Goal: Task Accomplishment & Management: Manage account settings

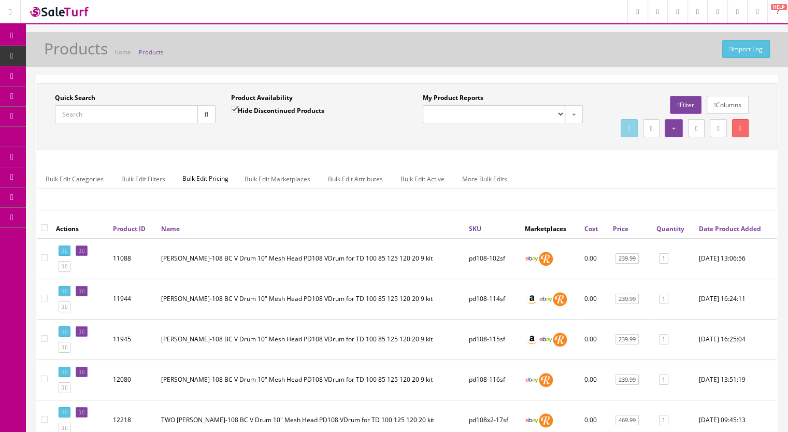
click at [106, 119] on input "Quick Search" at bounding box center [126, 114] width 143 height 18
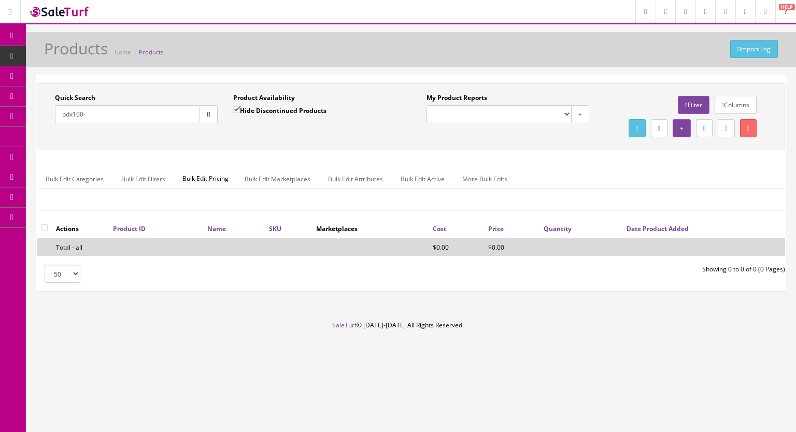
drag, startPoint x: 113, startPoint y: 117, endPoint x: 37, endPoint y: 117, distance: 76.2
click at [37, 117] on div "Quick Search pdx100- Date From Product Availability Hide Discontinued Products …" at bounding box center [411, 116] width 748 height 67
click at [104, 107] on input "pdx100-" at bounding box center [127, 114] width 145 height 18
drag, startPoint x: 107, startPoint y: 113, endPoint x: 38, endPoint y: 119, distance: 69.2
click at [38, 119] on div "Quick Search pdx100- Date From Product Availability Hide Discontinued Products …" at bounding box center [411, 116] width 748 height 67
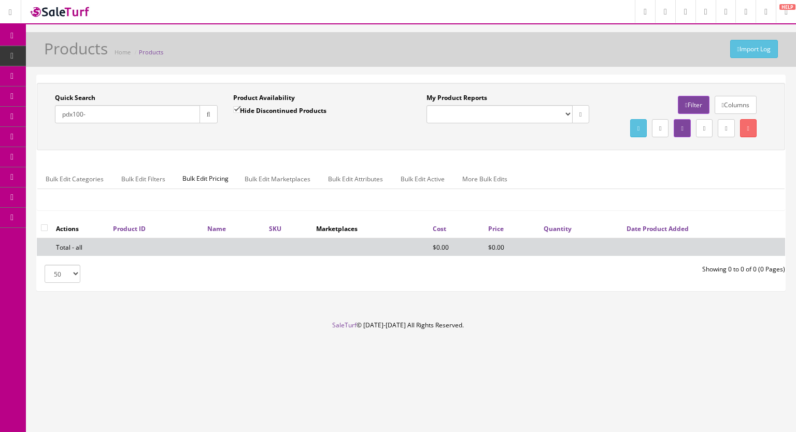
paste input "PD128x2-14g"
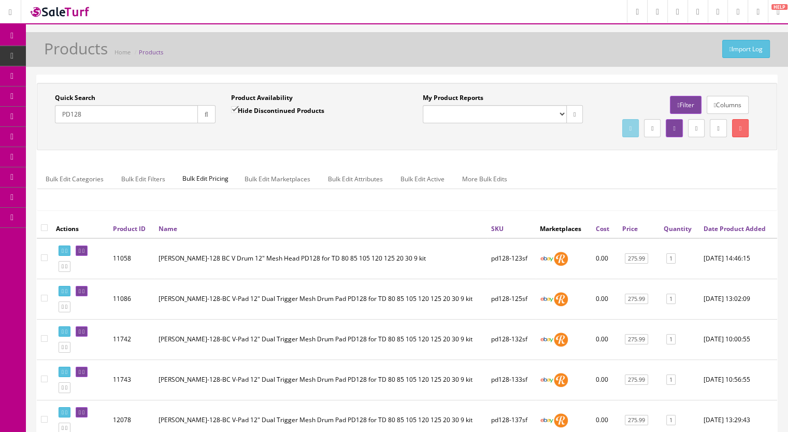
click at [101, 117] on input "PD128" at bounding box center [126, 114] width 143 height 18
drag, startPoint x: 49, startPoint y: 122, endPoint x: 37, endPoint y: 123, distance: 12.0
click at [39, 123] on div "Quick Search PD128 Date From Product Availability Hide Discontinued Products Da…" at bounding box center [223, 112] width 368 height 38
paste input "x2-14g"
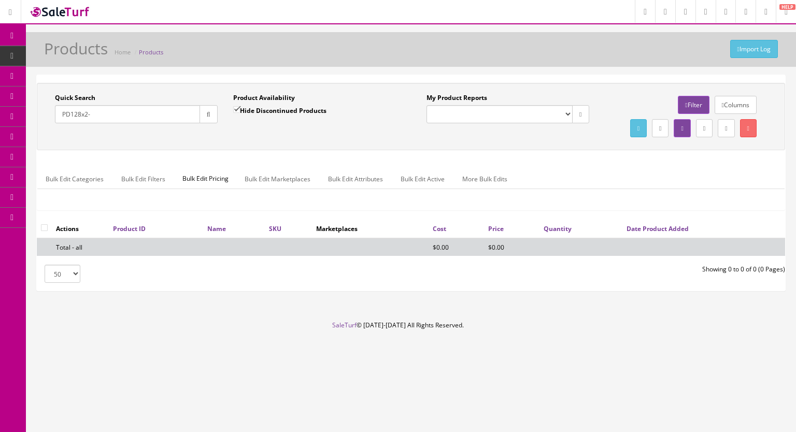
type input "PD128x2-"
click at [233, 106] on input "Hide Discontinued Products" at bounding box center [236, 109] width 7 height 7
checkbox input "false"
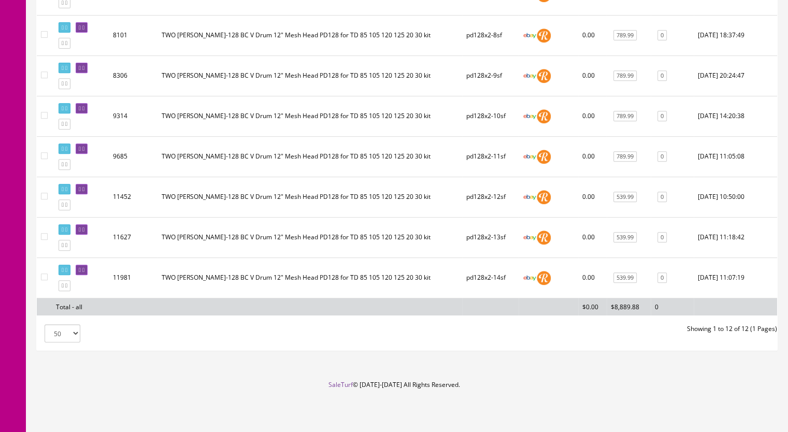
scroll to position [440, 0]
click at [67, 286] on icon at bounding box center [66, 286] width 2 height 6
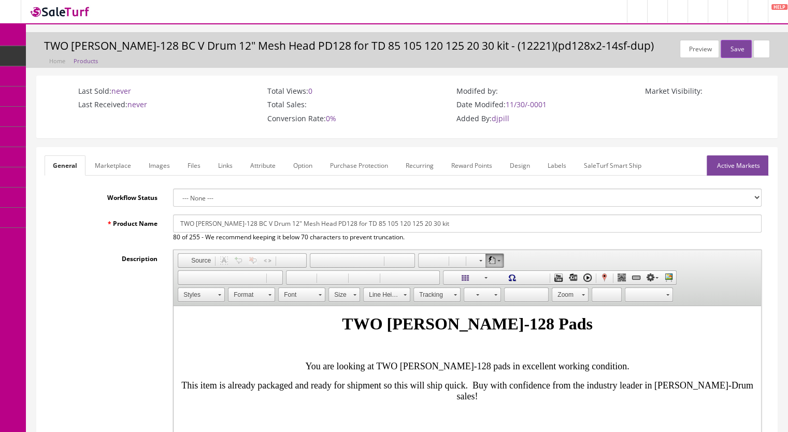
scroll to position [207, 0]
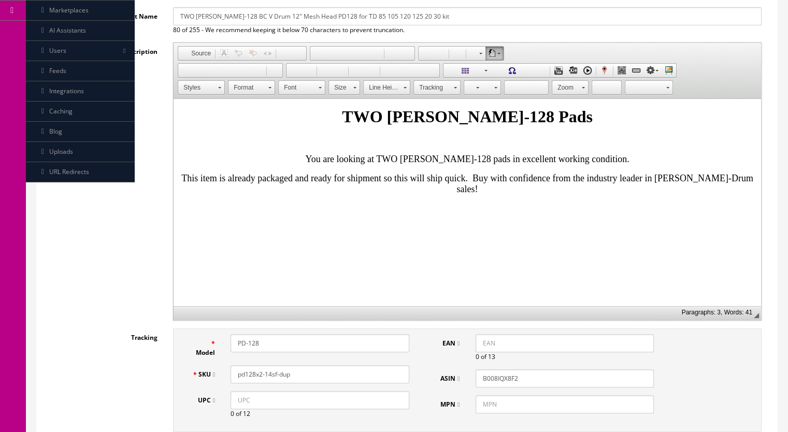
drag, startPoint x: 307, startPoint y: 369, endPoint x: 268, endPoint y: 378, distance: 39.8
click at [268, 378] on input "pd128x2-14sf-dup" at bounding box center [320, 374] width 179 height 18
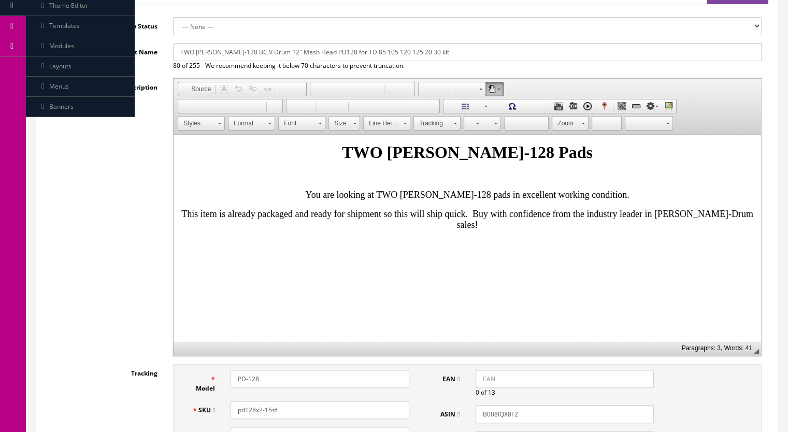
scroll to position [155, 0]
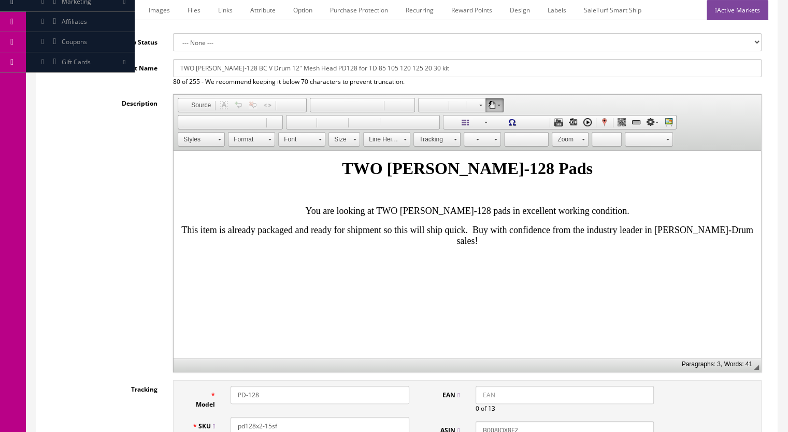
type input "pd128x2-15sf"
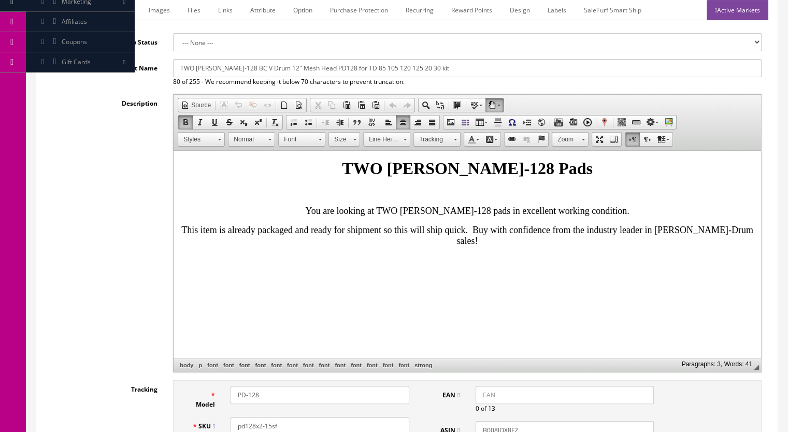
click at [661, 217] on p "You are looking at TWO [PERSON_NAME]-128 pads in excellent working condition." at bounding box center [467, 211] width 579 height 11
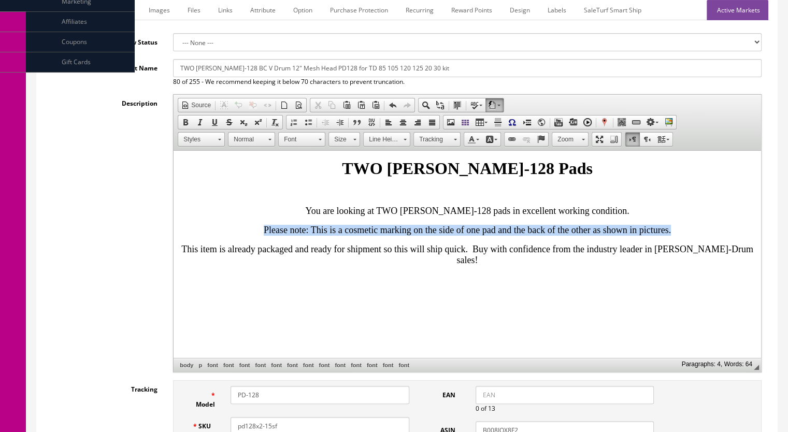
drag, startPoint x: 734, startPoint y: 250, endPoint x: 343, endPoint y: 372, distance: 408.8
click at [174, 247] on html "TWO [PERSON_NAME]-128 Pads You are looking at TWO [PERSON_NAME]-128 pads in exc…" at bounding box center [467, 212] width 587 height 123
click at [182, 121] on span at bounding box center [185, 122] width 8 height 8
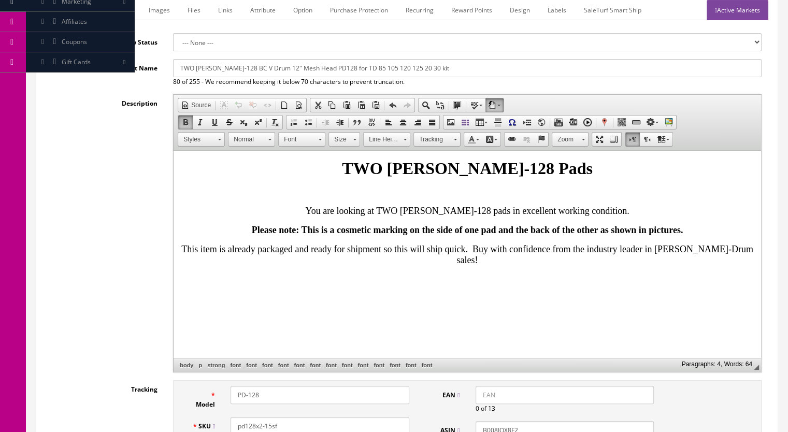
click at [354, 140] on span at bounding box center [354, 138] width 3 height 10
click at [347, 215] on link "20" at bounding box center [358, 217] width 59 height 16
click at [552, 236] on font "Please note: This is a cosmetic marking on the side of one pad and the back of …" at bounding box center [466, 230] width 479 height 11
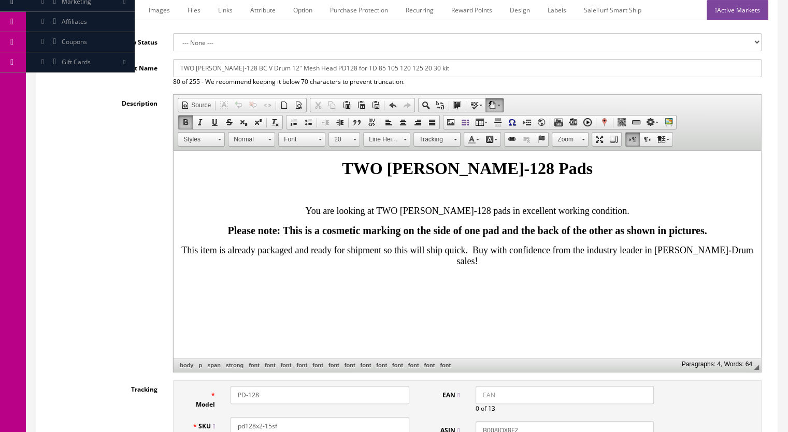
click at [707, 236] on font "Please note: This is a cosmetic marking on the side of one pad and the back of …" at bounding box center [466, 230] width 479 height 11
drag, startPoint x: 689, startPoint y: 251, endPoint x: 663, endPoint y: 254, distance: 25.6
click at [663, 237] on p "Please note: This is a cosmetic marking on the side of one pad and the back of …" at bounding box center [467, 231] width 579 height 12
click at [569, 237] on p "Please note: This is a cosmetic marking on the side of one pad and the back of …" at bounding box center [467, 231] width 579 height 12
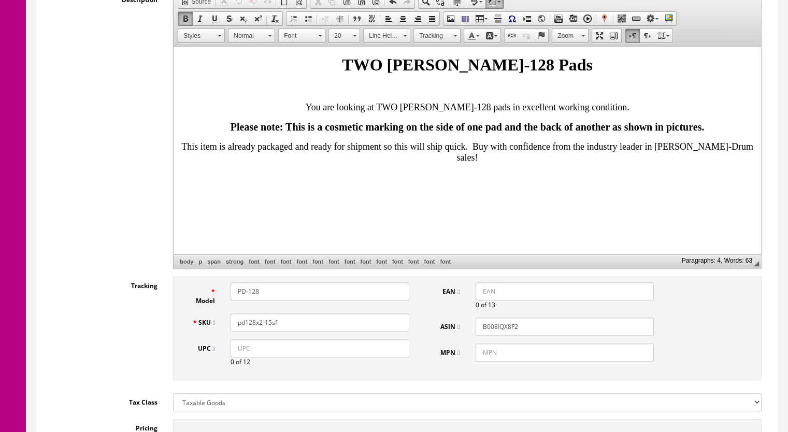
scroll to position [52, 0]
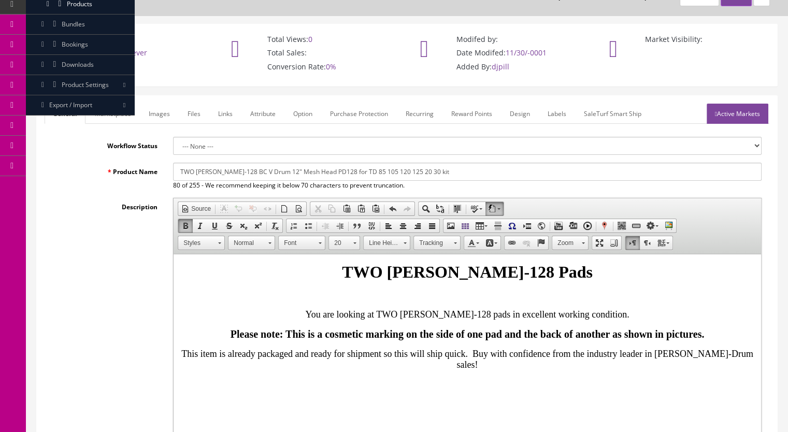
click at [121, 115] on link "Marketplace" at bounding box center [113, 114] width 53 height 20
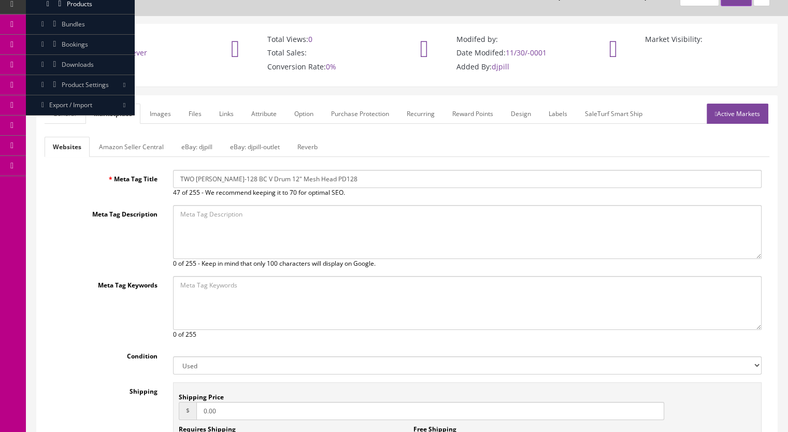
click at [311, 150] on link "Reverb" at bounding box center [307, 147] width 37 height 20
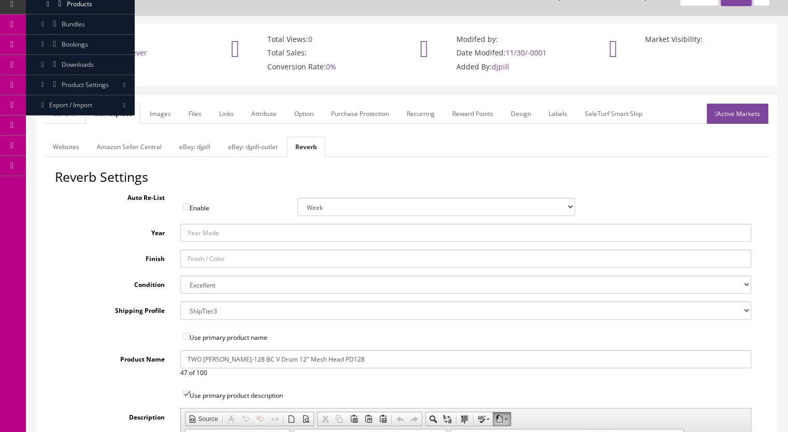
click at [204, 285] on select "Brand New Mint Excellent Very Good Good Fair Poor B-Stock Non Functioning" at bounding box center [465, 285] width 571 height 18
select select "ae4d9114-1bd7-4ec5-a4ba-6653af5ac84d"
click at [180, 276] on select "Brand New Mint Excellent Very Good Good Fair Poor B-Stock Non Functioning" at bounding box center [465, 285] width 571 height 18
click at [163, 122] on link "Images" at bounding box center [160, 114] width 38 height 20
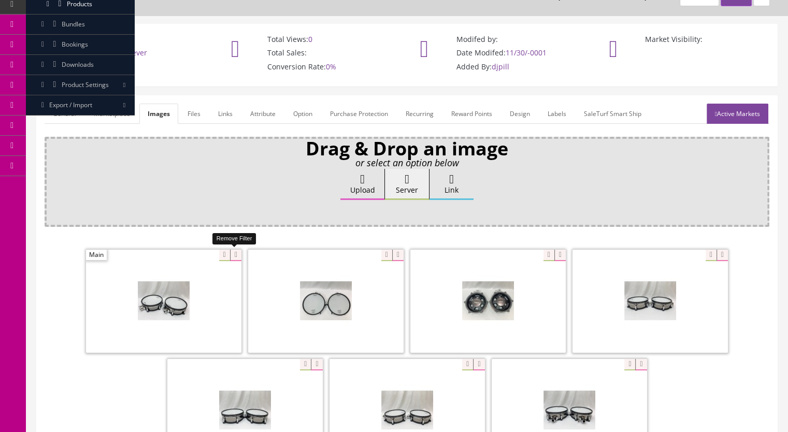
click at [234, 250] on icon at bounding box center [235, 255] width 11 height 11
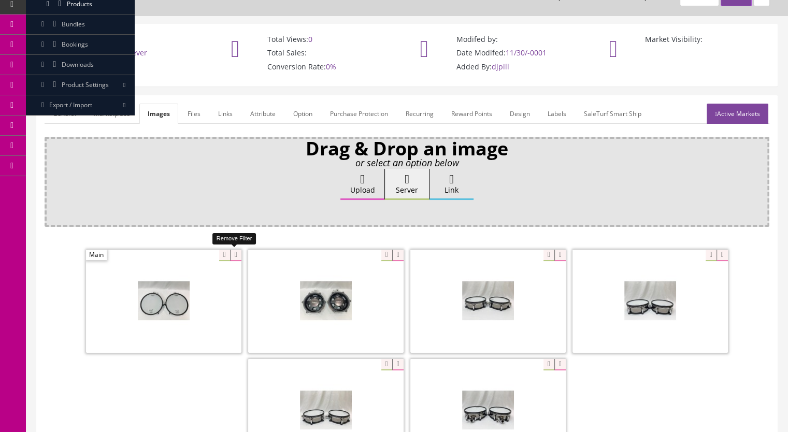
click at [232, 255] on icon at bounding box center [235, 255] width 11 height 11
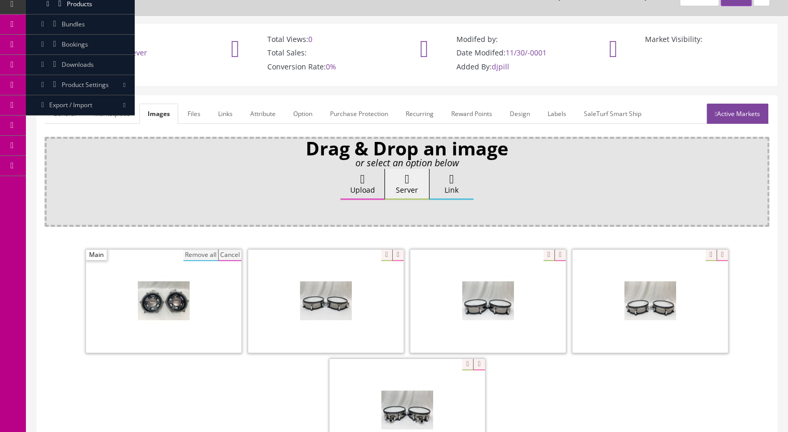
click at [204, 253] on button "Remove all" at bounding box center [200, 255] width 35 height 11
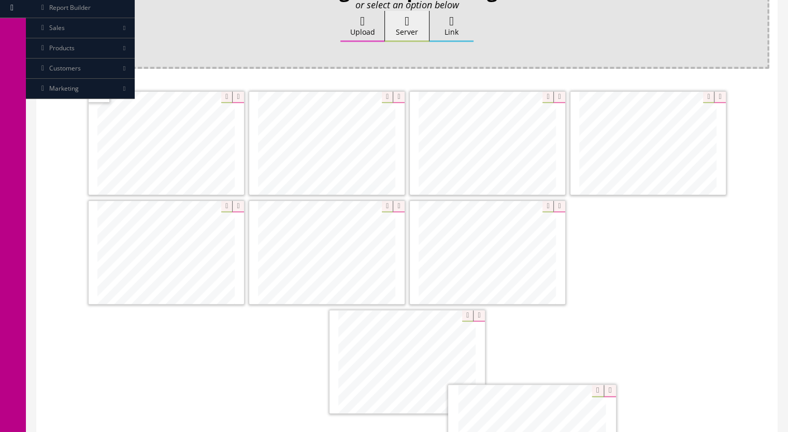
scroll to position [252, 0]
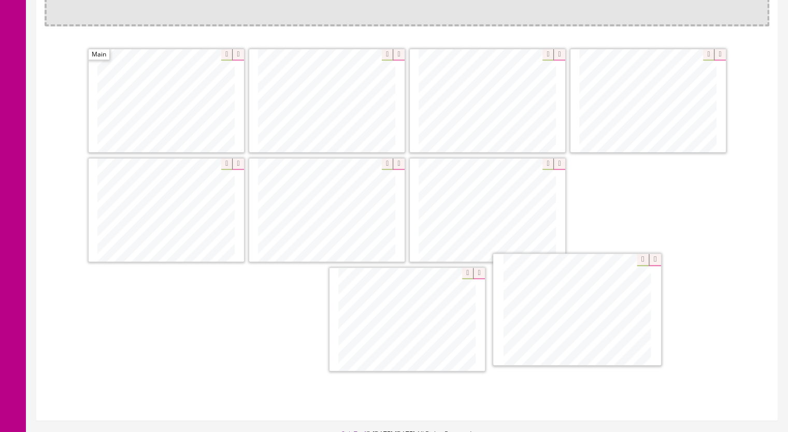
drag, startPoint x: 626, startPoint y: 200, endPoint x: 555, endPoint y: 313, distance: 133.4
drag, startPoint x: 320, startPoint y: 213, endPoint x: 622, endPoint y: 210, distance: 302.1
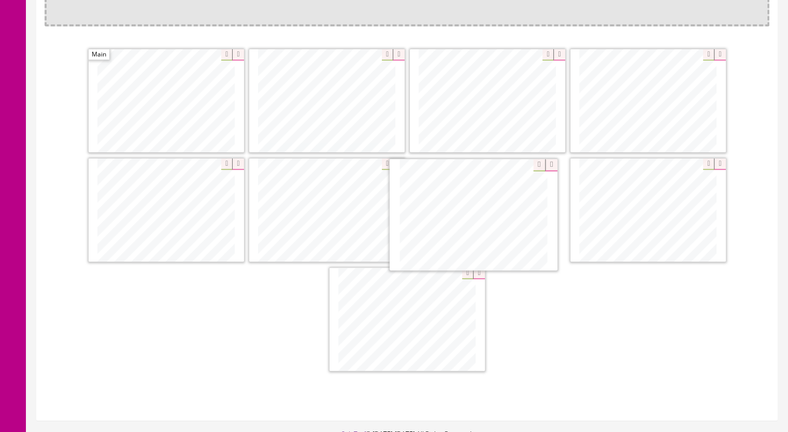
drag, startPoint x: 387, startPoint y: 340, endPoint x: 454, endPoint y: 233, distance: 126.6
drag, startPoint x: 523, startPoint y: 124, endPoint x: 171, endPoint y: 123, distance: 352.3
drag, startPoint x: 191, startPoint y: 223, endPoint x: 332, endPoint y: 111, distance: 179.9
drag, startPoint x: 180, startPoint y: 218, endPoint x: 485, endPoint y: 112, distance: 322.8
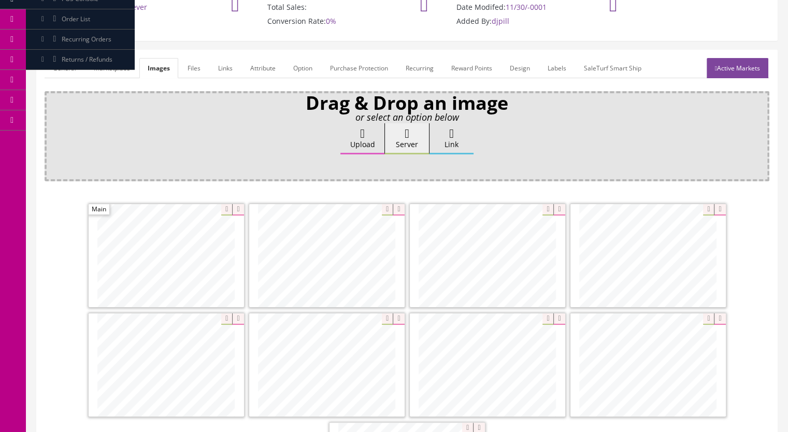
scroll to position [97, 0]
click at [739, 63] on link "Active Markets" at bounding box center [738, 69] width 62 height 20
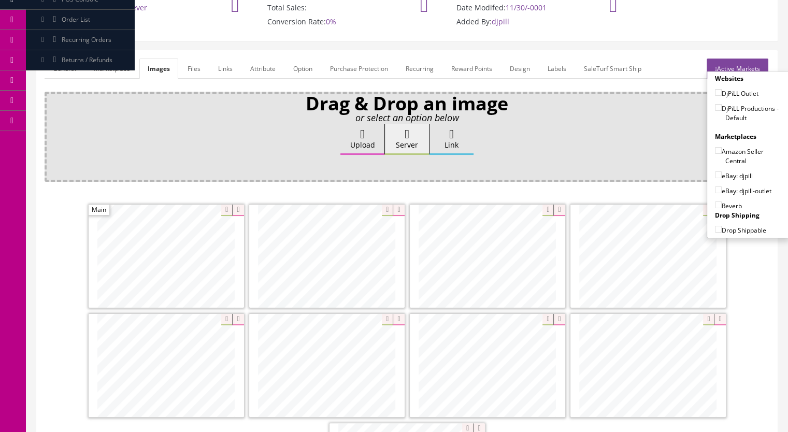
drag, startPoint x: 715, startPoint y: 104, endPoint x: 714, endPoint y: 127, distance: 23.4
click at [716, 105] on input"] "DjPiLL Productions - Default" at bounding box center [718, 107] width 7 height 7
checkbox input"] "true"
click at [716, 177] on label "eBay: djpill" at bounding box center [734, 175] width 38 height 10
click at [716, 177] on input"] "eBay: djpill" at bounding box center [718, 174] width 7 height 7
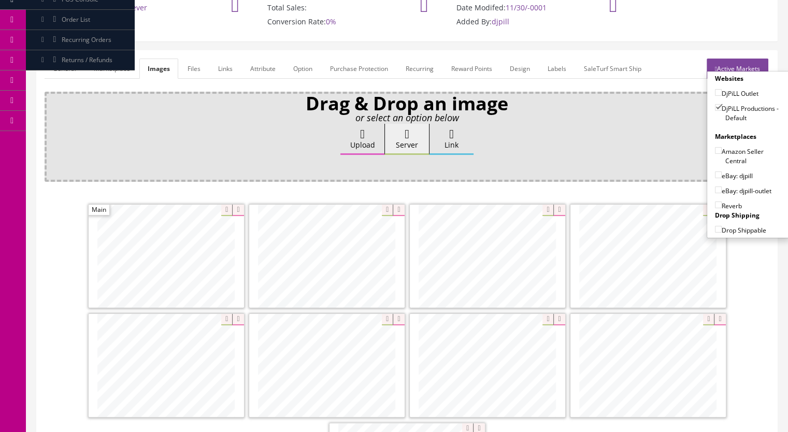
checkbox input"] "true"
drag, startPoint x: 714, startPoint y: 204, endPoint x: 707, endPoint y: 205, distance: 7.3
click at [715, 205] on input"] "Reverb" at bounding box center [718, 205] width 7 height 7
checkbox input"] "true"
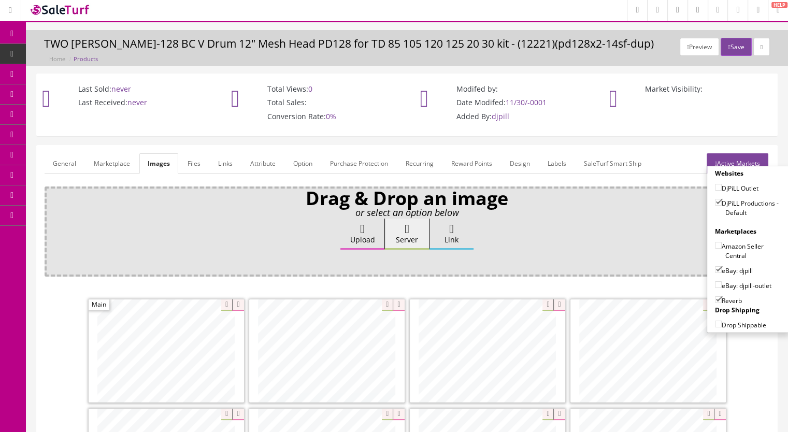
scroll to position [0, 0]
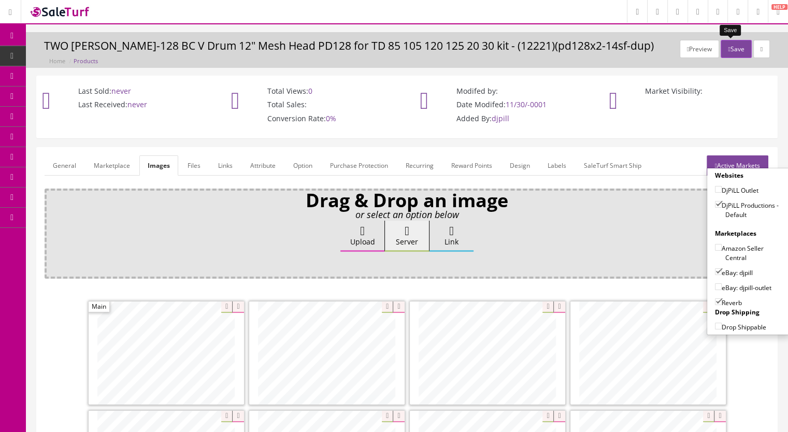
click at [727, 51] on button "Save" at bounding box center [736, 49] width 31 height 18
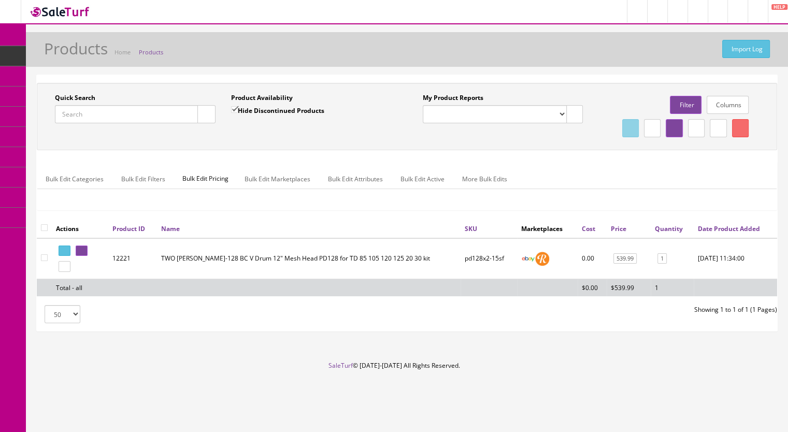
click at [91, 56] on span "Products" at bounding box center [79, 55] width 25 height 9
click at [109, 116] on input "Quick Search" at bounding box center [126, 114] width 143 height 18
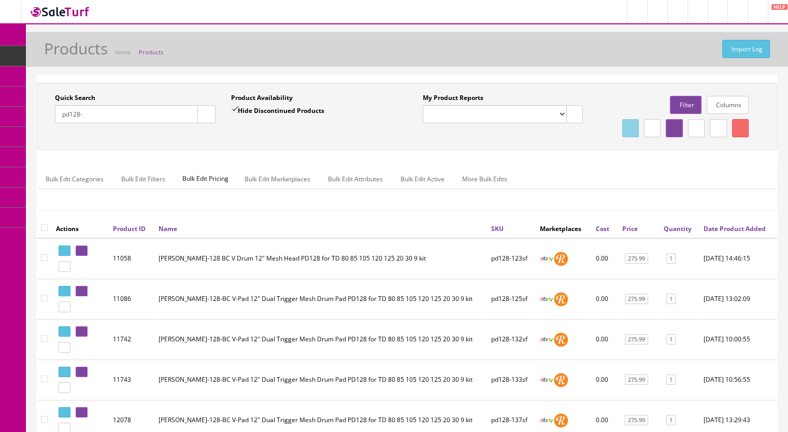
click at [112, 118] on input "pd128-" at bounding box center [126, 114] width 143 height 18
drag, startPoint x: 112, startPoint y: 118, endPoint x: 44, endPoint y: 124, distance: 68.2
click at [44, 124] on div "Quick Search pd128- Date From Product Availability Hide Discontinued Products D…" at bounding box center [223, 112] width 368 height 38
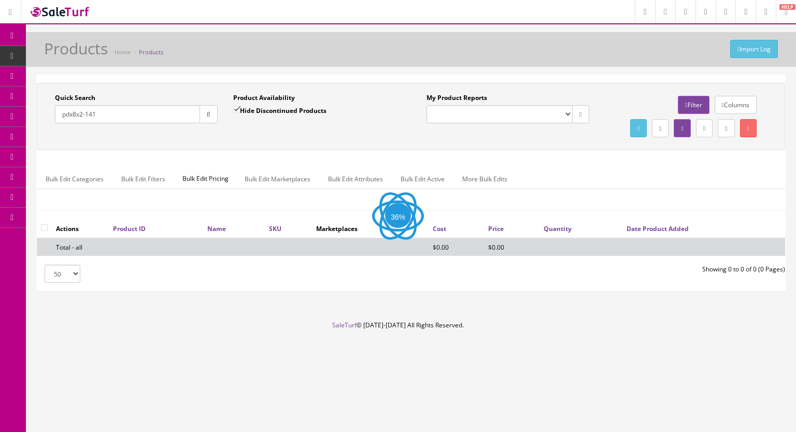
type input "pdx8x2-141"
click at [235, 110] on input "Hide Discontinued Products" at bounding box center [236, 109] width 7 height 7
checkbox input "false"
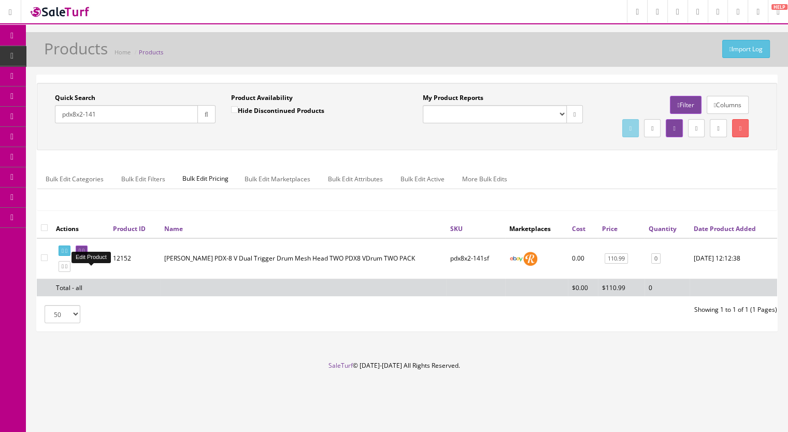
click at [84, 254] on icon at bounding box center [83, 251] width 2 height 6
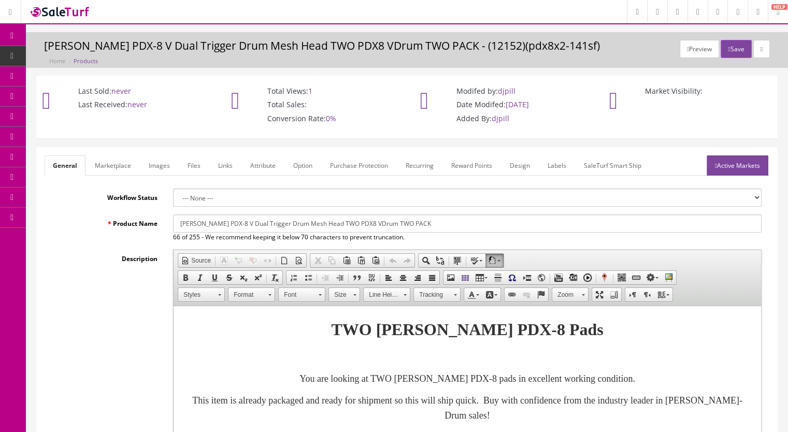
click at [160, 163] on link "Images" at bounding box center [159, 165] width 38 height 20
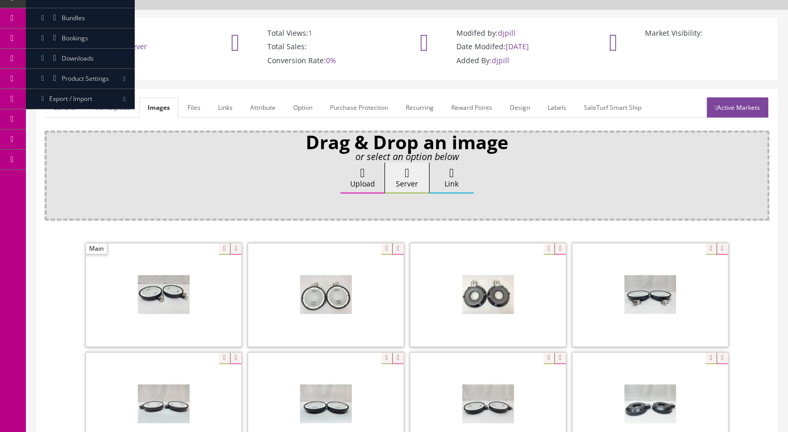
scroll to position [52, 0]
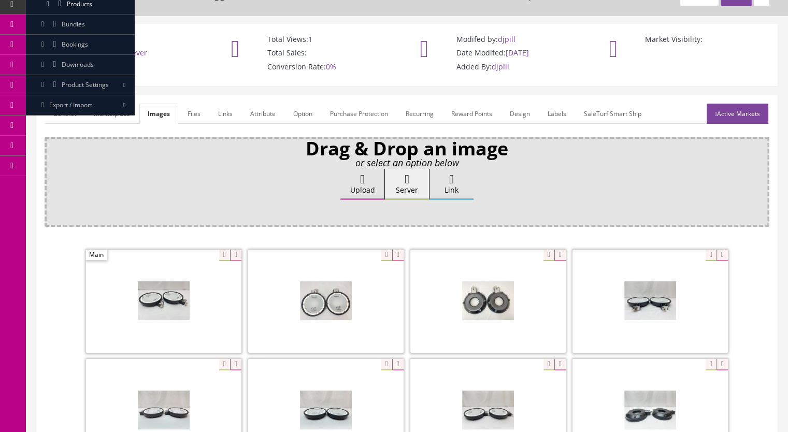
click at [69, 111] on link "General" at bounding box center [65, 114] width 40 height 20
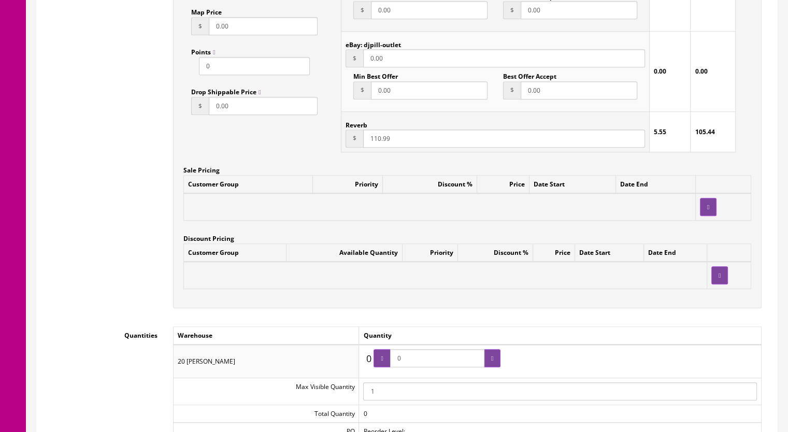
scroll to position [1036, 0]
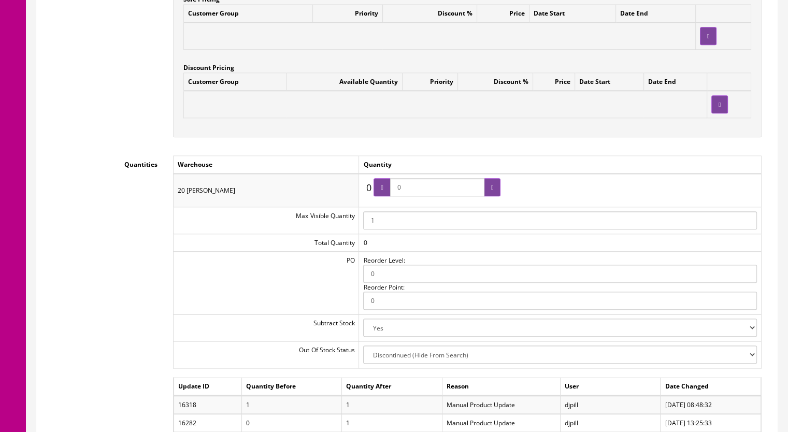
drag, startPoint x: 414, startPoint y: 183, endPoint x: 398, endPoint y: 187, distance: 16.5
click at [398, 187] on input "0" at bounding box center [437, 187] width 94 height 18
type input "1"
click at [491, 189] on icon at bounding box center [492, 187] width 2 height 6
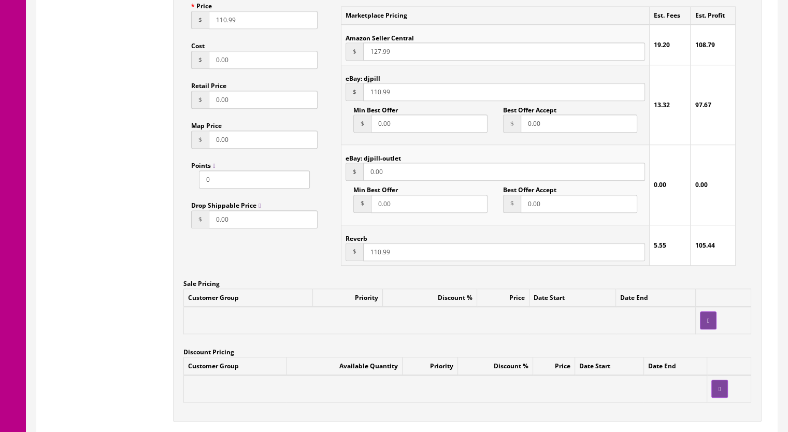
scroll to position [725, 0]
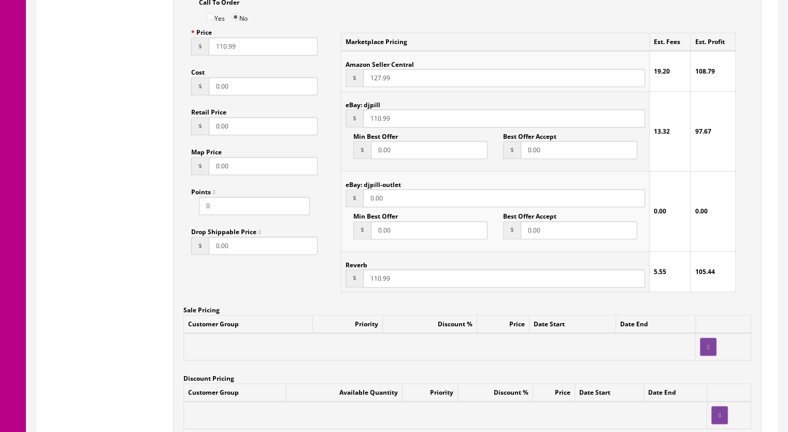
click at [375, 280] on input "110.99" at bounding box center [504, 278] width 282 height 18
type input "100.99"
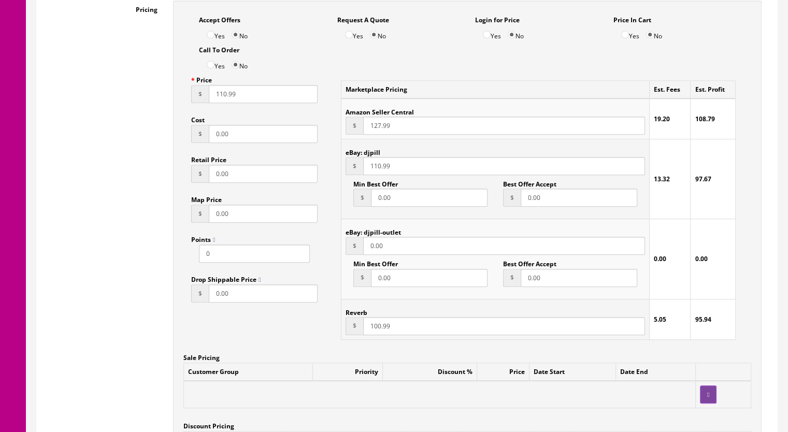
scroll to position [622, 0]
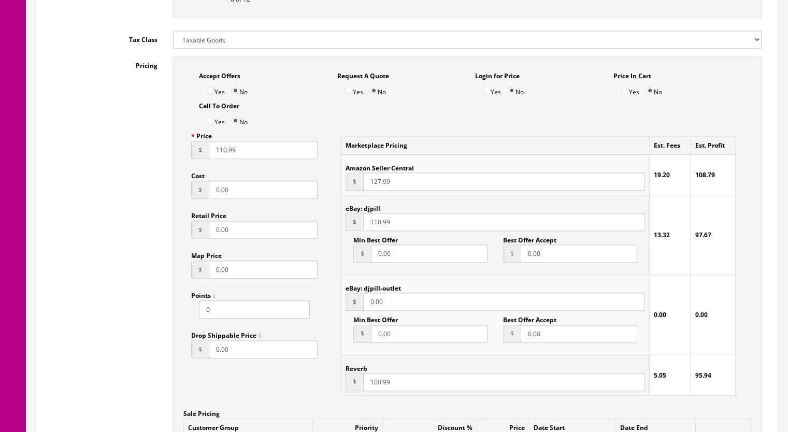
drag, startPoint x: 218, startPoint y: 155, endPoint x: 232, endPoint y: 154, distance: 14.6
click at [218, 155] on input "110.99" at bounding box center [263, 150] width 109 height 18
type input "100.99"
click at [372, 225] on input "110.99" at bounding box center [504, 222] width 282 height 18
type input "100.99"
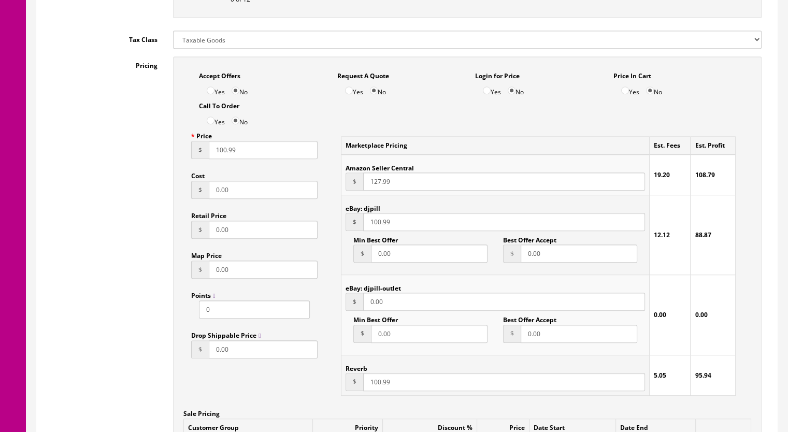
click at [373, 187] on input "127.99" at bounding box center [504, 182] width 282 height 18
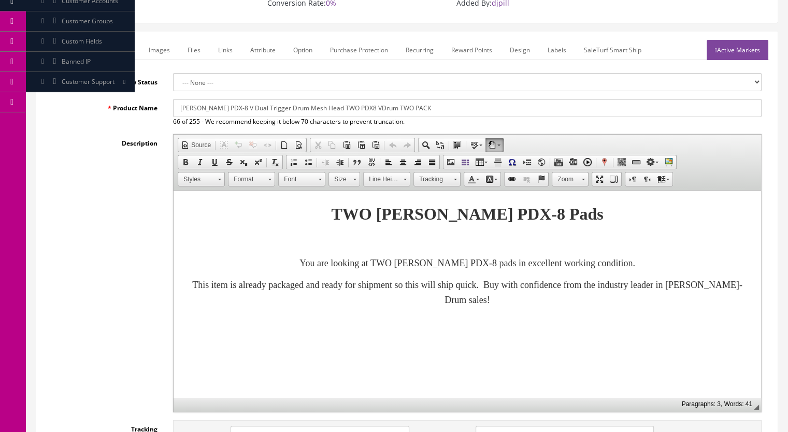
scroll to position [0, 0]
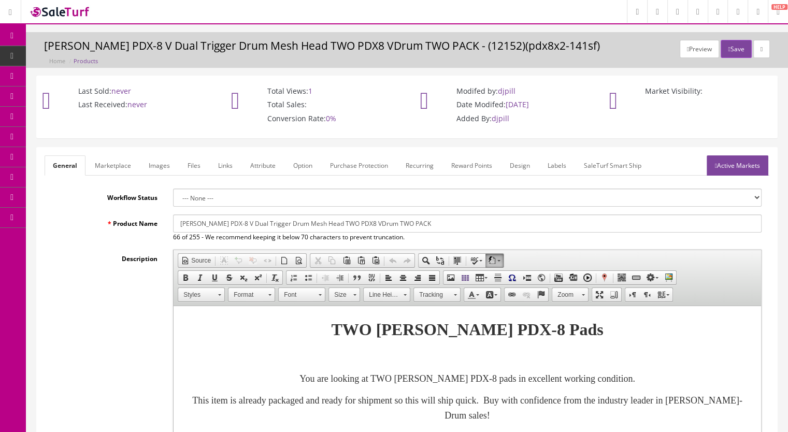
type input "117.99"
click at [751, 165] on link "Active Markets" at bounding box center [738, 165] width 62 height 20
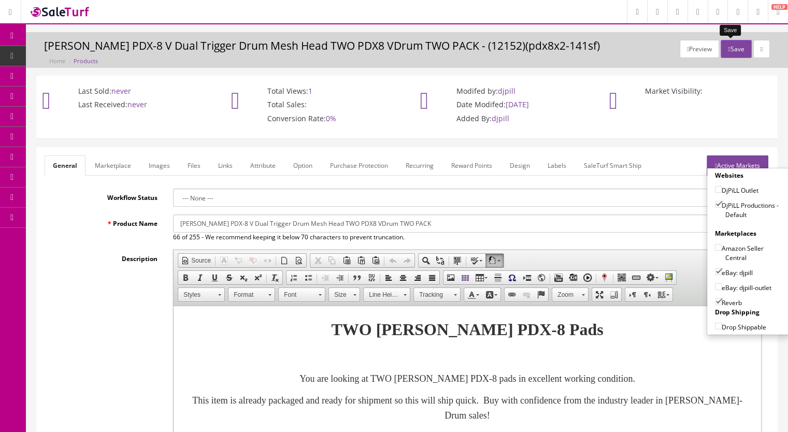
click at [733, 45] on button "Save" at bounding box center [736, 49] width 31 height 18
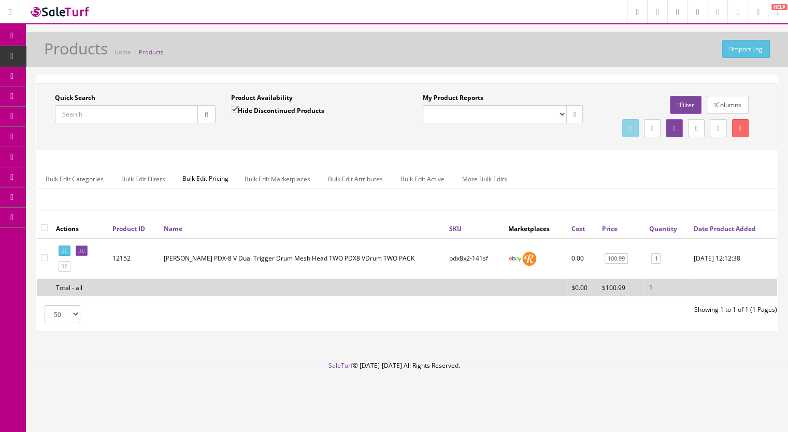
click at [119, 119] on input "Quick Search" at bounding box center [126, 114] width 143 height 18
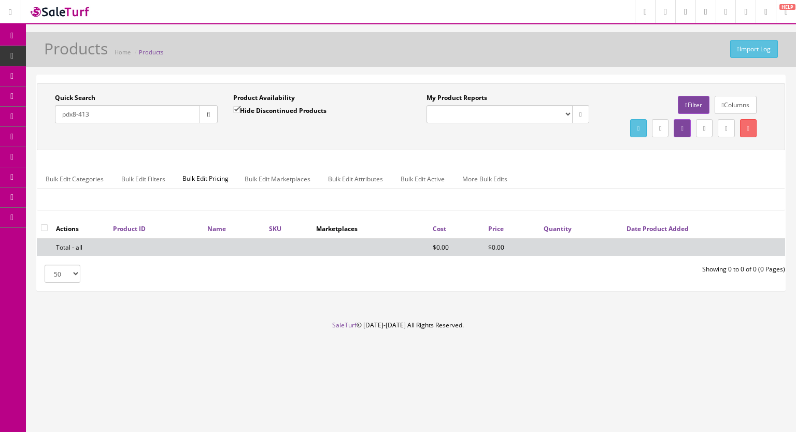
type input "pdx8-413"
drag, startPoint x: 234, startPoint y: 107, endPoint x: 205, endPoint y: 117, distance: 30.6
click at [234, 107] on input "Hide Discontinued Products" at bounding box center [236, 109] width 7 height 7
checkbox input "false"
click at [206, 117] on button "button" at bounding box center [208, 114] width 18 height 18
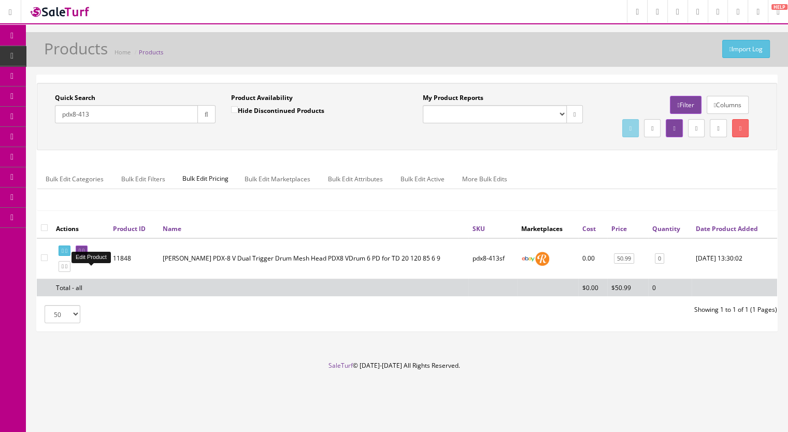
click at [81, 254] on icon at bounding box center [80, 251] width 2 height 6
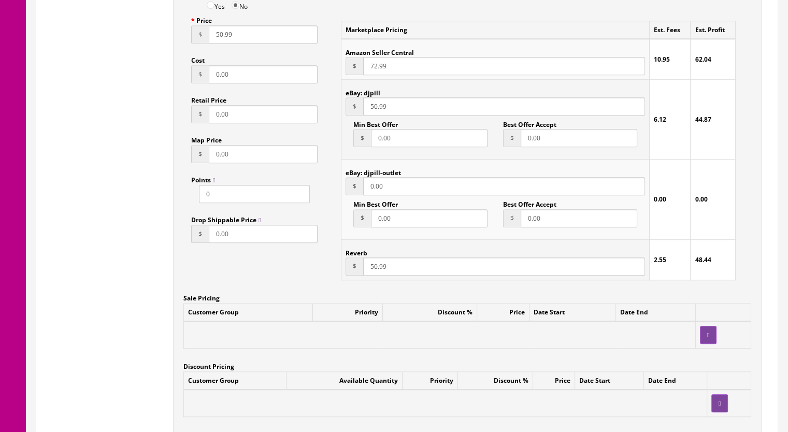
scroll to position [777, 0]
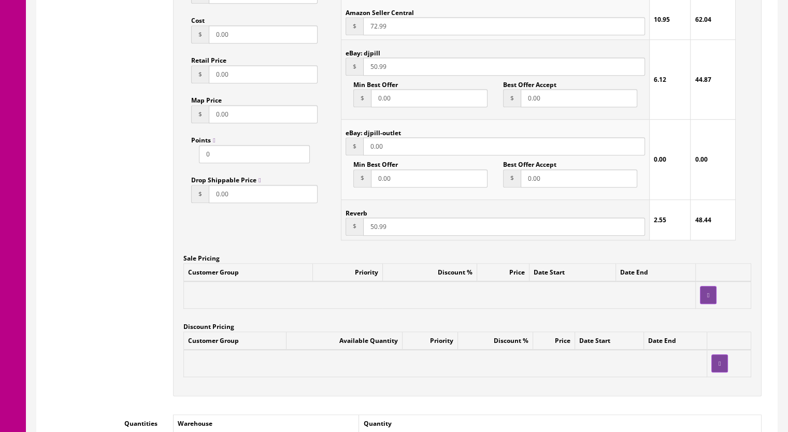
drag, startPoint x: 370, startPoint y: 230, endPoint x: 376, endPoint y: 230, distance: 5.7
click at [376, 230] on input "50.99" at bounding box center [504, 227] width 282 height 18
type input "47.99"
drag, startPoint x: 369, startPoint y: 73, endPoint x: 377, endPoint y: 73, distance: 7.8
click at [377, 73] on input "50.99" at bounding box center [504, 67] width 282 height 18
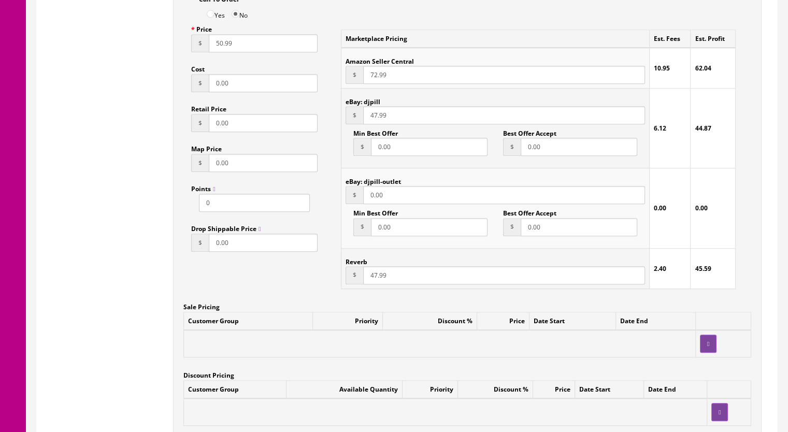
scroll to position [673, 0]
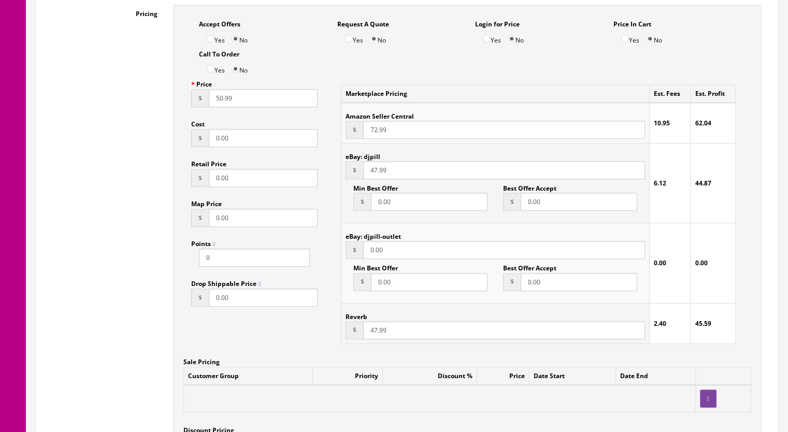
type input "47.99"
drag, startPoint x: 215, startPoint y: 102, endPoint x: 221, endPoint y: 103, distance: 6.2
click at [221, 103] on input "50.99" at bounding box center [263, 98] width 109 height 18
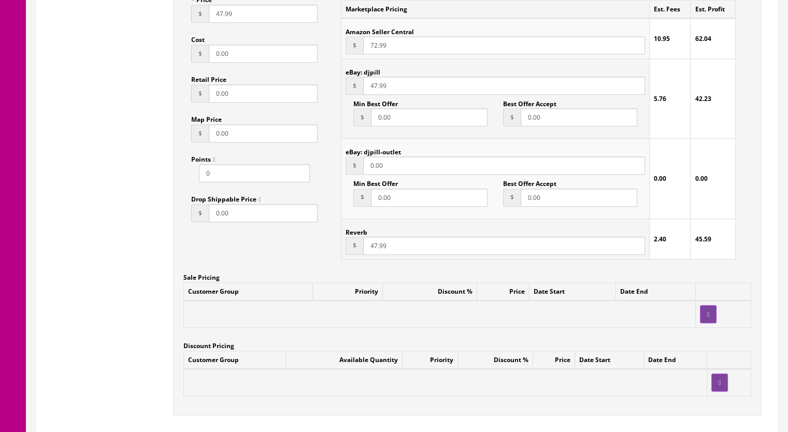
scroll to position [881, 0]
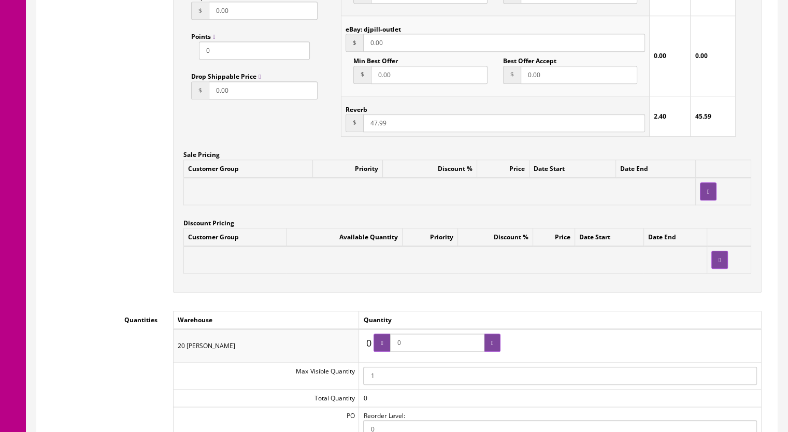
type input "47.99"
drag, startPoint x: 425, startPoint y: 342, endPoint x: 390, endPoint y: 349, distance: 35.3
click at [390, 349] on span "0" at bounding box center [437, 343] width 127 height 18
type input "1"
click at [494, 341] on div at bounding box center [492, 343] width 17 height 18
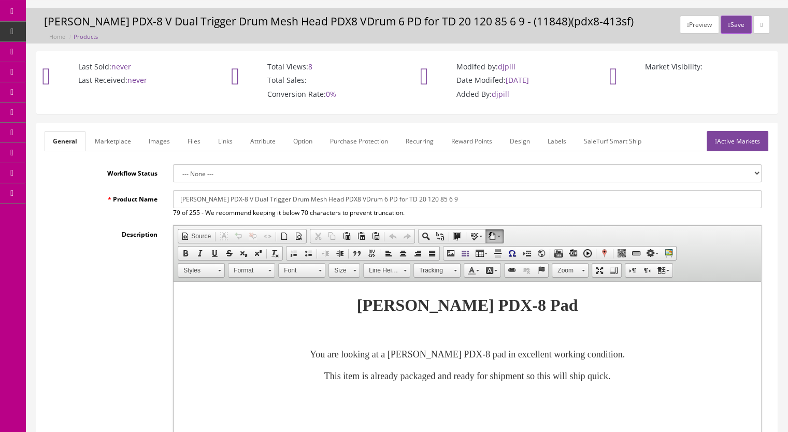
scroll to position [0, 0]
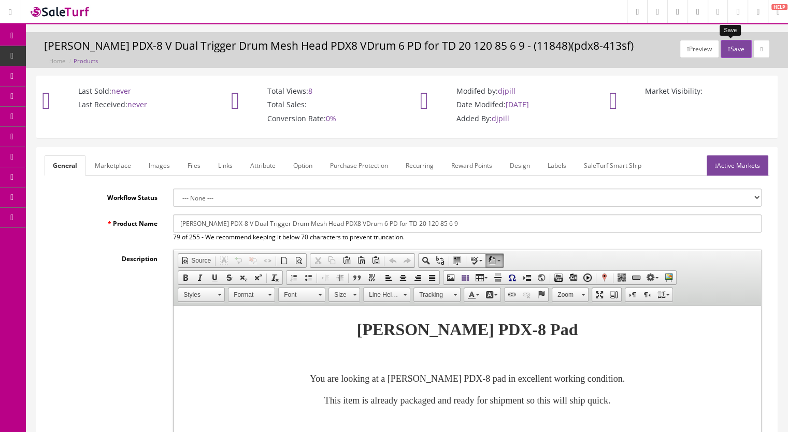
click at [728, 49] on button "Save" at bounding box center [736, 49] width 31 height 18
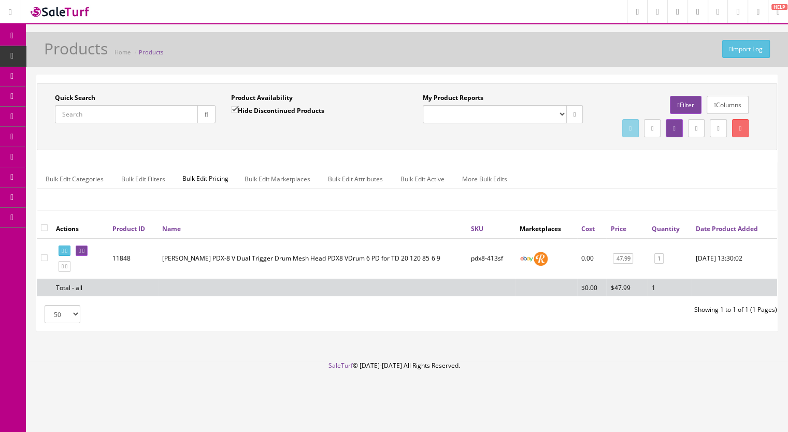
click at [93, 112] on input "Quick Search" at bounding box center [126, 114] width 143 height 18
type input "pdx8-408"
click at [235, 111] on input "Hide Discontinued Products" at bounding box center [234, 109] width 7 height 7
checkbox input "false"
click at [205, 114] on icon "button" at bounding box center [207, 114] width 4 height 6
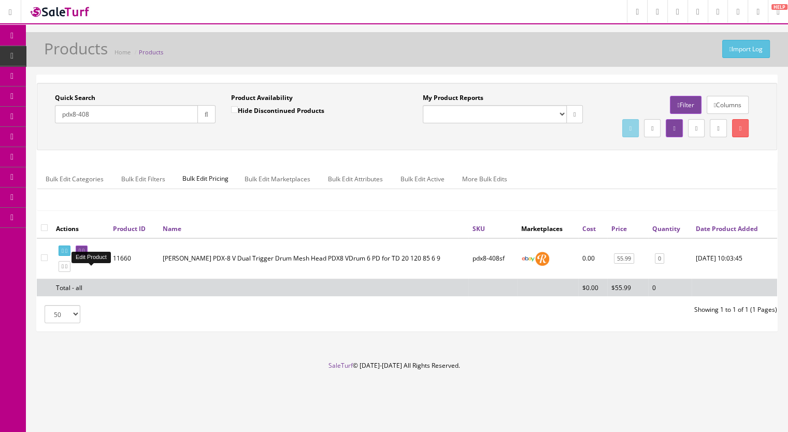
click at [84, 254] on icon at bounding box center [83, 251] width 2 height 6
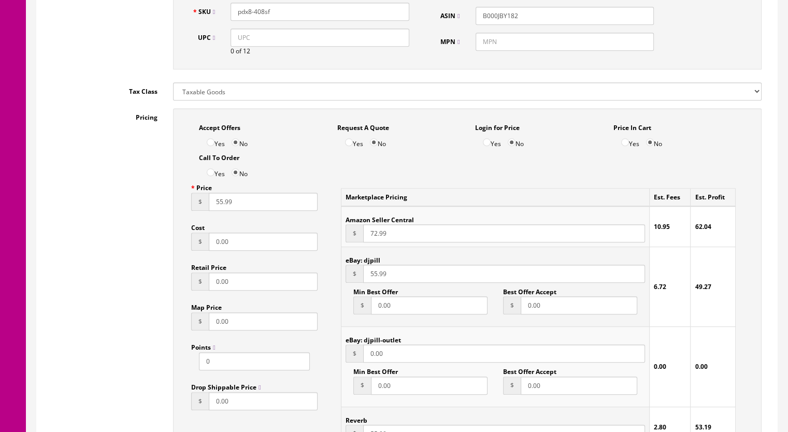
scroll to position [777, 0]
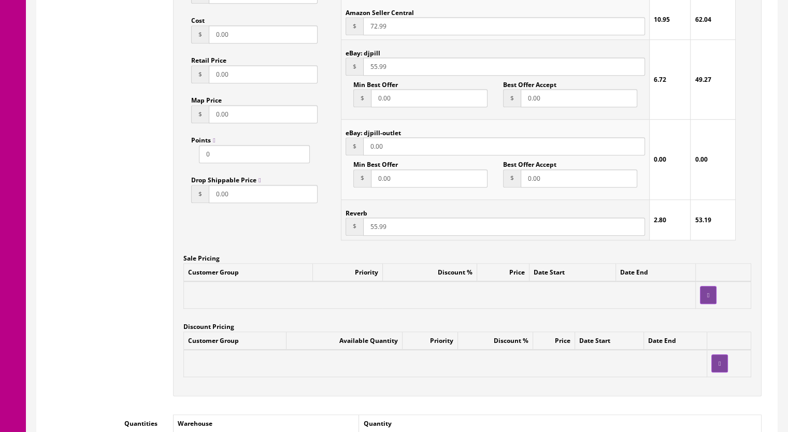
click at [374, 231] on input "55.99" at bounding box center [504, 227] width 282 height 18
type input "50.99"
click at [374, 69] on input "55.99" at bounding box center [504, 67] width 282 height 18
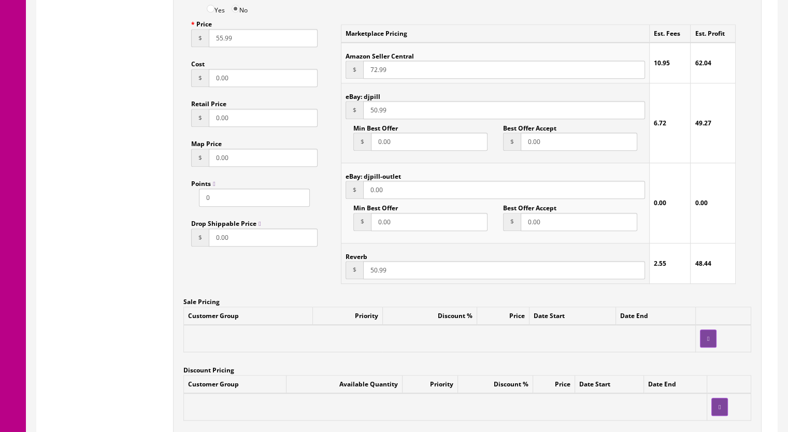
scroll to position [673, 0]
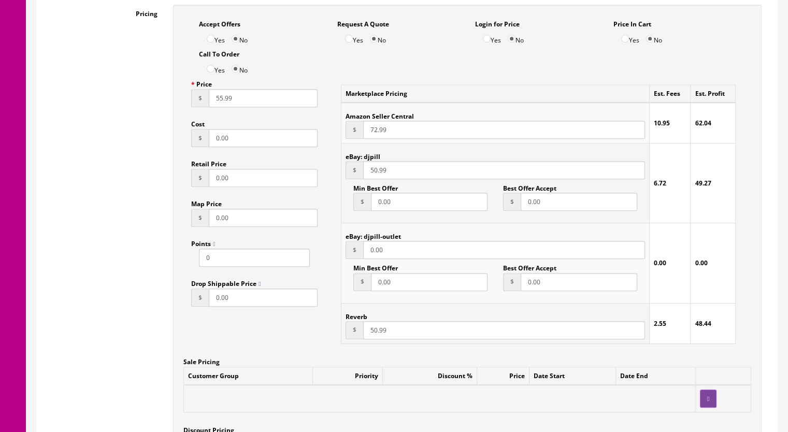
type input "50.99"
click at [220, 100] on input "55.99" at bounding box center [263, 98] width 109 height 18
type input "50.99"
drag, startPoint x: 368, startPoint y: 133, endPoint x: 375, endPoint y: 133, distance: 6.7
click at [375, 133] on input "72.99" at bounding box center [504, 130] width 282 height 18
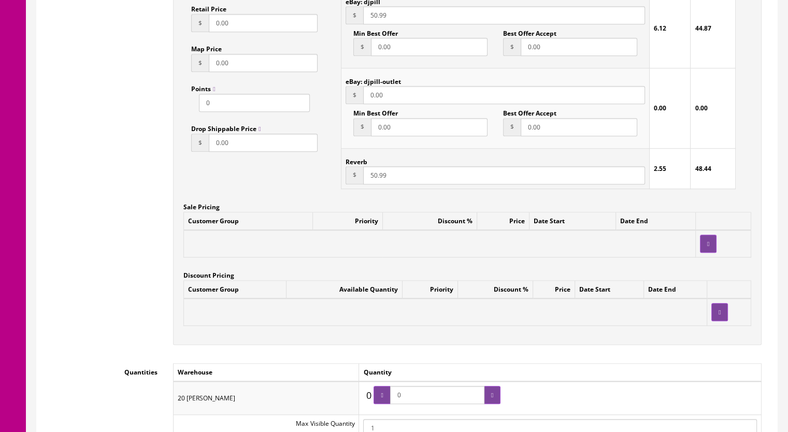
scroll to position [829, 0]
type input "63.99"
drag, startPoint x: 411, startPoint y: 399, endPoint x: 393, endPoint y: 399, distance: 18.7
click at [394, 399] on span "0" at bounding box center [437, 394] width 127 height 18
type input "1"
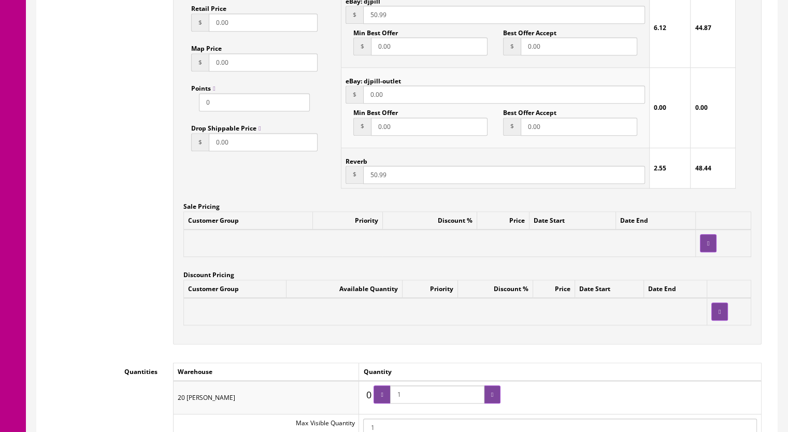
click at [495, 396] on div at bounding box center [492, 394] width 17 height 18
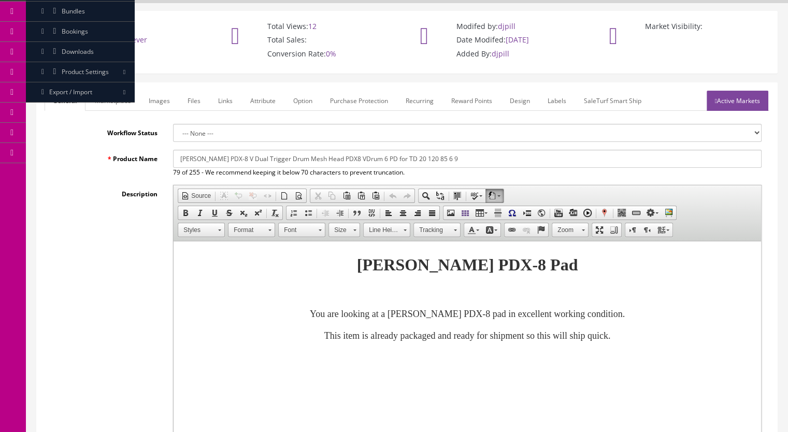
scroll to position [0, 0]
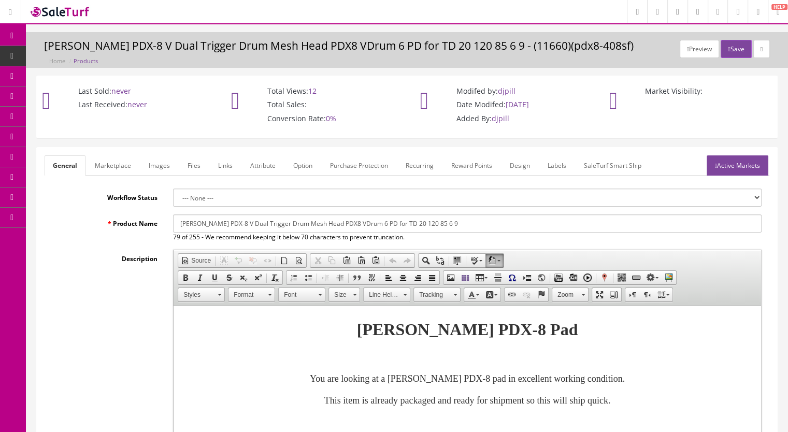
click at [717, 164] on link "Active Markets" at bounding box center [738, 165] width 62 height 20
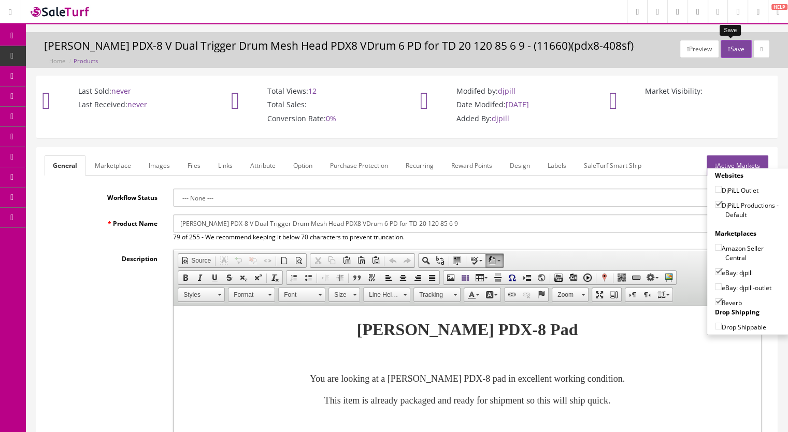
click at [730, 48] on button "Save" at bounding box center [736, 49] width 31 height 18
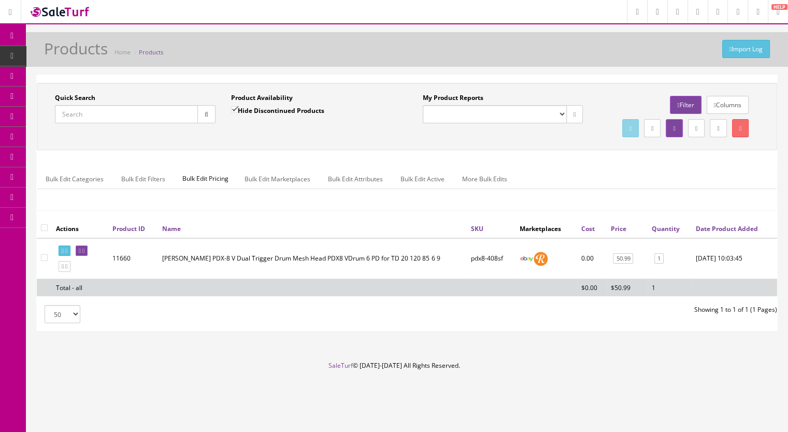
click at [114, 121] on input "Quick Search" at bounding box center [126, 114] width 143 height 18
click at [114, 123] on input "Quick Search" at bounding box center [126, 114] width 143 height 18
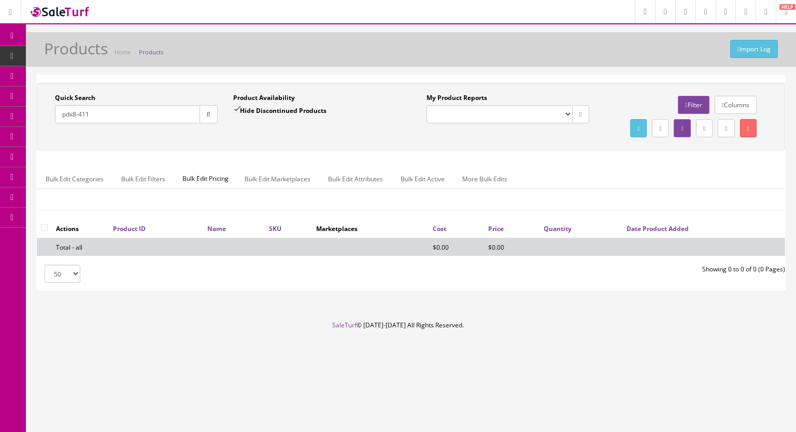
type input "pdx8-411"
click at [236, 107] on input "Hide Discontinued Products" at bounding box center [236, 109] width 7 height 7
checkbox input "false"
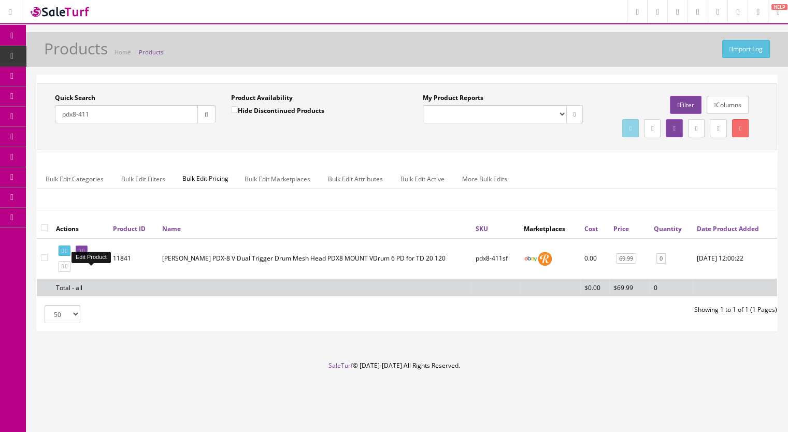
click at [88, 256] on link at bounding box center [82, 251] width 12 height 11
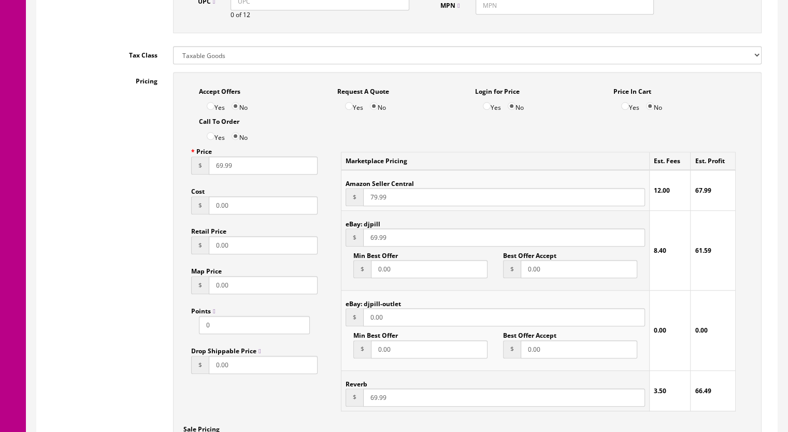
scroll to position [777, 0]
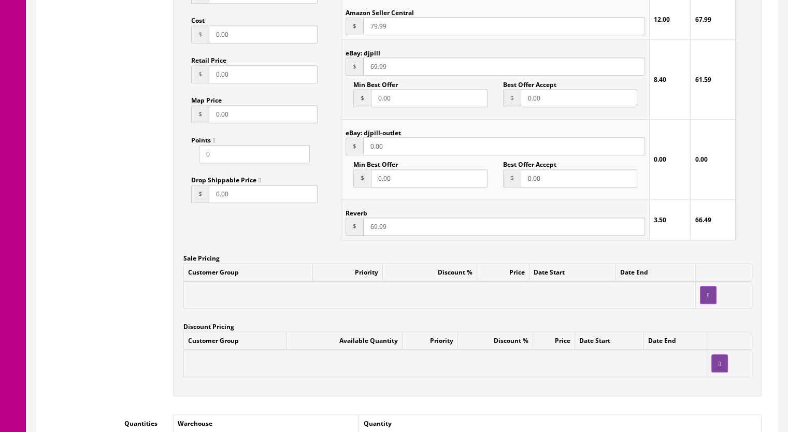
click at [371, 228] on input "69.99" at bounding box center [504, 227] width 282 height 18
type input "64.99"
click at [374, 67] on input "69.99" at bounding box center [504, 67] width 282 height 18
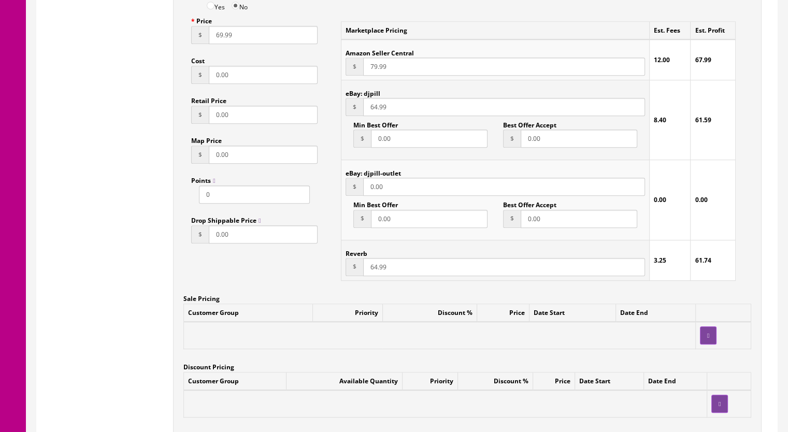
scroll to position [673, 0]
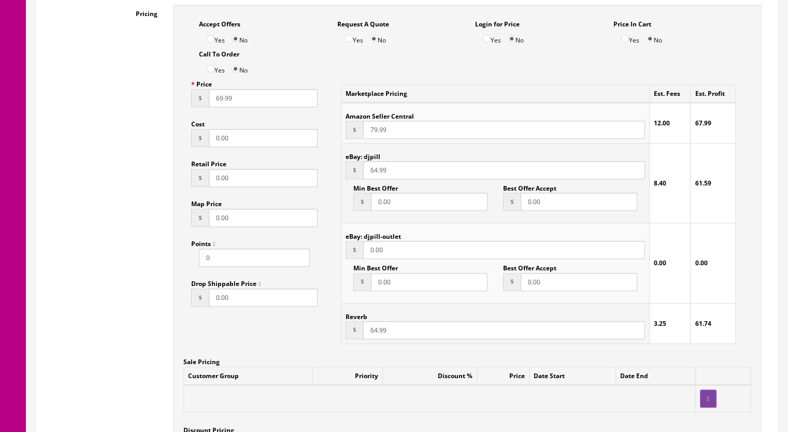
type input "64.99"
click at [220, 102] on input "69.99" at bounding box center [263, 98] width 109 height 18
type input "64.99"
click at [373, 133] on input "79.99" at bounding box center [504, 130] width 282 height 18
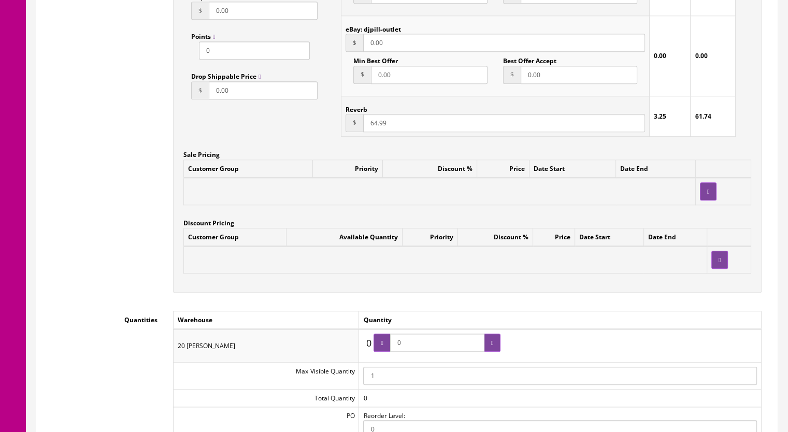
drag, startPoint x: 418, startPoint y: 348, endPoint x: 385, endPoint y: 340, distance: 32.9
click at [385, 344] on span "0" at bounding box center [437, 343] width 127 height 18
type input "1"
click at [485, 342] on div at bounding box center [492, 343] width 17 height 18
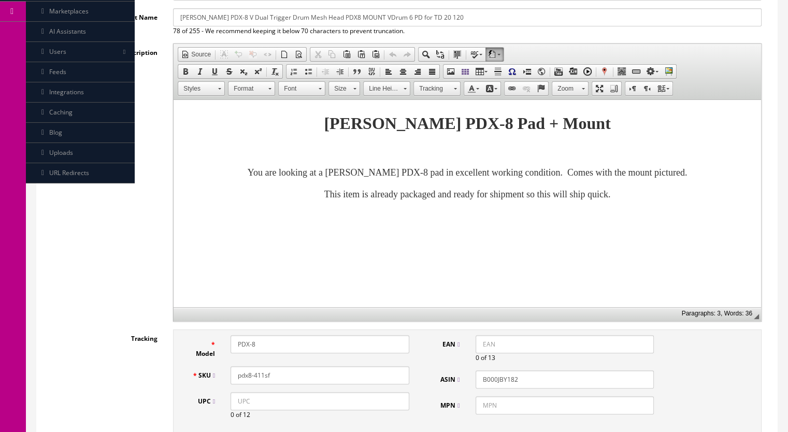
scroll to position [104, 0]
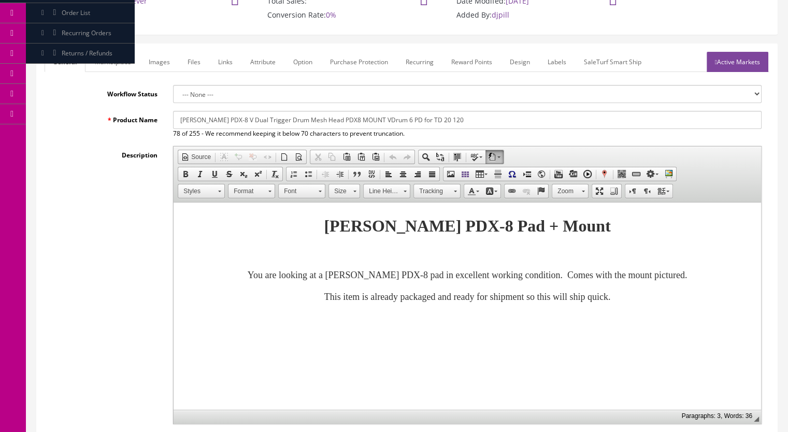
click at [736, 65] on link "Active Markets" at bounding box center [738, 62] width 62 height 20
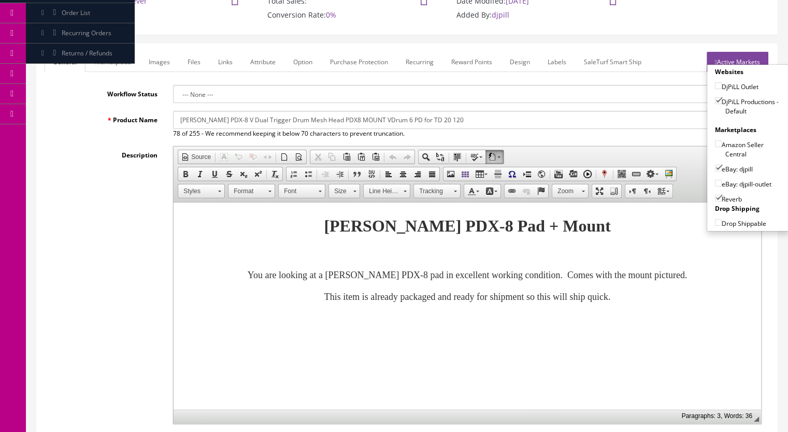
scroll to position [0, 0]
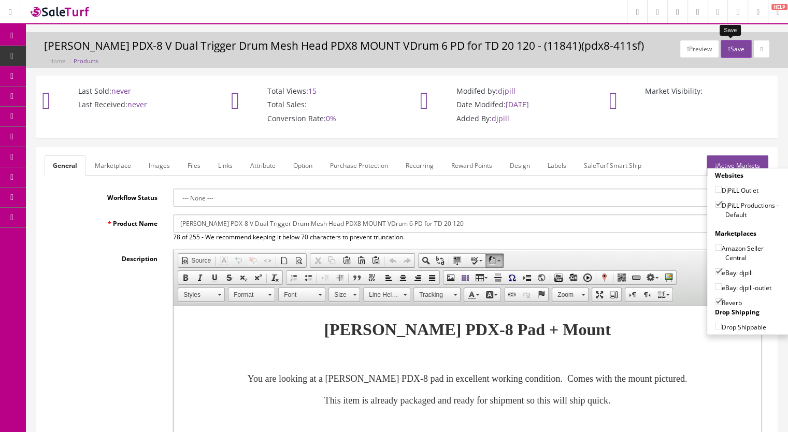
click at [732, 50] on button "Save" at bounding box center [736, 49] width 31 height 18
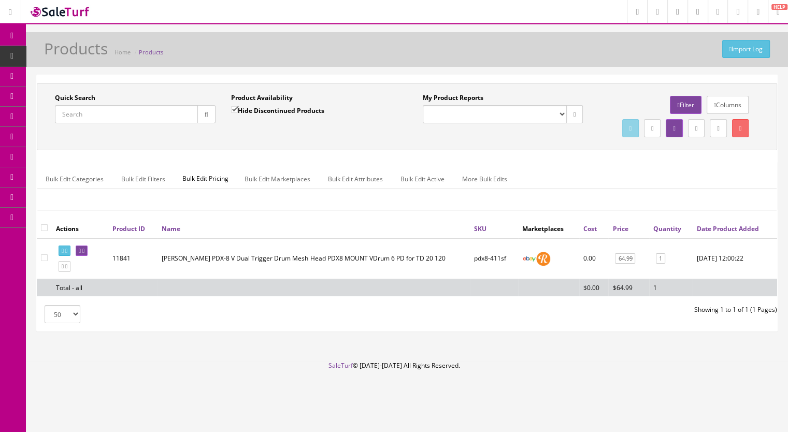
click at [88, 107] on input "Quick Search" at bounding box center [126, 114] width 143 height 18
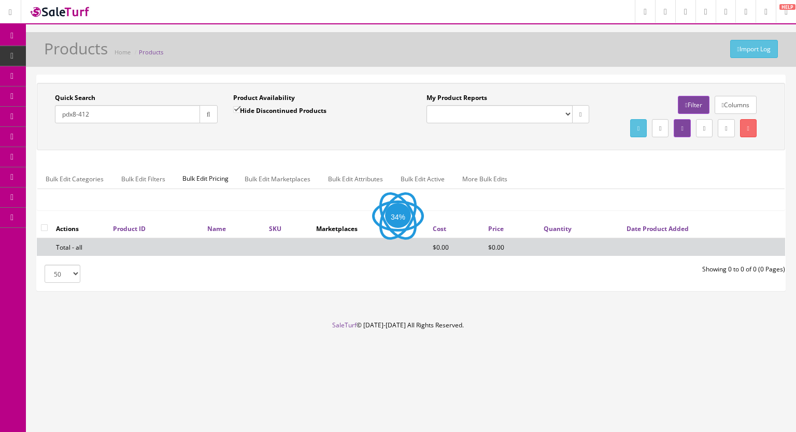
type input "pdx8-412"
click at [235, 108] on input "Hide Discontinued Products" at bounding box center [236, 109] width 7 height 7
checkbox input "false"
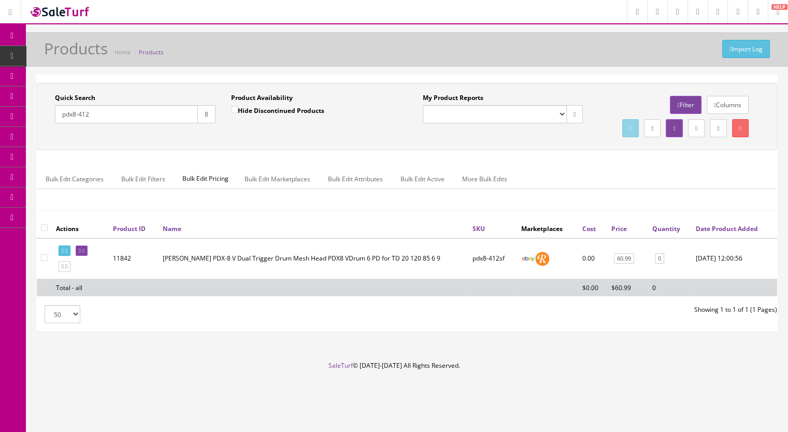
drag, startPoint x: 111, startPoint y: 112, endPoint x: 79, endPoint y: 117, distance: 32.9
click at [79, 117] on input "pdx8-412" at bounding box center [126, 114] width 143 height 18
type input "pdx8-412"
click at [88, 256] on link at bounding box center [82, 251] width 12 height 11
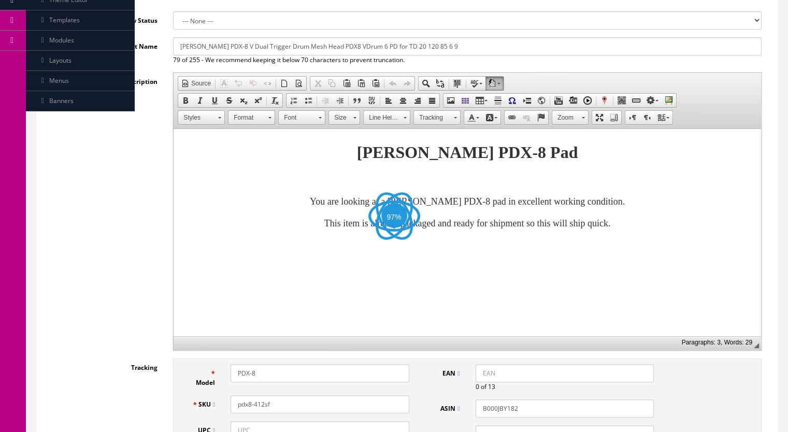
scroll to position [311, 0]
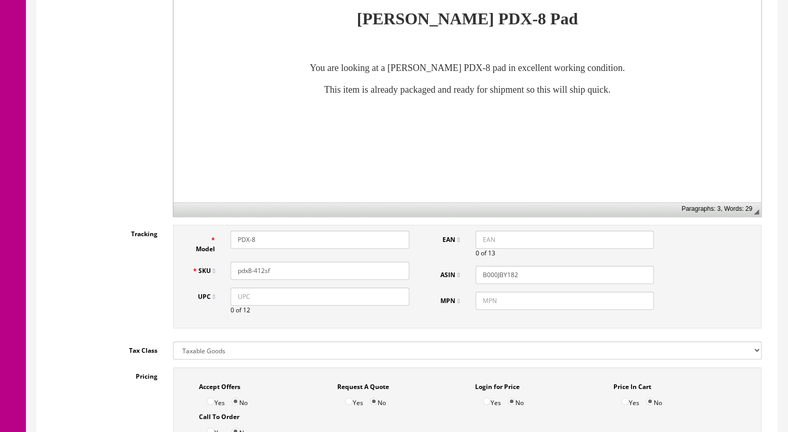
drag, startPoint x: 274, startPoint y: 271, endPoint x: 266, endPoint y: 271, distance: 7.3
click at [266, 271] on input "pdx8-412sf" at bounding box center [320, 271] width 179 height 18
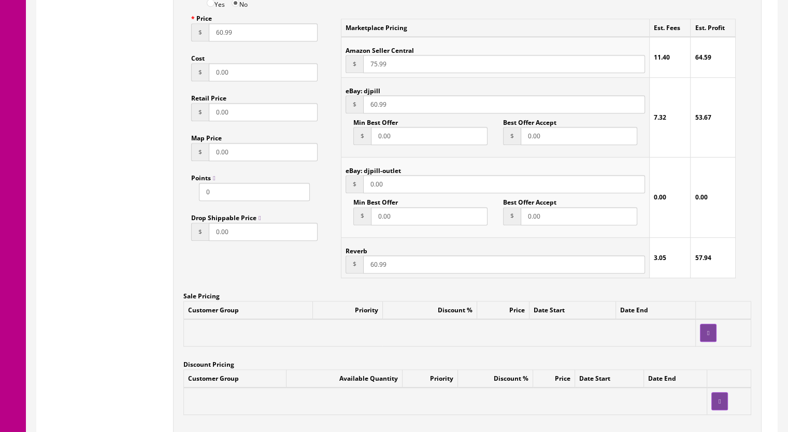
scroll to position [829, 0]
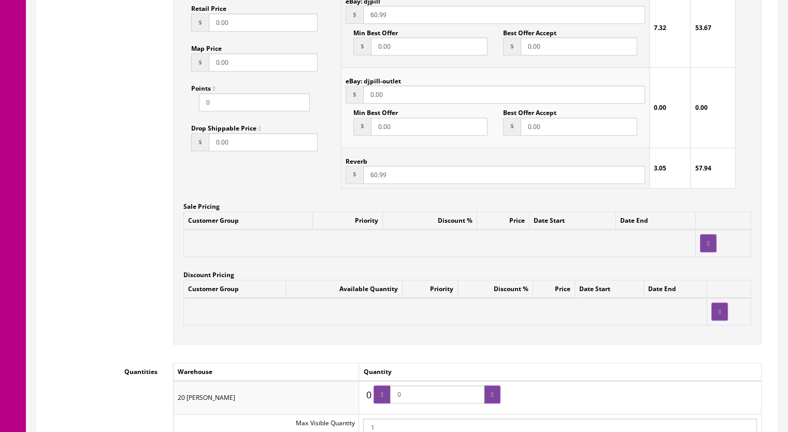
click at [371, 179] on input "60.99" at bounding box center [504, 175] width 282 height 18
type input "64.99"
click at [371, 17] on input "60.99" at bounding box center [504, 15] width 282 height 18
click at [375, 18] on input "60.99" at bounding box center [504, 15] width 282 height 18
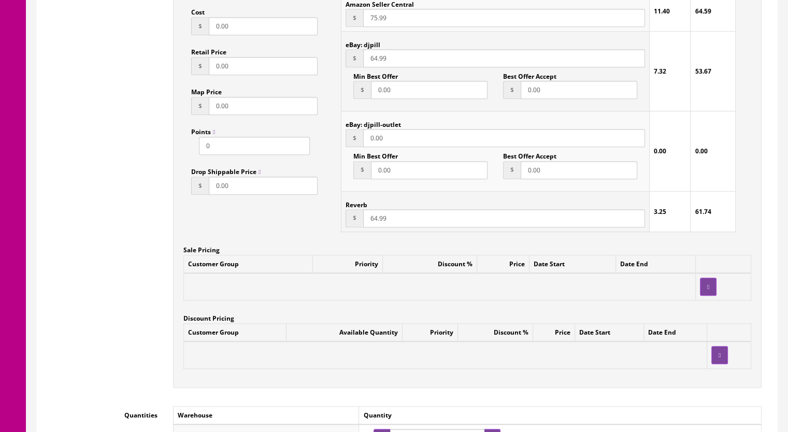
scroll to position [725, 0]
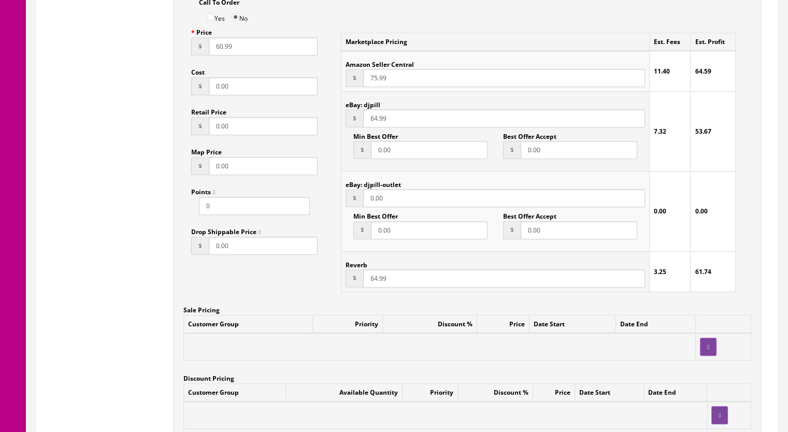
type input "64.99"
click at [219, 49] on input "60.99" at bounding box center [263, 46] width 109 height 18
type input "64.99"
click at [374, 82] on input "75.99" at bounding box center [504, 78] width 282 height 18
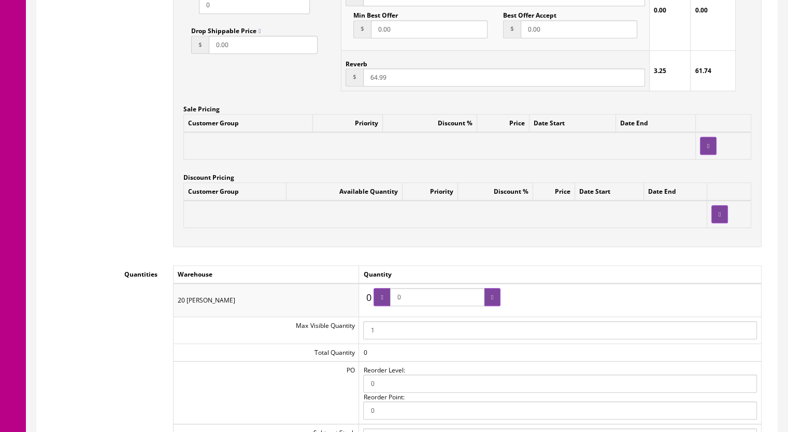
scroll to position [933, 0]
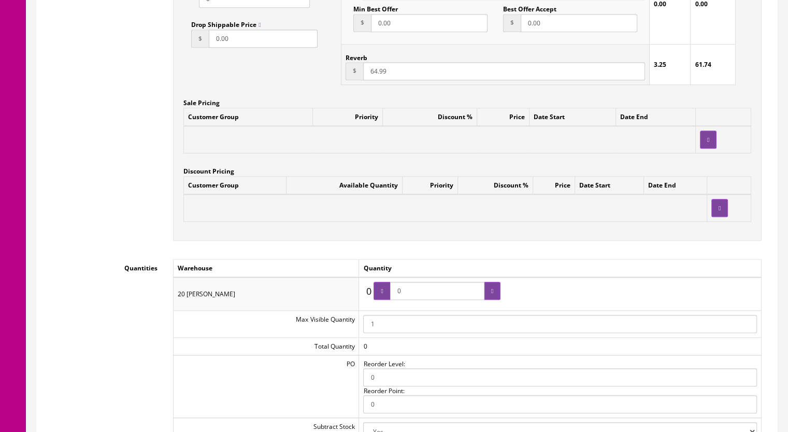
type input "79.99"
drag, startPoint x: 420, startPoint y: 299, endPoint x: 398, endPoint y: 299, distance: 21.8
click at [398, 299] on input "0" at bounding box center [437, 291] width 94 height 18
type input "1"
click at [491, 294] on icon at bounding box center [492, 291] width 2 height 6
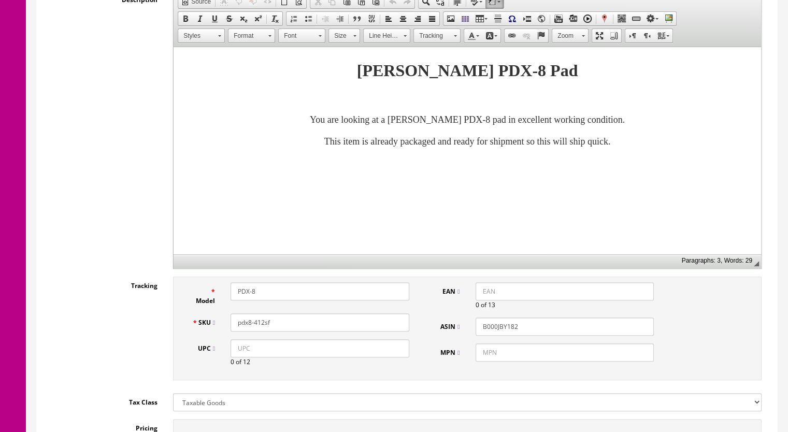
scroll to position [0, 0]
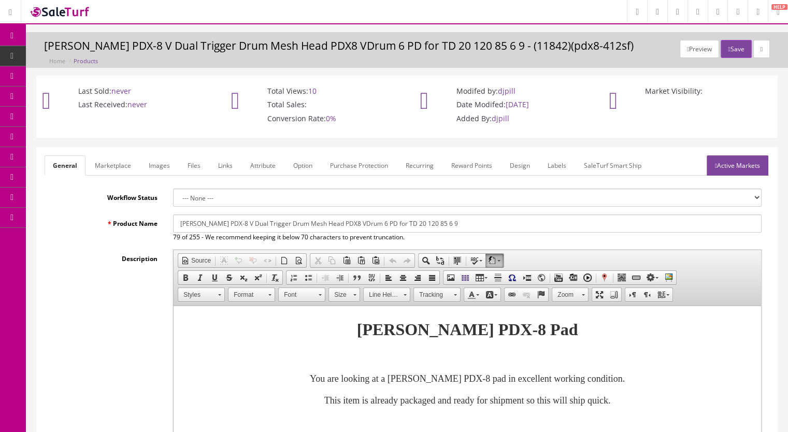
click at [734, 165] on link "Active Markets" at bounding box center [738, 165] width 62 height 20
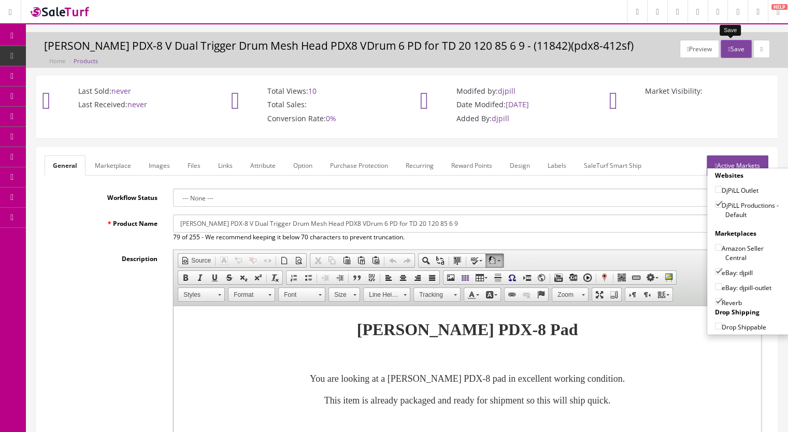
click at [732, 48] on button "Save" at bounding box center [736, 49] width 31 height 18
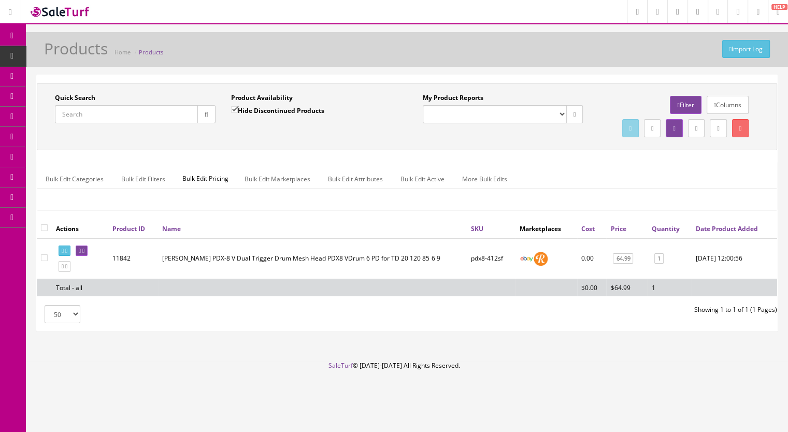
click at [93, 112] on input "Quick Search" at bounding box center [126, 114] width 143 height 18
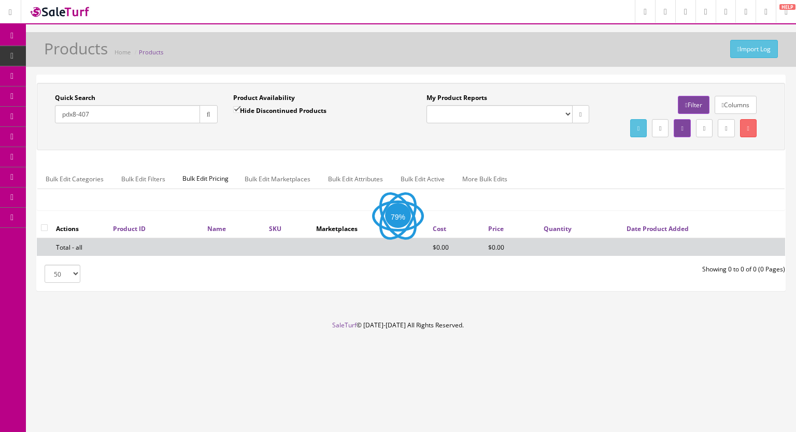
type input "pdx8-407"
click at [236, 107] on input "Hide Discontinued Products" at bounding box center [236, 109] width 7 height 7
checkbox input "false"
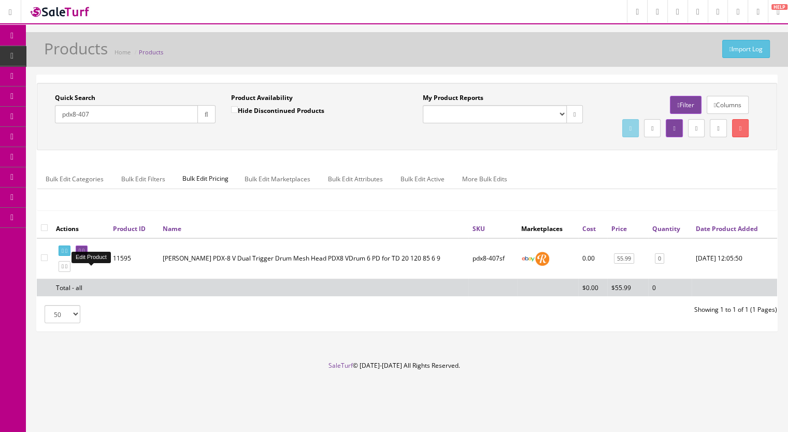
click at [84, 254] on icon at bounding box center [83, 251] width 2 height 6
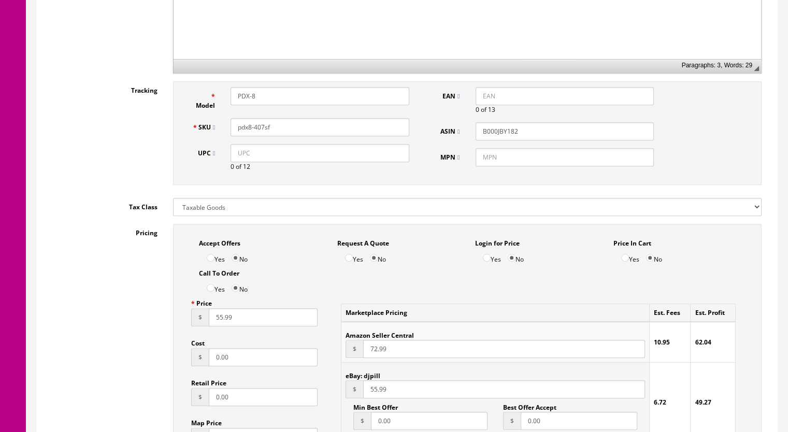
scroll to position [622, 0]
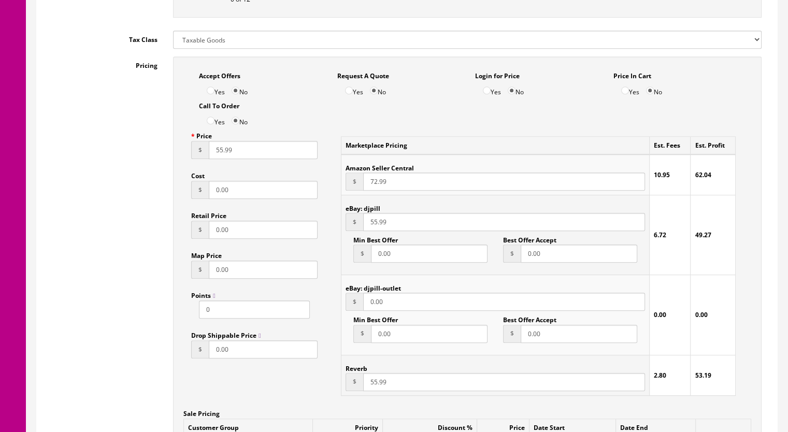
click at [219, 155] on input "55.99" at bounding box center [263, 150] width 109 height 18
type input "50.99"
click at [372, 388] on input "55.99" at bounding box center [504, 382] width 282 height 18
type input "50.99"
click at [374, 225] on input "55.99" at bounding box center [504, 222] width 282 height 18
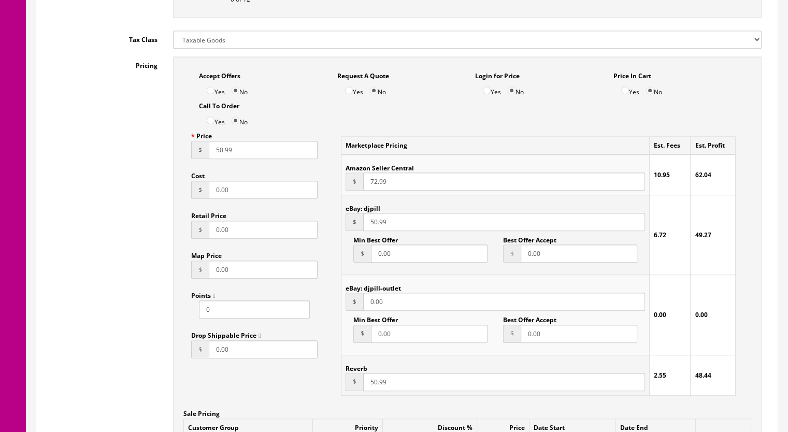
type input "50.99"
drag, startPoint x: 369, startPoint y: 184, endPoint x: 376, endPoint y: 184, distance: 6.2
click at [376, 184] on input "72.99" at bounding box center [504, 182] width 282 height 18
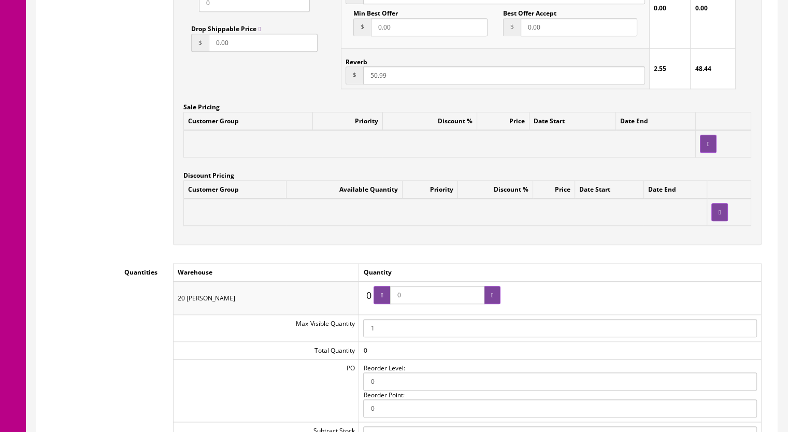
scroll to position [933, 0]
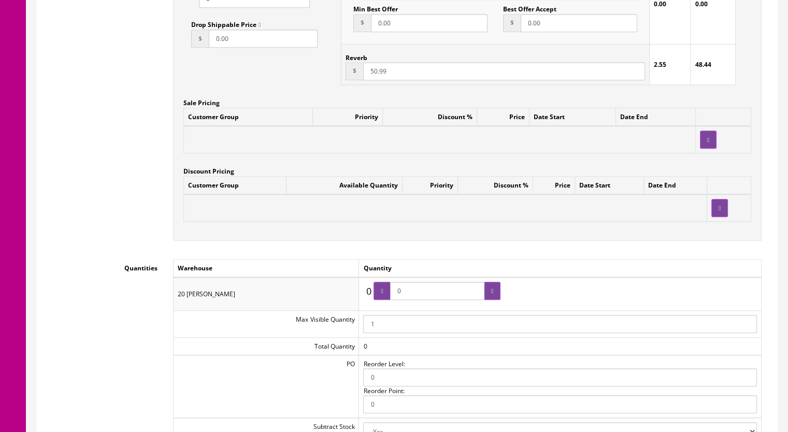
type input "64.99"
drag, startPoint x: 413, startPoint y: 290, endPoint x: 387, endPoint y: 291, distance: 25.9
click at [387, 291] on span "0" at bounding box center [437, 291] width 127 height 18
type input "1"
click at [492, 293] on icon at bounding box center [492, 291] width 2 height 6
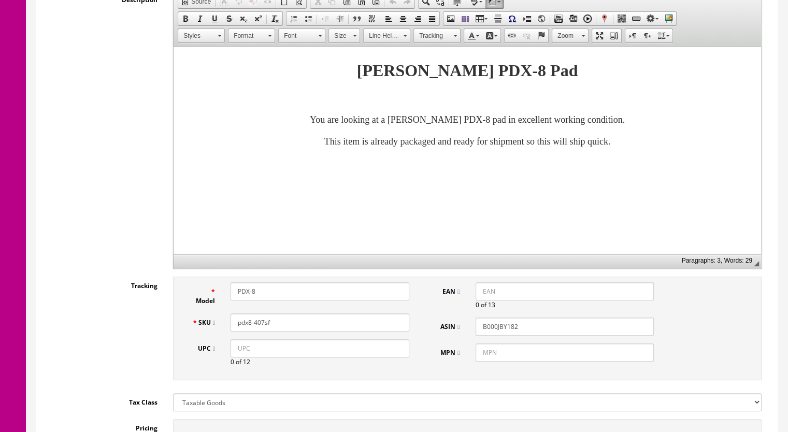
scroll to position [0, 0]
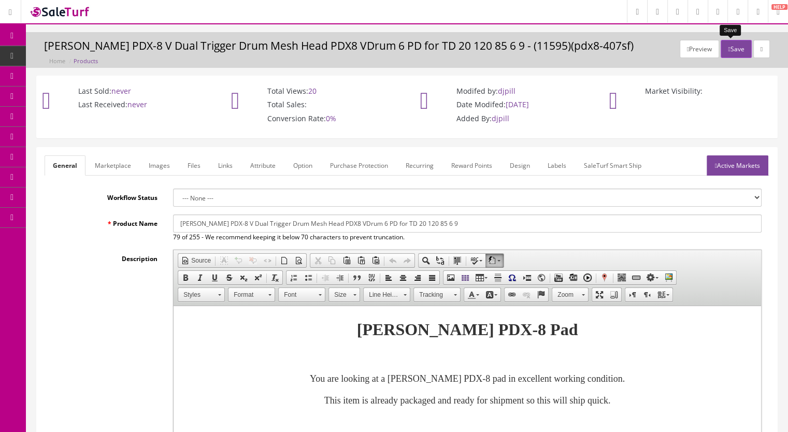
click at [731, 50] on button "Save" at bounding box center [736, 49] width 31 height 18
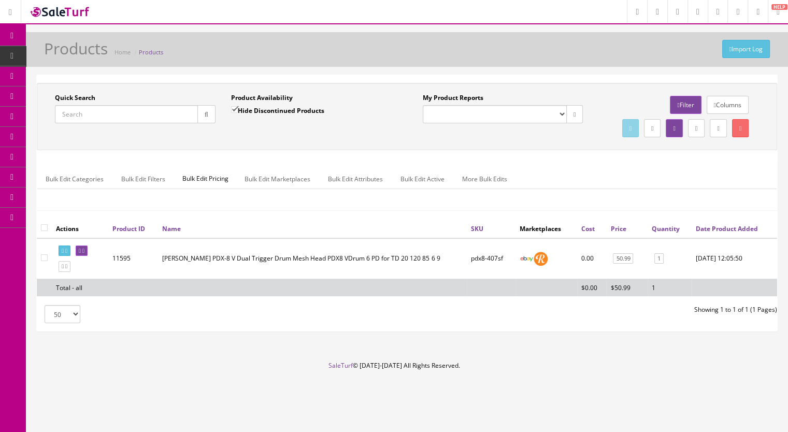
click at [102, 113] on input "Quick Search" at bounding box center [126, 114] width 143 height 18
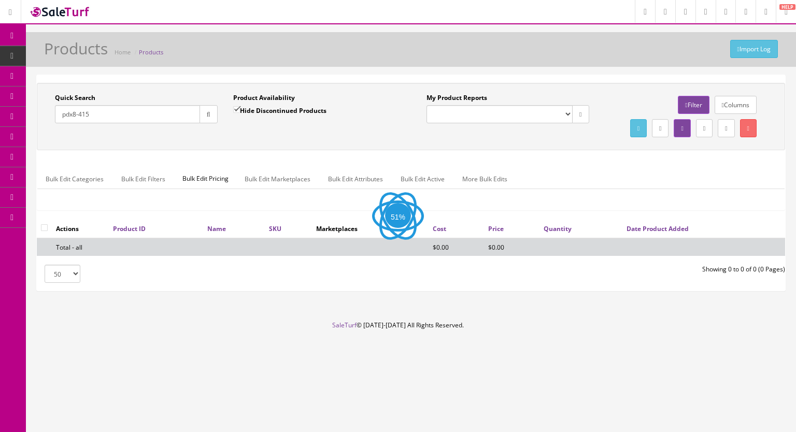
type input "pdx8-415"
click at [237, 109] on input "Hide Discontinued Products" at bounding box center [236, 109] width 7 height 7
checkbox input "false"
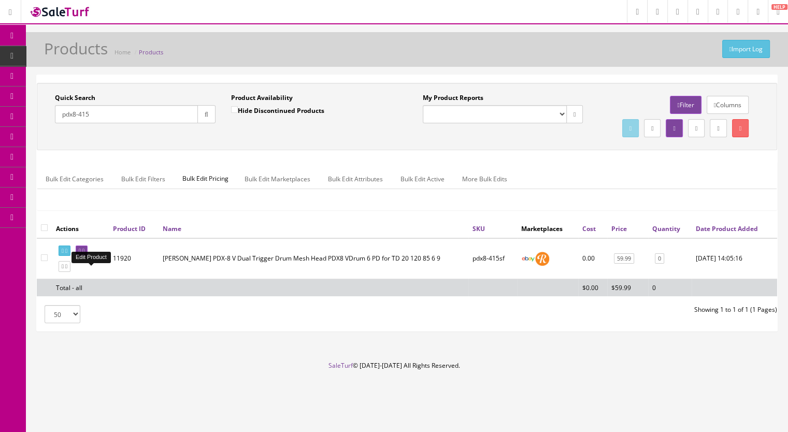
click at [84, 254] on icon at bounding box center [83, 251] width 2 height 6
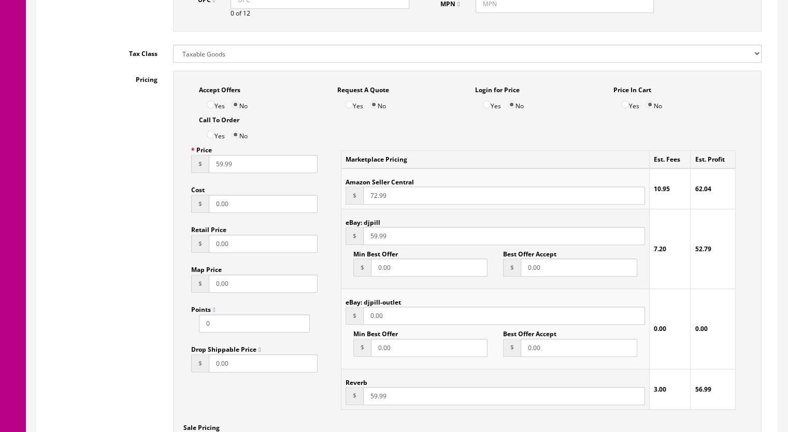
scroll to position [673, 0]
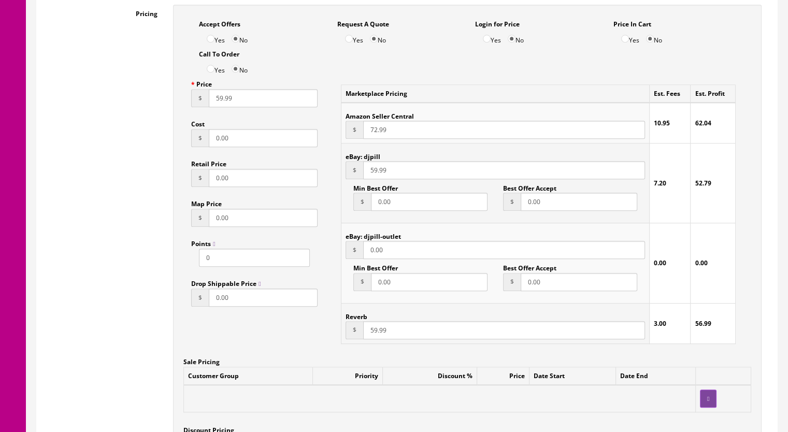
click at [373, 333] on input "59.99" at bounding box center [504, 330] width 282 height 18
type input "50.99"
drag, startPoint x: 373, startPoint y: 174, endPoint x: 385, endPoint y: 174, distance: 12.4
click at [373, 174] on input "59.99" at bounding box center [504, 170] width 282 height 18
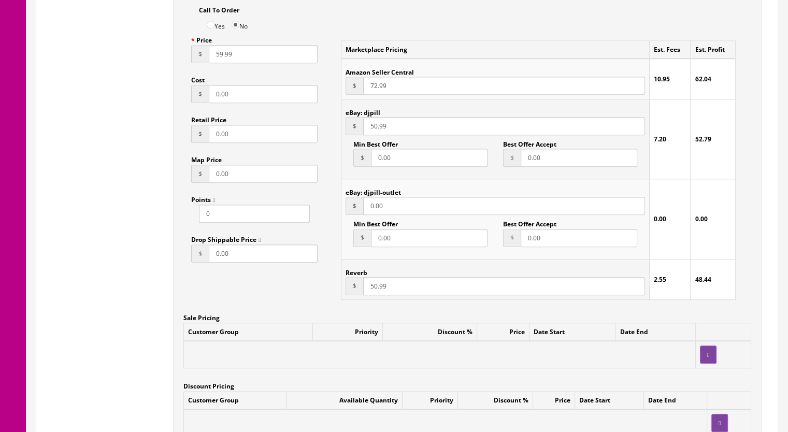
scroll to position [725, 0]
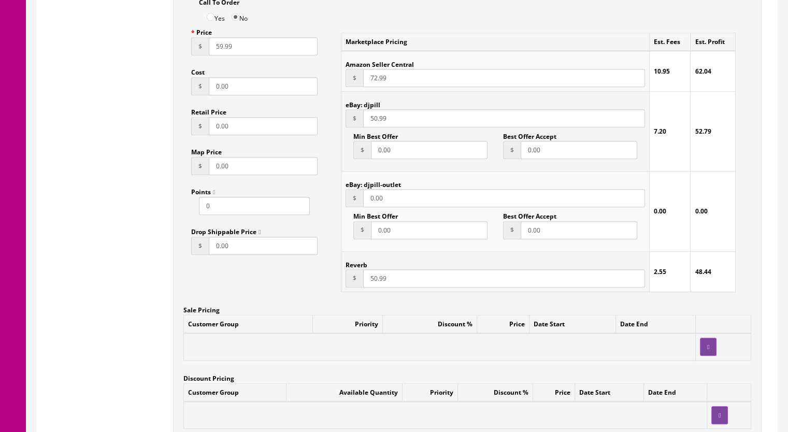
type input "50.99"
click at [219, 52] on input "59.99" at bounding box center [263, 46] width 109 height 18
type input "50.99"
drag, startPoint x: 369, startPoint y: 81, endPoint x: 376, endPoint y: 79, distance: 7.5
click at [376, 79] on input "72.99" at bounding box center [504, 78] width 282 height 18
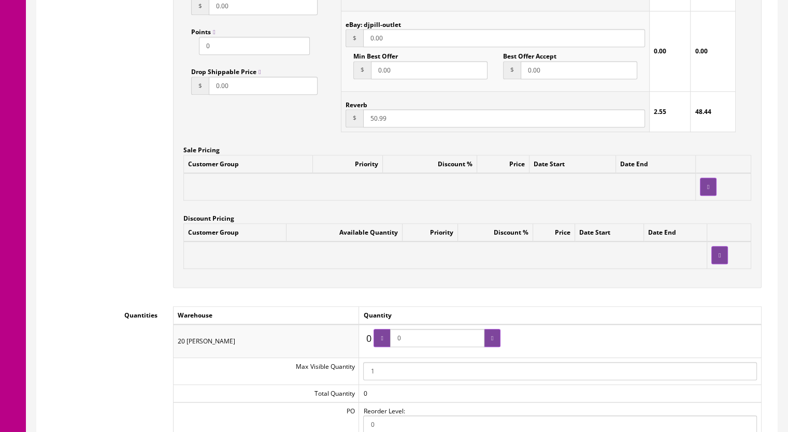
scroll to position [984, 0]
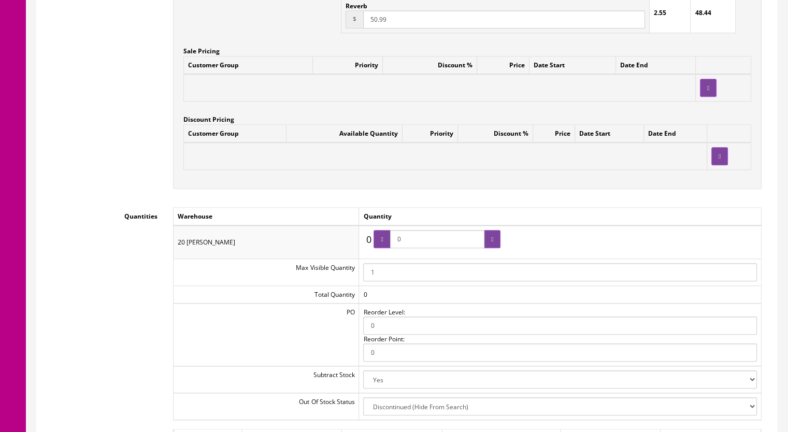
type input "64.99"
click at [381, 244] on span "0" at bounding box center [437, 239] width 127 height 18
type input "1"
click at [492, 236] on div at bounding box center [492, 239] width 17 height 18
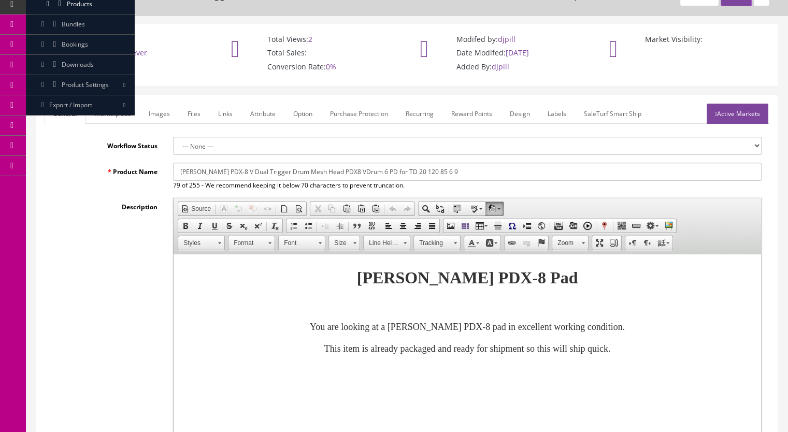
scroll to position [0, 0]
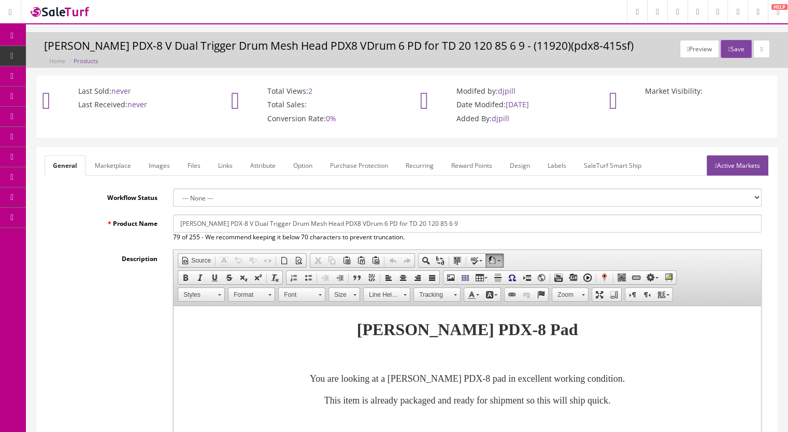
click at [737, 166] on link "Active Markets" at bounding box center [738, 165] width 62 height 20
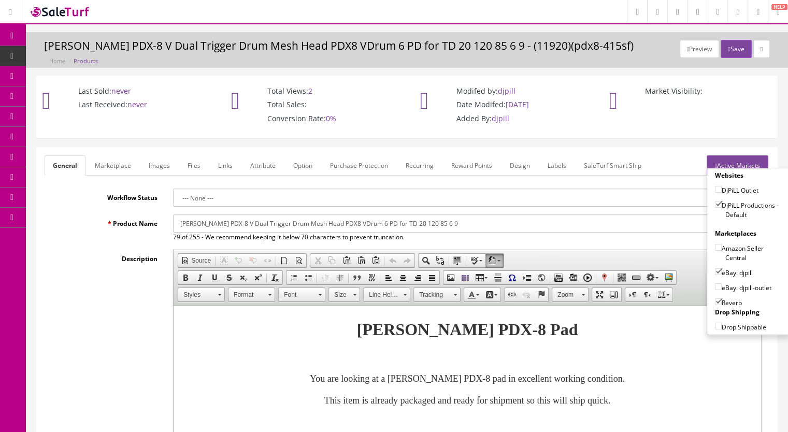
click at [727, 50] on button "Save" at bounding box center [736, 49] width 31 height 18
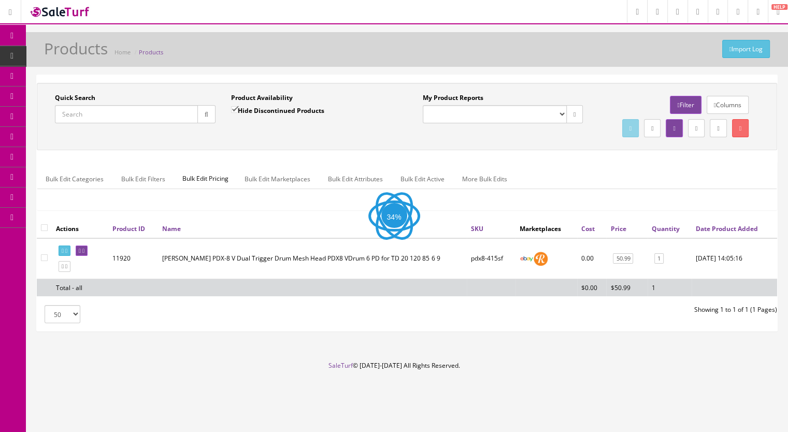
click at [103, 139] on div "Quick Search Date From Product Availability Hide Discontinued Products Date To …" at bounding box center [406, 116] width 735 height 47
click at [98, 112] on input "Quick Search" at bounding box center [126, 114] width 143 height 18
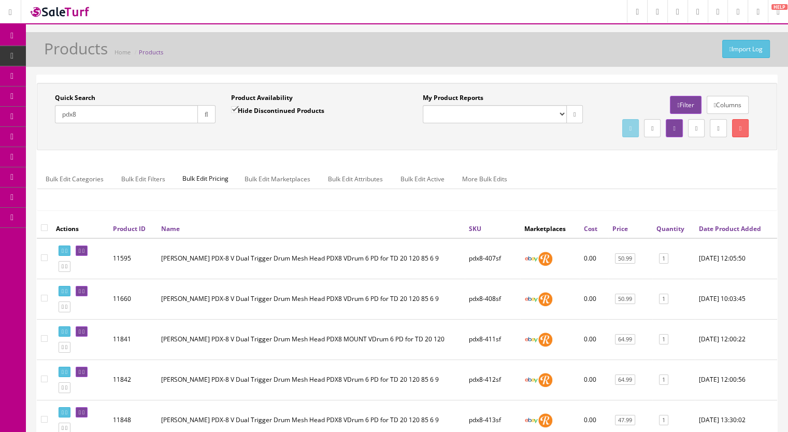
click at [61, 119] on input "pdx8" at bounding box center [126, 114] width 143 height 18
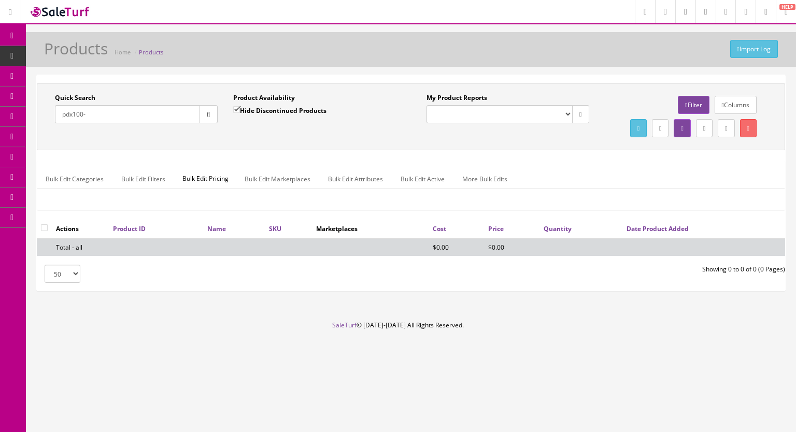
drag, startPoint x: 97, startPoint y: 110, endPoint x: 34, endPoint y: 85, distance: 68.4
click at [34, 117] on div "Quick Search pdx100- Date From Product Availability Hide Discontinued Products …" at bounding box center [411, 187] width 770 height 225
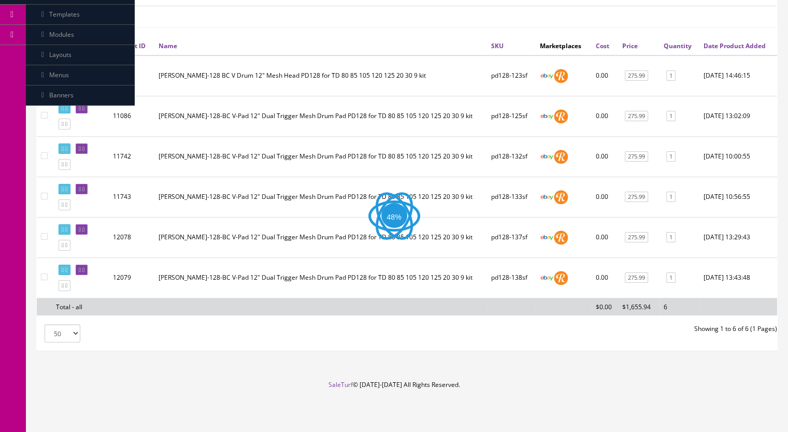
scroll to position [201, 0]
type input "pd128-"
click at [67, 286] on icon at bounding box center [66, 286] width 2 height 6
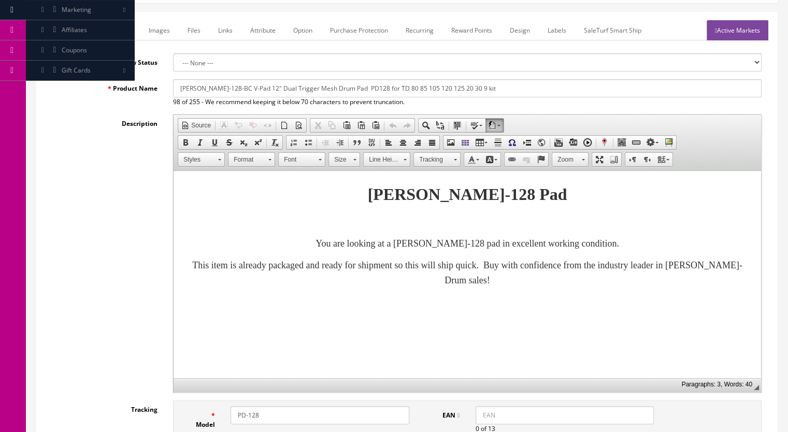
scroll to position [311, 0]
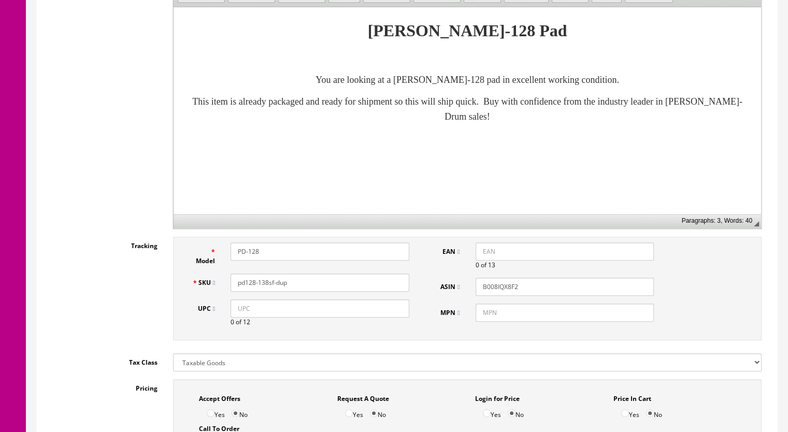
drag, startPoint x: 295, startPoint y: 283, endPoint x: 264, endPoint y: 282, distance: 31.1
click at [264, 284] on input "pd128-138sf-dup" at bounding box center [320, 283] width 179 height 18
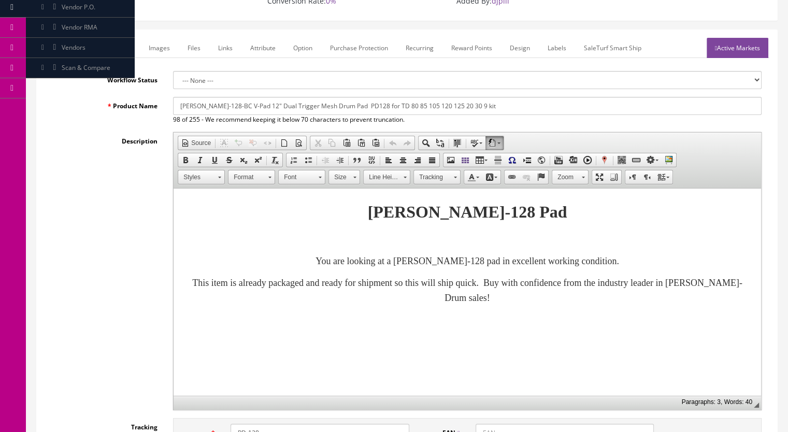
scroll to position [104, 0]
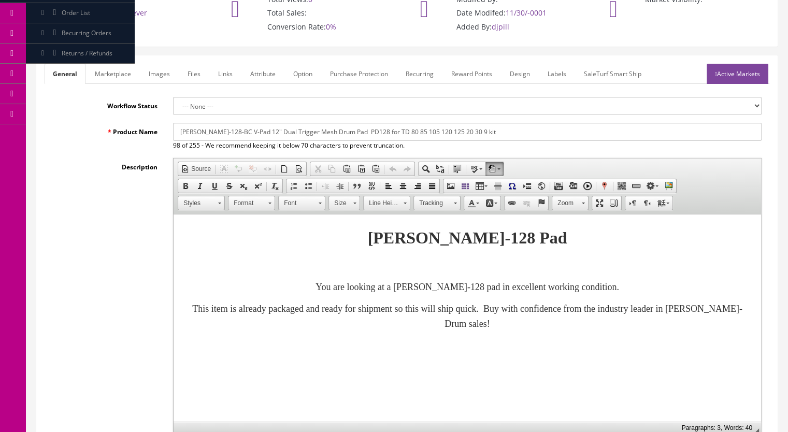
type input "pd128-139sf"
click at [117, 73] on link "Marketplace" at bounding box center [113, 74] width 53 height 20
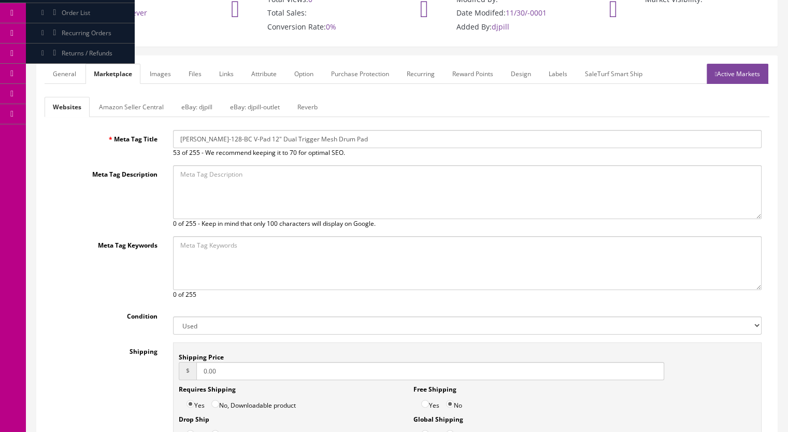
click at [309, 108] on link "Reverb" at bounding box center [307, 107] width 37 height 20
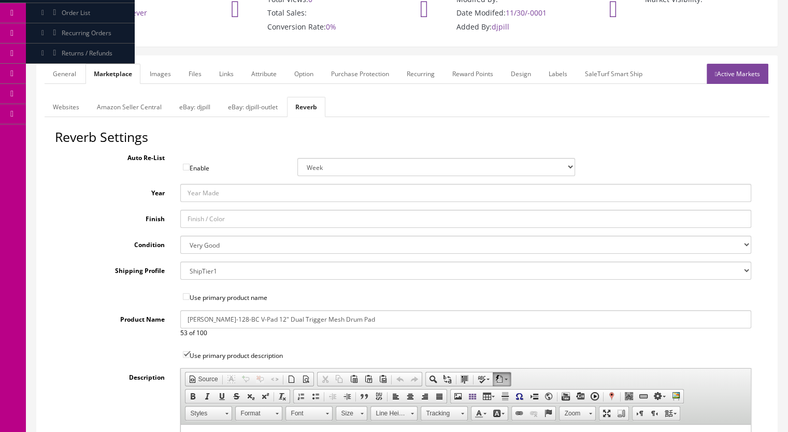
click at [154, 76] on link "Images" at bounding box center [160, 74] width 38 height 20
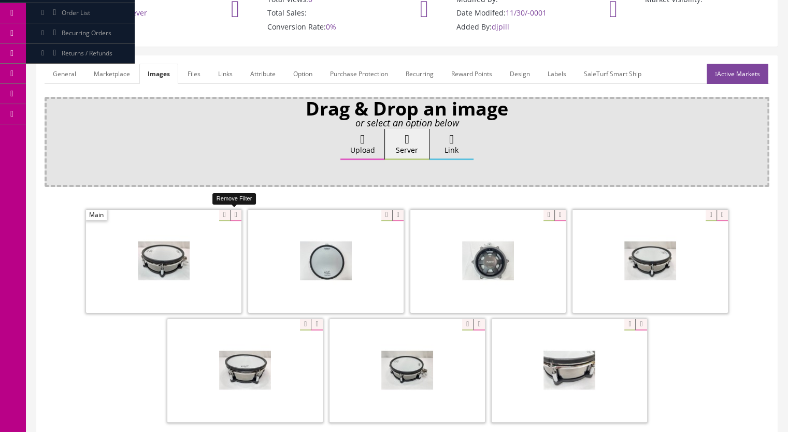
click at [234, 212] on icon at bounding box center [235, 215] width 11 height 11
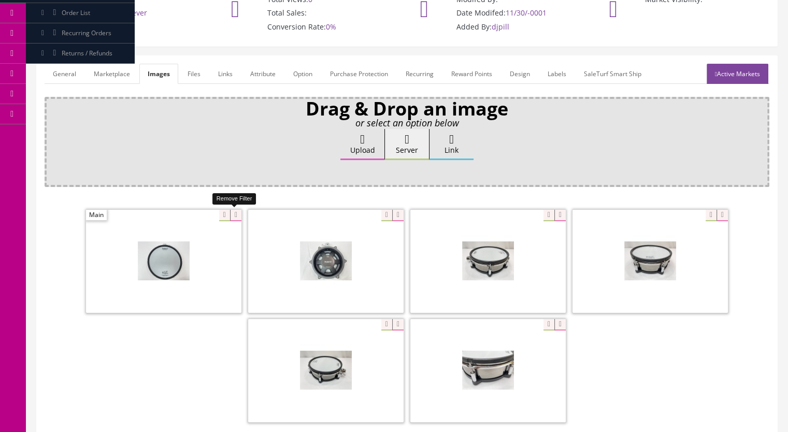
click at [236, 216] on icon at bounding box center [235, 215] width 11 height 11
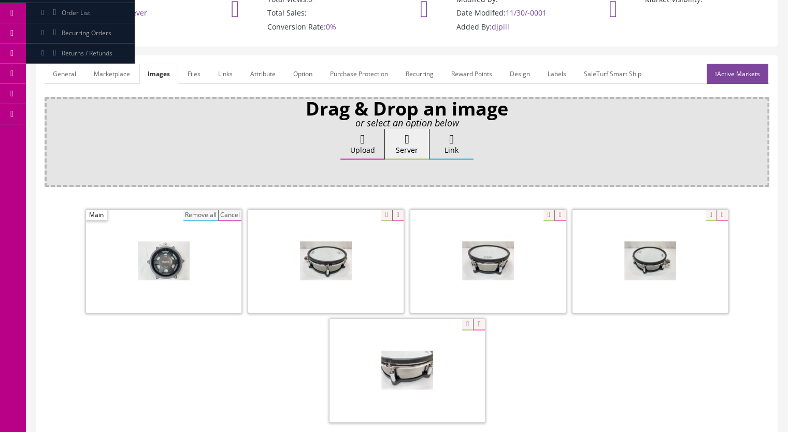
click at [199, 216] on button "Remove all" at bounding box center [200, 215] width 35 height 11
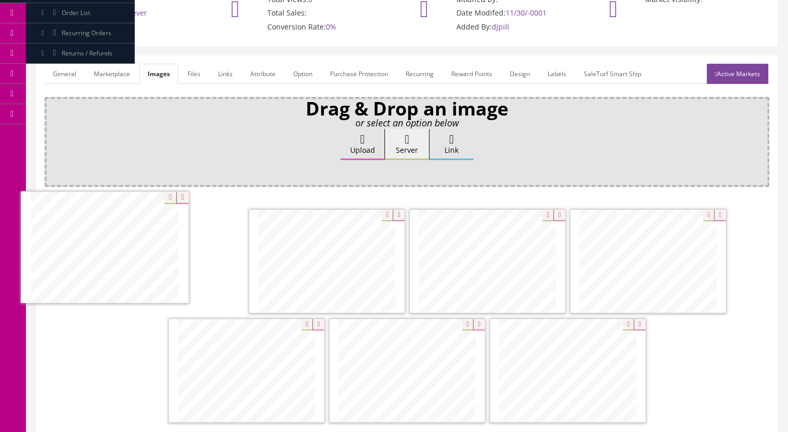
drag, startPoint x: 580, startPoint y: 362, endPoint x: 154, endPoint y: 246, distance: 441.9
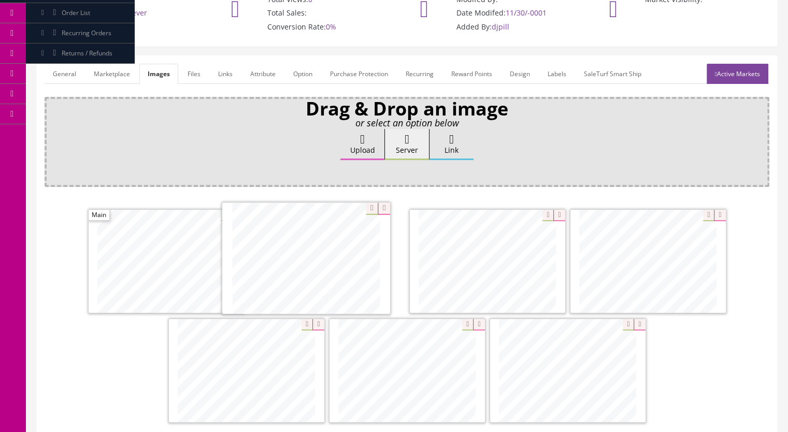
drag, startPoint x: 391, startPoint y: 352, endPoint x: 297, endPoint y: 246, distance: 142.0
drag, startPoint x: 548, startPoint y: 369, endPoint x: 489, endPoint y: 262, distance: 122.4
click at [125, 71] on link "Marketplace" at bounding box center [111, 74] width 53 height 20
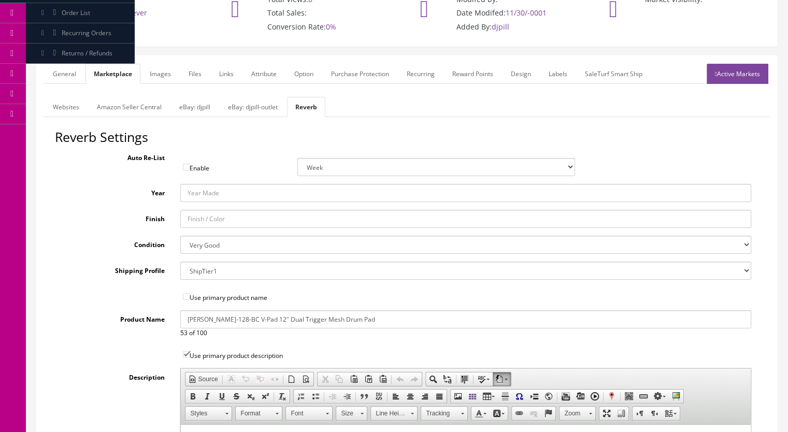
click at [209, 239] on select "Brand New Mint Excellent Very Good Good Fair Poor B-Stock Non Functioning" at bounding box center [465, 245] width 571 height 18
select select "df268ad1-c462-4ba6-b6db-e007e23922ea"
click at [180, 236] on select "Brand New Mint Excellent Very Good Good Fair Poor B-Stock Non Functioning" at bounding box center [465, 245] width 571 height 18
click at [721, 76] on link "Active Markets" at bounding box center [738, 74] width 62 height 20
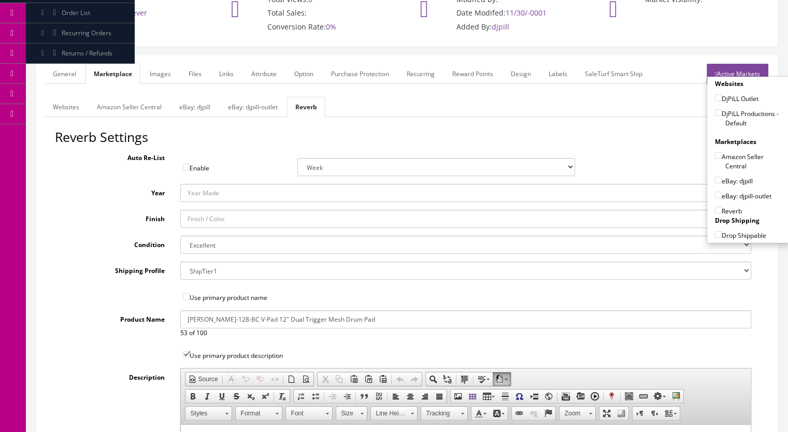
drag, startPoint x: 714, startPoint y: 110, endPoint x: 714, endPoint y: 126, distance: 16.1
click at [715, 110] on input"] "DjPiLL Productions - Default" at bounding box center [718, 112] width 7 height 7
checkbox input"] "true"
click at [715, 178] on input"] "eBay: djpill" at bounding box center [718, 180] width 7 height 7
checkbox input"] "true"
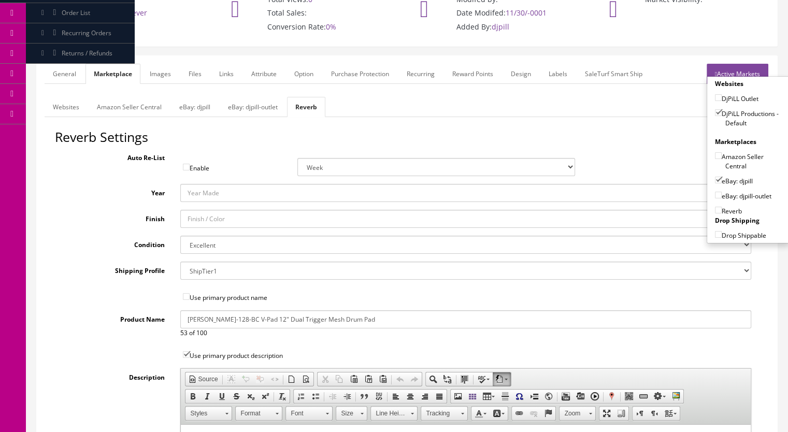
click at [715, 208] on input"] "Reverb" at bounding box center [718, 210] width 7 height 7
checkbox input"] "true"
click at [58, 80] on link "General" at bounding box center [65, 74] width 40 height 20
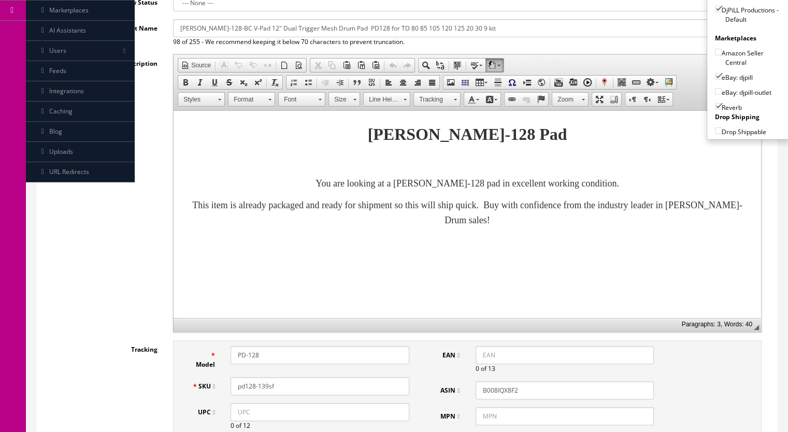
scroll to position [0, 0]
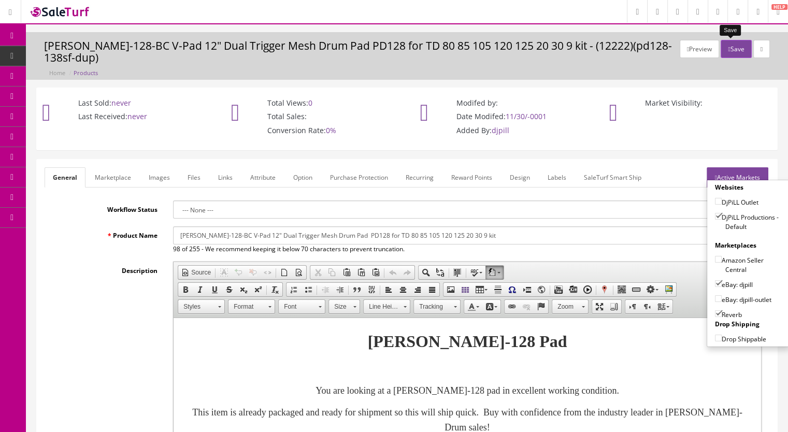
click at [721, 44] on button "Save" at bounding box center [736, 49] width 31 height 18
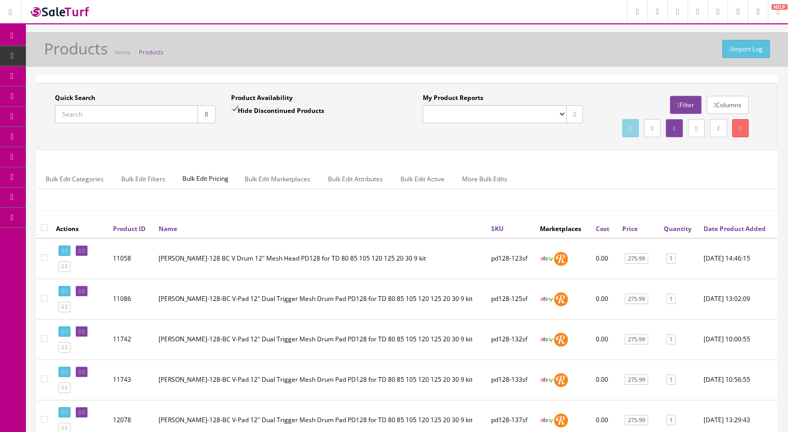
click at [77, 108] on input "Quick Search" at bounding box center [126, 114] width 143 height 18
click at [98, 116] on input "pdx100-" at bounding box center [126, 114] width 143 height 18
type input "pdx100-339"
click at [207, 120] on button "button" at bounding box center [206, 114] width 18 height 18
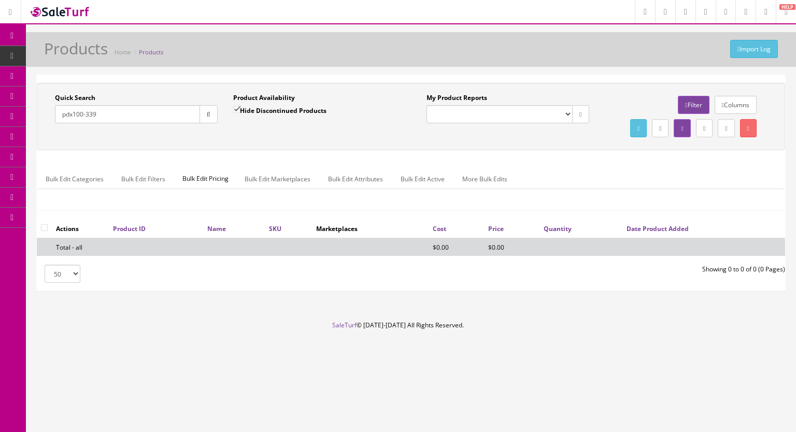
click at [236, 109] on input "Hide Discontinued Products" at bounding box center [236, 109] width 7 height 7
checkbox input "false"
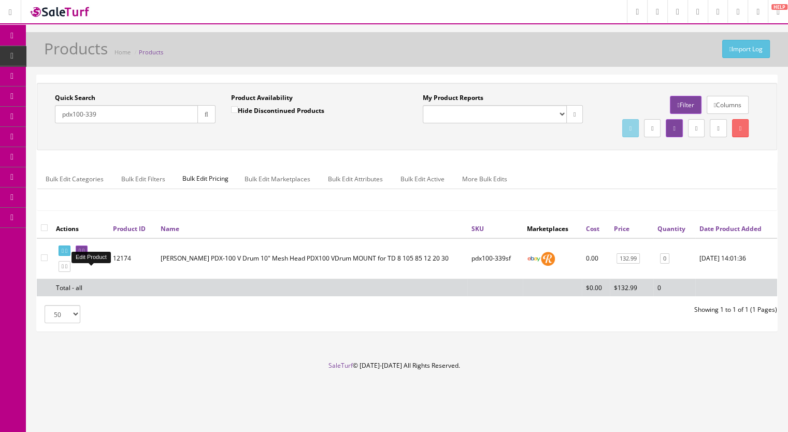
click at [84, 254] on icon at bounding box center [83, 251] width 2 height 6
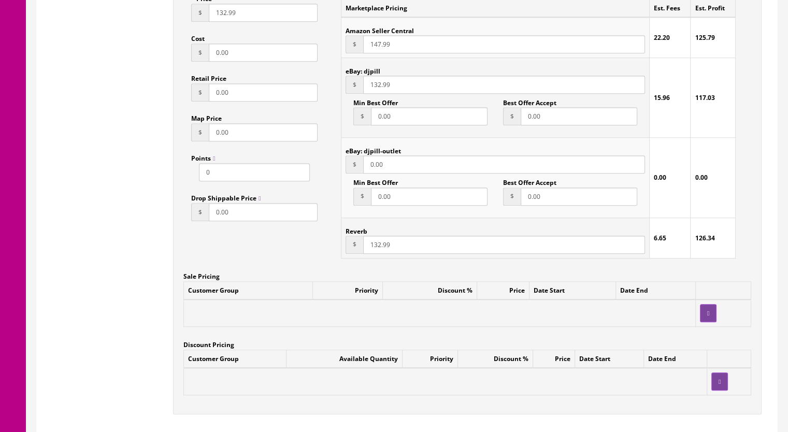
scroll to position [777, 0]
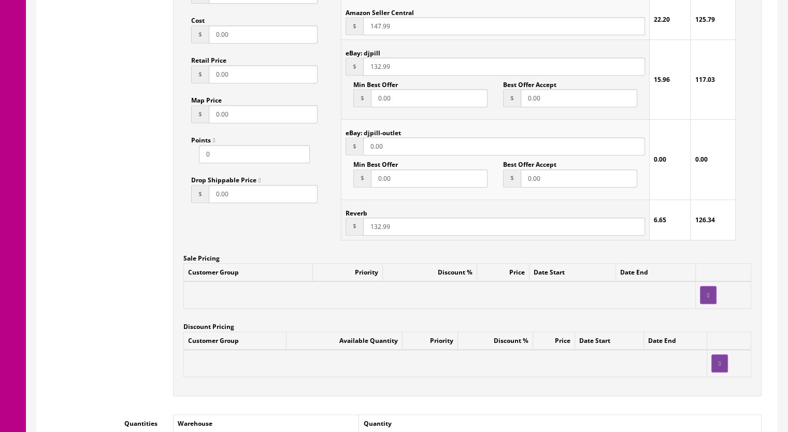
click at [379, 228] on input "132.99" at bounding box center [504, 227] width 282 height 18
type input "122.99"
click at [377, 70] on input "132.99" at bounding box center [504, 67] width 282 height 18
type input "122.99"
drag, startPoint x: 373, startPoint y: 30, endPoint x: 379, endPoint y: 30, distance: 6.2
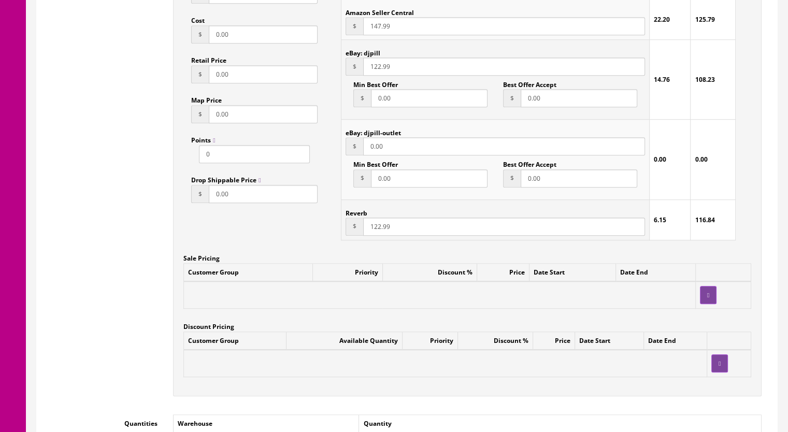
click at [379, 30] on input "147.99" at bounding box center [504, 26] width 282 height 18
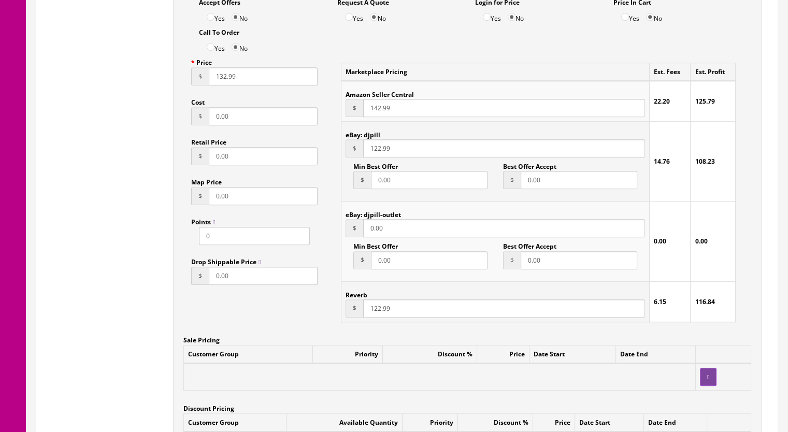
scroll to position [622, 0]
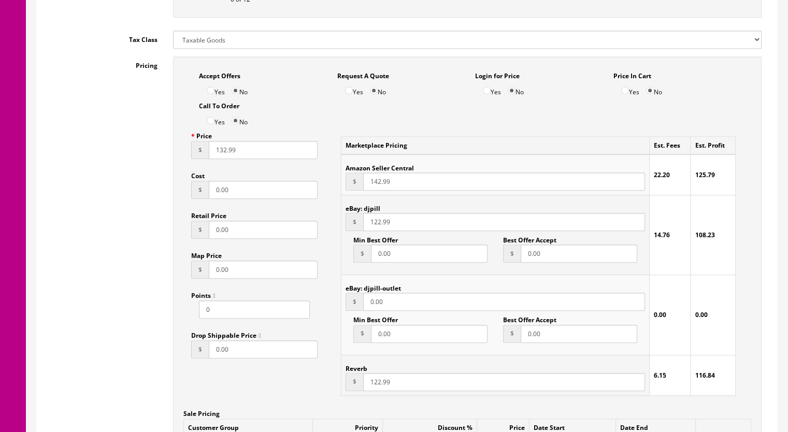
type input "142.99"
click at [222, 154] on input "132.99" at bounding box center [263, 150] width 109 height 18
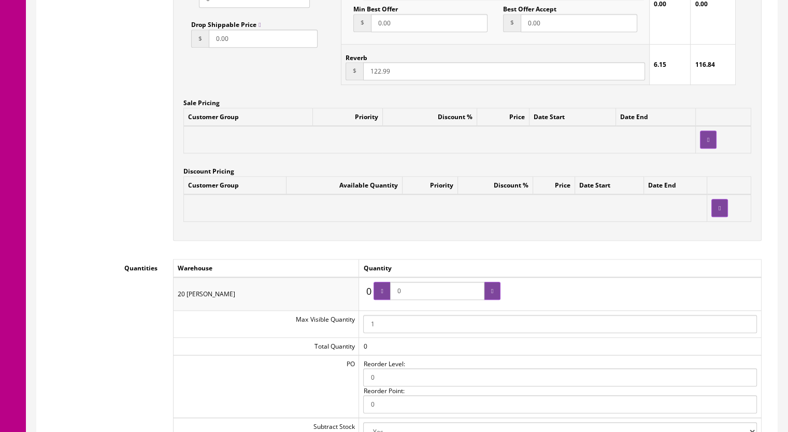
type input "122.99"
drag, startPoint x: 426, startPoint y: 299, endPoint x: 382, endPoint y: 295, distance: 44.2
click at [382, 295] on span "0" at bounding box center [437, 291] width 127 height 18
type input "1"
click at [489, 293] on div at bounding box center [492, 291] width 17 height 18
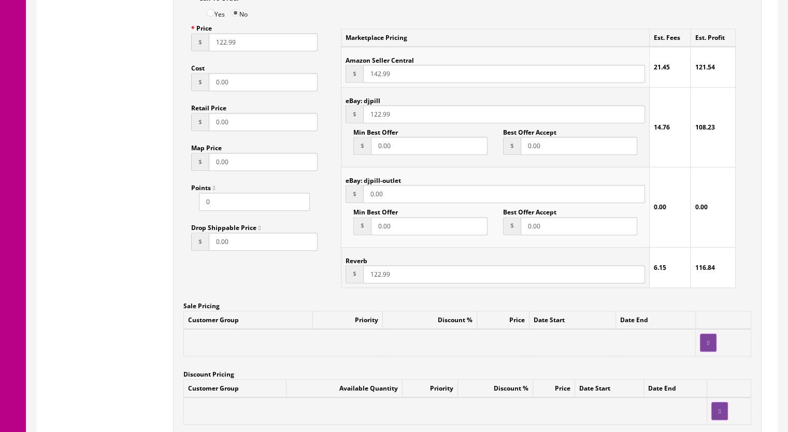
scroll to position [725, 0]
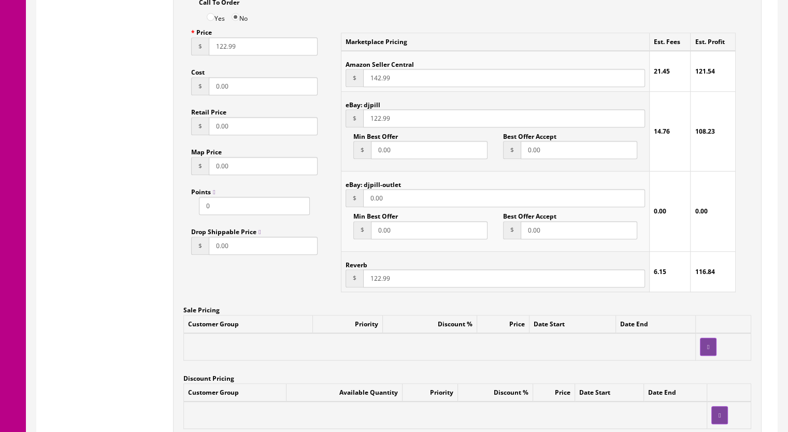
drag, startPoint x: 378, startPoint y: 281, endPoint x: 396, endPoint y: 281, distance: 18.1
click at [378, 281] on input "122.99" at bounding box center [504, 278] width 282 height 18
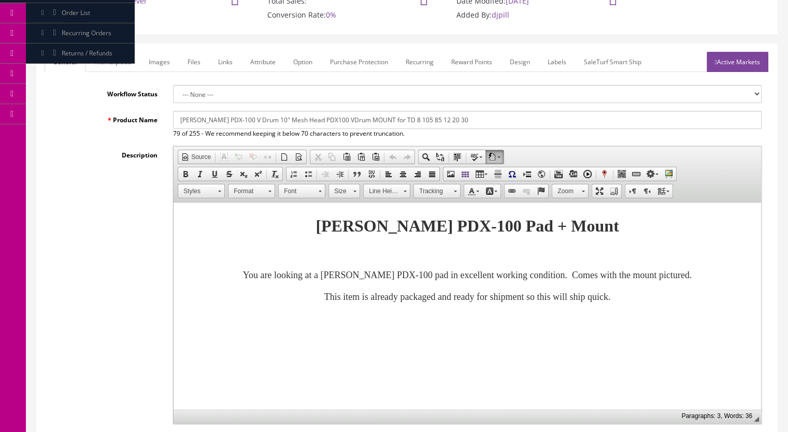
scroll to position [0, 0]
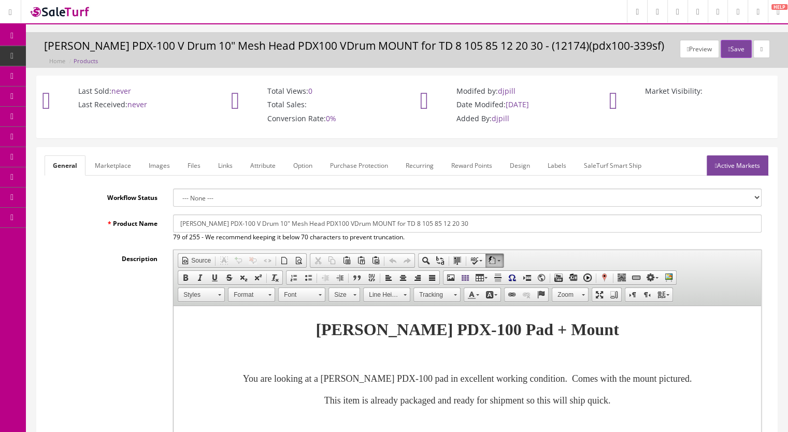
type input "122.99"
click at [730, 162] on link "Active Markets" at bounding box center [738, 165] width 62 height 20
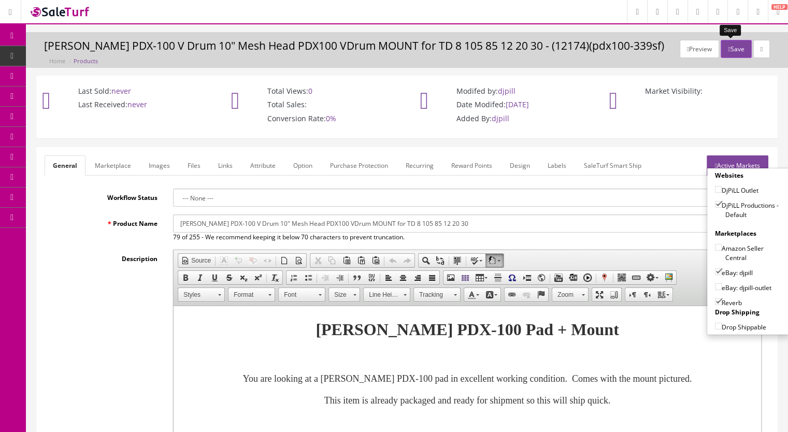
click at [735, 45] on button "Save" at bounding box center [736, 49] width 31 height 18
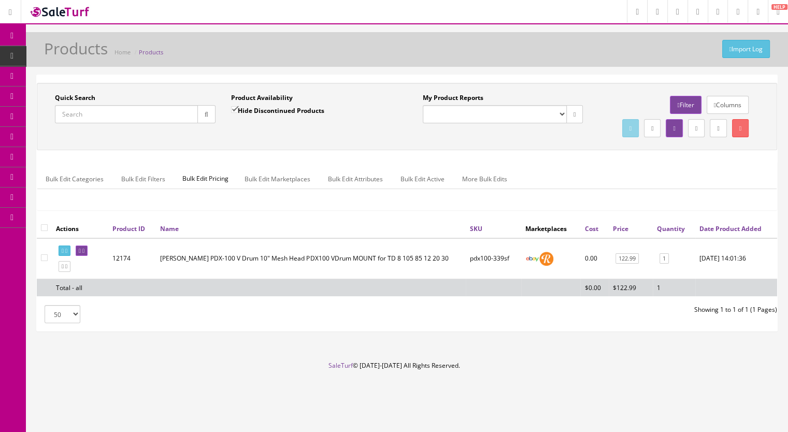
click at [95, 118] on input "Quick Search" at bounding box center [126, 114] width 143 height 18
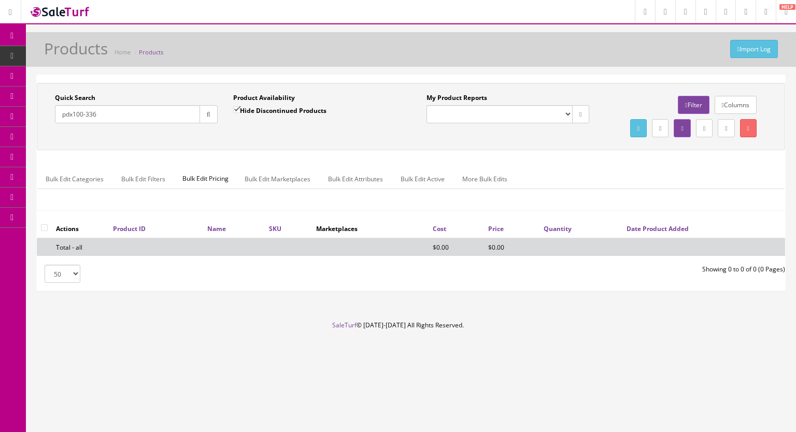
type input "pdx100-336"
click at [234, 110] on input "Hide Discontinued Products" at bounding box center [236, 109] width 7 height 7
checkbox input "false"
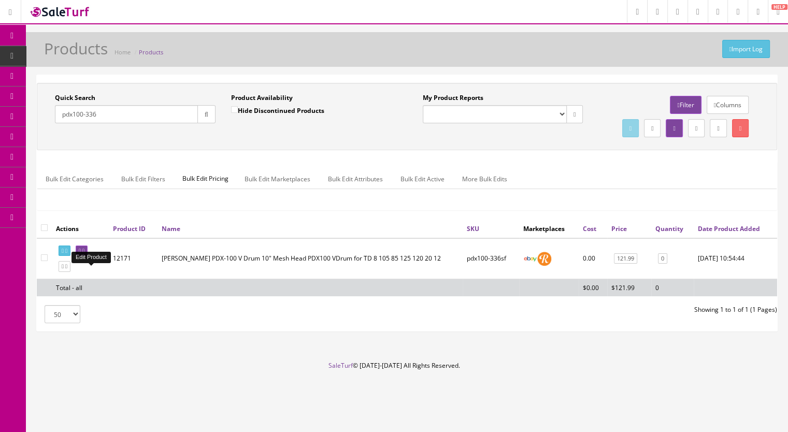
click at [84, 254] on icon at bounding box center [83, 251] width 2 height 6
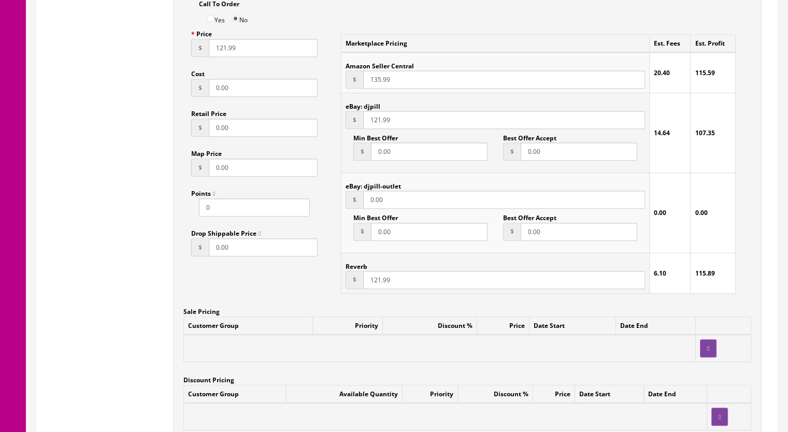
scroll to position [725, 0]
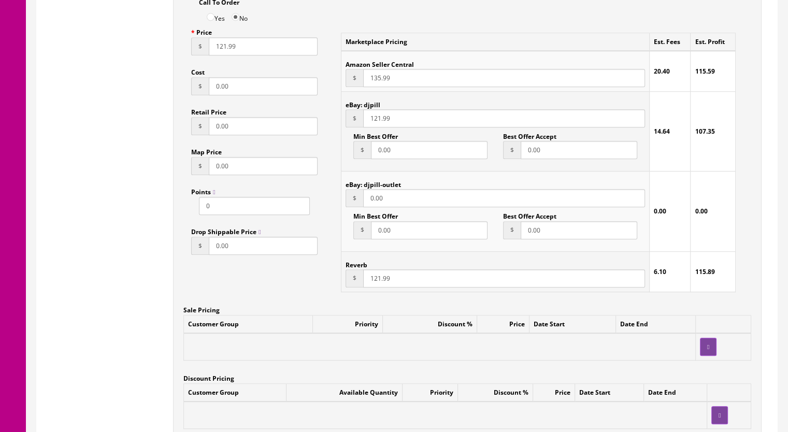
click at [373, 282] on input "121.99" at bounding box center [504, 278] width 282 height 18
click at [379, 281] on input "121.99" at bounding box center [504, 278] width 282 height 18
type input "103.99"
drag, startPoint x: 373, startPoint y: 118, endPoint x: 379, endPoint y: 121, distance: 7.0
click at [379, 121] on input "121.99" at bounding box center [504, 118] width 282 height 18
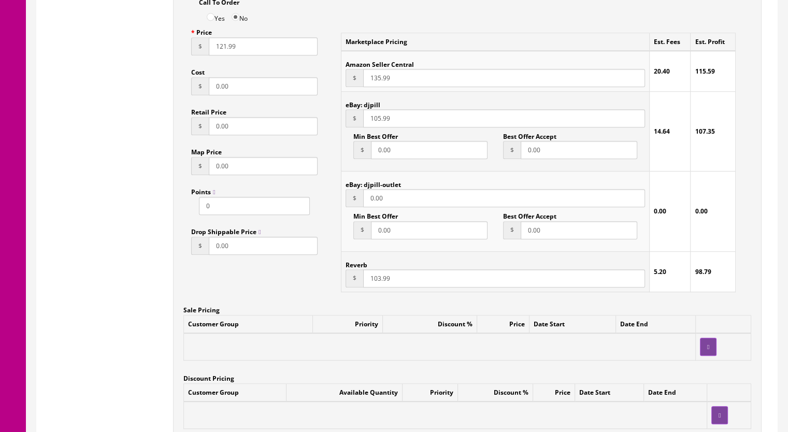
type input "105.99"
click at [375, 283] on input "103.99" at bounding box center [504, 278] width 282 height 18
type input "105.99"
drag, startPoint x: 217, startPoint y: 50, endPoint x: 226, endPoint y: 51, distance: 8.8
click at [226, 51] on input "121.99" at bounding box center [263, 46] width 109 height 18
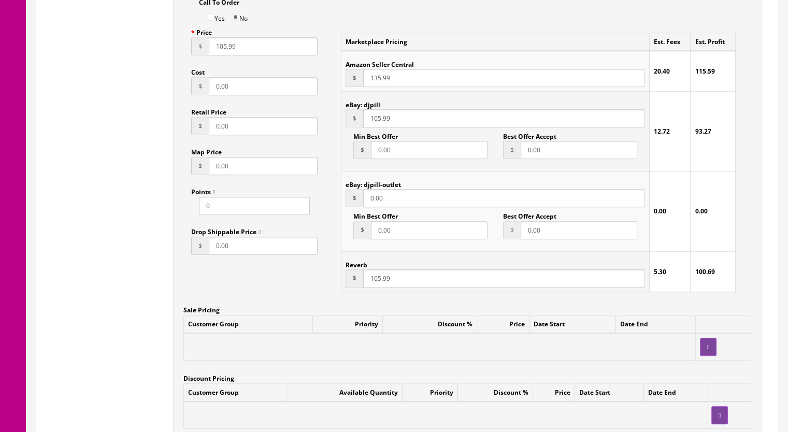
type input "105.99"
click at [375, 79] on input "135.99" at bounding box center [504, 78] width 282 height 18
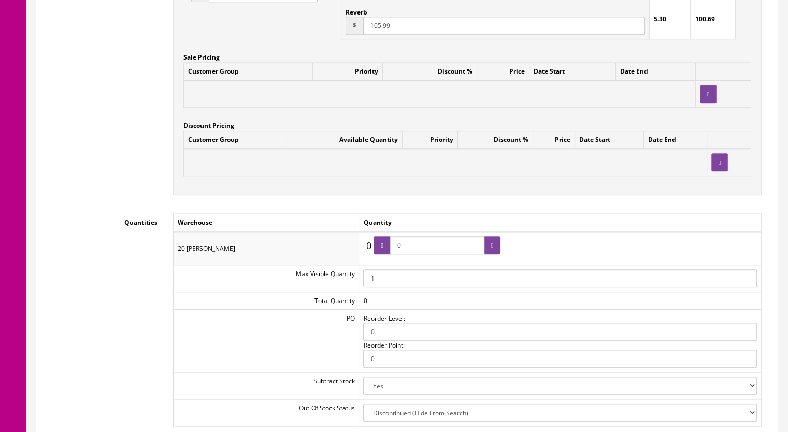
scroll to position [984, 0]
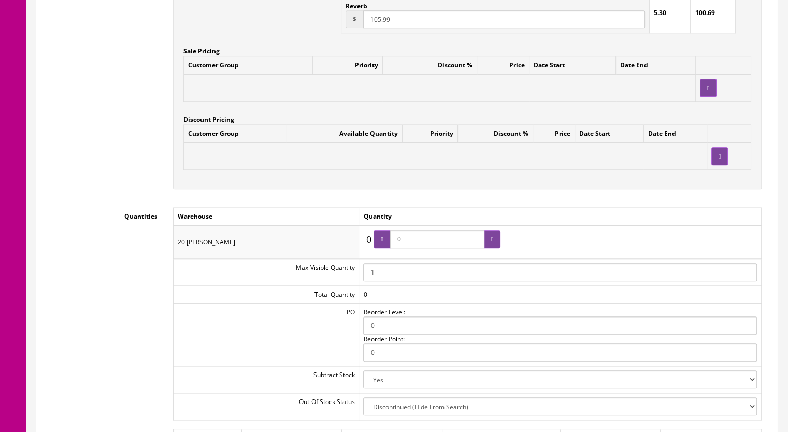
type input "125.99"
drag, startPoint x: 420, startPoint y: 235, endPoint x: 361, endPoint y: 239, distance: 58.7
click at [361, 239] on tr "20 [PERSON_NAME] 0 0 0" at bounding box center [468, 241] width 588 height 33
type input "1"
click at [487, 241] on div at bounding box center [492, 239] width 17 height 18
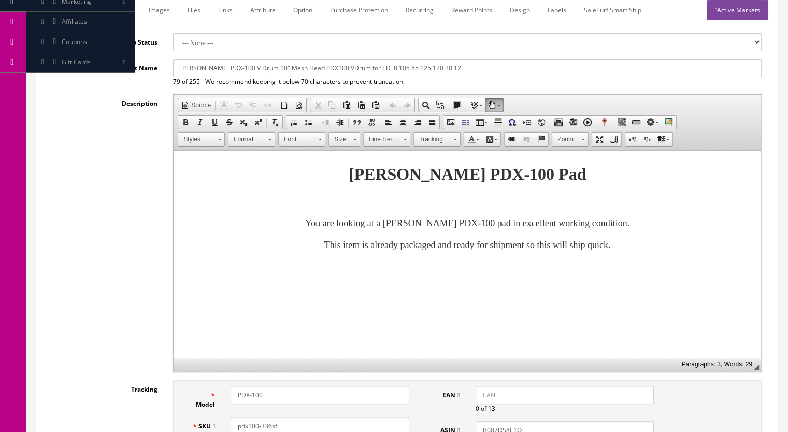
scroll to position [52, 0]
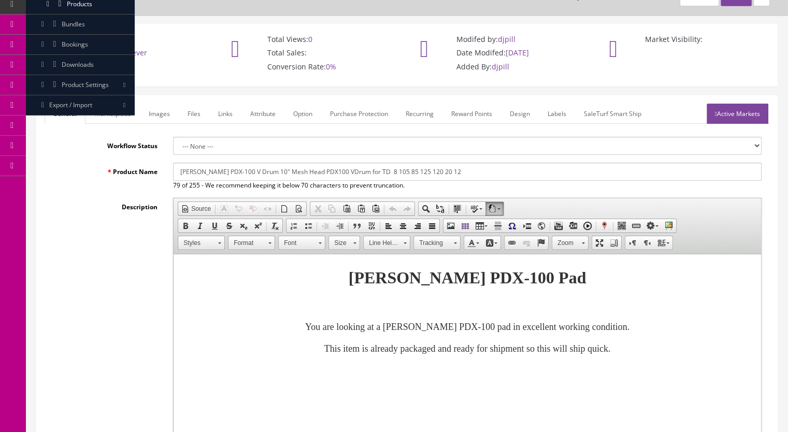
click at [119, 116] on link "Marketplace" at bounding box center [113, 114] width 53 height 20
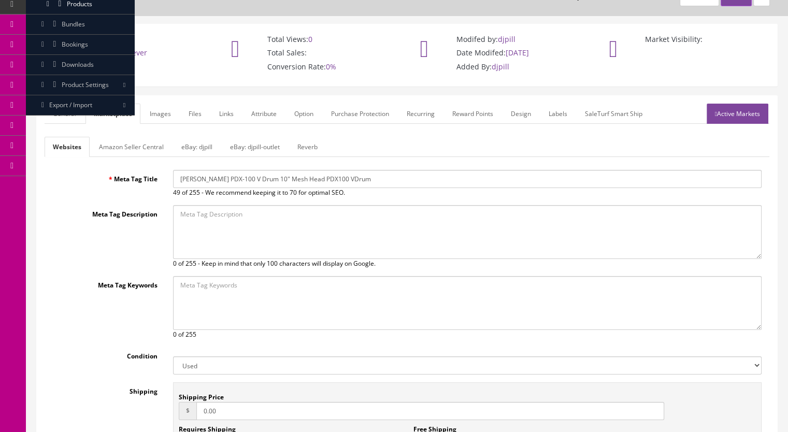
click at [298, 142] on link "Reverb" at bounding box center [307, 147] width 37 height 20
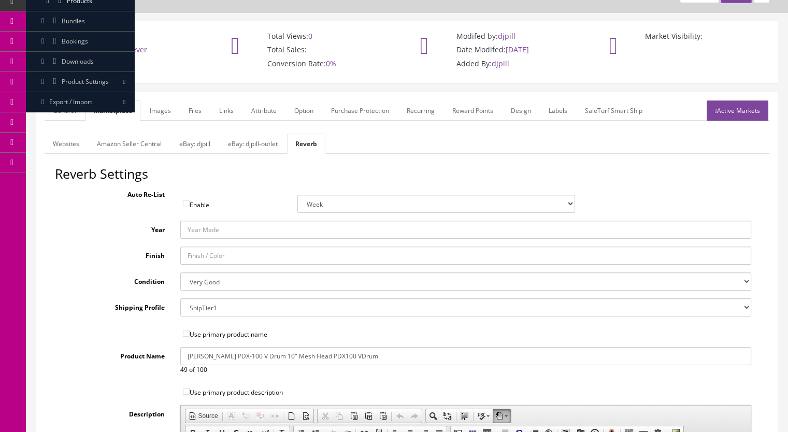
scroll to position [0, 0]
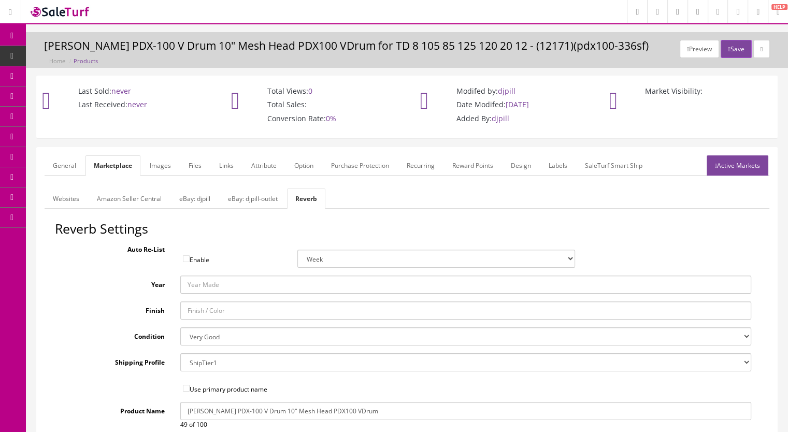
click at [744, 162] on link "Active Markets" at bounding box center [738, 165] width 62 height 20
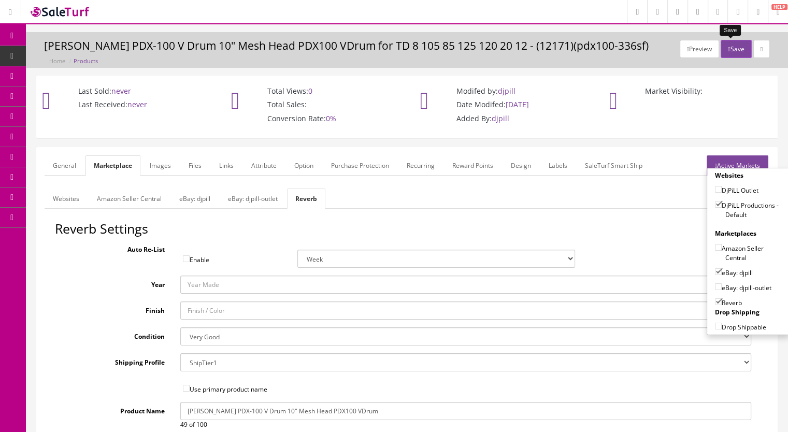
click at [725, 52] on button "Save" at bounding box center [736, 49] width 31 height 18
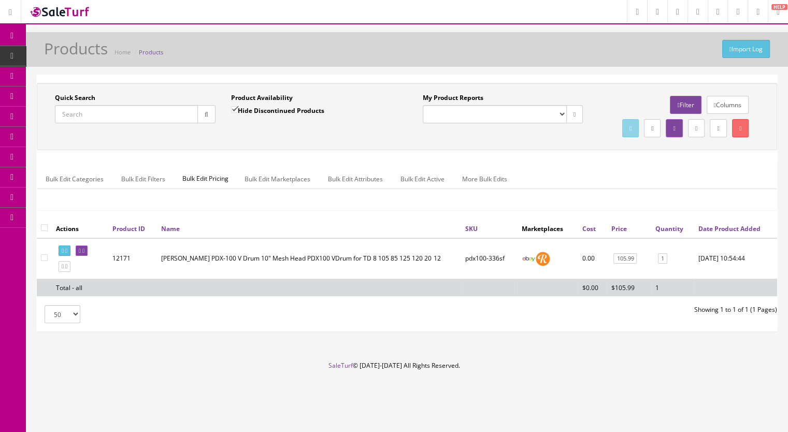
click at [95, 111] on input "Quick Search" at bounding box center [126, 114] width 143 height 18
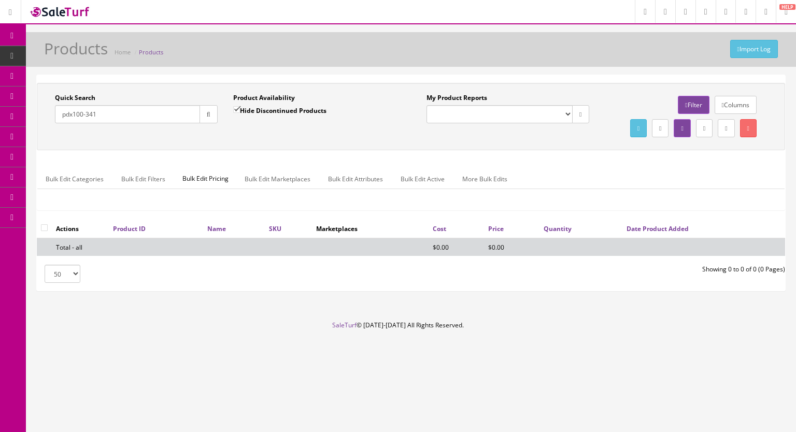
type input "pdx100-341"
click at [234, 110] on input "Hide Discontinued Products" at bounding box center [236, 109] width 7 height 7
checkbox input "false"
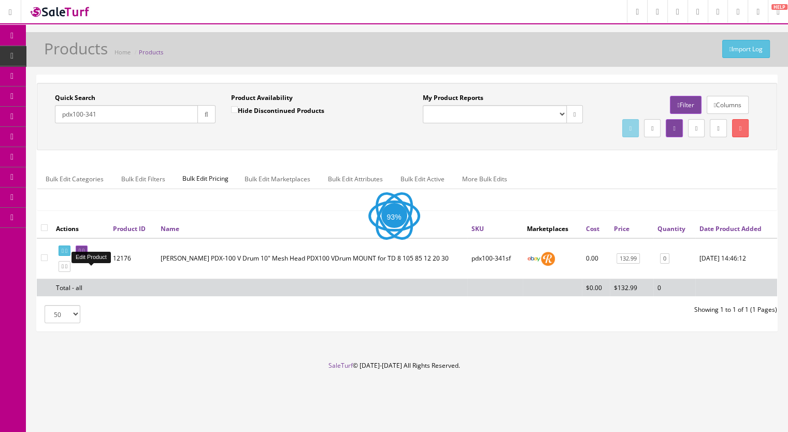
click at [81, 254] on icon at bounding box center [80, 251] width 2 height 6
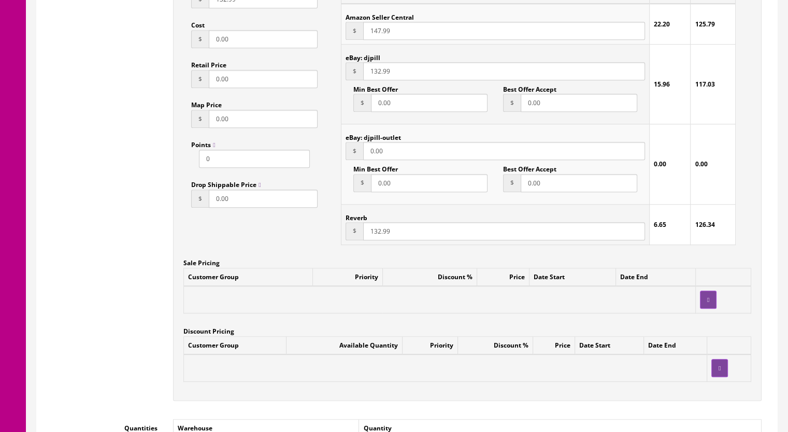
scroll to position [881, 0]
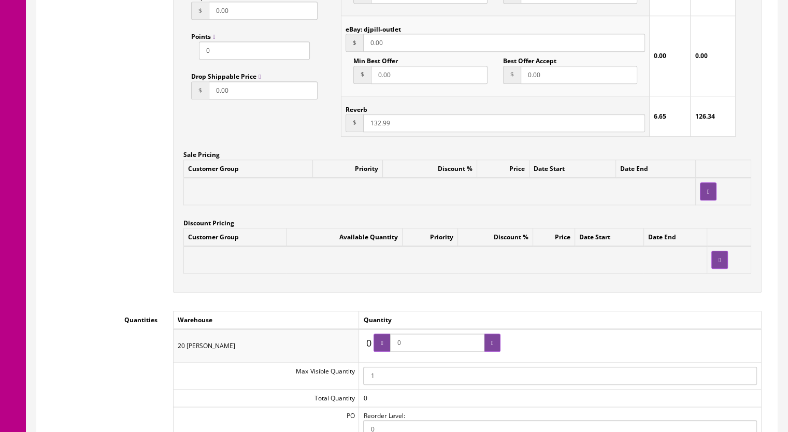
click at [378, 126] on input "132.99" at bounding box center [504, 123] width 282 height 18
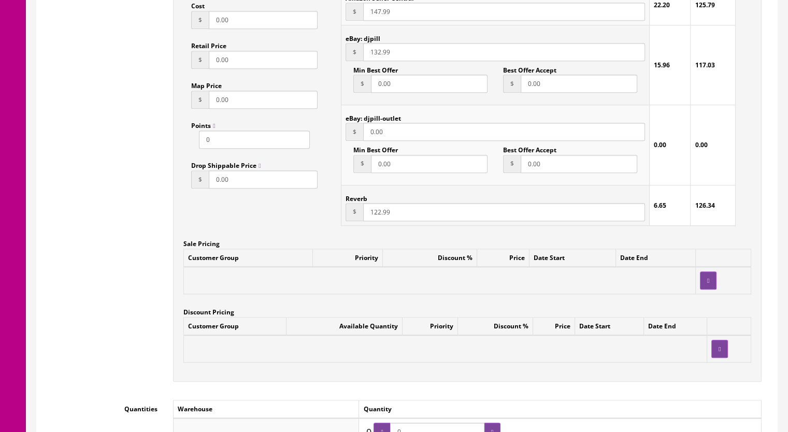
scroll to position [673, 0]
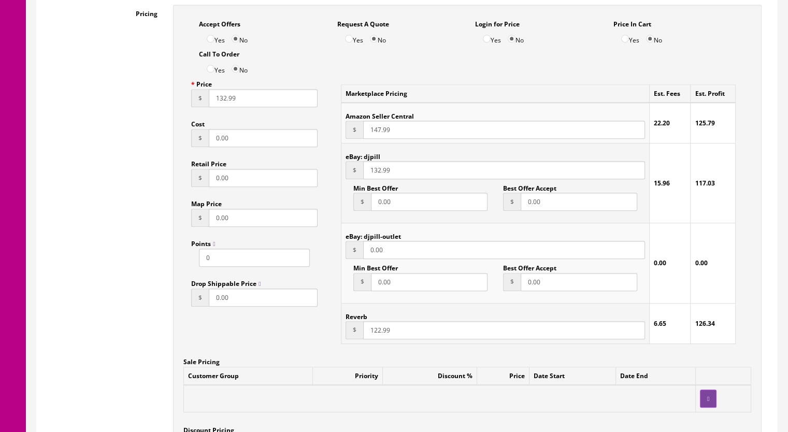
type input "122.99"
click at [377, 174] on input "132.99" at bounding box center [504, 170] width 282 height 18
type input "122.99"
click at [224, 102] on input "132.99" at bounding box center [263, 98] width 109 height 18
type input "122.99"
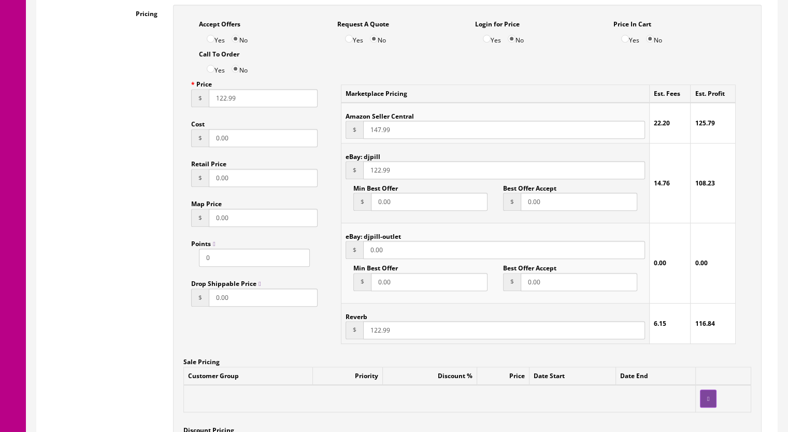
drag, startPoint x: 373, startPoint y: 132, endPoint x: 379, endPoint y: 132, distance: 6.2
click at [379, 132] on input "147.99" at bounding box center [504, 130] width 282 height 18
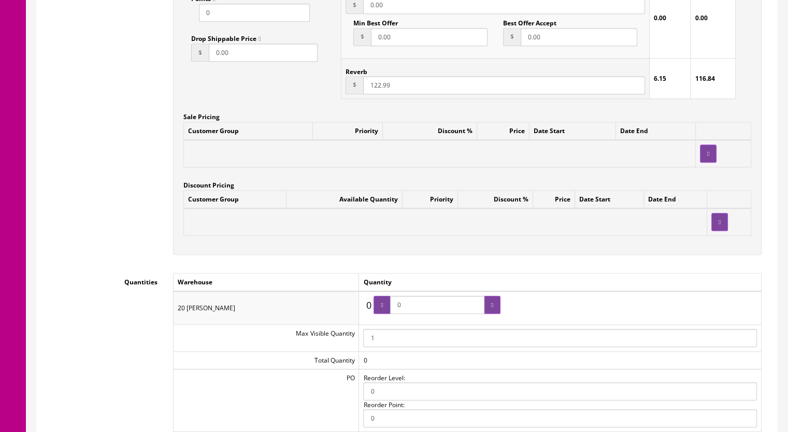
scroll to position [933, 0]
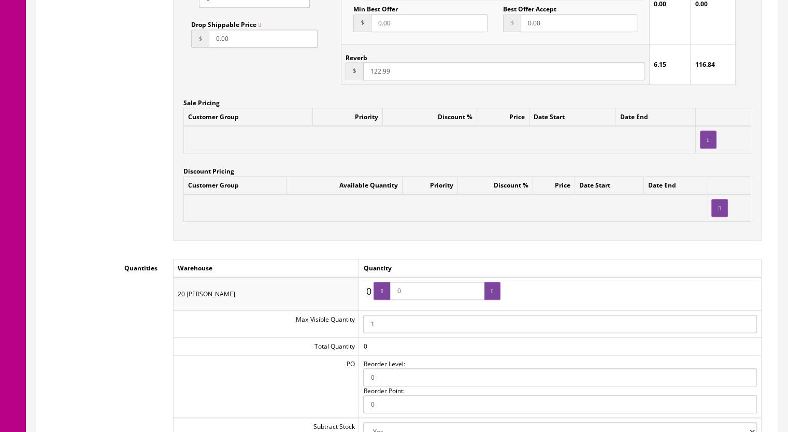
type input "142.99"
drag, startPoint x: 413, startPoint y: 290, endPoint x: 378, endPoint y: 282, distance: 36.2
click at [384, 291] on span "0" at bounding box center [437, 291] width 127 height 18
type input "1"
click at [486, 289] on div at bounding box center [492, 291] width 17 height 18
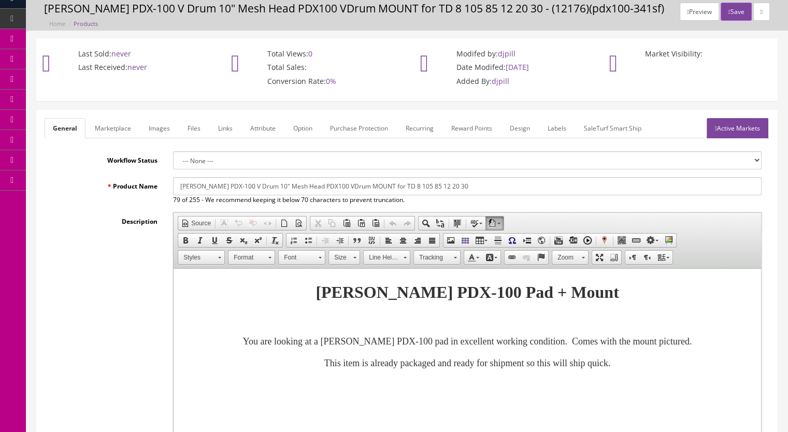
scroll to position [0, 0]
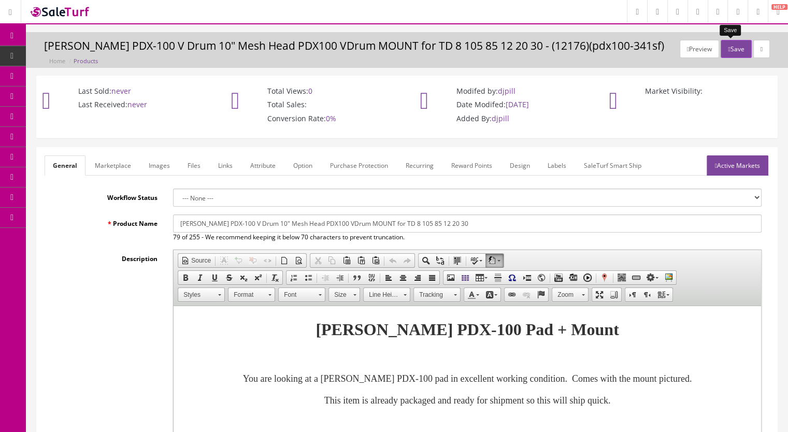
click at [726, 40] on button "Save" at bounding box center [736, 49] width 31 height 18
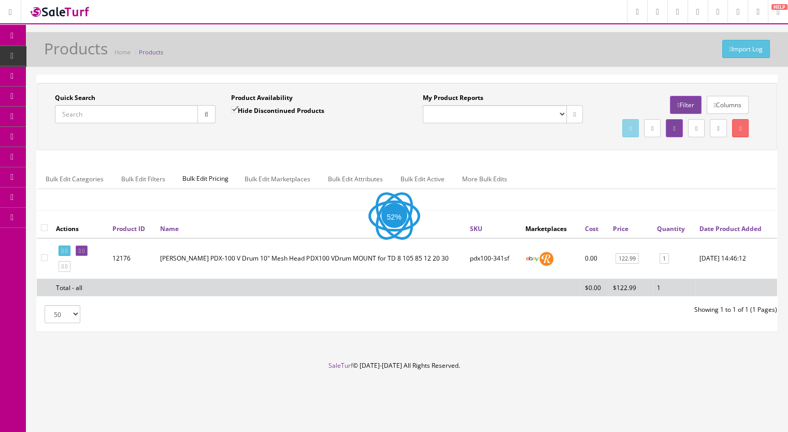
click at [109, 117] on input "Quick Search" at bounding box center [126, 114] width 143 height 18
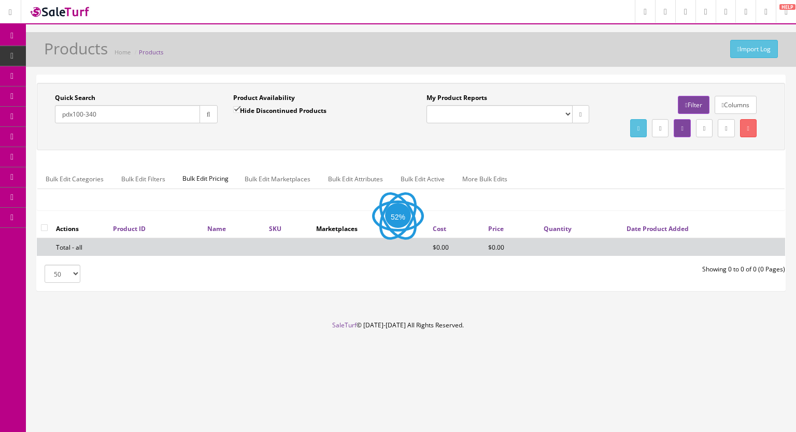
type input "pdx100-340"
click at [235, 106] on input "Hide Discontinued Products" at bounding box center [236, 109] width 7 height 7
checkbox input "false"
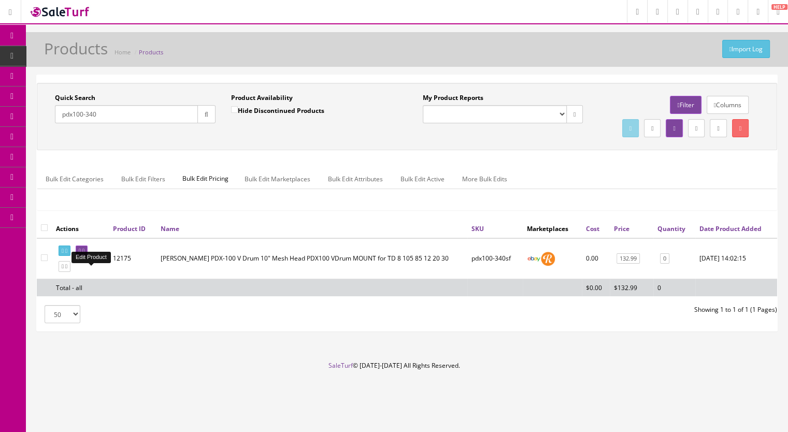
click at [84, 254] on icon at bounding box center [83, 251] width 2 height 6
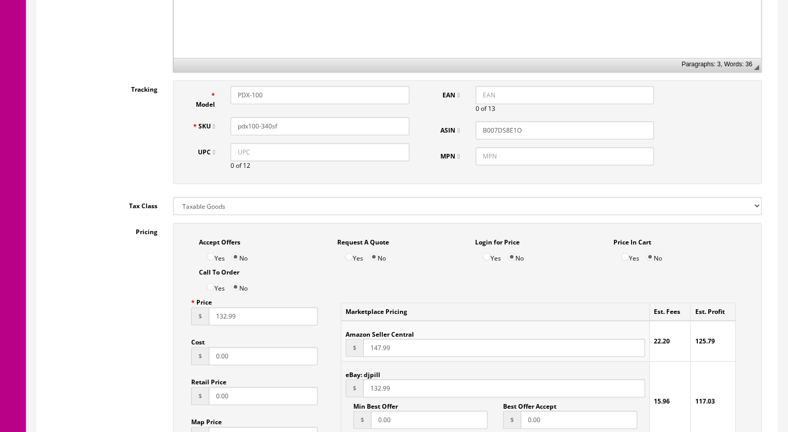
scroll to position [622, 0]
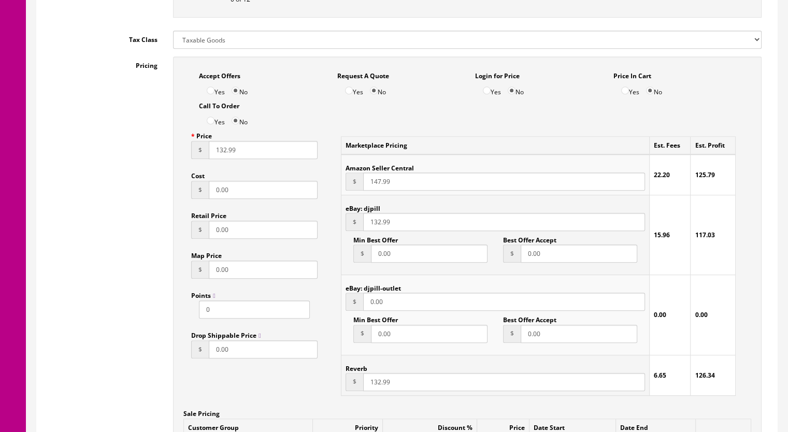
click at [377, 383] on input "132.99" at bounding box center [504, 382] width 282 height 18
type input "122.99"
click at [376, 223] on input "132.99" at bounding box center [504, 222] width 282 height 18
type input "122.99"
click at [219, 154] on input "132.99" at bounding box center [263, 150] width 109 height 18
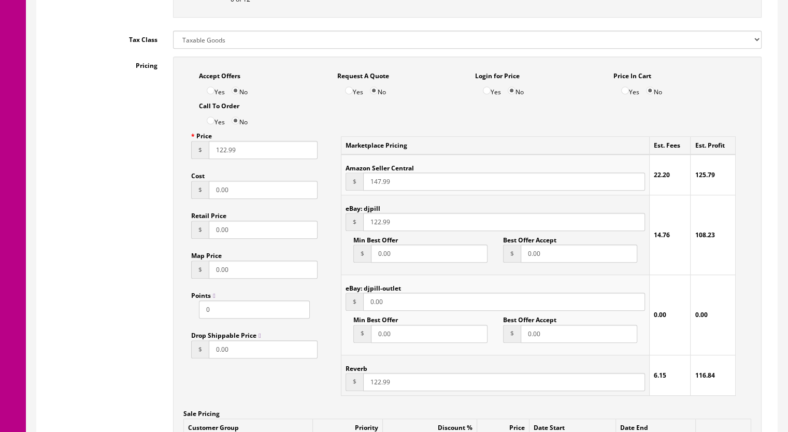
type input "122.99"
click at [375, 184] on input "147.99" at bounding box center [504, 182] width 282 height 18
click at [377, 184] on input "147.99" at bounding box center [504, 182] width 282 height 18
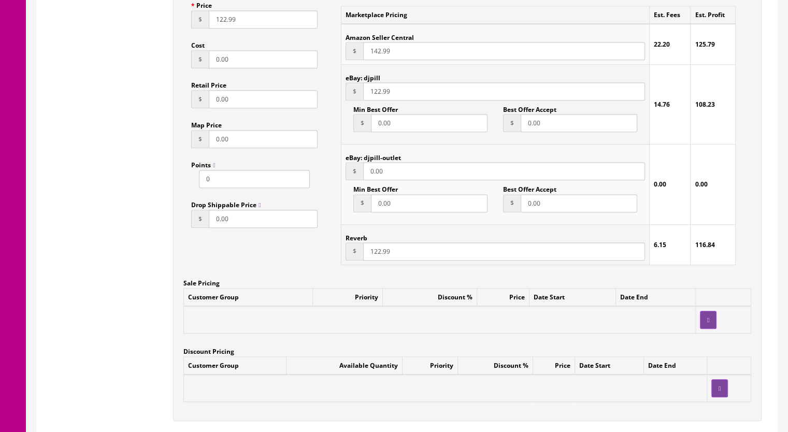
scroll to position [984, 0]
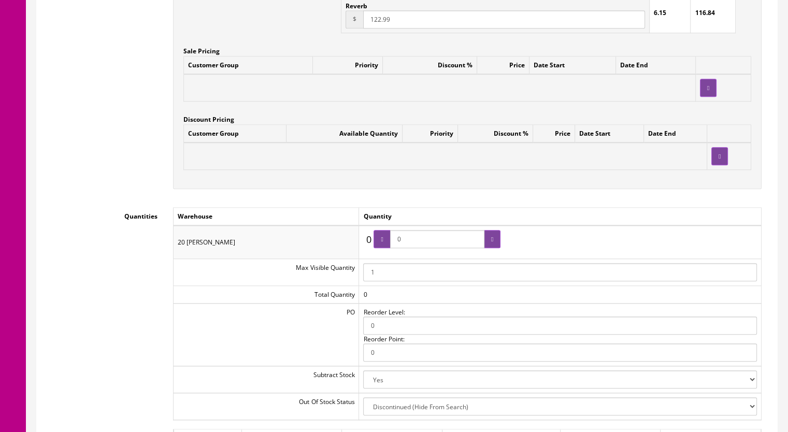
type input "142.99"
drag, startPoint x: 425, startPoint y: 242, endPoint x: 366, endPoint y: 243, distance: 59.1
click at [366, 243] on td "0 0 0" at bounding box center [560, 241] width 403 height 33
type input "1"
click at [491, 241] on icon at bounding box center [492, 239] width 2 height 6
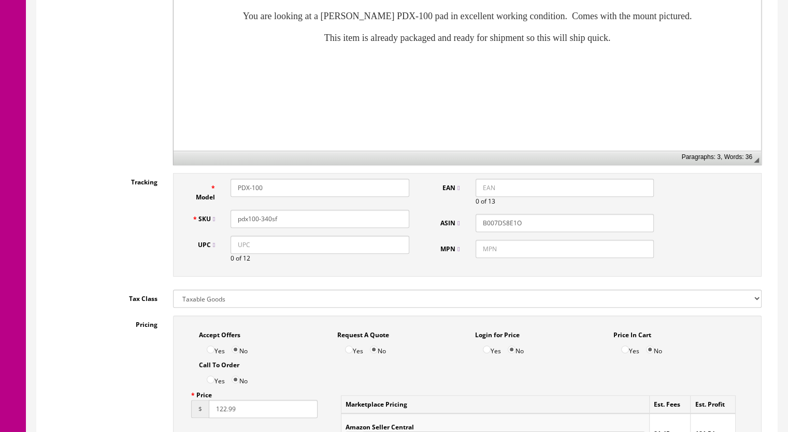
scroll to position [155, 0]
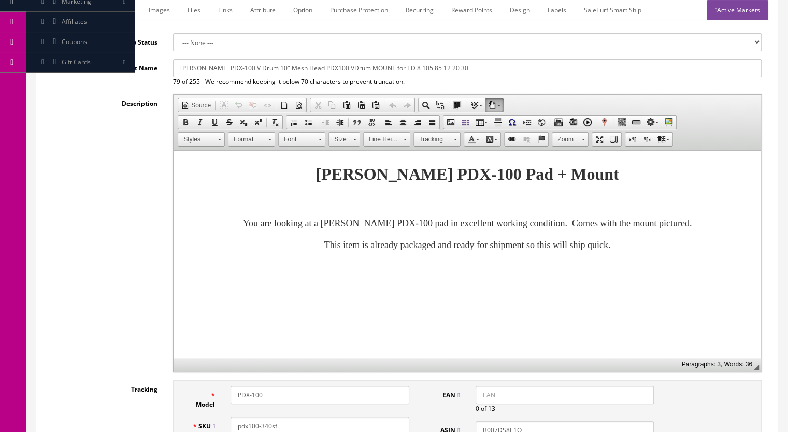
click at [730, 8] on link "Active Markets" at bounding box center [738, 10] width 62 height 20
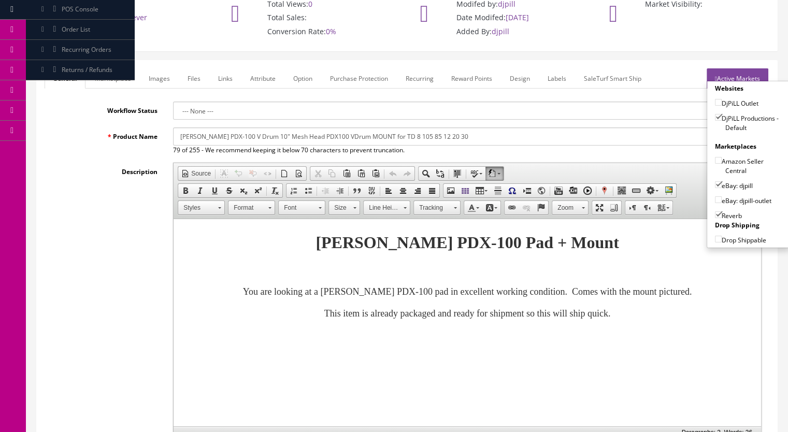
scroll to position [0, 0]
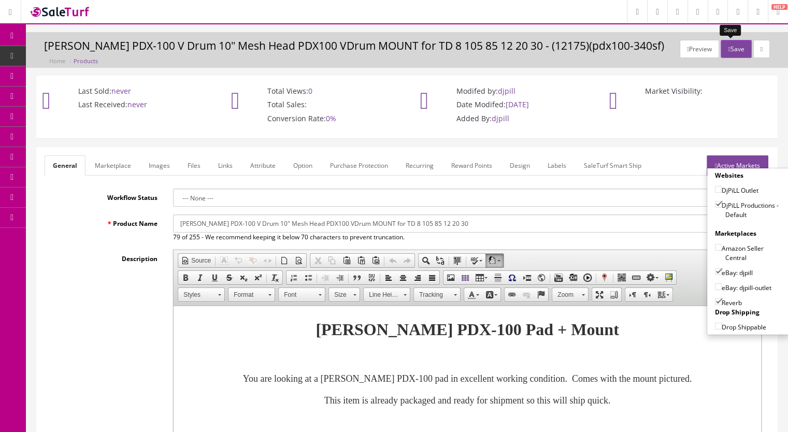
click at [730, 42] on button "Save" at bounding box center [736, 49] width 31 height 18
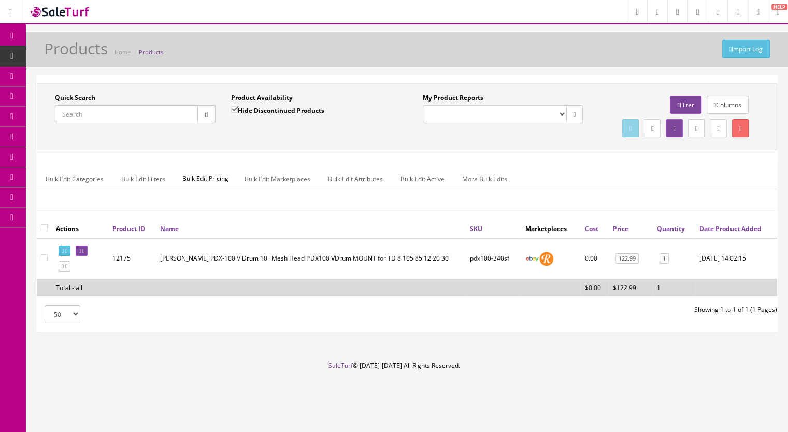
click at [116, 113] on input "Quick Search" at bounding box center [126, 114] width 143 height 18
type input "pdx100-337"
click at [234, 108] on input "Hide Discontinued Products" at bounding box center [234, 109] width 7 height 7
checkbox input "false"
click at [205, 116] on icon "button" at bounding box center [207, 114] width 4 height 6
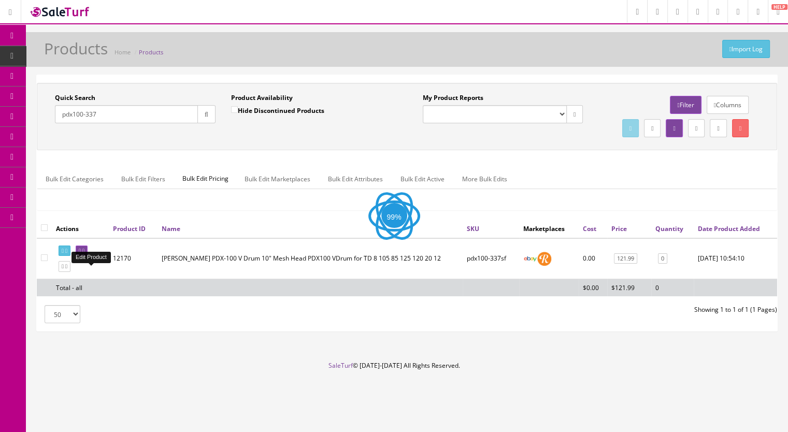
click at [88, 256] on link at bounding box center [82, 251] width 12 height 11
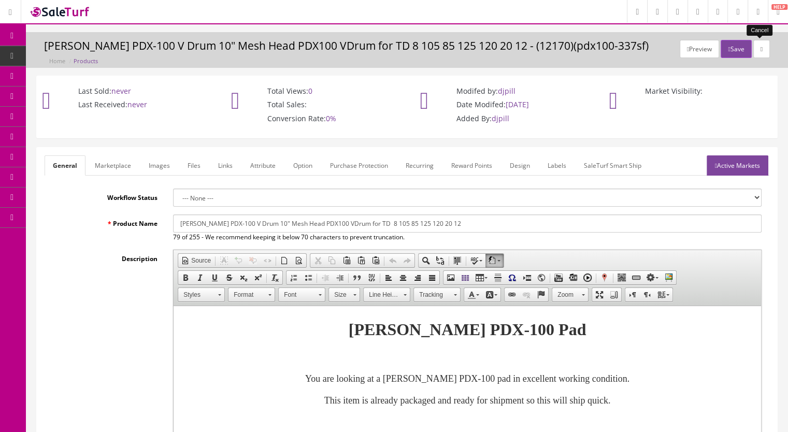
click at [761, 51] on icon at bounding box center [762, 49] width 2 height 6
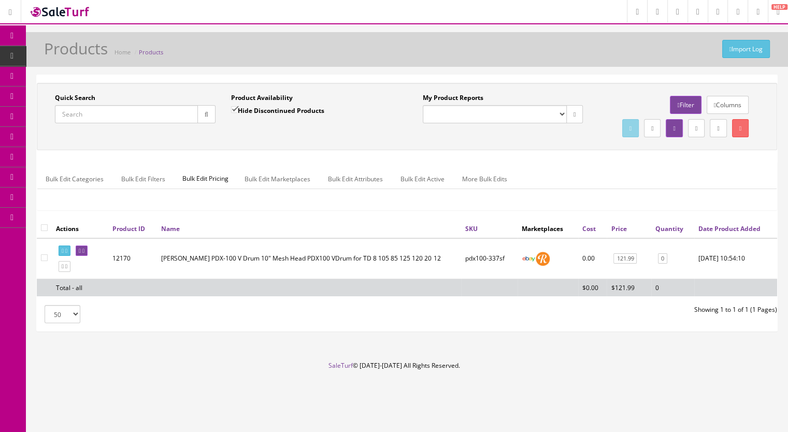
click at [111, 111] on input "Quick Search" at bounding box center [126, 114] width 143 height 18
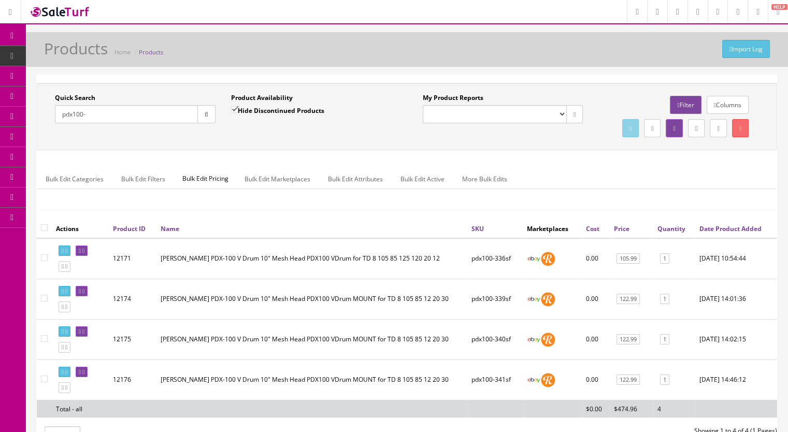
click at [106, 113] on input "pdx100-" at bounding box center [126, 114] width 143 height 18
type input "pdx100-337"
click at [235, 102] on label "Product Availability" at bounding box center [262, 97] width 62 height 9
click at [232, 110] on input "Hide Discontinued Products" at bounding box center [234, 109] width 7 height 7
checkbox input "false"
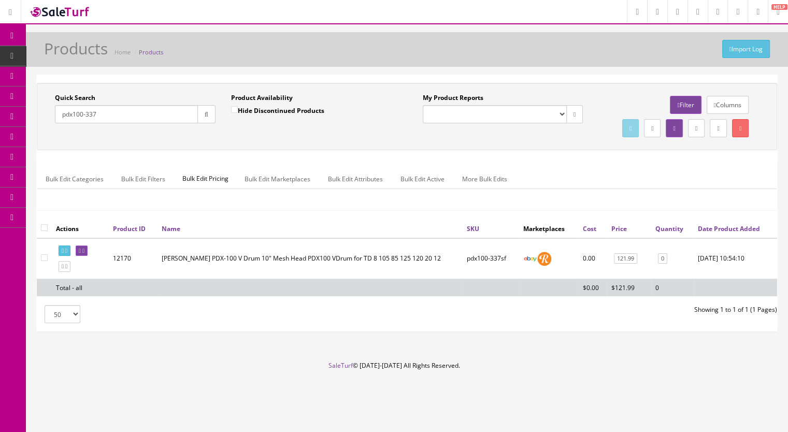
click at [206, 116] on icon "button" at bounding box center [207, 114] width 4 height 6
click at [84, 254] on icon at bounding box center [83, 251] width 2 height 6
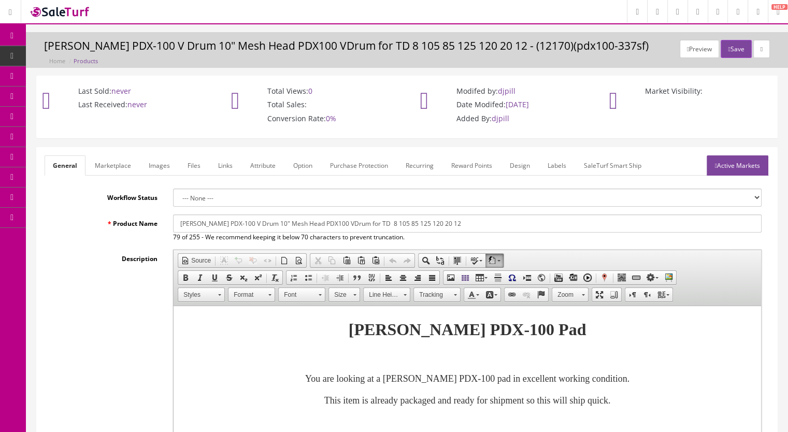
click at [166, 166] on link "Images" at bounding box center [159, 165] width 38 height 20
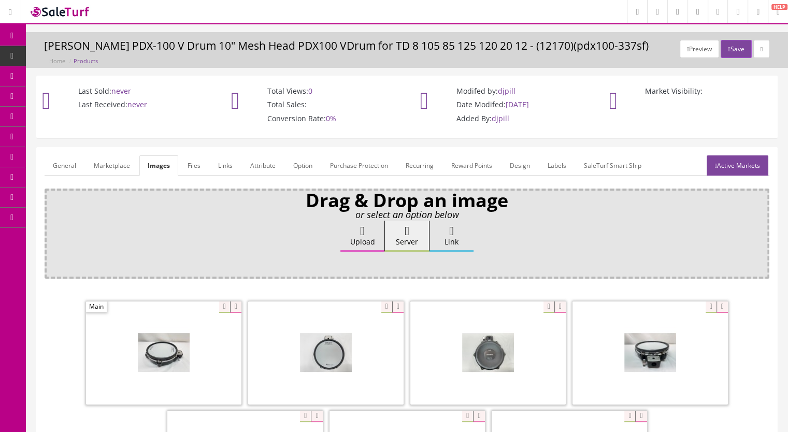
click at [56, 164] on link "General" at bounding box center [65, 165] width 40 height 20
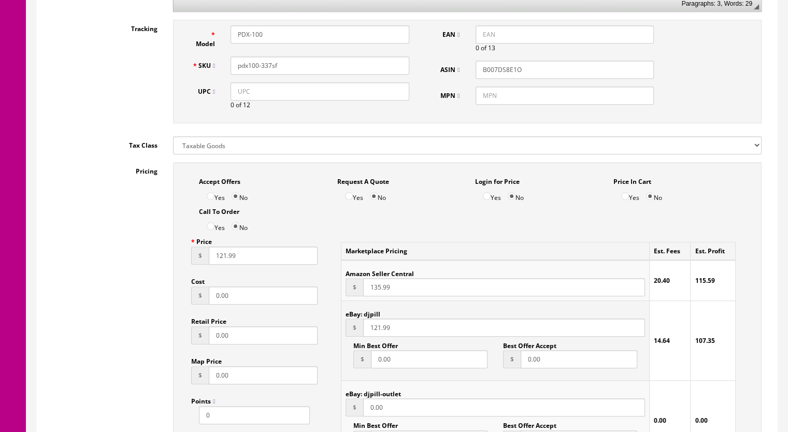
scroll to position [518, 0]
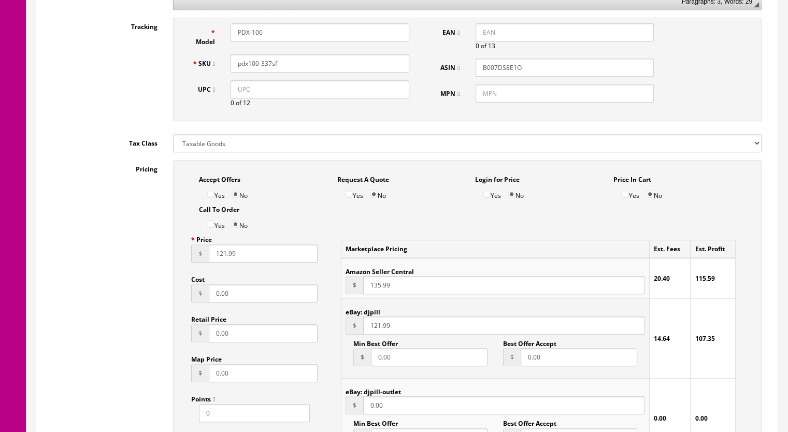
drag, startPoint x: 219, startPoint y: 258, endPoint x: 226, endPoint y: 259, distance: 7.3
click at [226, 259] on input "121.99" at bounding box center [263, 254] width 109 height 18
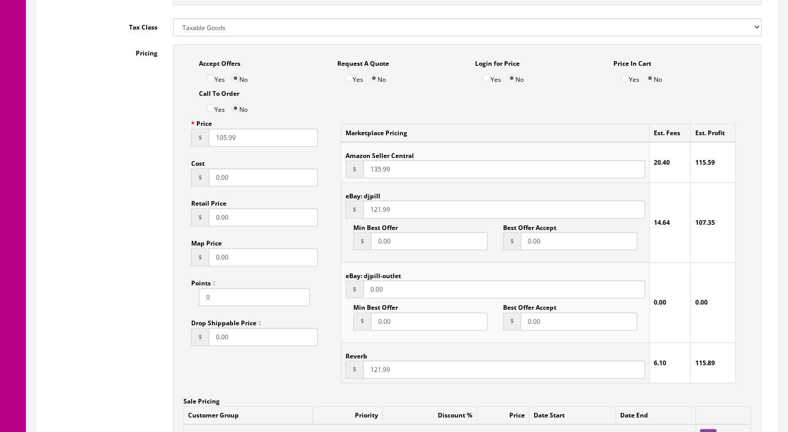
scroll to position [777, 0]
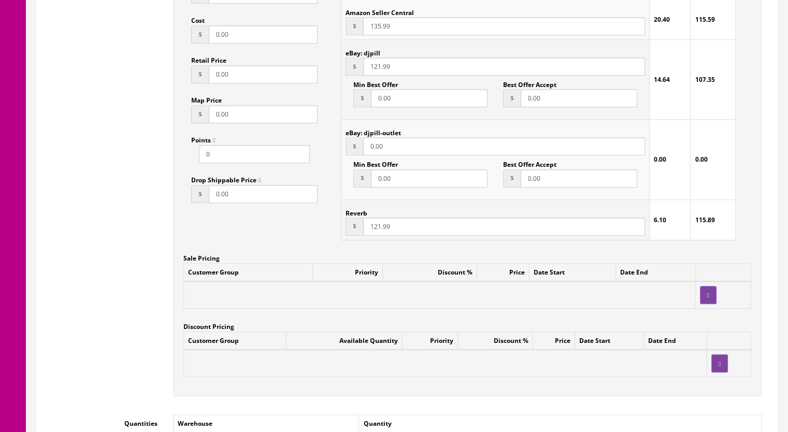
type input "105.99"
drag, startPoint x: 373, startPoint y: 228, endPoint x: 379, endPoint y: 230, distance: 6.3
click at [379, 230] on input "121.99" at bounding box center [504, 227] width 282 height 18
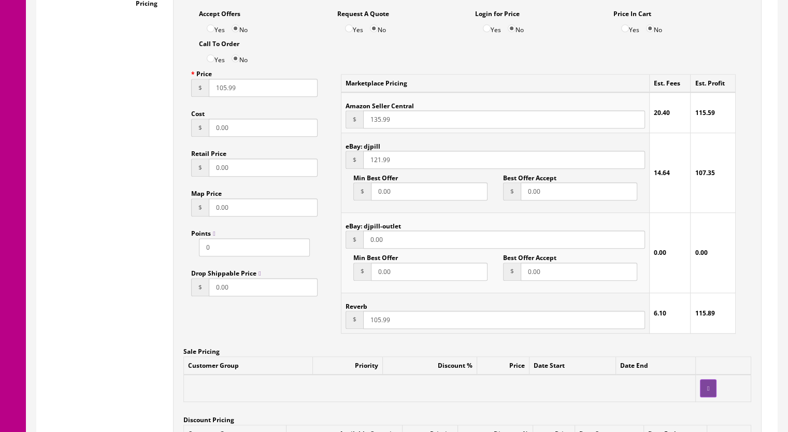
scroll to position [673, 0]
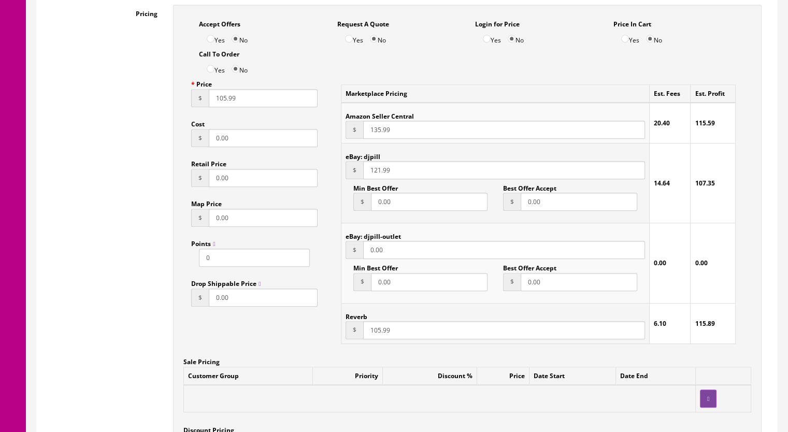
type input "105.99"
drag, startPoint x: 373, startPoint y: 177, endPoint x: 379, endPoint y: 177, distance: 6.2
click at [379, 177] on input "121.99" at bounding box center [504, 170] width 282 height 18
type input "105.99"
click at [376, 133] on input "135.99" at bounding box center [504, 130] width 282 height 18
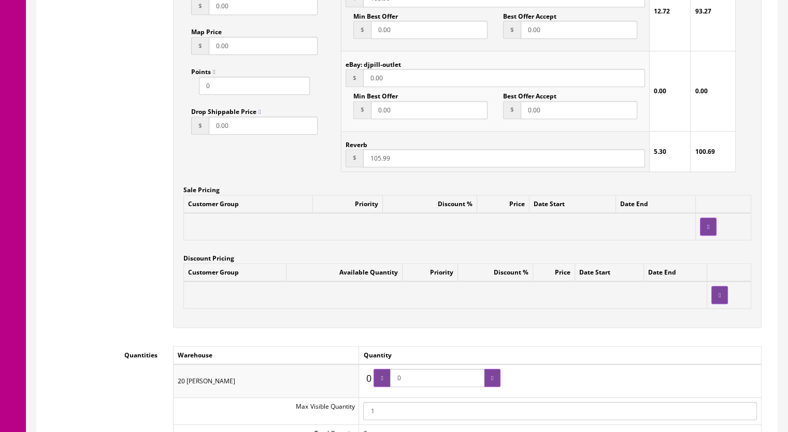
scroll to position [881, 0]
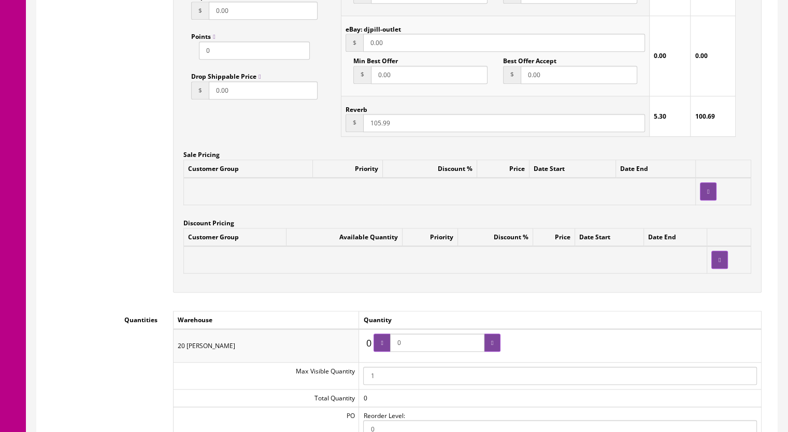
type input "125.99"
drag, startPoint x: 402, startPoint y: 349, endPoint x: 395, endPoint y: 349, distance: 7.3
click at [395, 349] on span "0" at bounding box center [437, 343] width 127 height 18
type input "1"
click at [488, 343] on div at bounding box center [492, 343] width 17 height 18
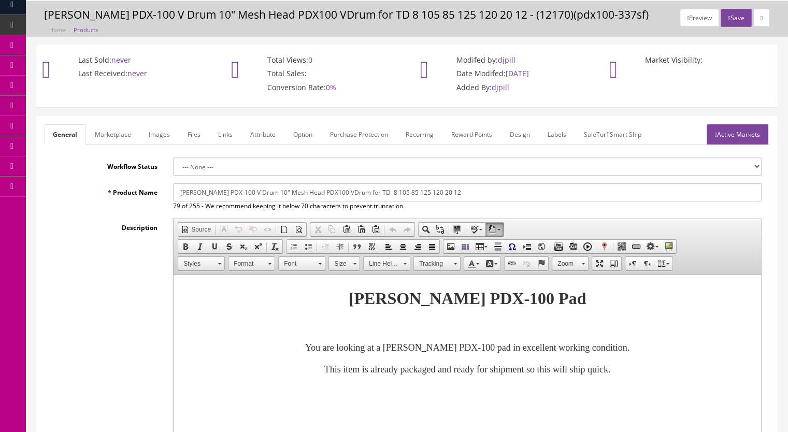
scroll to position [0, 0]
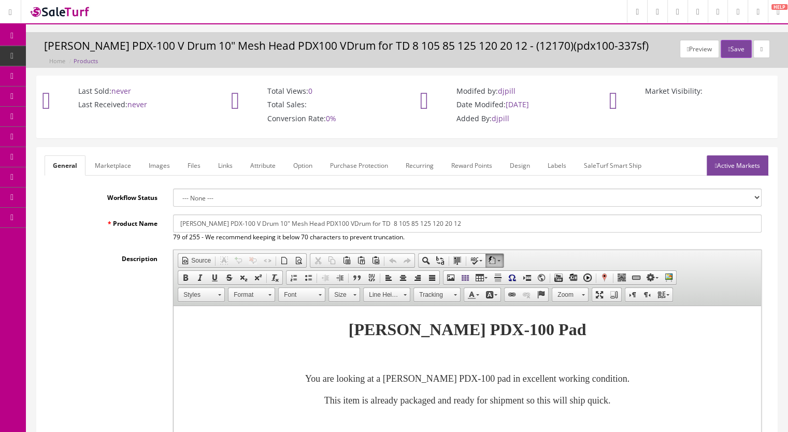
click at [740, 164] on link "Active Markets" at bounding box center [738, 165] width 62 height 20
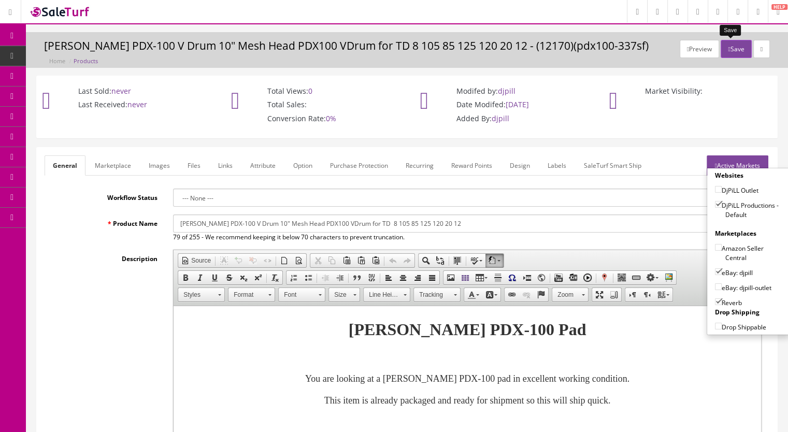
click at [733, 46] on button "Save" at bounding box center [736, 49] width 31 height 18
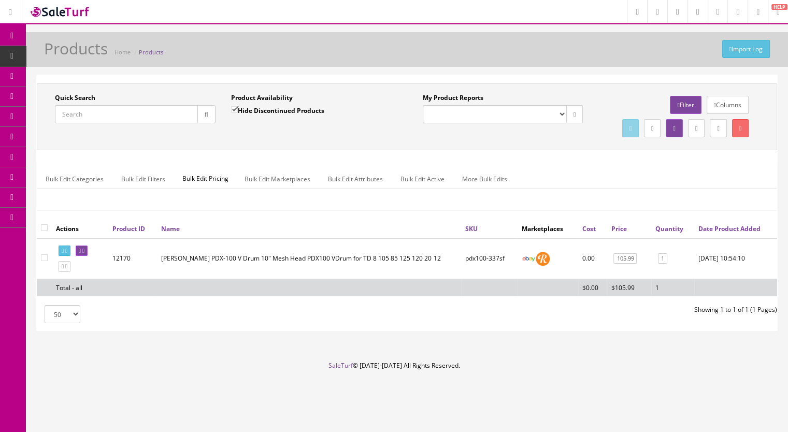
click at [111, 116] on input "Quick Search" at bounding box center [126, 114] width 143 height 18
type input "pdx100-"
click at [235, 109] on input "Hide Discontinued Products" at bounding box center [234, 109] width 7 height 7
checkbox input "false"
click at [205, 117] on button "button" at bounding box center [206, 114] width 18 height 18
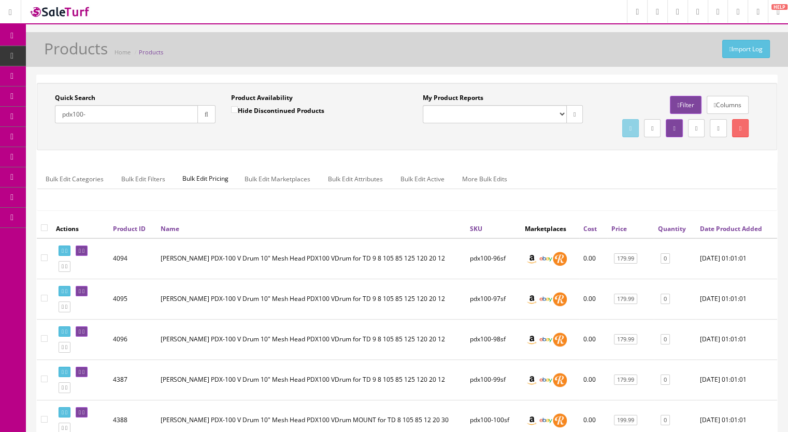
click at [133, 118] on input "pdx100-" at bounding box center [126, 114] width 143 height 18
type input "pdx100-338"
click at [199, 109] on button "button" at bounding box center [206, 114] width 18 height 18
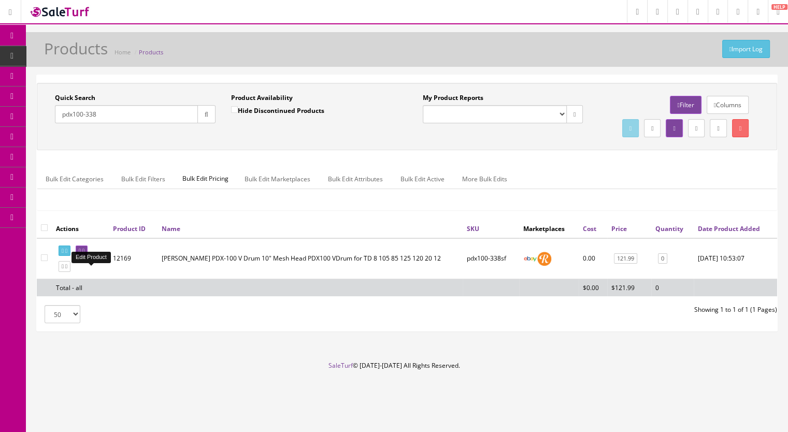
click at [84, 254] on icon at bounding box center [83, 251] width 2 height 6
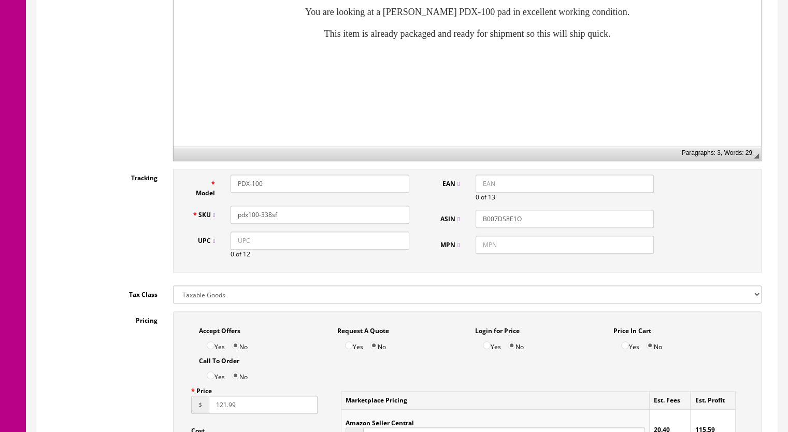
scroll to position [518, 0]
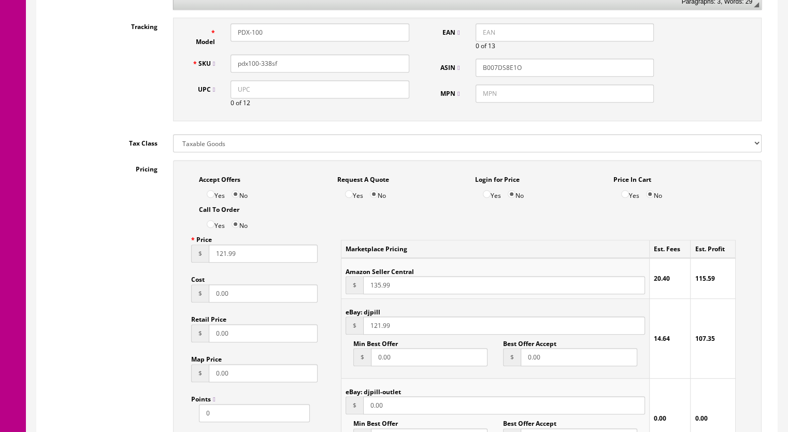
drag, startPoint x: 219, startPoint y: 259, endPoint x: 225, endPoint y: 258, distance: 6.2
click at [225, 258] on input "121.99" at bounding box center [263, 254] width 109 height 18
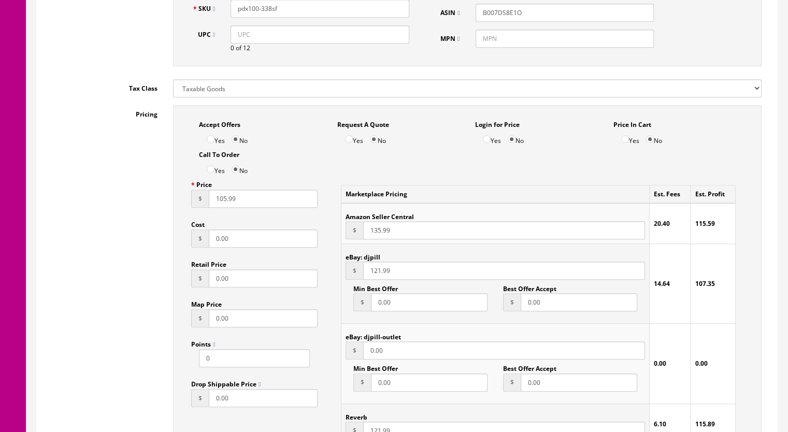
scroll to position [725, 0]
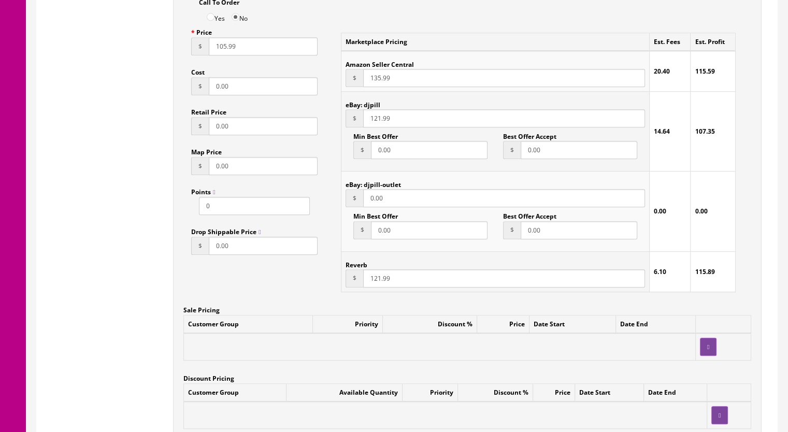
type input "105.99"
drag, startPoint x: 372, startPoint y: 281, endPoint x: 379, endPoint y: 280, distance: 7.3
click at [379, 280] on input "121.99" at bounding box center [504, 278] width 282 height 18
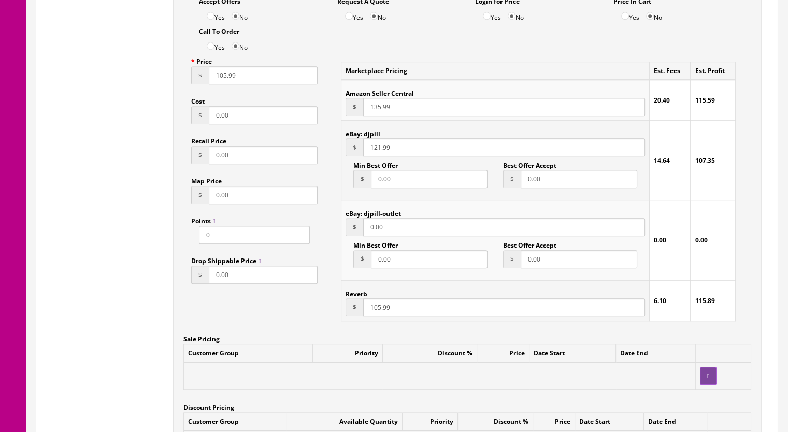
scroll to position [673, 0]
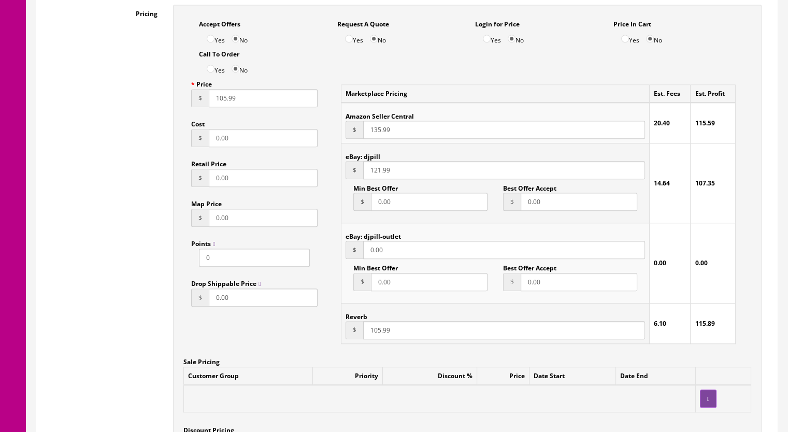
type input "105.99"
click at [379, 175] on input "121.99" at bounding box center [504, 170] width 282 height 18
type input "105.99"
click at [372, 131] on input "135.99" at bounding box center [504, 130] width 282 height 18
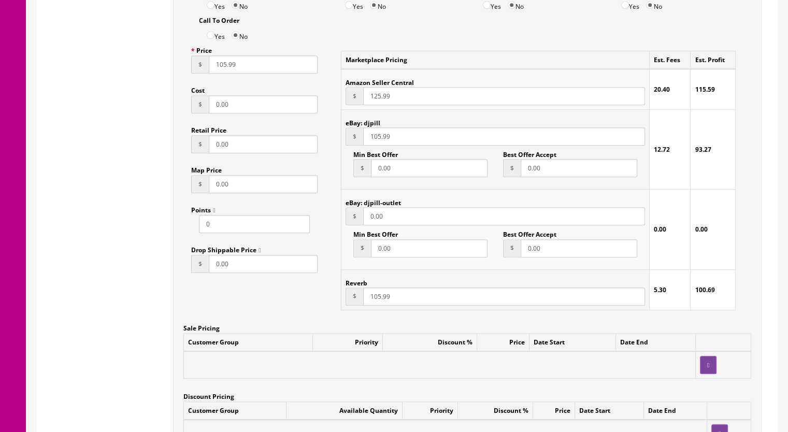
scroll to position [881, 0]
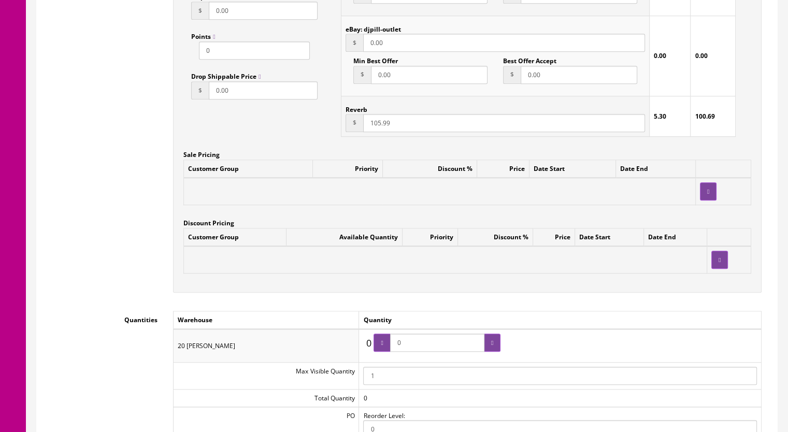
type input "125.99"
drag, startPoint x: 394, startPoint y: 345, endPoint x: 383, endPoint y: 345, distance: 10.4
click at [383, 345] on span "0" at bounding box center [437, 343] width 127 height 18
type input "1"
click at [491, 342] on icon at bounding box center [492, 343] width 2 height 6
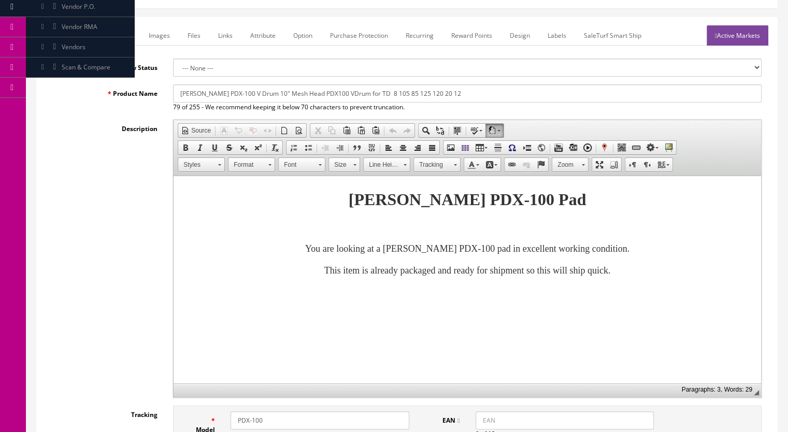
scroll to position [0, 0]
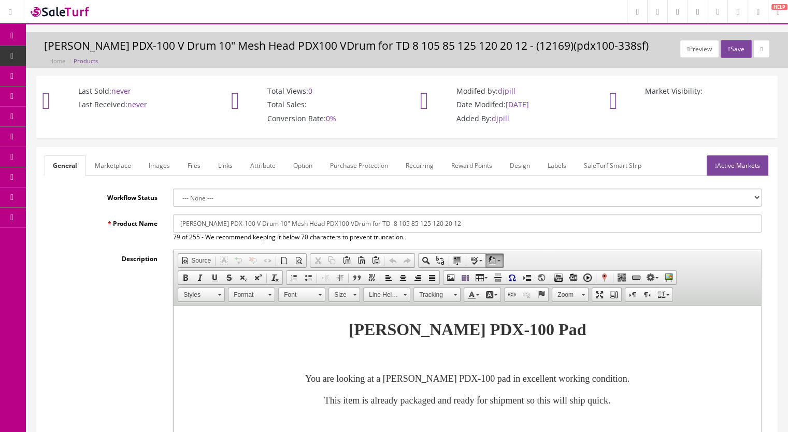
click at [740, 171] on link "Active Markets" at bounding box center [738, 165] width 62 height 20
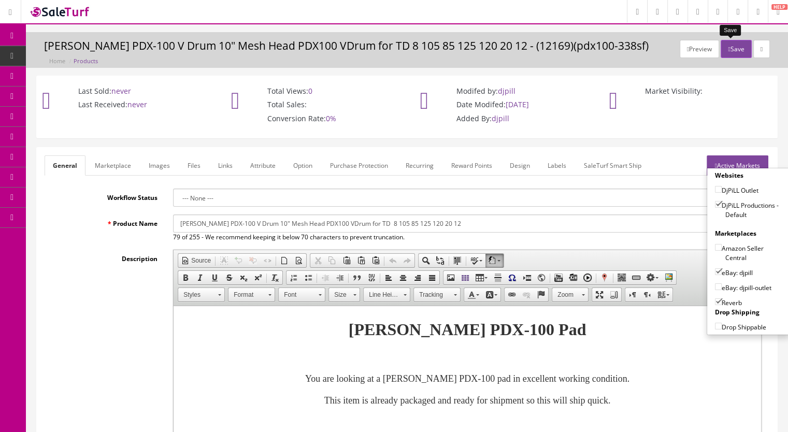
click at [729, 52] on button "Save" at bounding box center [736, 49] width 31 height 18
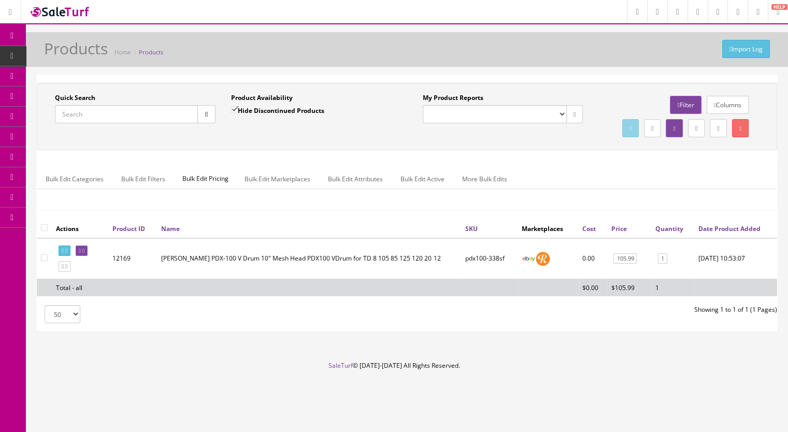
click at [99, 116] on input "Quick Search" at bounding box center [126, 114] width 143 height 18
type input "pdx100-334"
click at [205, 111] on icon "button" at bounding box center [207, 114] width 4 height 6
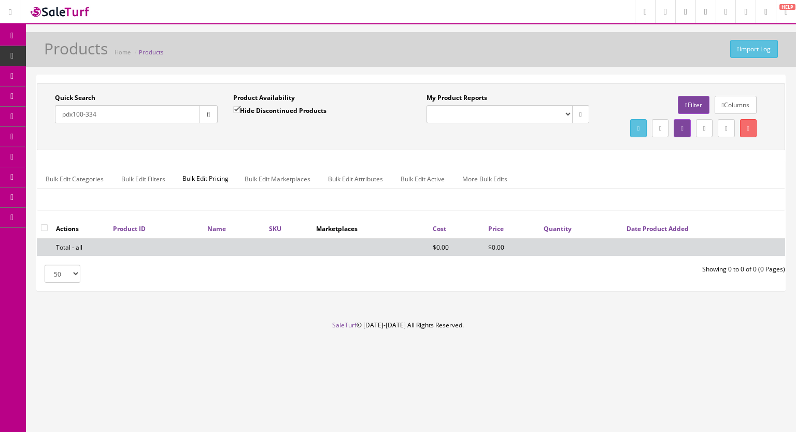
click at [234, 110] on input "Hide Discontinued Products" at bounding box center [236, 109] width 7 height 7
checkbox input "false"
click at [209, 117] on icon "button" at bounding box center [209, 114] width 4 height 6
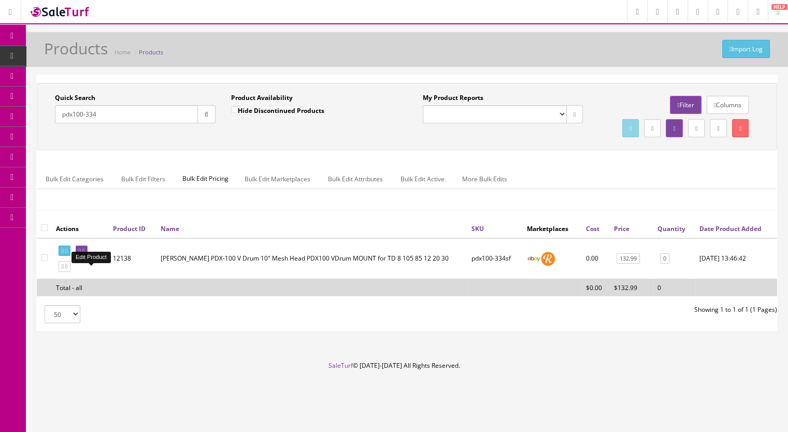
click at [81, 254] on icon at bounding box center [80, 251] width 2 height 6
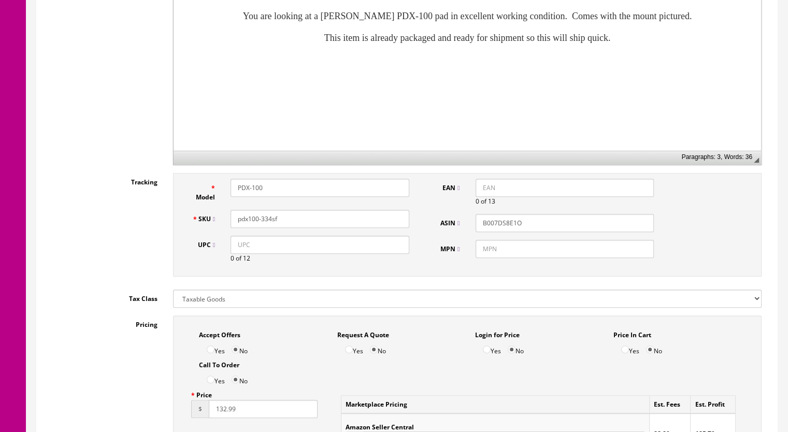
scroll to position [518, 0]
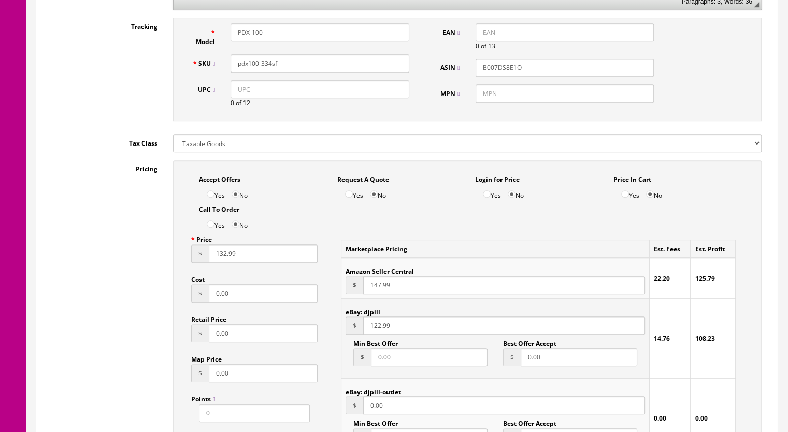
click at [220, 260] on input "132.99" at bounding box center [263, 254] width 109 height 18
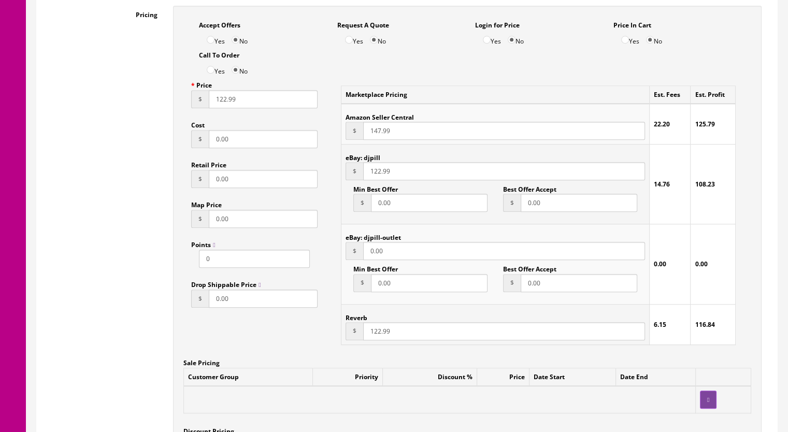
scroll to position [673, 0]
type input "122.99"
click at [377, 131] on input "147.99" at bounding box center [504, 130] width 282 height 18
click at [380, 131] on input "147.99" at bounding box center [504, 130] width 282 height 18
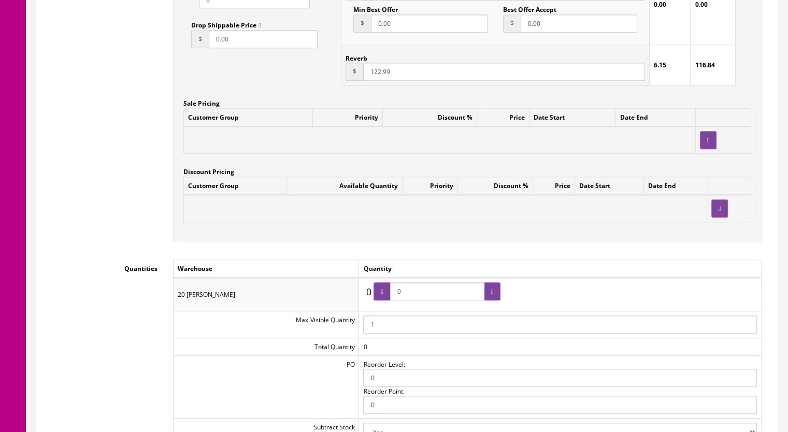
scroll to position [933, 0]
type input "142.99"
drag, startPoint x: 413, startPoint y: 293, endPoint x: 389, endPoint y: 293, distance: 24.3
click at [389, 293] on span "0" at bounding box center [437, 291] width 127 height 18
type input "1"
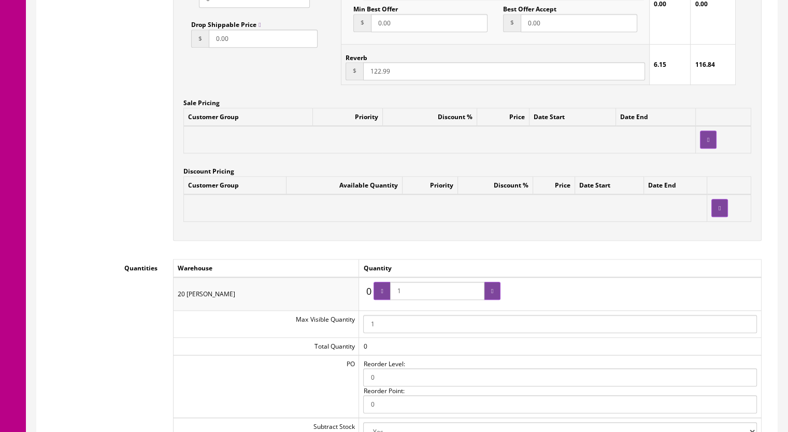
click at [492, 291] on icon at bounding box center [492, 291] width 2 height 6
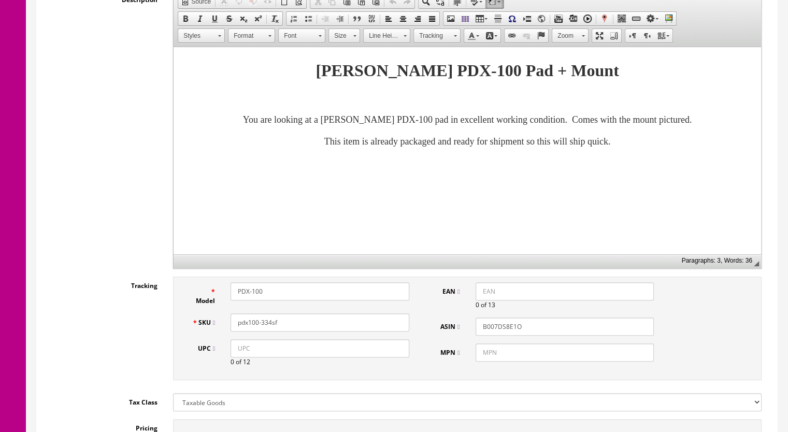
scroll to position [0, 0]
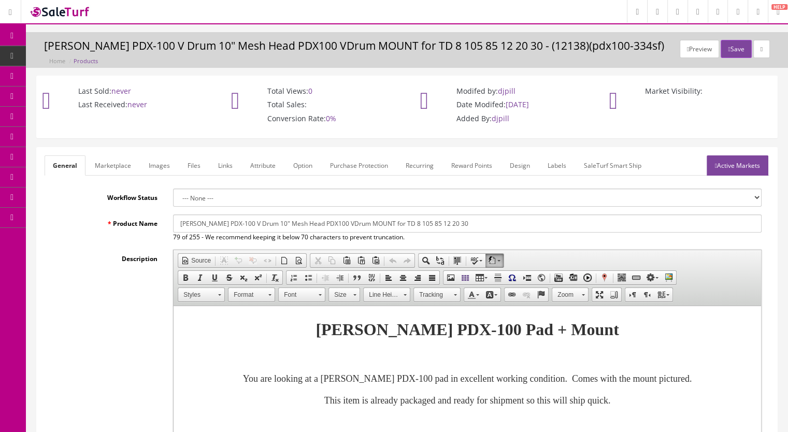
click at [160, 166] on link "Images" at bounding box center [159, 165] width 38 height 20
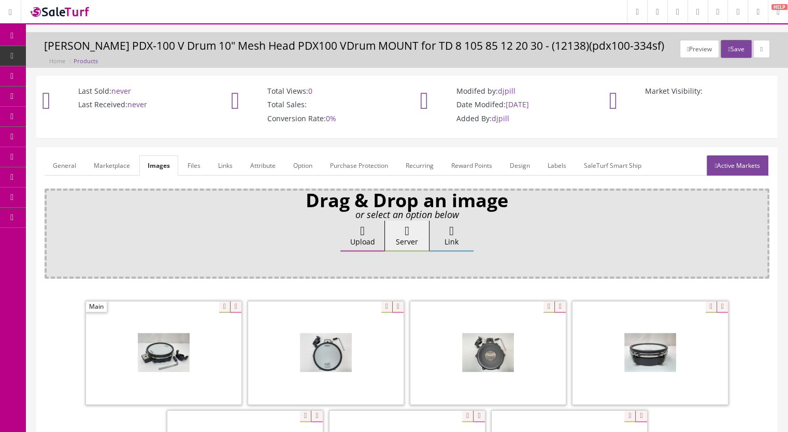
click at [739, 168] on link "Active Markets" at bounding box center [738, 165] width 62 height 20
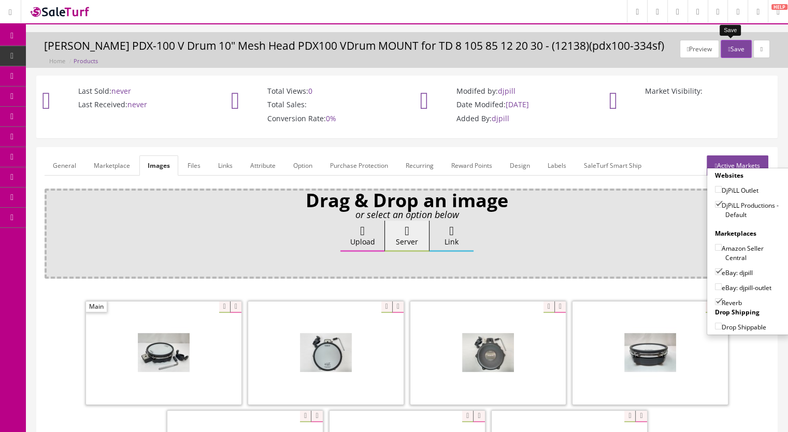
click at [721, 54] on button "Save" at bounding box center [736, 49] width 31 height 18
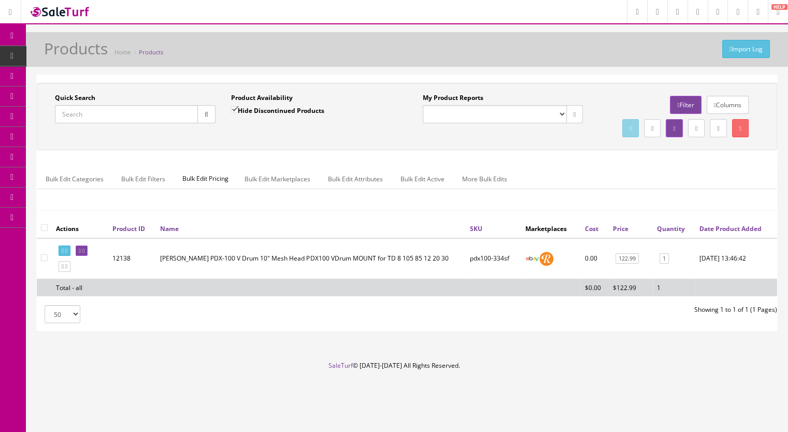
click at [106, 108] on input "Quick Search" at bounding box center [126, 114] width 143 height 18
type input "pdx100-316"
click at [211, 116] on button "button" at bounding box center [206, 114] width 18 height 18
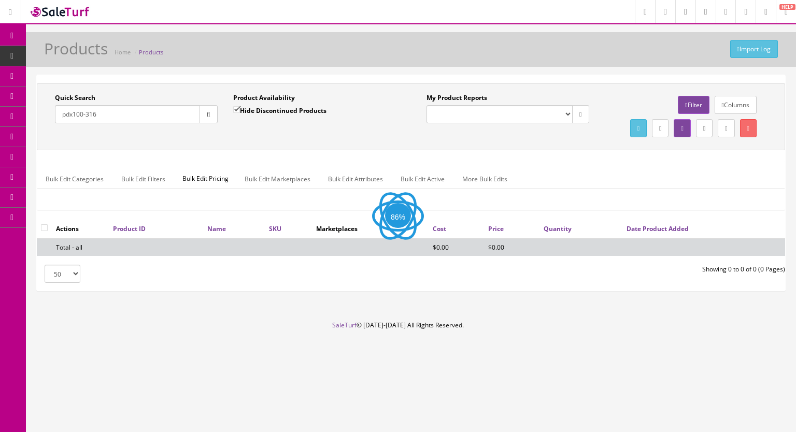
click at [235, 109] on input "Hide Discontinued Products" at bounding box center [236, 109] width 7 height 7
checkbox input "false"
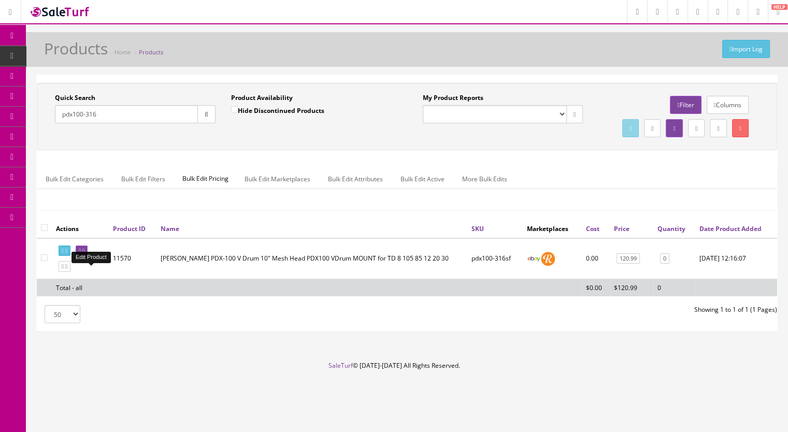
click at [84, 254] on icon at bounding box center [83, 251] width 2 height 6
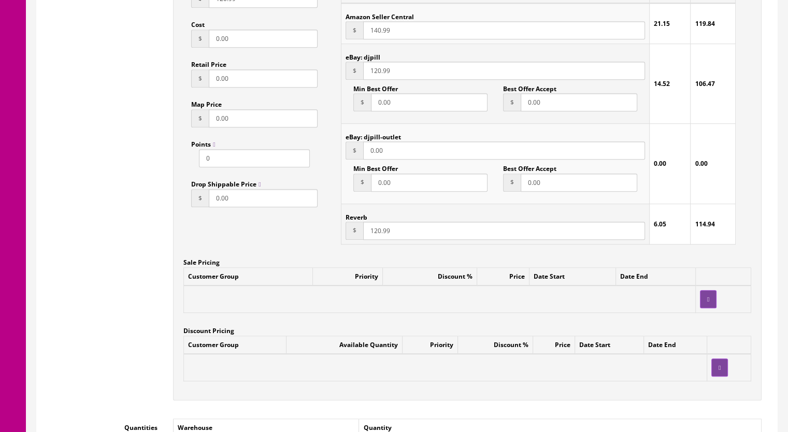
scroll to position [777, 0]
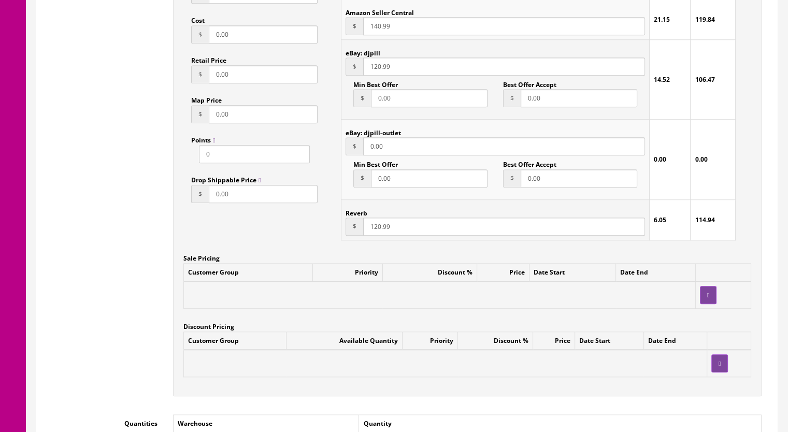
click at [375, 224] on input "120.99" at bounding box center [504, 227] width 282 height 18
type input "122.99"
click at [377, 70] on input "120.99" at bounding box center [504, 67] width 282 height 18
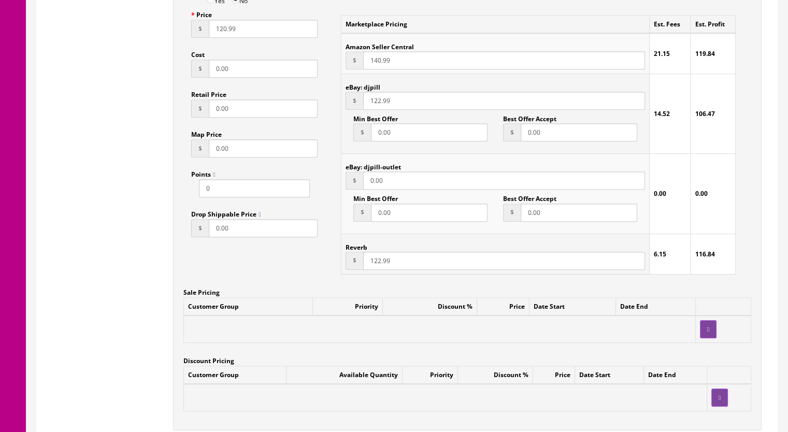
scroll to position [725, 0]
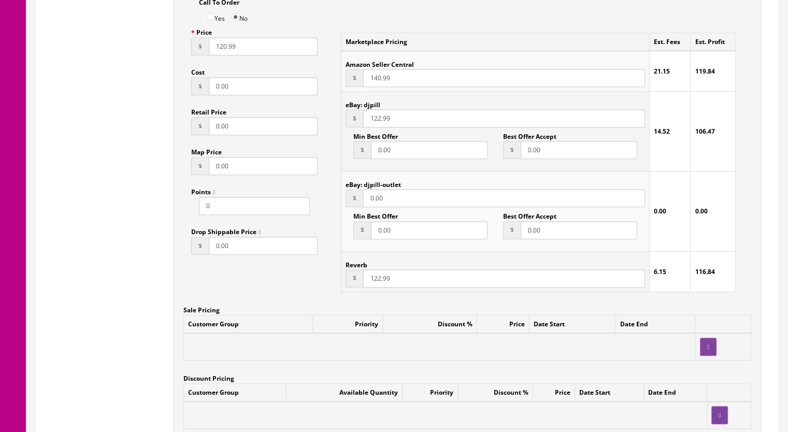
type input "122.99"
click at [377, 81] on input "140.99" at bounding box center [504, 78] width 282 height 18
type input "142.99"
click at [222, 51] on input "120.99" at bounding box center [263, 46] width 109 height 18
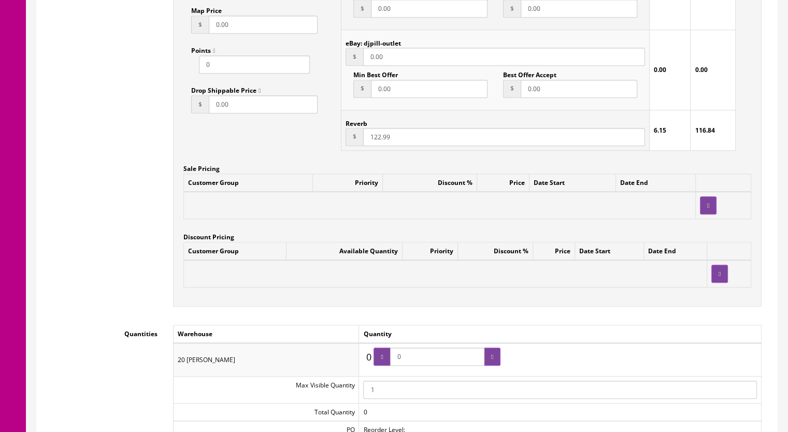
scroll to position [1140, 0]
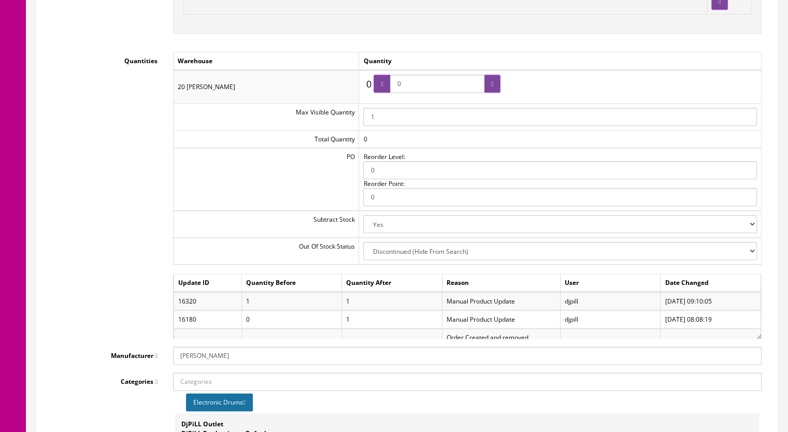
type input "122.99"
click at [383, 94] on div "0" at bounding box center [437, 87] width 127 height 24
type input "1"
click at [495, 84] on div at bounding box center [492, 84] width 17 height 18
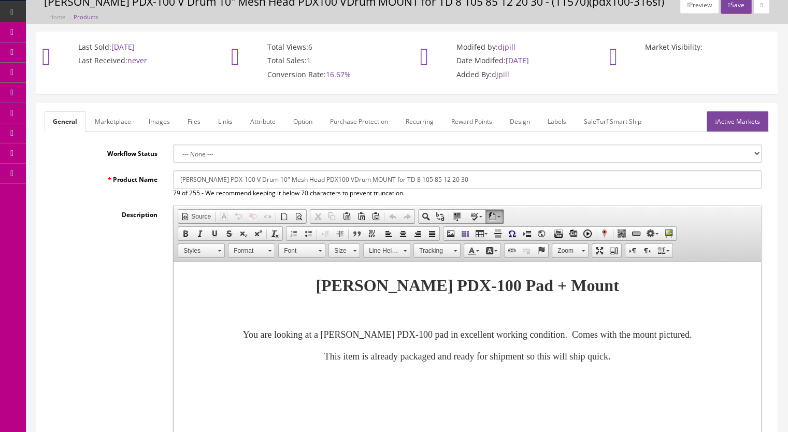
scroll to position [0, 0]
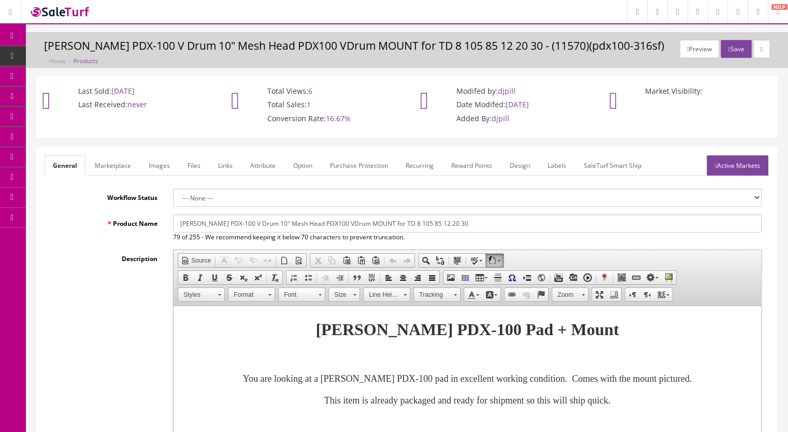
click at [736, 167] on link "Active Markets" at bounding box center [738, 165] width 62 height 20
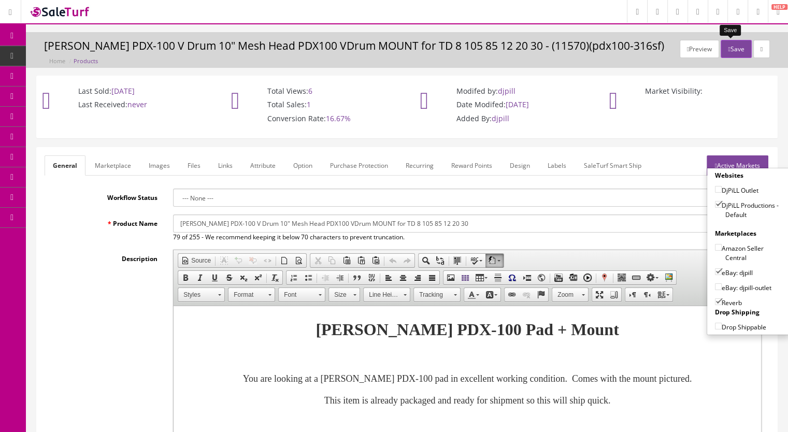
click at [733, 49] on button "Save" at bounding box center [736, 49] width 31 height 18
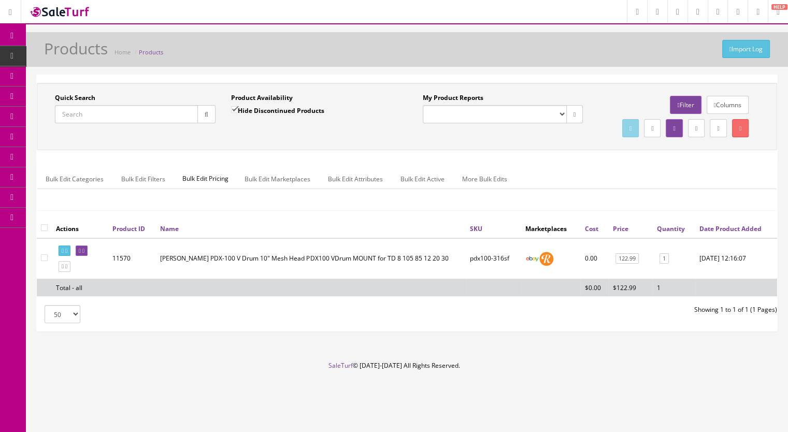
click at [70, 51] on link "Products" at bounding box center [80, 56] width 109 height 20
click at [78, 115] on input "Quick Search" at bounding box center [126, 114] width 143 height 18
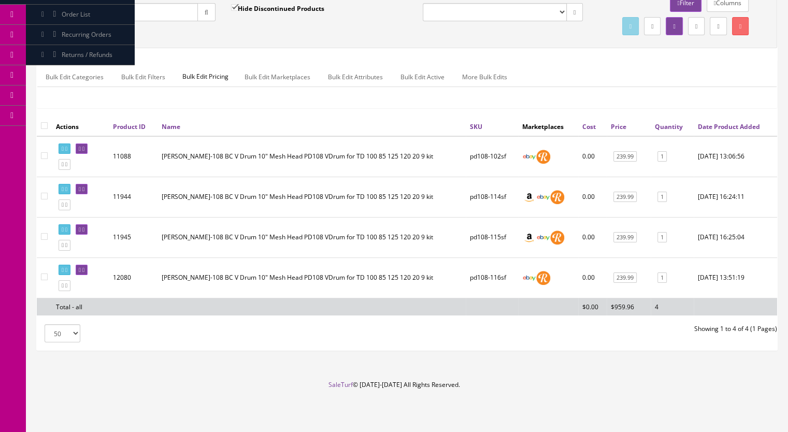
scroll to position [121, 0]
type input "pd108-"
click at [67, 286] on icon at bounding box center [66, 286] width 2 height 6
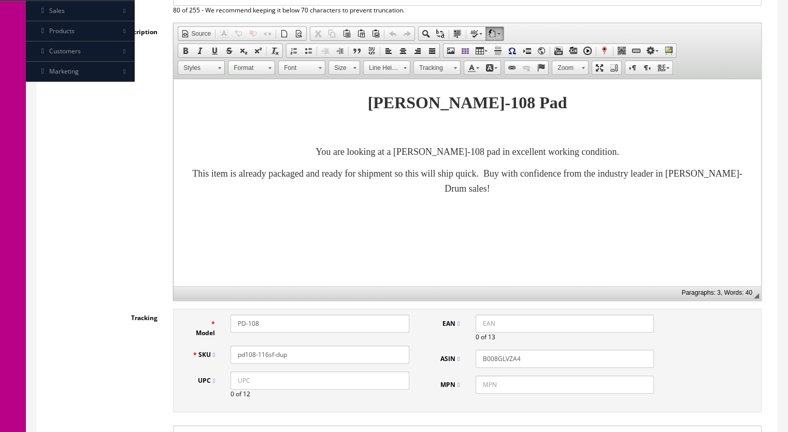
scroll to position [259, 0]
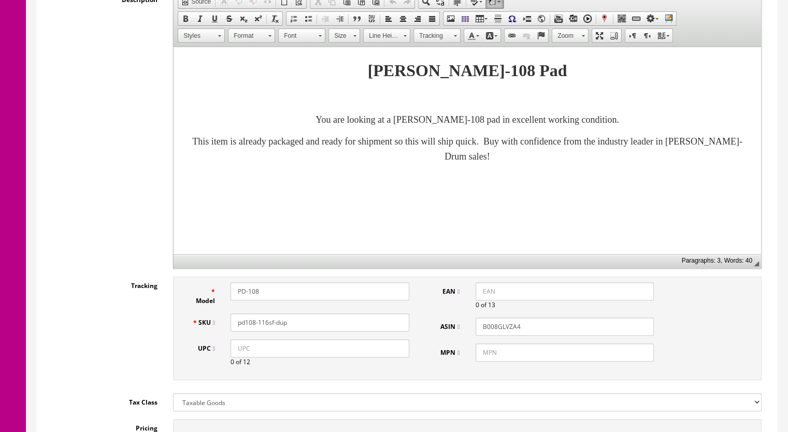
drag, startPoint x: 294, startPoint y: 322, endPoint x: 265, endPoint y: 318, distance: 29.8
click at [266, 328] on input "pd108-116sf-dup" at bounding box center [320, 322] width 179 height 18
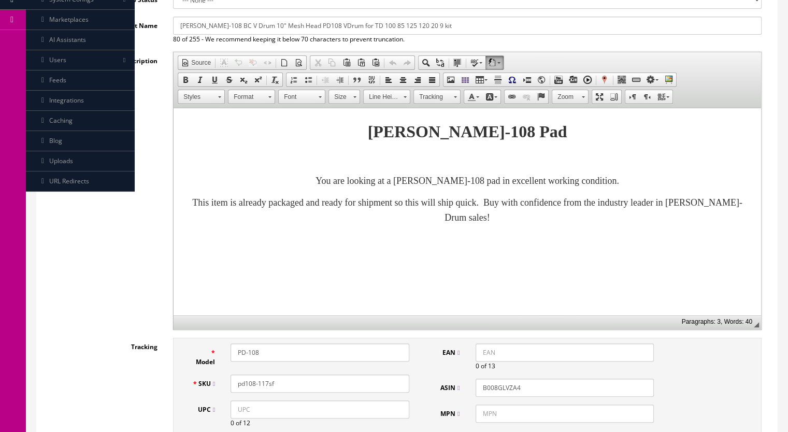
scroll to position [104, 0]
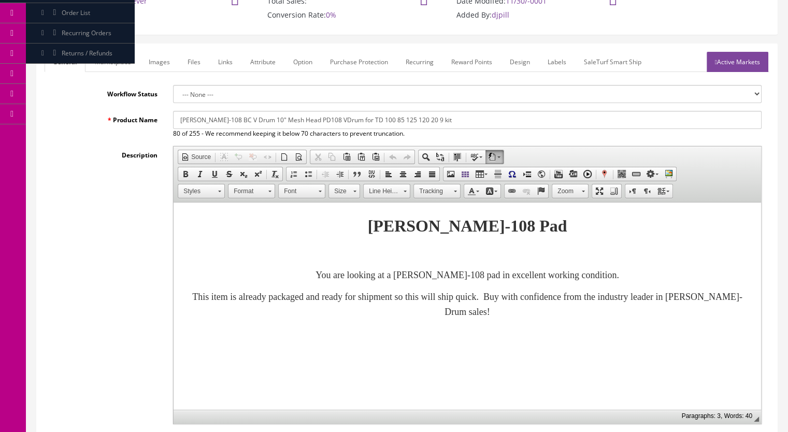
type input "pd108-117sf"
click at [112, 65] on link "Marketplace" at bounding box center [113, 62] width 53 height 20
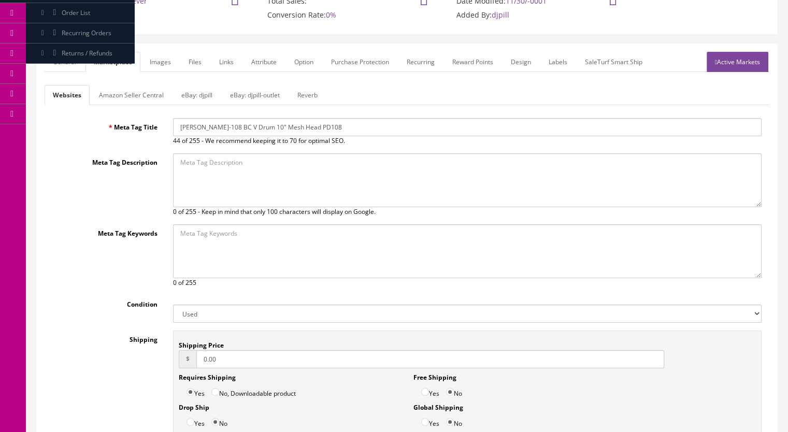
click at [313, 94] on link "Reverb" at bounding box center [307, 95] width 37 height 20
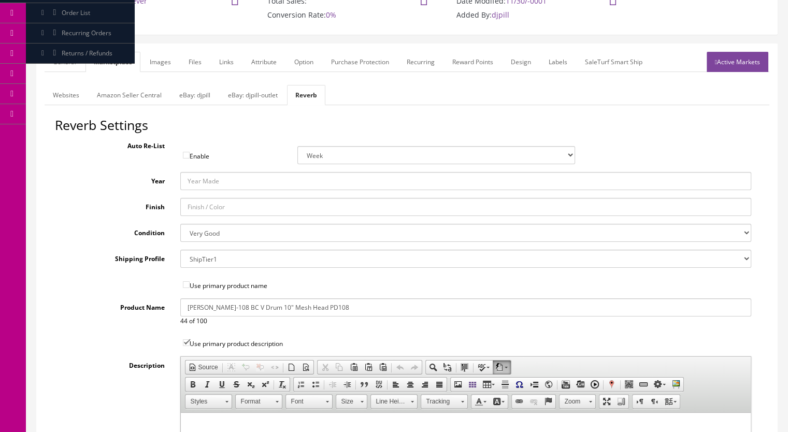
click at [165, 64] on link "Images" at bounding box center [160, 62] width 38 height 20
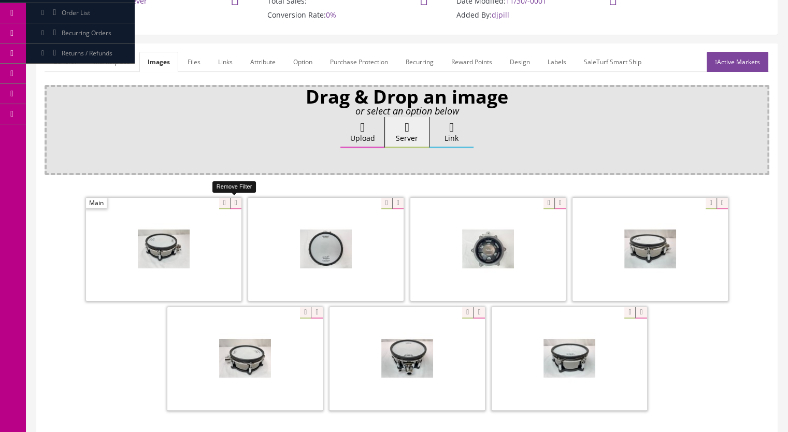
click at [232, 203] on icon at bounding box center [235, 203] width 11 height 11
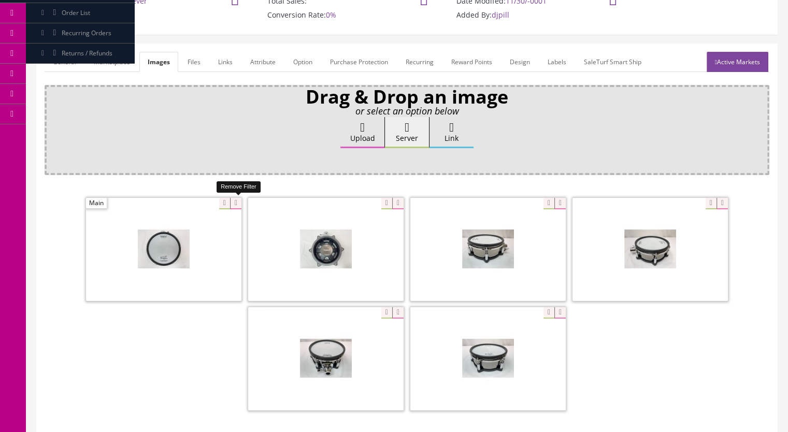
click at [234, 202] on icon at bounding box center [235, 203] width 11 height 11
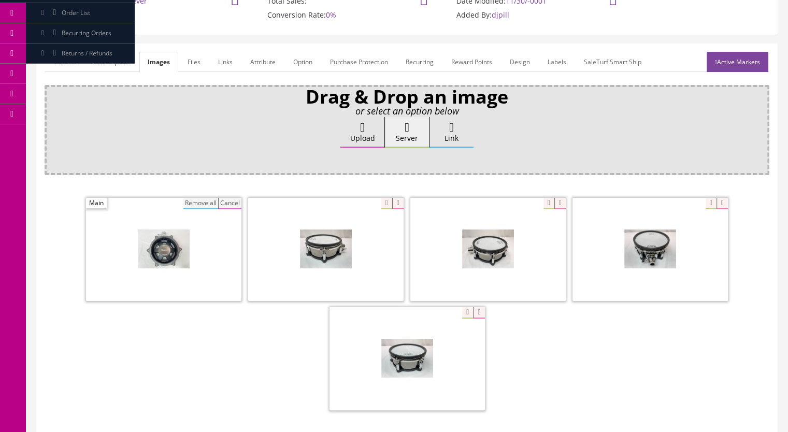
click at [207, 202] on button "Remove all" at bounding box center [200, 203] width 35 height 11
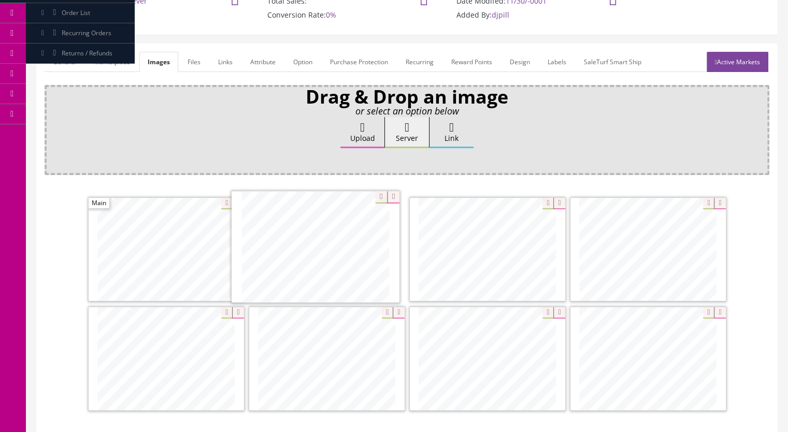
drag, startPoint x: 637, startPoint y: 377, endPoint x: 305, endPoint y: 266, distance: 350.4
drag, startPoint x: 487, startPoint y: 374, endPoint x: 150, endPoint y: 262, distance: 355.3
click at [733, 62] on link "Active Markets" at bounding box center [738, 62] width 62 height 20
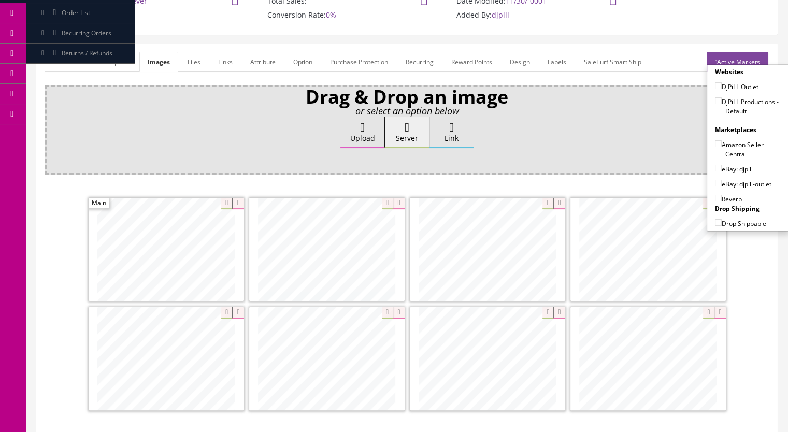
click at [715, 101] on input"] "DjPiLL Productions - Default" at bounding box center [718, 100] width 7 height 7
checkbox input"] "true"
drag, startPoint x: 715, startPoint y: 164, endPoint x: 712, endPoint y: 179, distance: 15.2
click at [715, 165] on input"] "eBay: djpill" at bounding box center [718, 168] width 7 height 7
checkbox input"] "true"
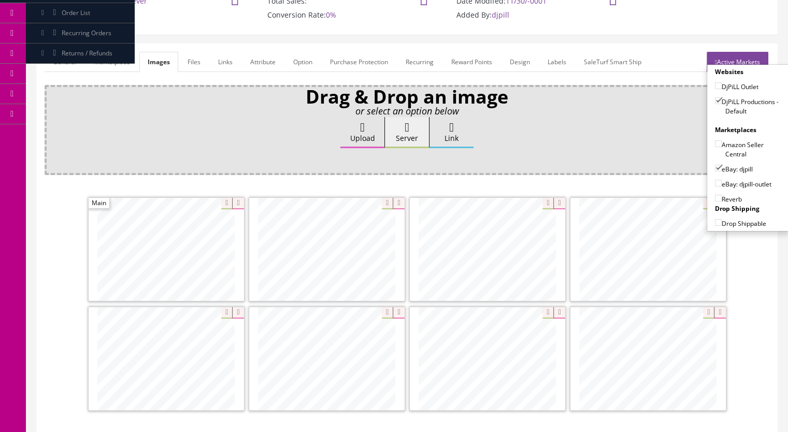
click at [716, 199] on input"] "Reverb" at bounding box center [718, 198] width 7 height 7
checkbox input"] "true"
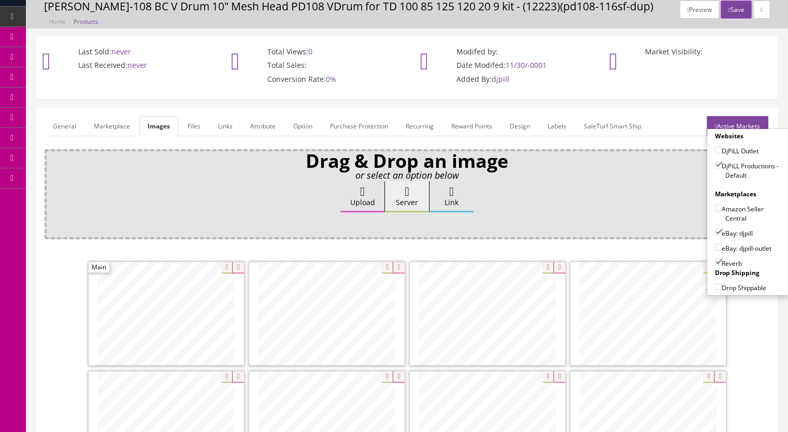
scroll to position [0, 0]
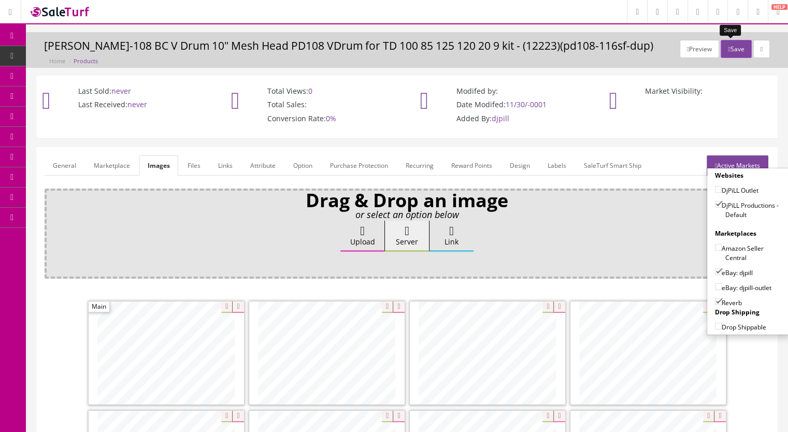
click at [727, 51] on button "Save" at bounding box center [736, 49] width 31 height 18
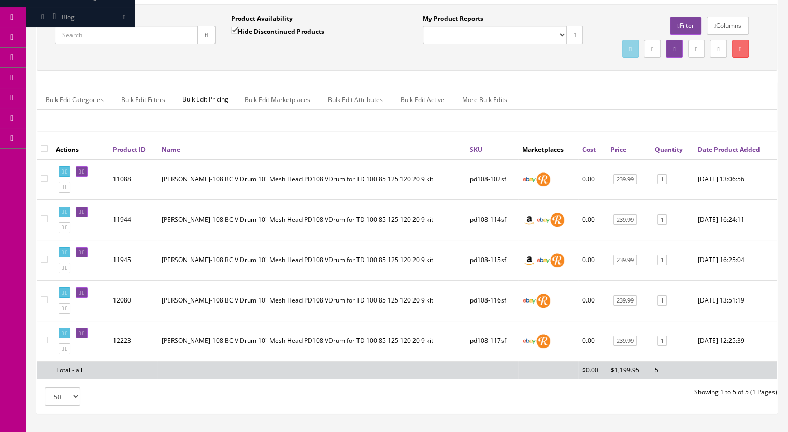
scroll to position [162, 0]
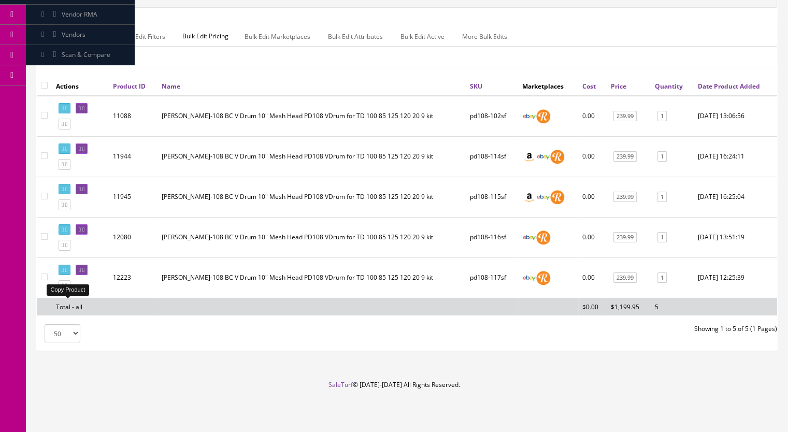
click at [67, 285] on icon at bounding box center [66, 286] width 2 height 6
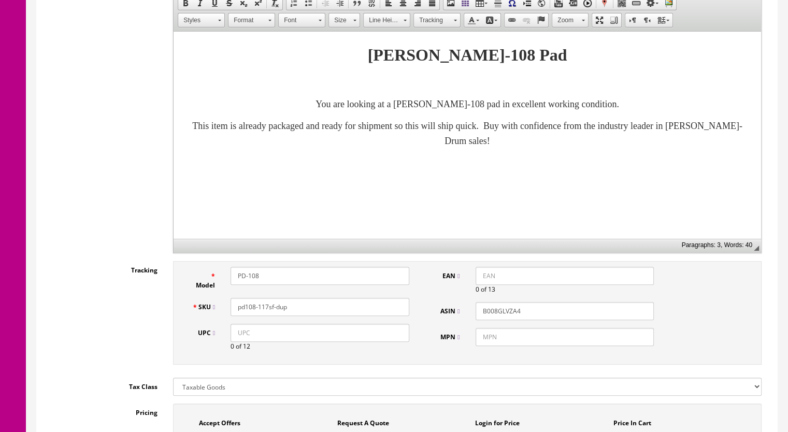
scroll to position [311, 0]
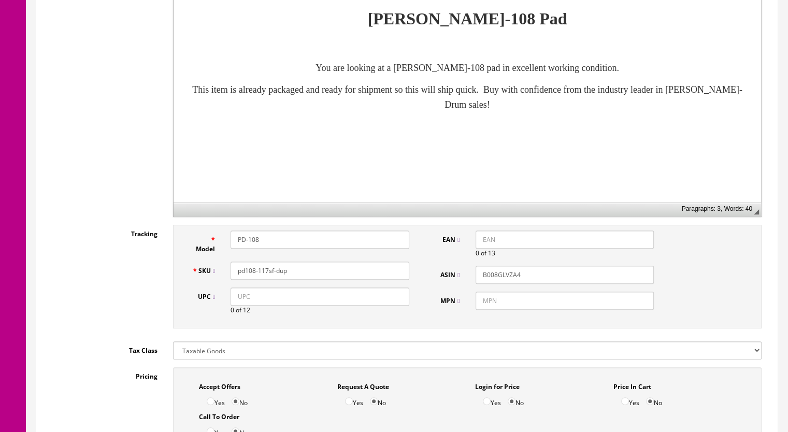
drag, startPoint x: 286, startPoint y: 273, endPoint x: 262, endPoint y: 276, distance: 24.1
click at [262, 276] on input "pd108-117sf-dup" at bounding box center [320, 271] width 179 height 18
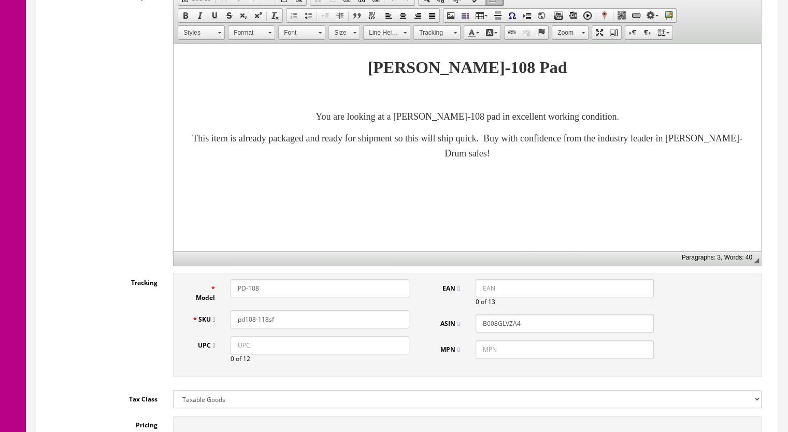
scroll to position [155, 0]
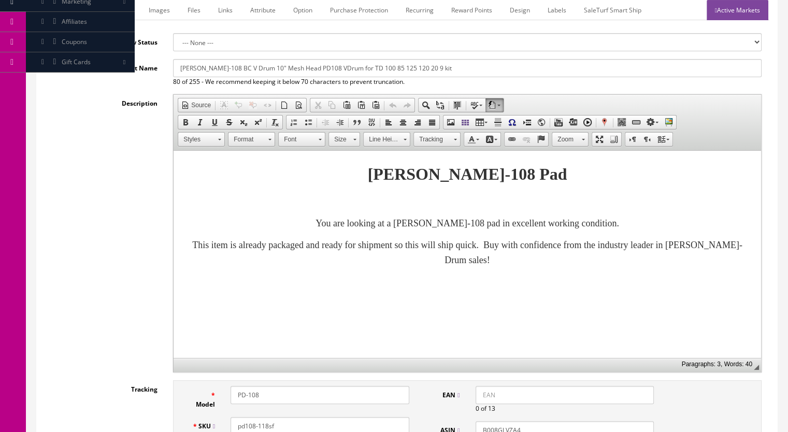
type input "pd108-118sf"
click at [119, 11] on link "Marketplace" at bounding box center [113, 10] width 53 height 20
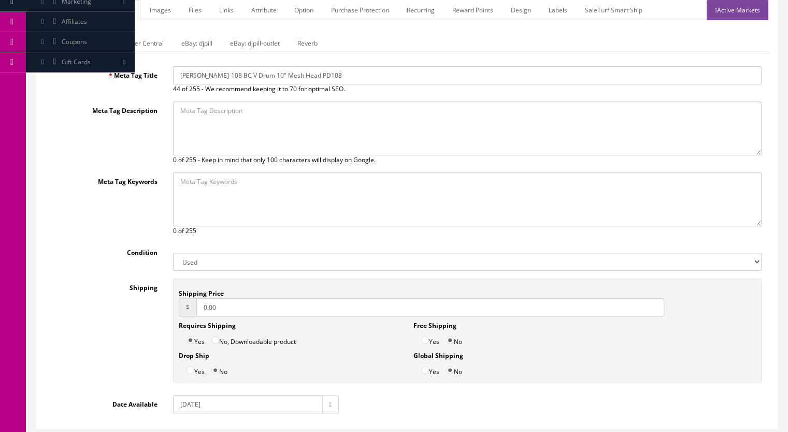
click at [163, 12] on link "Images" at bounding box center [160, 10] width 38 height 20
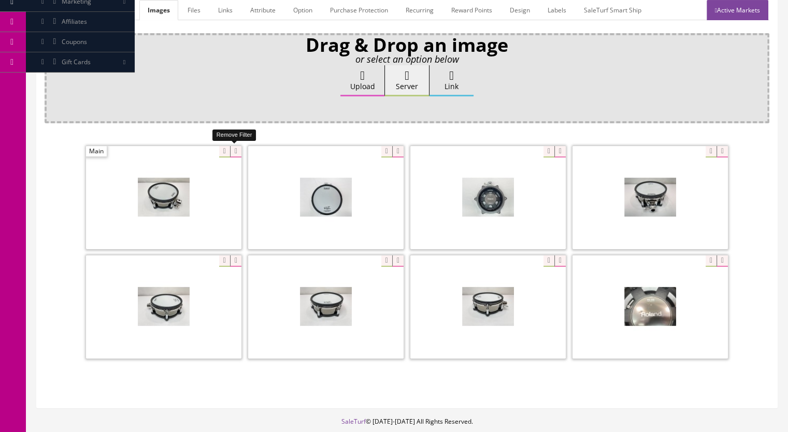
click at [232, 150] on icon at bounding box center [235, 151] width 11 height 11
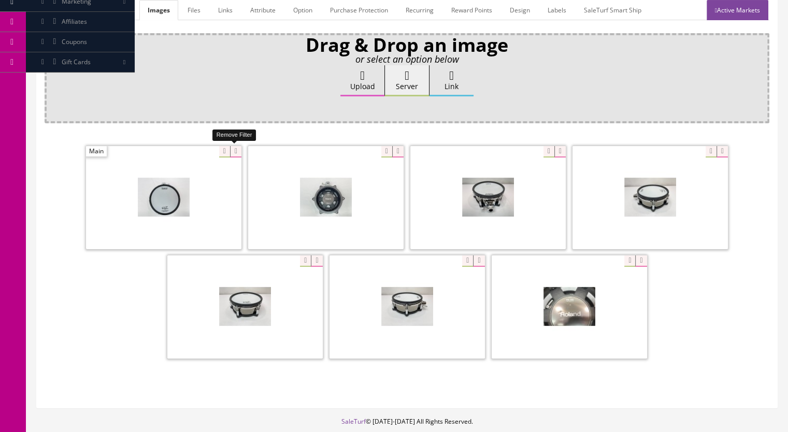
click at [230, 148] on icon at bounding box center [235, 151] width 11 height 11
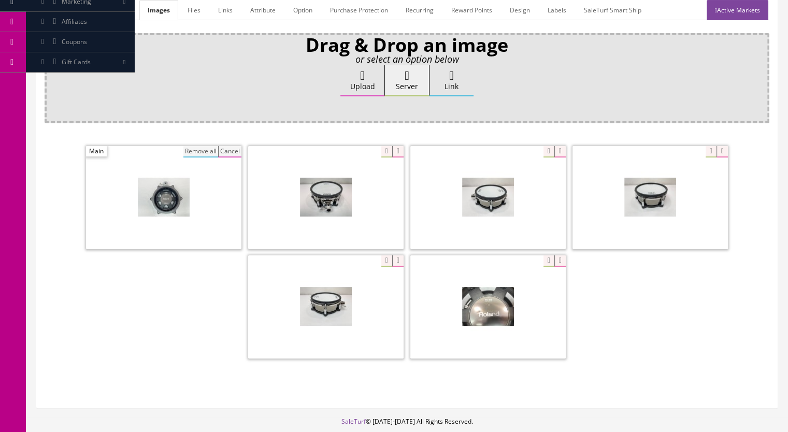
click at [196, 152] on button "Remove all" at bounding box center [200, 151] width 35 height 11
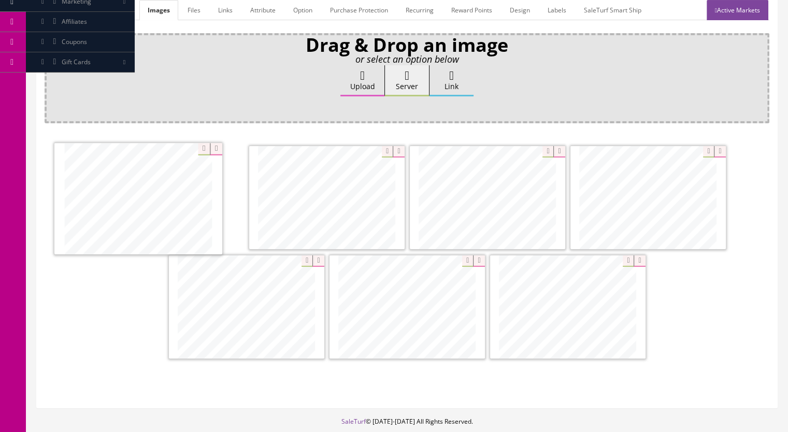
drag, startPoint x: 453, startPoint y: 292, endPoint x: 214, endPoint y: 259, distance: 240.6
drag, startPoint x: 446, startPoint y: 326, endPoint x: 337, endPoint y: 210, distance: 159.1
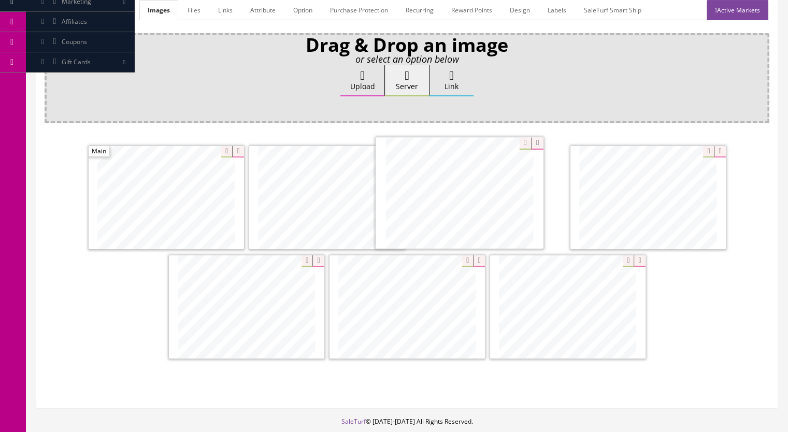
drag, startPoint x: 568, startPoint y: 299, endPoint x: 504, endPoint y: 214, distance: 106.9
click at [737, 14] on link "Active Markets" at bounding box center [738, 10] width 62 height 20
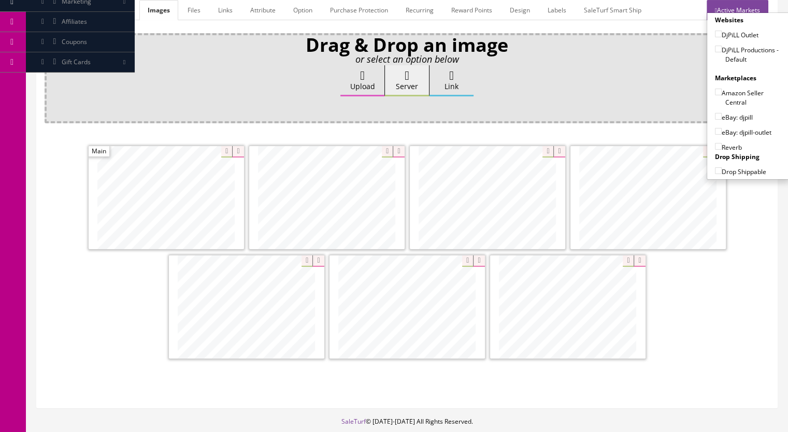
click at [715, 48] on input"] "DjPiLL Productions - Default" at bounding box center [718, 49] width 7 height 7
checkbox input"] "true"
click at [715, 114] on input"] "eBay: djpill" at bounding box center [718, 116] width 7 height 7
checkbox input"] "true"
click at [715, 143] on input"] "Reverb" at bounding box center [718, 146] width 7 height 7
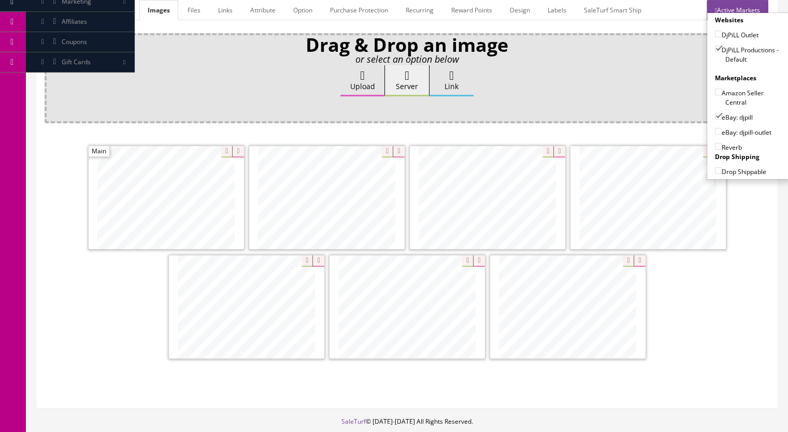
checkbox input"] "true"
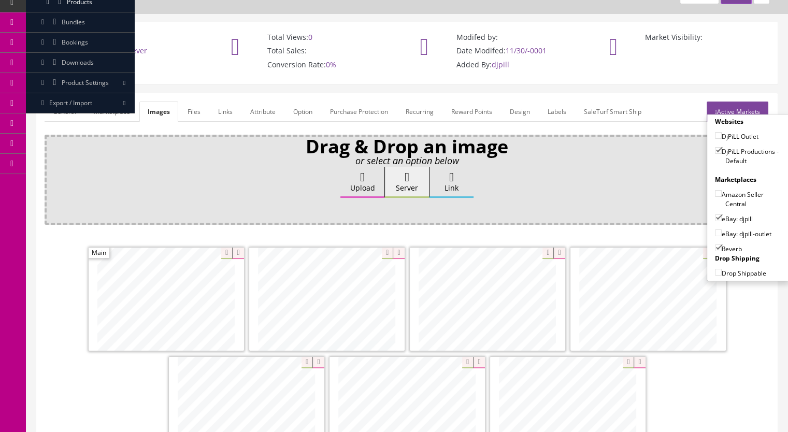
scroll to position [0, 0]
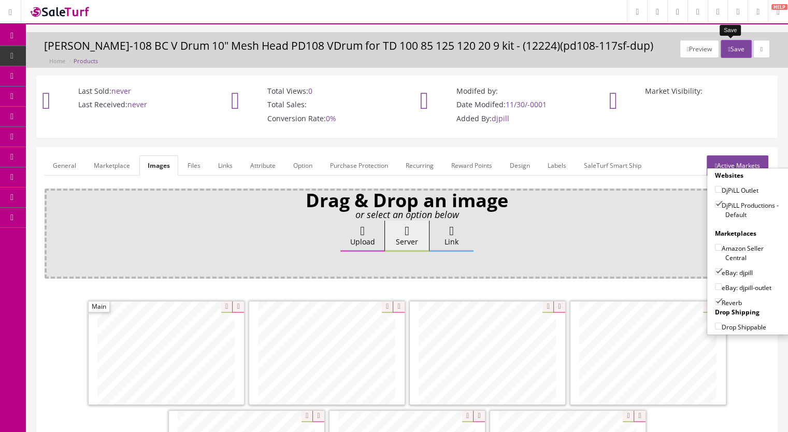
click at [728, 48] on button "Save" at bounding box center [736, 49] width 31 height 18
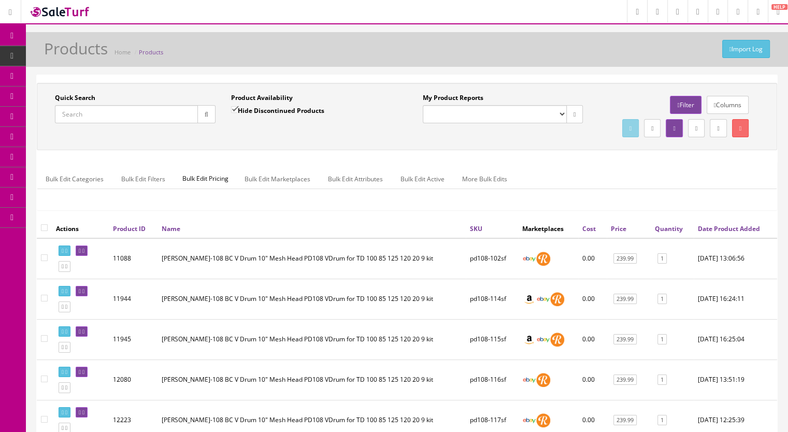
click at [95, 114] on input "Quick Search" at bounding box center [126, 114] width 143 height 18
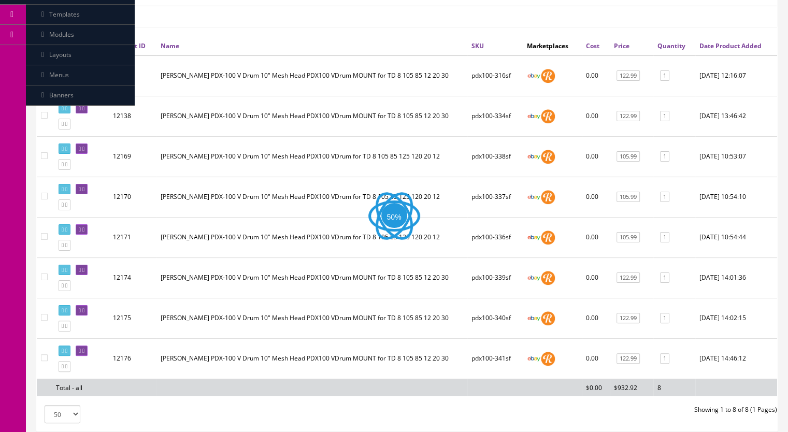
scroll to position [207, 0]
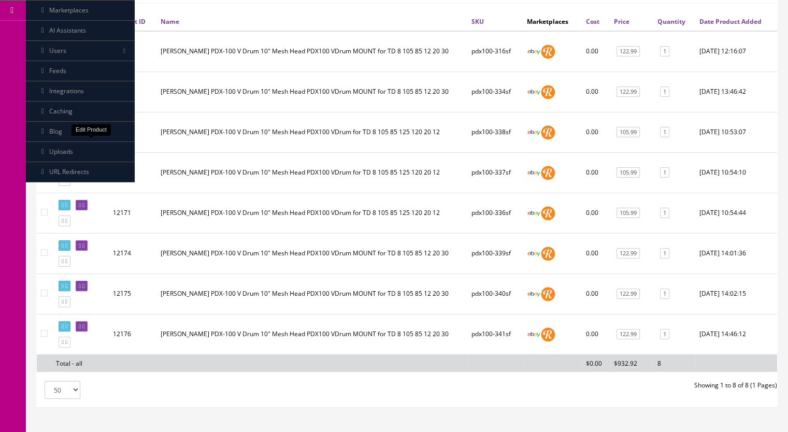
type input "pdx100-"
click at [84, 127] on icon at bounding box center [83, 125] width 2 height 6
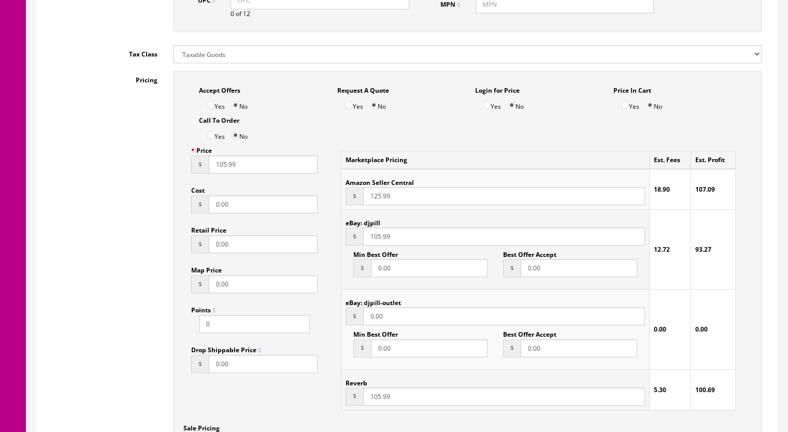
scroll to position [777, 0]
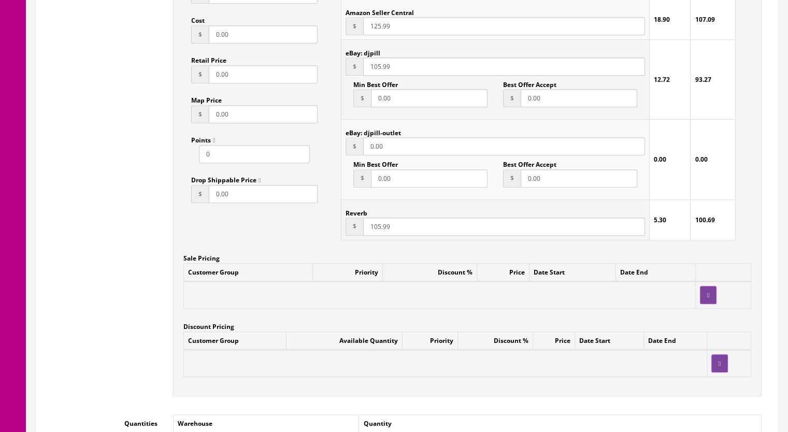
click at [373, 230] on input "105.99" at bounding box center [504, 227] width 282 height 18
type input "110.99"
click at [373, 69] on input "105.99" at bounding box center [504, 67] width 282 height 18
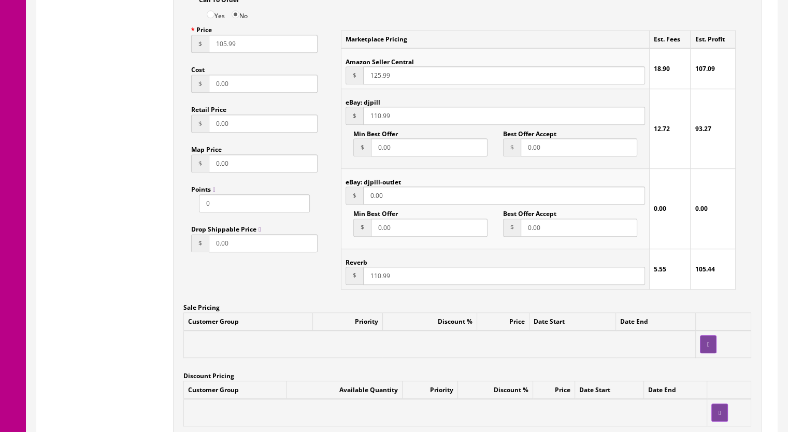
scroll to position [673, 0]
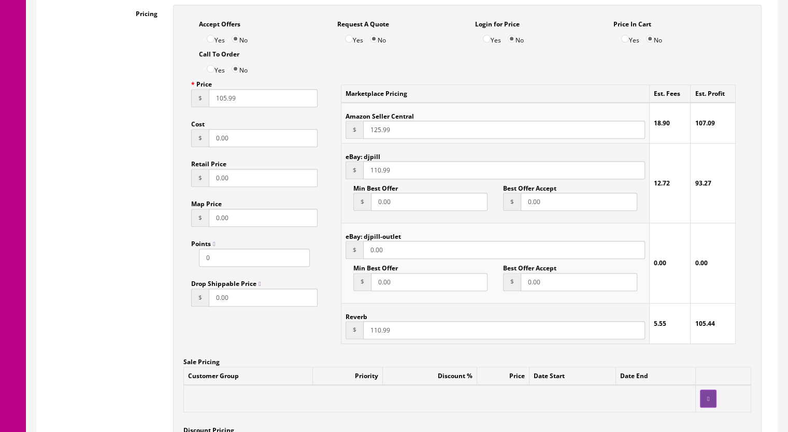
type input "110.99"
click at [219, 104] on input "105.99" at bounding box center [263, 98] width 109 height 18
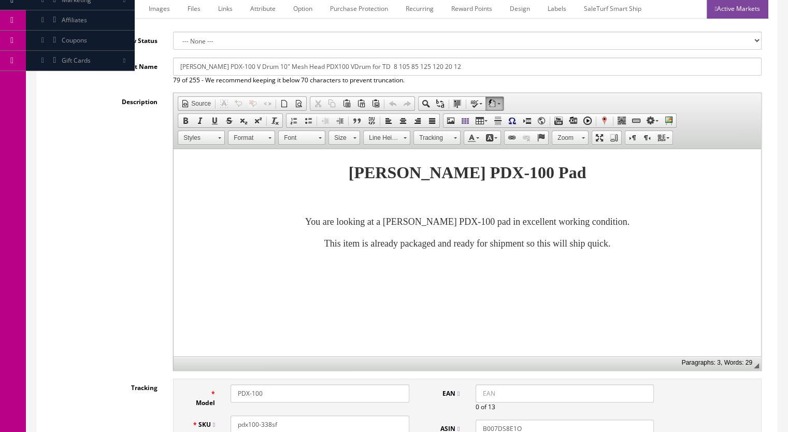
scroll to position [0, 0]
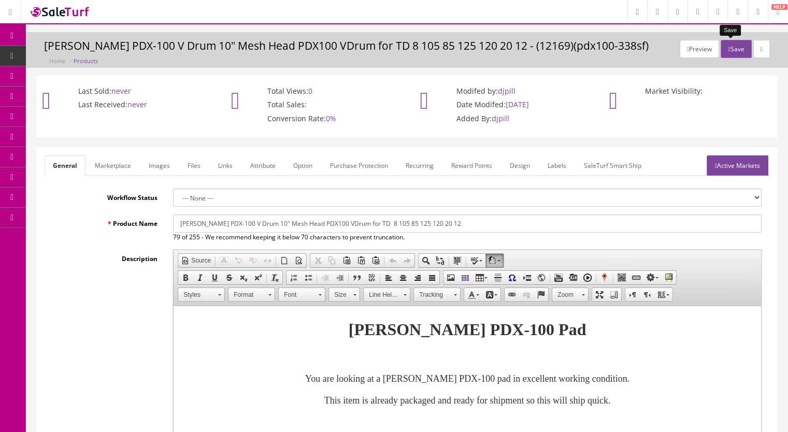
type input "110.99"
click at [729, 53] on button "Save" at bounding box center [736, 49] width 31 height 18
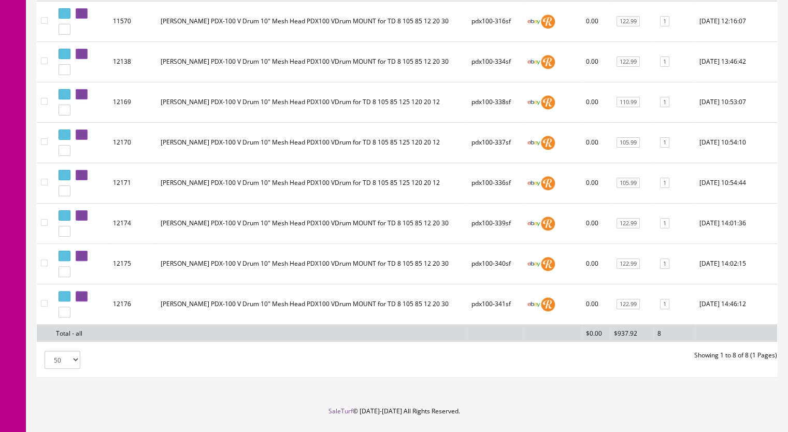
scroll to position [259, 0]
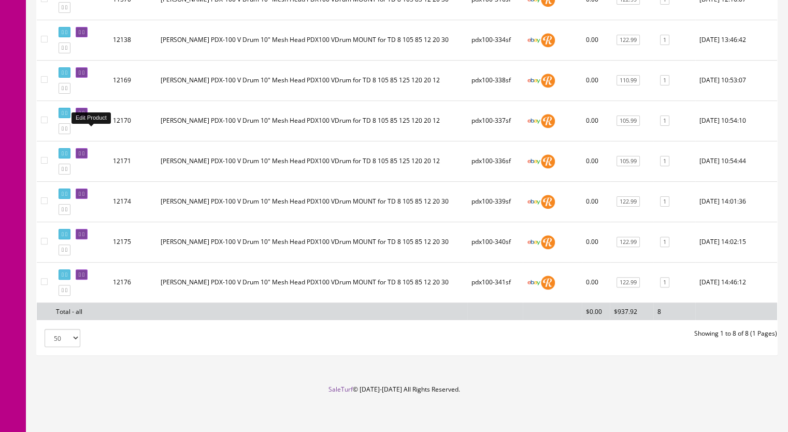
click at [88, 119] on link at bounding box center [82, 113] width 12 height 11
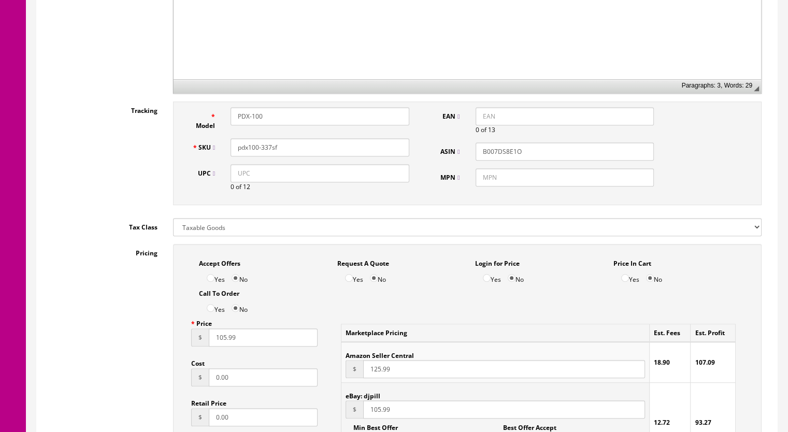
scroll to position [570, 0]
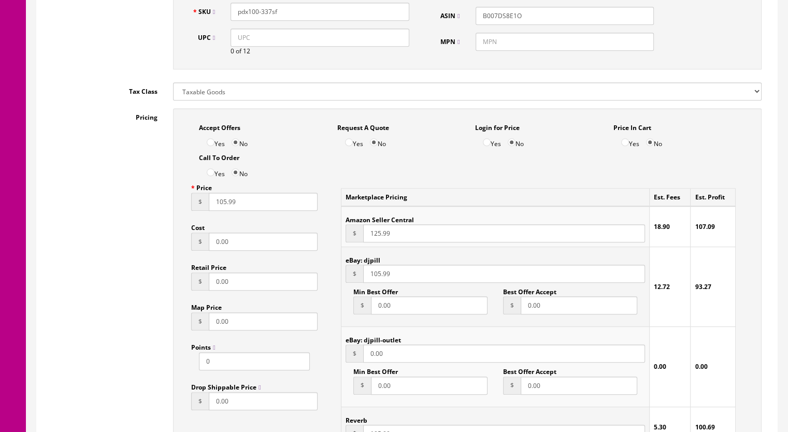
click at [218, 204] on input "105.99" at bounding box center [263, 202] width 109 height 18
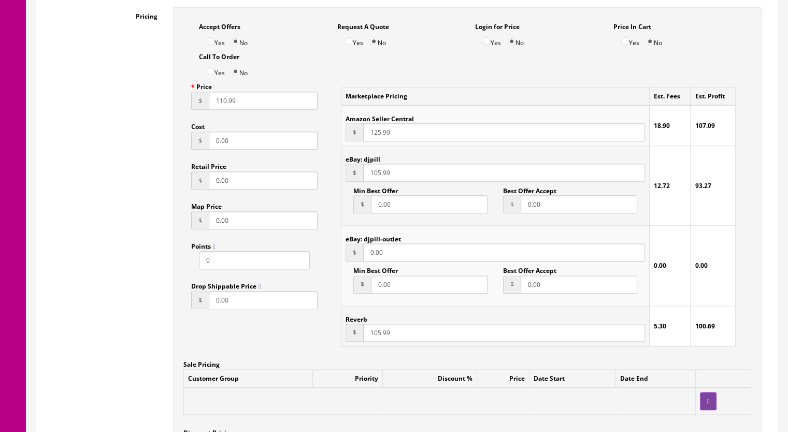
scroll to position [829, 0]
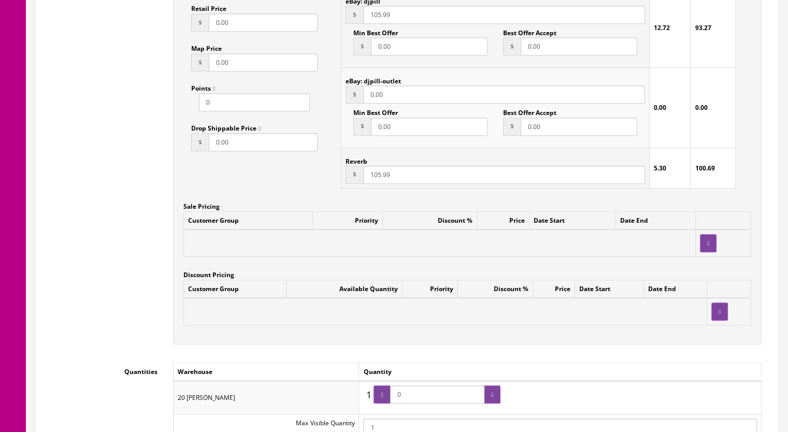
type input "110.99"
click at [375, 177] on input "105.99" at bounding box center [504, 175] width 282 height 18
type input "110.99"
click at [372, 17] on input "105.99" at bounding box center [504, 15] width 282 height 18
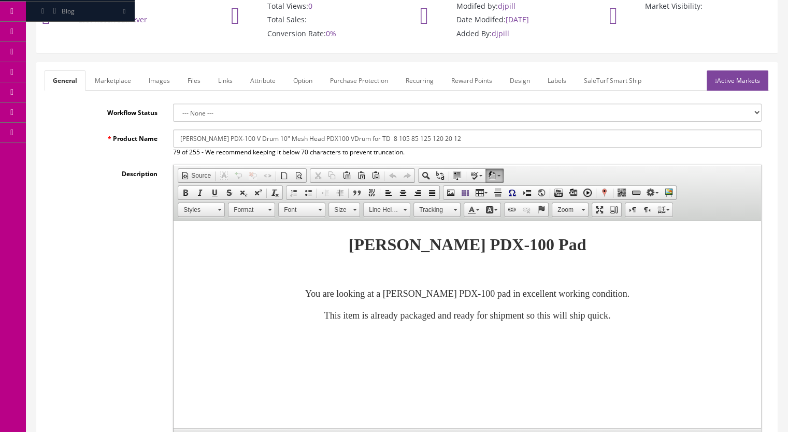
scroll to position [0, 0]
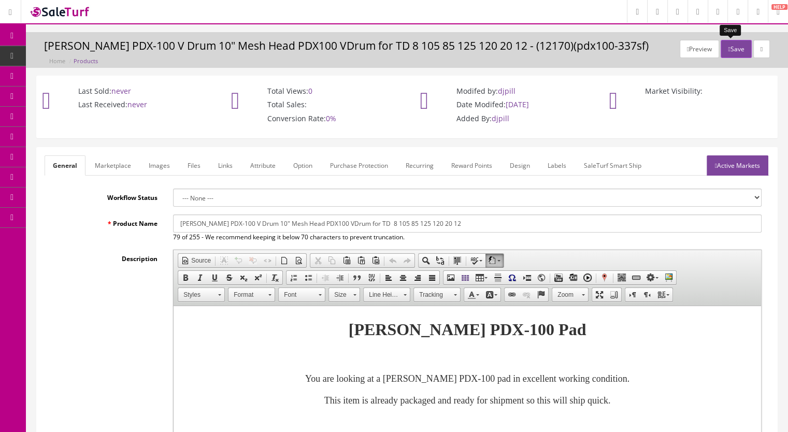
type input "110.99"
click at [729, 42] on button "Save" at bounding box center [736, 49] width 31 height 18
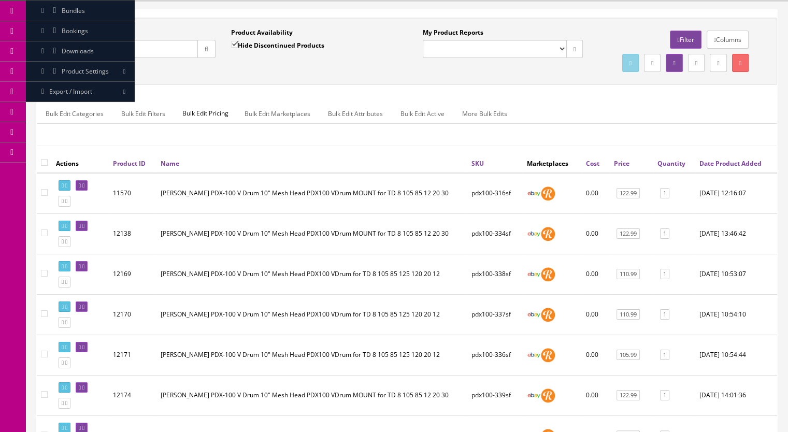
scroll to position [207, 0]
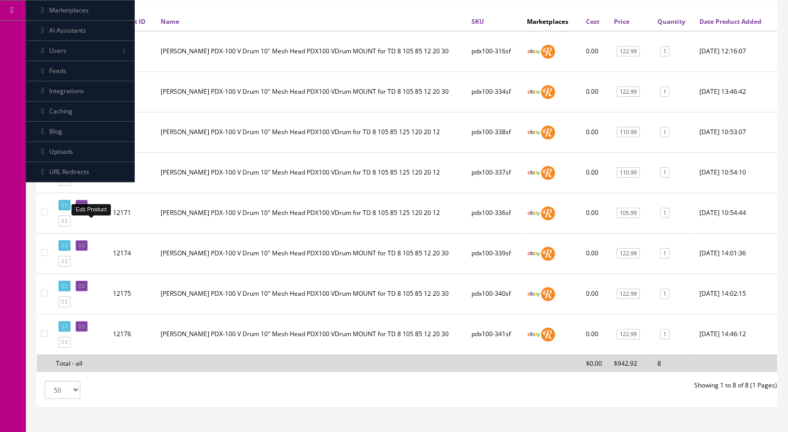
click at [84, 208] on icon at bounding box center [83, 206] width 2 height 6
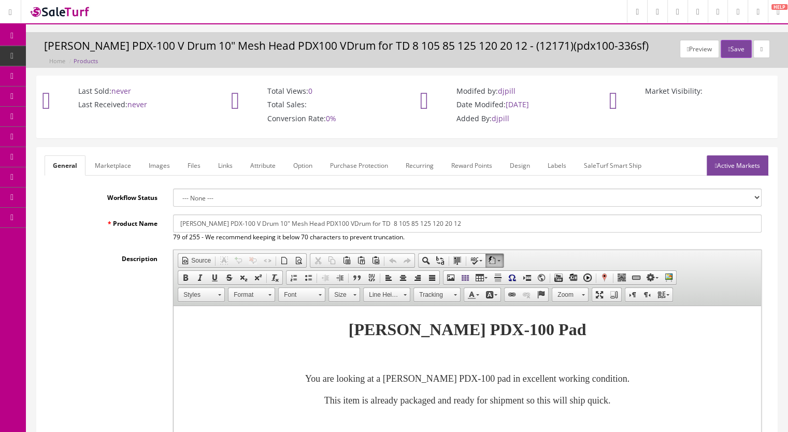
click at [104, 353] on div "Description Rich Text Editor, input-description1 Editor toolbars Document Sourc…" at bounding box center [407, 389] width 725 height 278
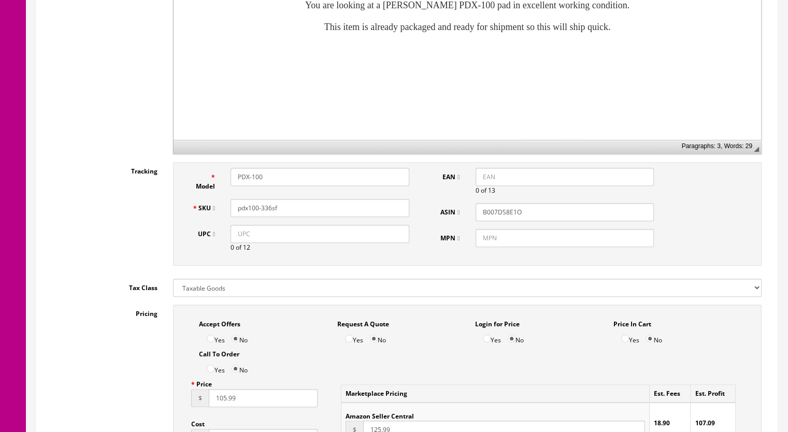
scroll to position [518, 0]
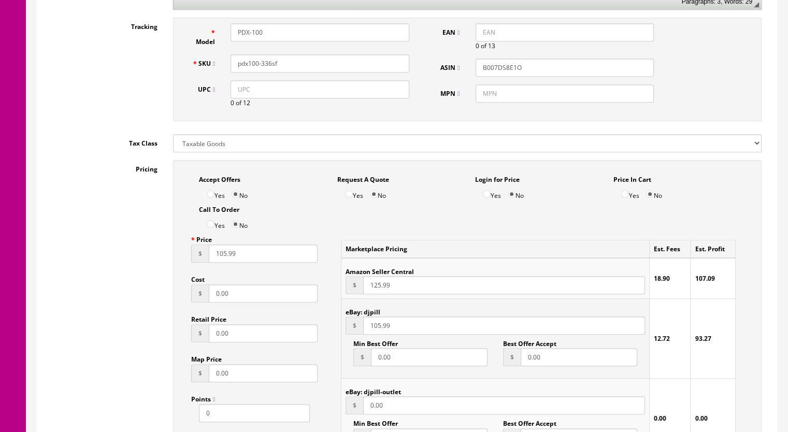
click at [219, 255] on input "105.99" at bounding box center [263, 254] width 109 height 18
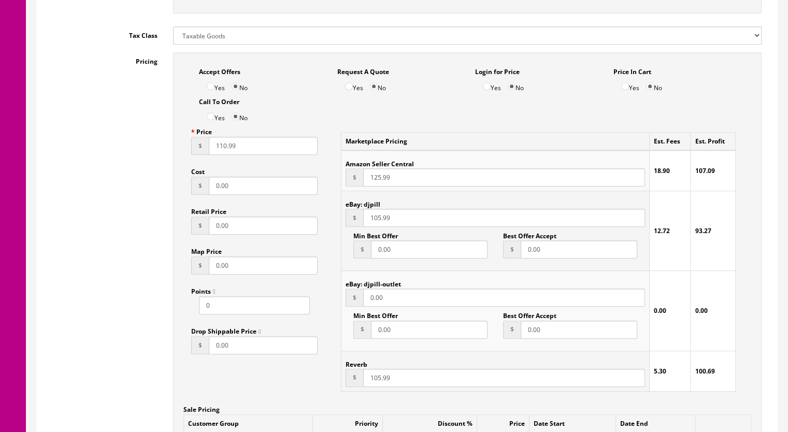
scroll to position [777, 0]
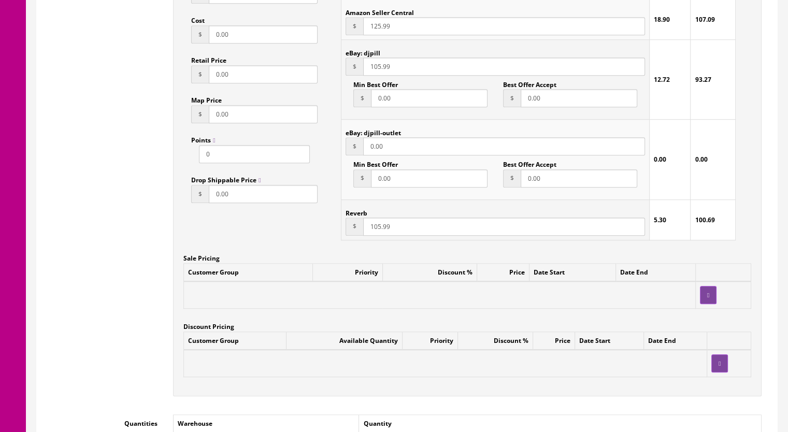
type input "110.99"
click at [372, 227] on input "105.99" at bounding box center [504, 227] width 282 height 18
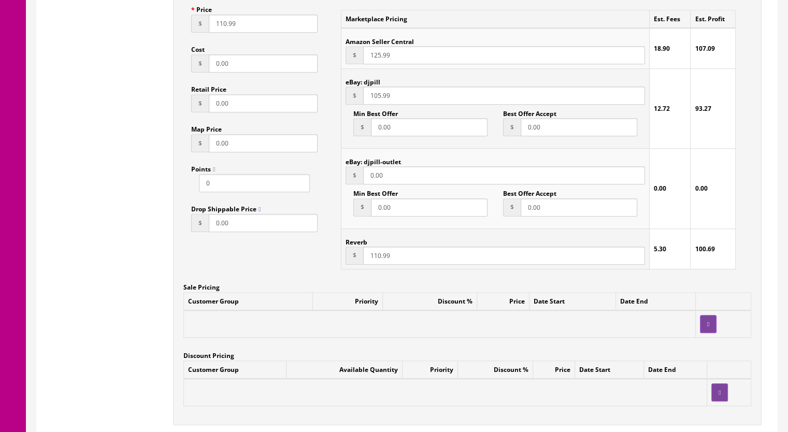
scroll to position [725, 0]
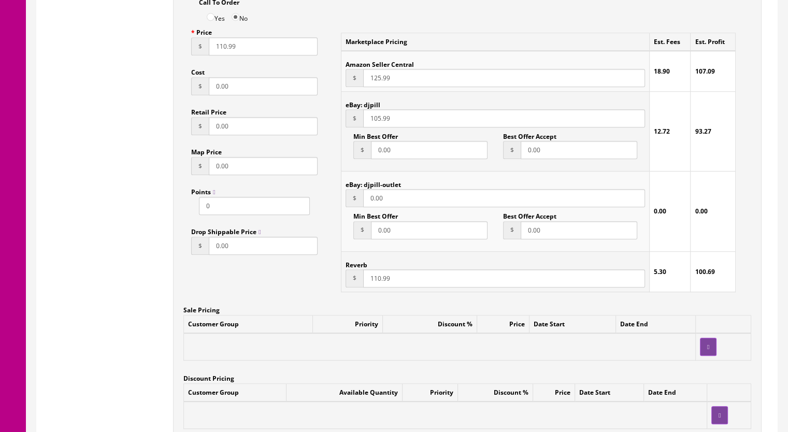
type input "110.99"
click at [371, 124] on input "105.99" at bounding box center [504, 118] width 282 height 18
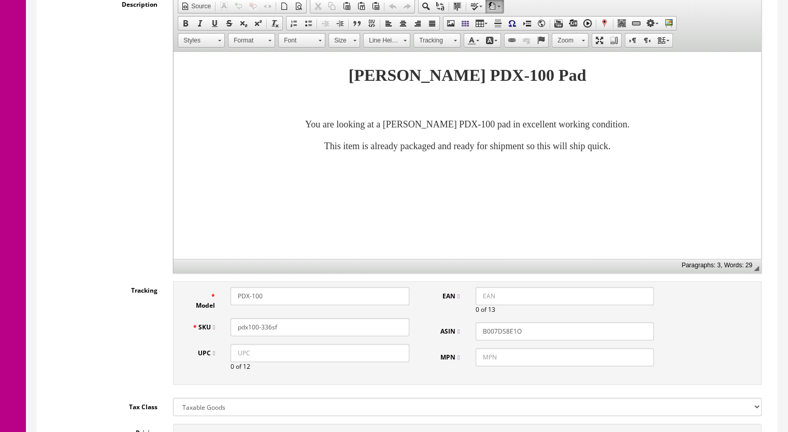
scroll to position [0, 0]
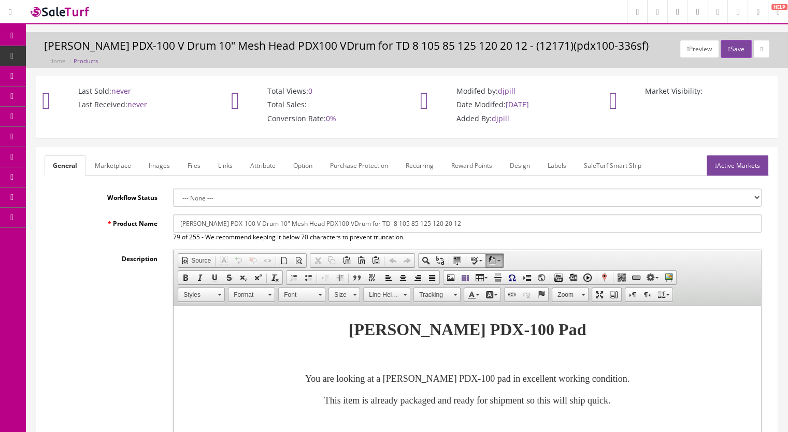
type input "110.99"
click at [728, 47] on icon "button" at bounding box center [729, 49] width 2 height 6
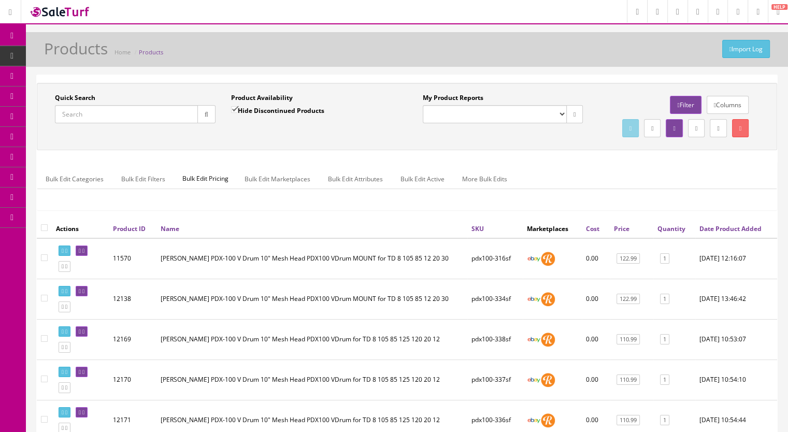
click at [104, 59] on link "Products" at bounding box center [80, 56] width 109 height 20
click at [68, 56] on span "Products" at bounding box center [79, 55] width 25 height 9
click at [114, 114] on input "Quick Search" at bounding box center [126, 114] width 143 height 18
click at [94, 116] on input "Quick Search" at bounding box center [126, 114] width 143 height 18
paste input "VH13-94e"
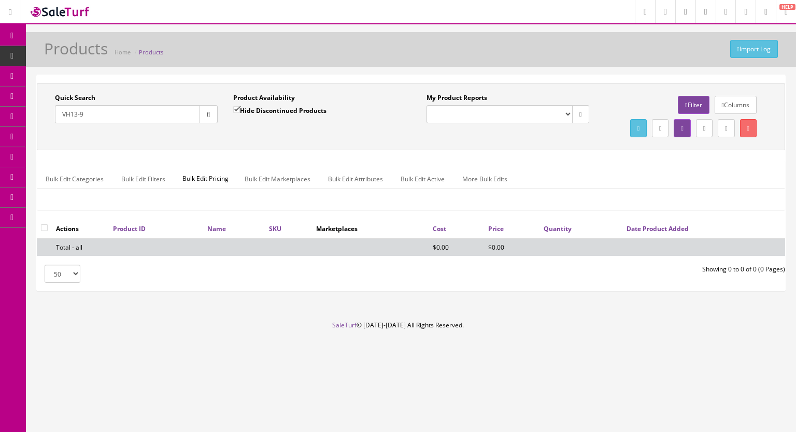
type input "VH13-9"
click at [238, 108] on input "Hide Discontinued Products" at bounding box center [236, 109] width 7 height 7
checkbox input "false"
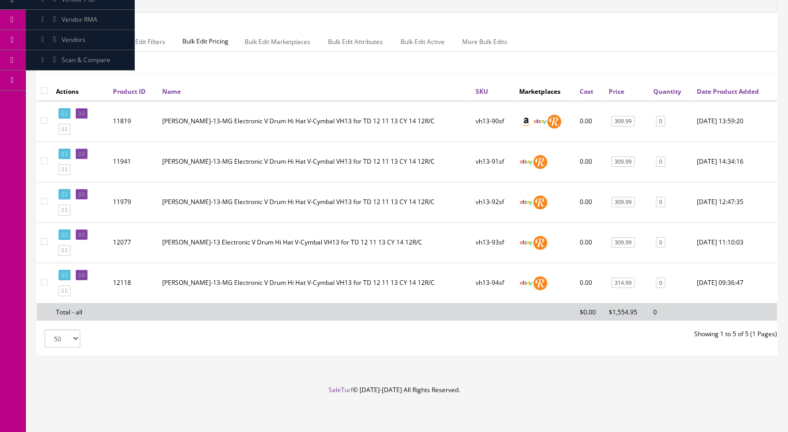
scroll to position [162, 0]
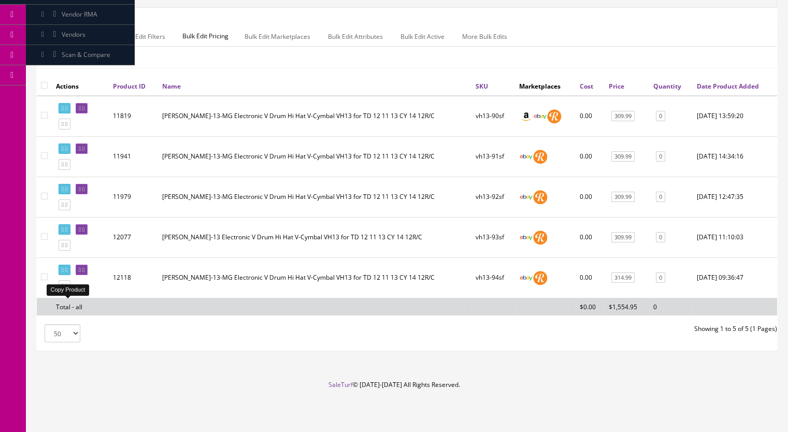
click at [64, 284] on icon at bounding box center [63, 286] width 2 height 6
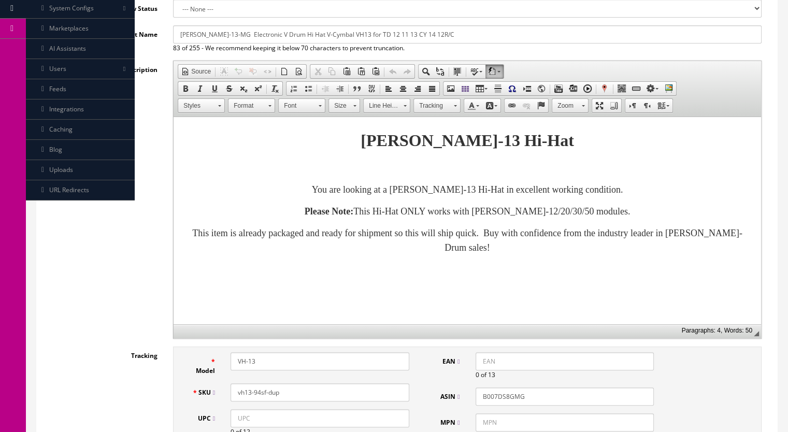
scroll to position [207, 0]
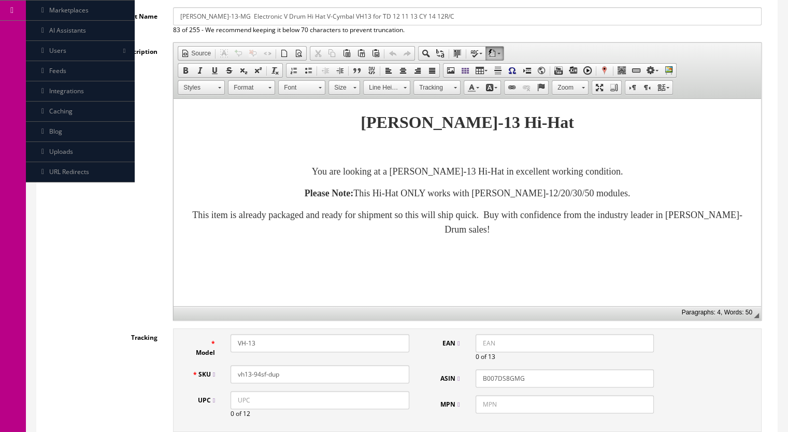
drag, startPoint x: 290, startPoint y: 374, endPoint x: 259, endPoint y: 381, distance: 31.8
click at [259, 381] on input "vh13-94sf-dup" at bounding box center [320, 374] width 179 height 18
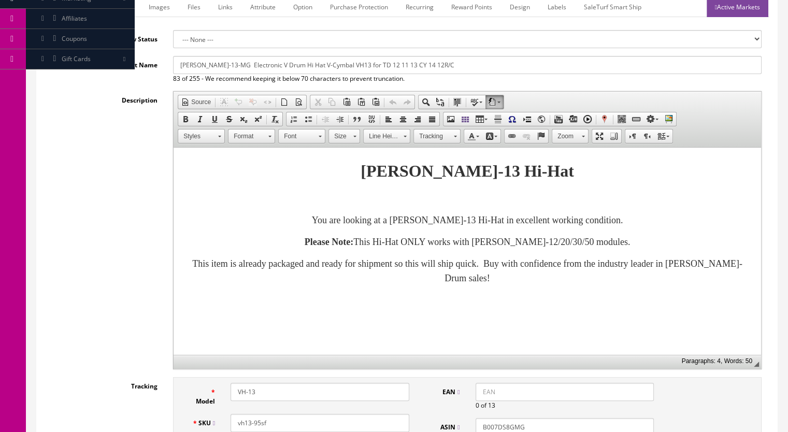
scroll to position [104, 0]
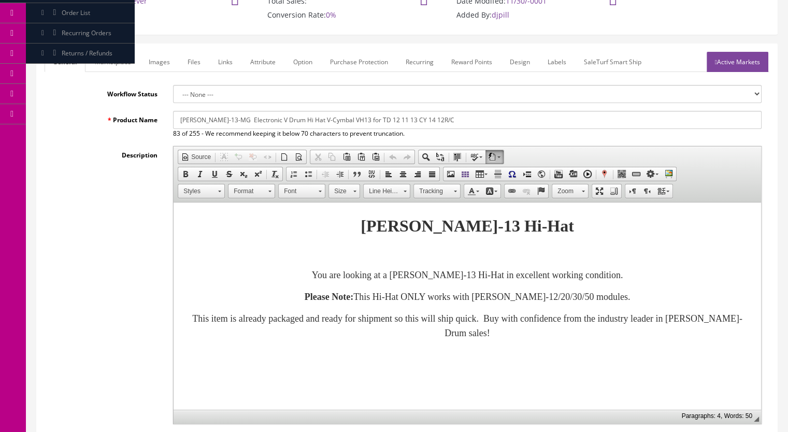
type input "vh13-95sf"
click at [106, 64] on link "Marketplace" at bounding box center [113, 62] width 53 height 20
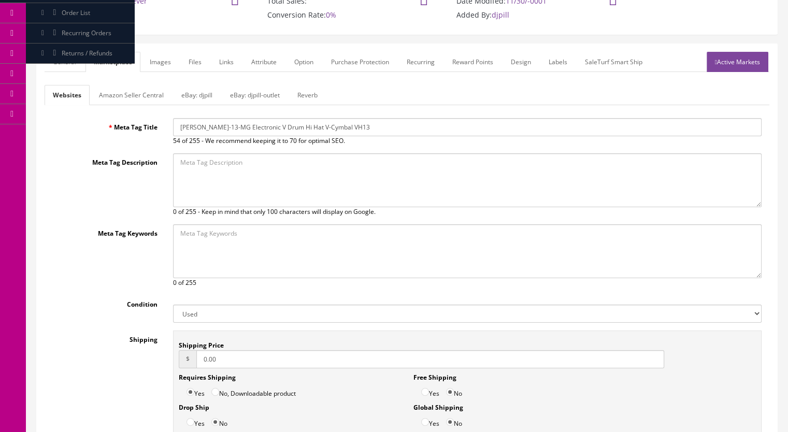
click at [310, 93] on link "Reverb" at bounding box center [307, 95] width 37 height 20
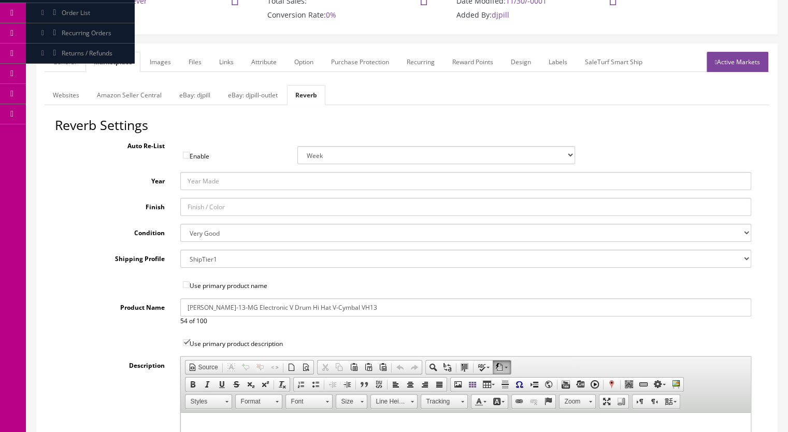
click at [202, 234] on select "Brand New Mint Excellent Very Good Good Fair Poor B-Stock Non Functioning" at bounding box center [465, 233] width 571 height 18
select select "df268ad1-c462-4ba6-b6db-e007e23922ea"
click at [180, 224] on select "Brand New Mint Excellent Very Good Good Fair Poor B-Stock Non Functioning" at bounding box center [465, 233] width 571 height 18
click at [160, 52] on link "Images" at bounding box center [160, 62] width 38 height 20
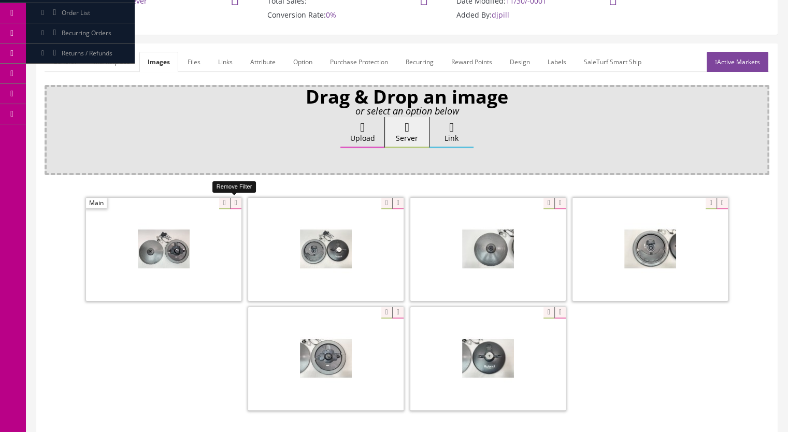
click at [238, 200] on icon at bounding box center [235, 203] width 11 height 11
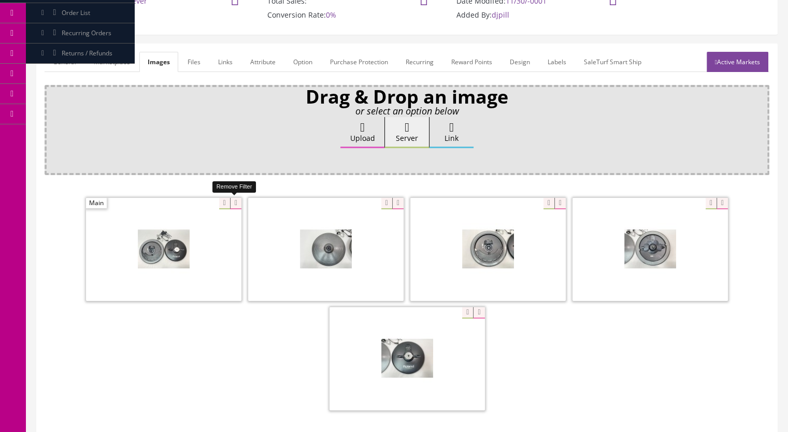
click at [235, 202] on icon at bounding box center [235, 203] width 11 height 11
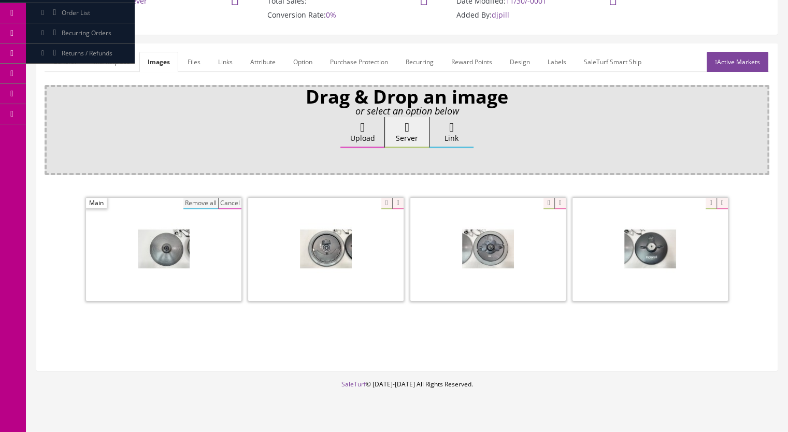
click at [207, 198] on button "Remove all" at bounding box center [200, 203] width 35 height 11
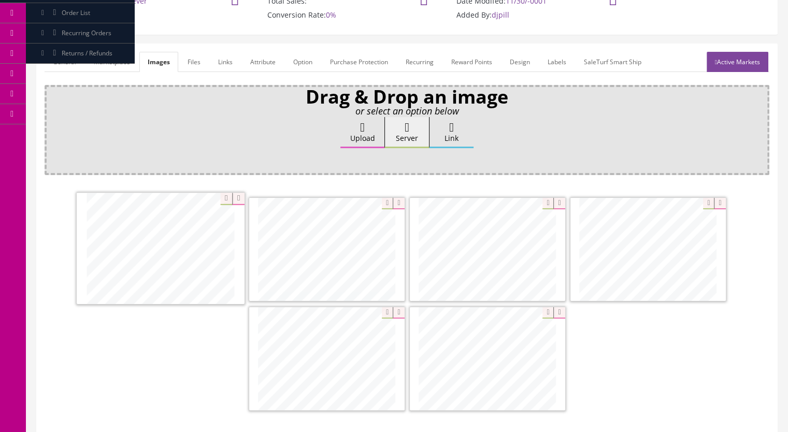
drag, startPoint x: 235, startPoint y: 284, endPoint x: 184, endPoint y: 266, distance: 53.4
drag, startPoint x: 622, startPoint y: 257, endPoint x: 457, endPoint y: 255, distance: 164.8
drag, startPoint x: 456, startPoint y: 360, endPoint x: 622, endPoint y: 247, distance: 200.3
click at [736, 58] on link "Active Markets" at bounding box center [738, 62] width 62 height 20
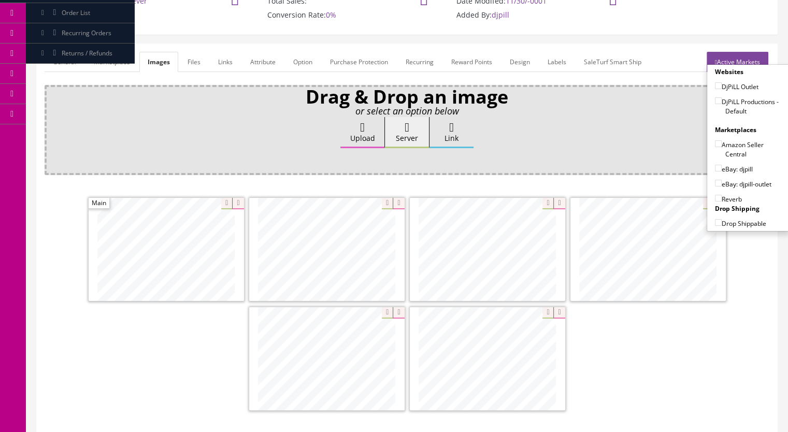
click at [63, 61] on link "General" at bounding box center [65, 62] width 40 height 20
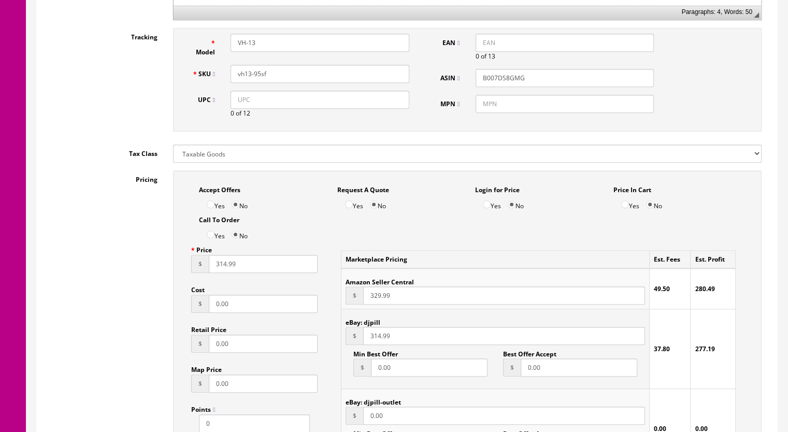
scroll to position [622, 0]
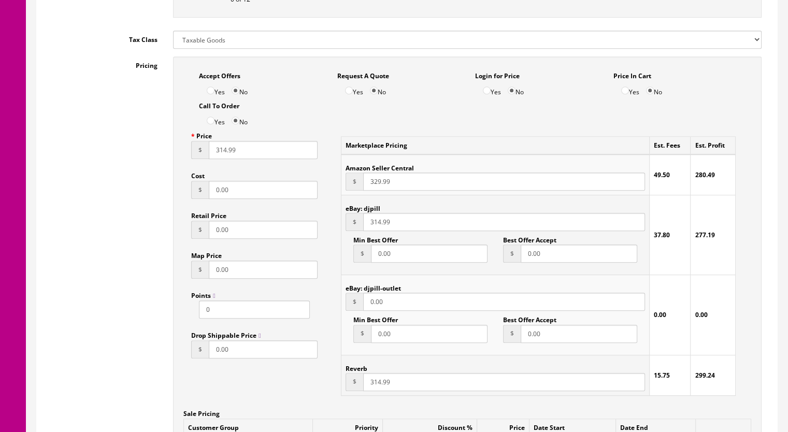
click at [375, 185] on input "329.99" at bounding box center [504, 182] width 282 height 18
drag, startPoint x: 374, startPoint y: 184, endPoint x: 379, endPoint y: 185, distance: 5.3
click at [379, 184] on input "329.99" at bounding box center [504, 182] width 282 height 18
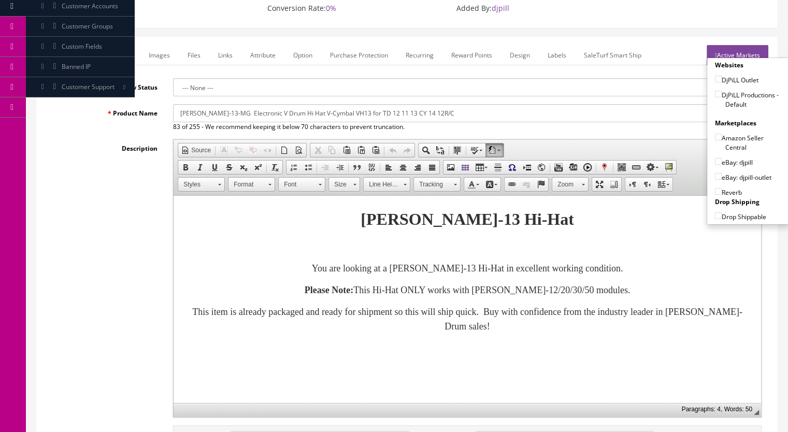
scroll to position [104, 0]
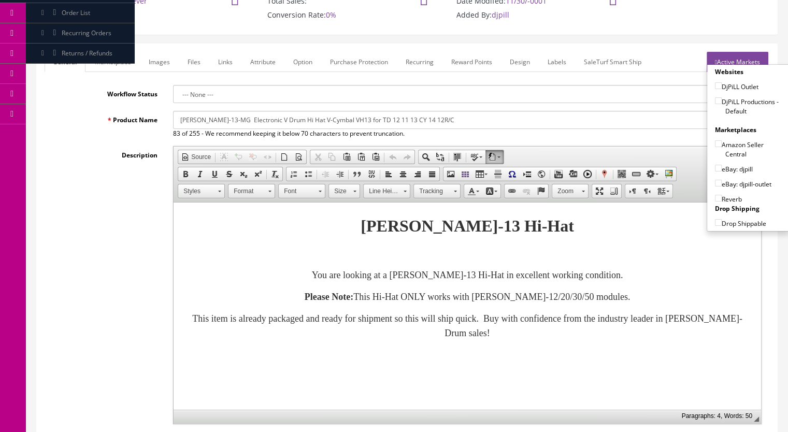
type input "334.99"
click at [715, 100] on input"] "DjPiLL Productions - Default" at bounding box center [718, 100] width 7 height 7
checkbox input"] "true"
click at [715, 142] on input"] "Amazon Seller Central" at bounding box center [718, 143] width 7 height 7
checkbox input"] "true"
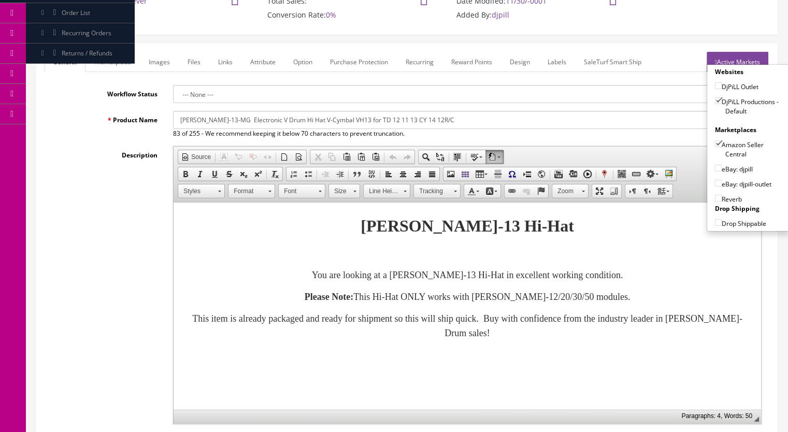
click at [715, 166] on input"] "eBay: djpill" at bounding box center [718, 168] width 7 height 7
checkbox input"] "true"
click at [715, 196] on input"] "Reverb" at bounding box center [718, 198] width 7 height 7
checkbox input"] "true"
click at [123, 64] on link "Marketplace" at bounding box center [113, 62] width 53 height 20
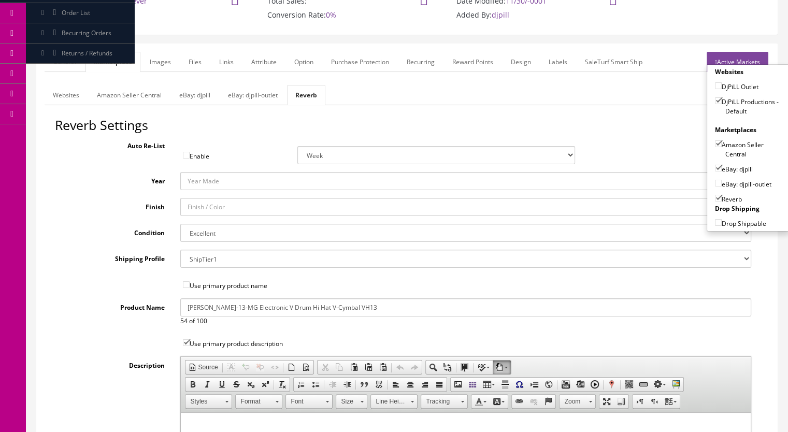
click at [125, 95] on link "Amazon Seller Central" at bounding box center [129, 95] width 81 height 20
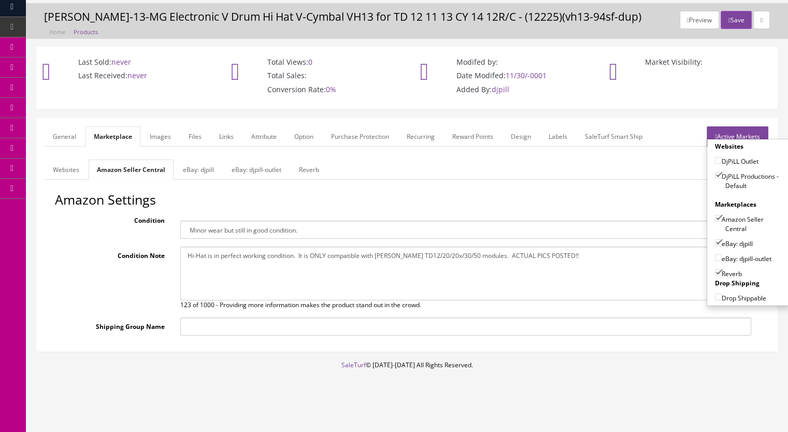
scroll to position [0, 0]
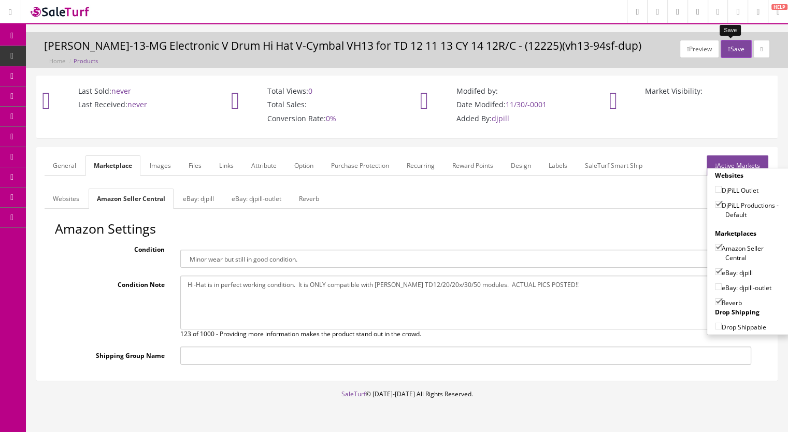
click at [723, 42] on button "Save" at bounding box center [736, 49] width 31 height 18
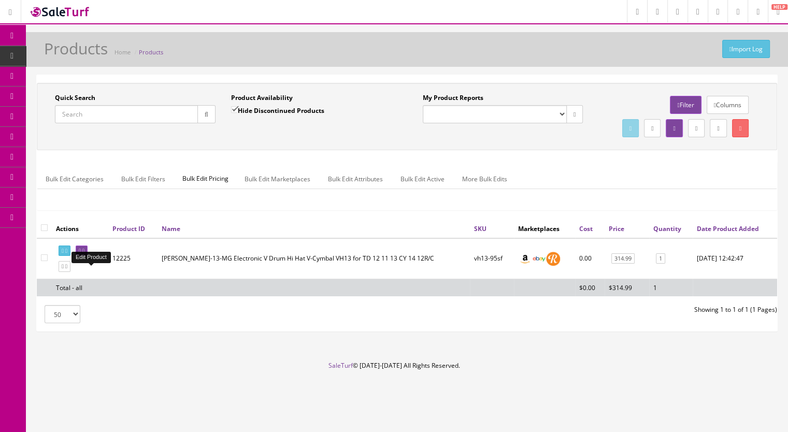
click at [84, 254] on icon at bounding box center [83, 251] width 2 height 6
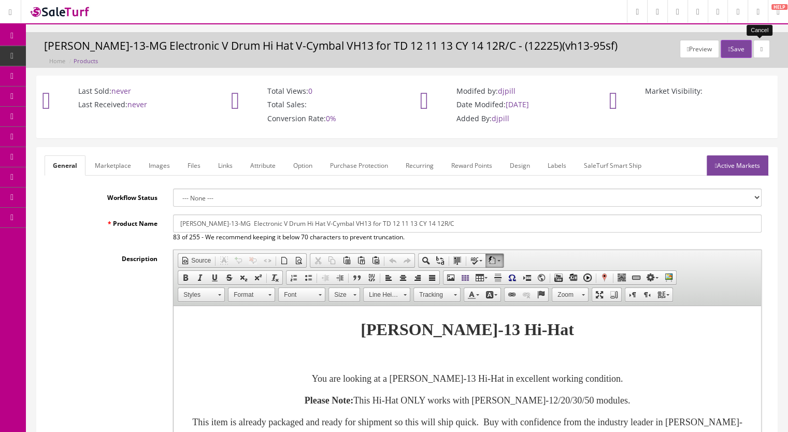
click at [755, 50] on link at bounding box center [761, 49] width 17 height 18
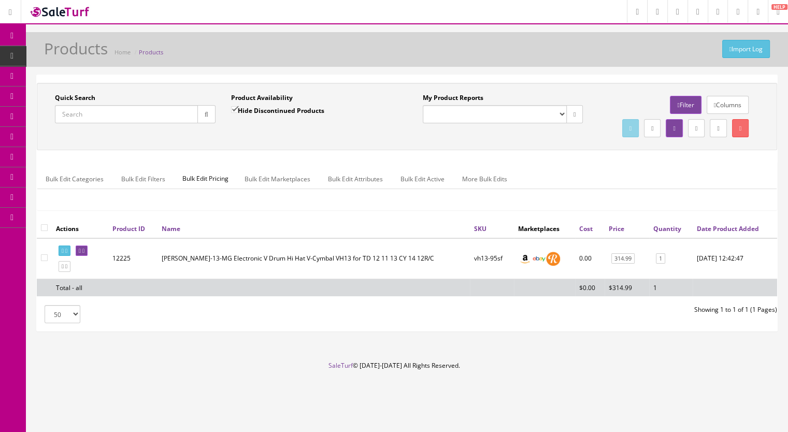
click at [126, 116] on input "Quick Search" at bounding box center [126, 114] width 143 height 18
type input "vh13-"
click at [232, 107] on input "Hide Discontinued Products" at bounding box center [234, 109] width 7 height 7
checkbox input "false"
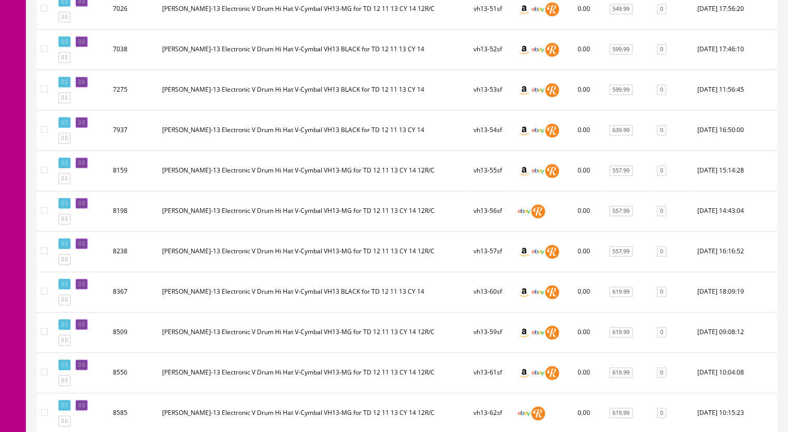
scroll to position [1917, 0]
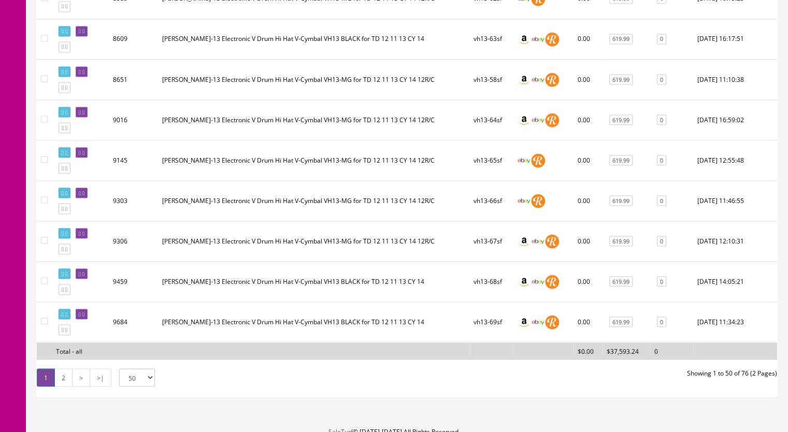
click at [66, 374] on link "2" at bounding box center [63, 377] width 18 height 18
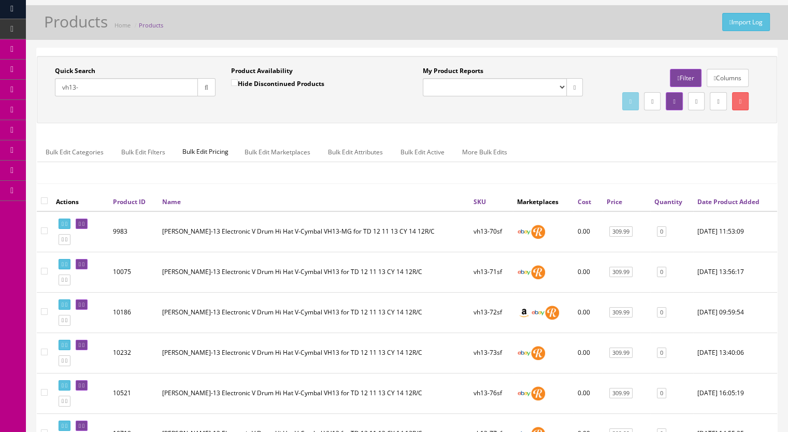
scroll to position [0, 0]
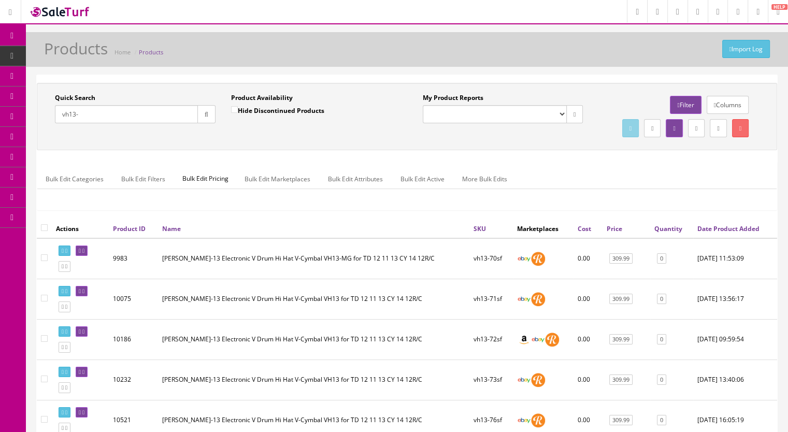
click at [84, 56] on span "Products" at bounding box center [79, 55] width 25 height 9
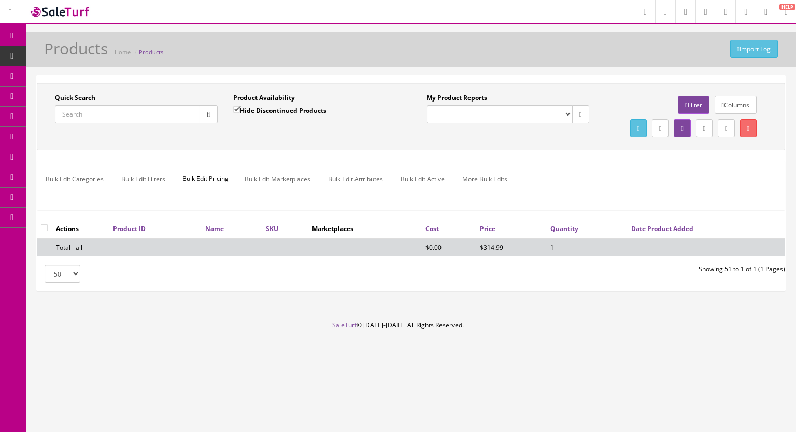
click at [145, 116] on input "Quick Search" at bounding box center [127, 114] width 145 height 18
type input "mds25-7"
click at [239, 107] on input "Hide Discontinued Products" at bounding box center [236, 109] width 7 height 7
checkbox input "false"
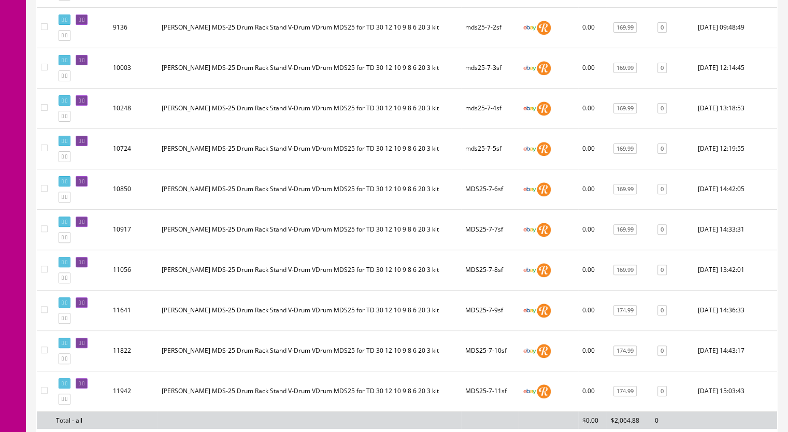
scroll to position [155, 0]
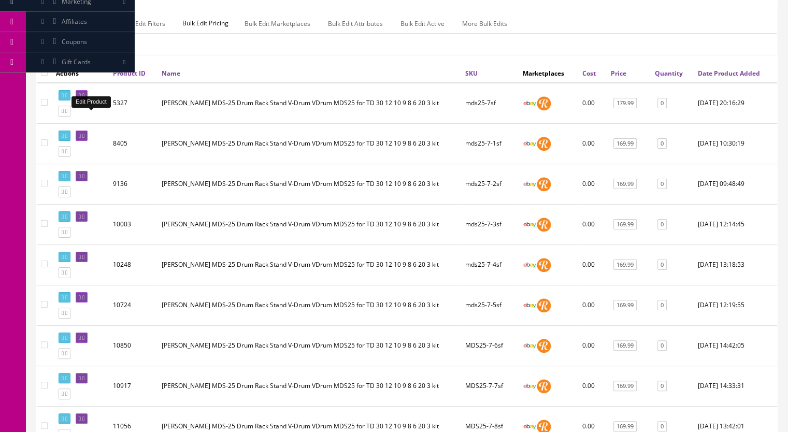
click at [84, 98] on icon at bounding box center [83, 96] width 2 height 6
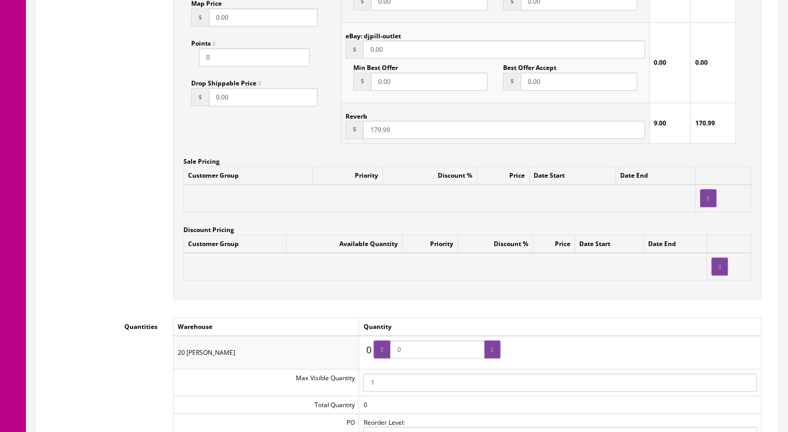
scroll to position [881, 0]
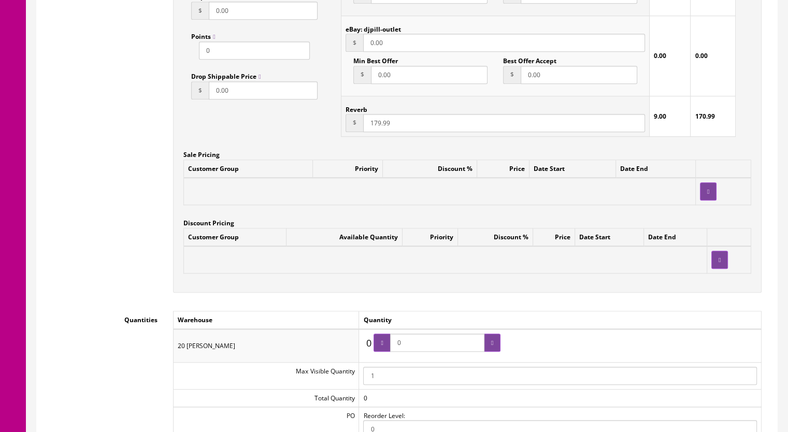
drag, startPoint x: 410, startPoint y: 344, endPoint x: 388, endPoint y: 346, distance: 22.4
click at [388, 347] on span "0" at bounding box center [437, 343] width 127 height 18
type input "1"
click at [489, 345] on div at bounding box center [492, 343] width 17 height 18
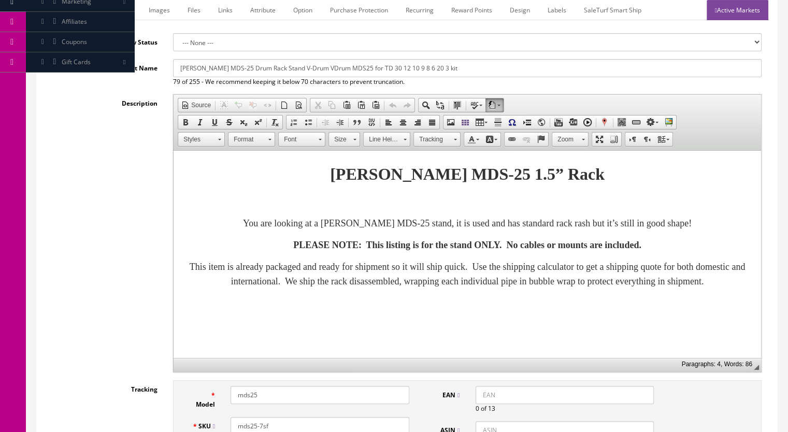
scroll to position [52, 0]
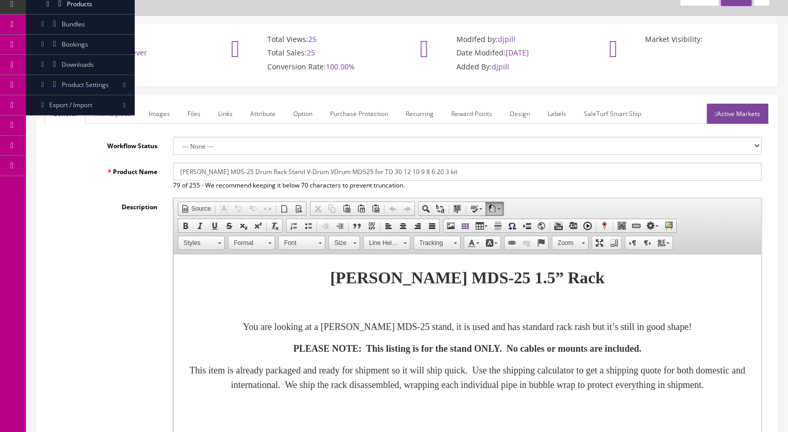
click at [738, 115] on link "Active Markets" at bounding box center [738, 114] width 62 height 20
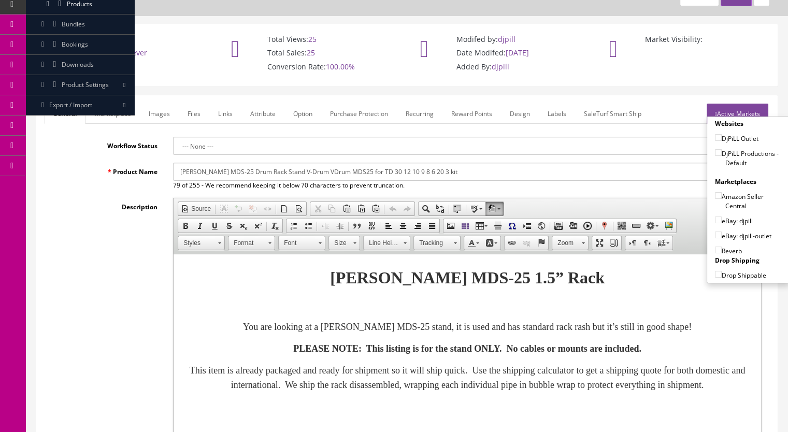
scroll to position [0, 0]
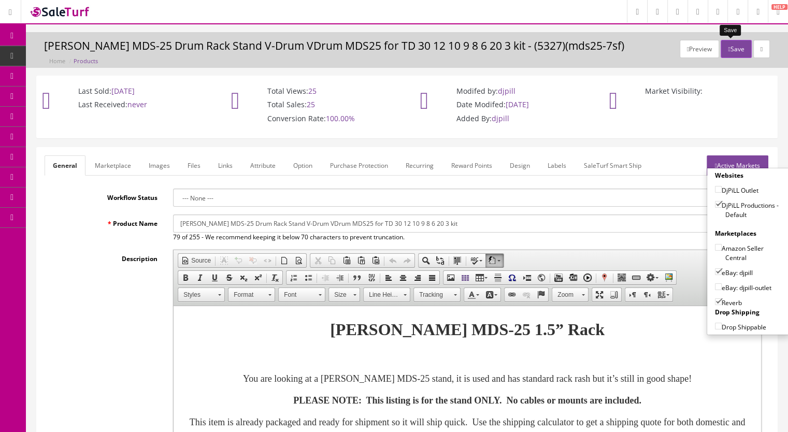
click at [729, 50] on button "Save" at bounding box center [736, 49] width 31 height 18
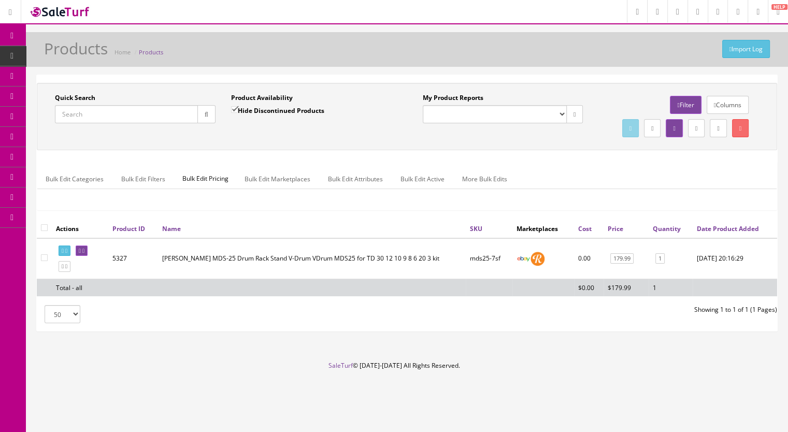
click at [83, 118] on input "Quick Search" at bounding box center [126, 114] width 143 height 18
paste input "PD128S-69i"
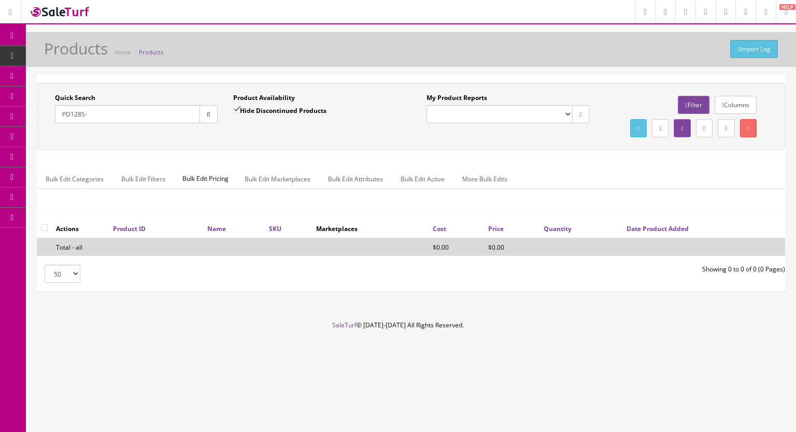
type input "PD128S-"
click at [236, 108] on input "Hide Discontinued Products" at bounding box center [236, 109] width 7 height 7
checkbox input "false"
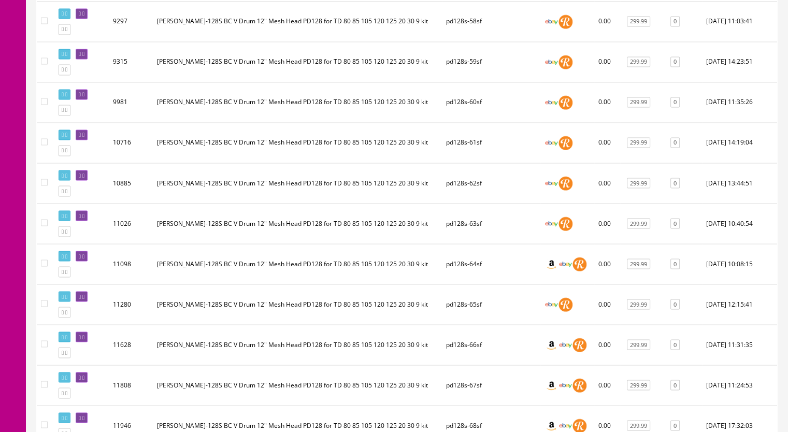
scroll to position [1958, 0]
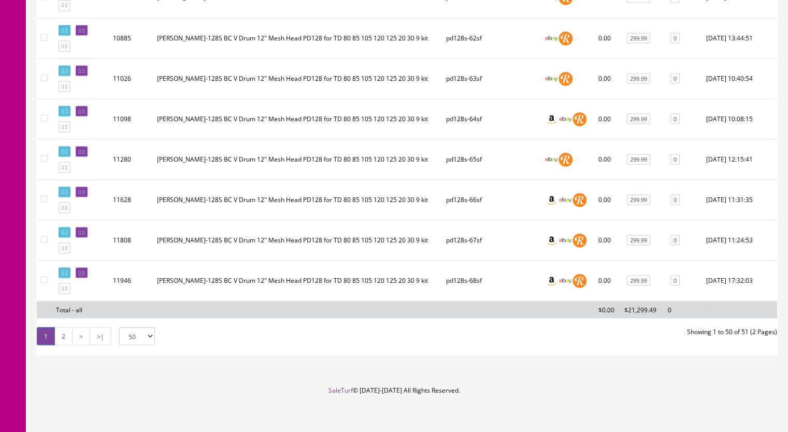
click at [65, 331] on link "2" at bounding box center [63, 336] width 18 height 18
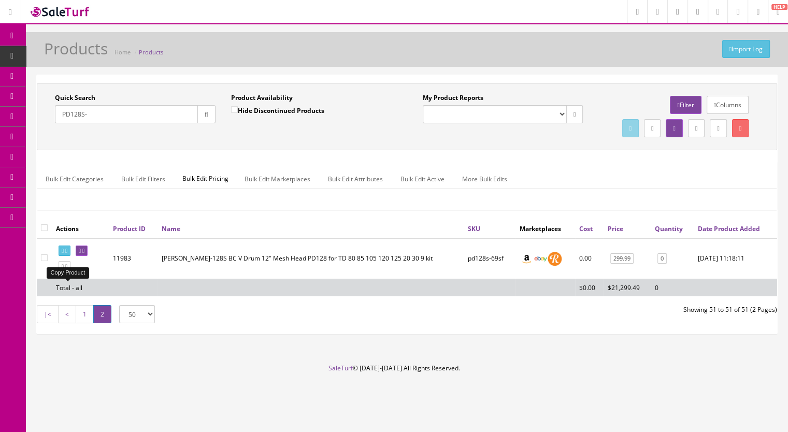
click at [67, 269] on icon at bounding box center [66, 267] width 2 height 6
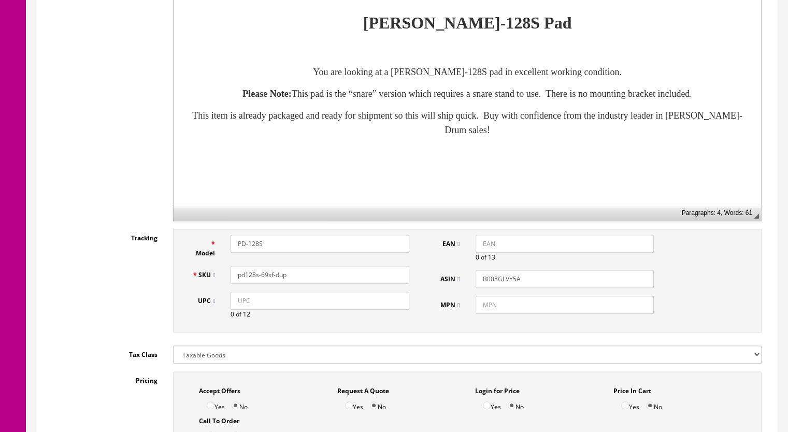
scroll to position [311, 0]
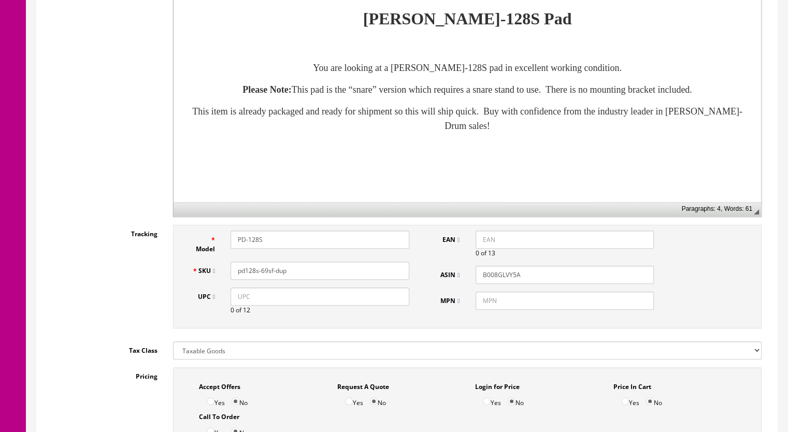
drag, startPoint x: 296, startPoint y: 272, endPoint x: 262, endPoint y: 278, distance: 34.8
click at [262, 278] on input "pd128s-69sf-dup" at bounding box center [320, 271] width 179 height 18
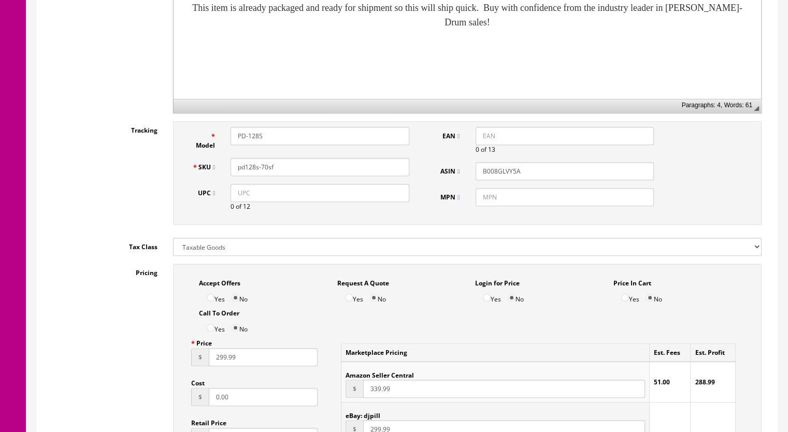
scroll to position [0, 0]
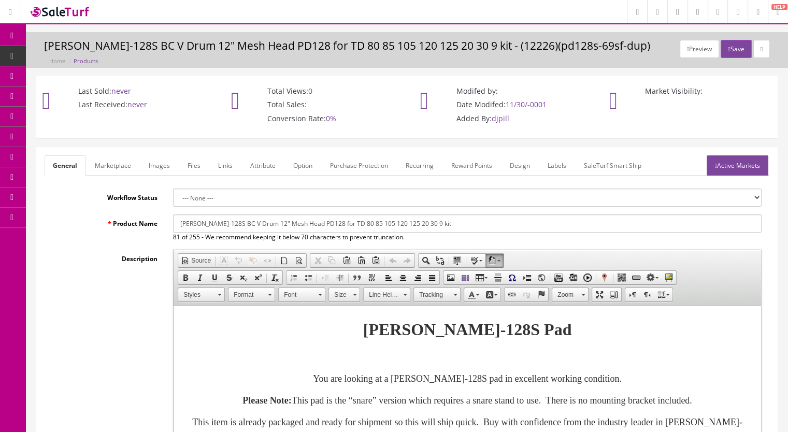
type input "pd128s-70sf"
drag, startPoint x: 116, startPoint y: 165, endPoint x: 141, endPoint y: 178, distance: 28.3
click at [116, 165] on link "Marketplace" at bounding box center [113, 165] width 53 height 20
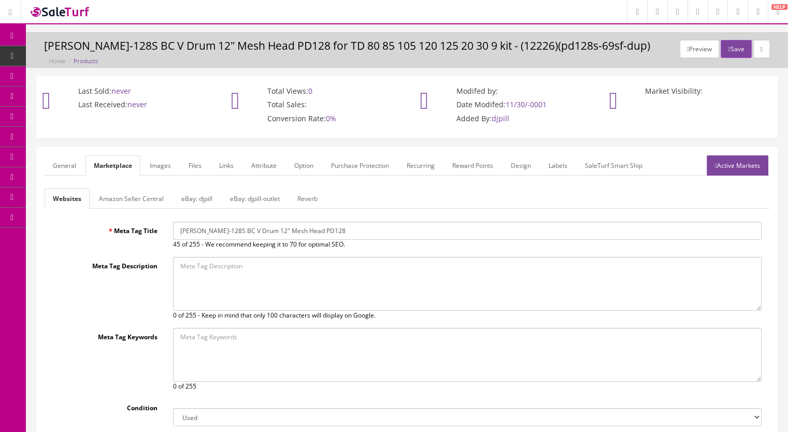
click at [308, 190] on link "Reverb" at bounding box center [307, 199] width 37 height 20
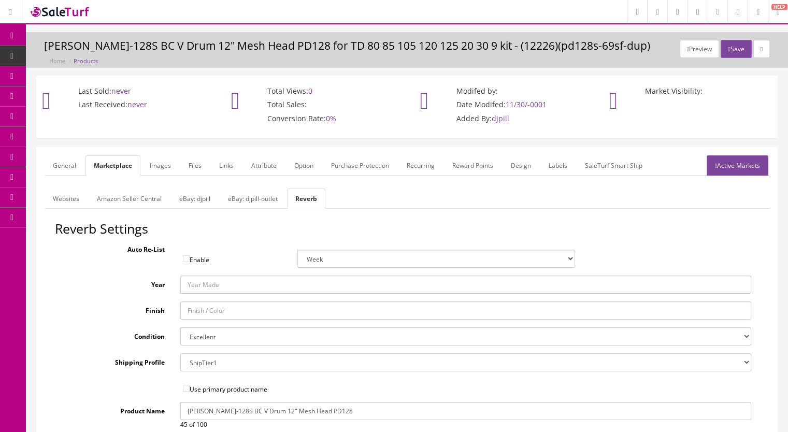
click at [161, 168] on link "Images" at bounding box center [160, 165] width 38 height 20
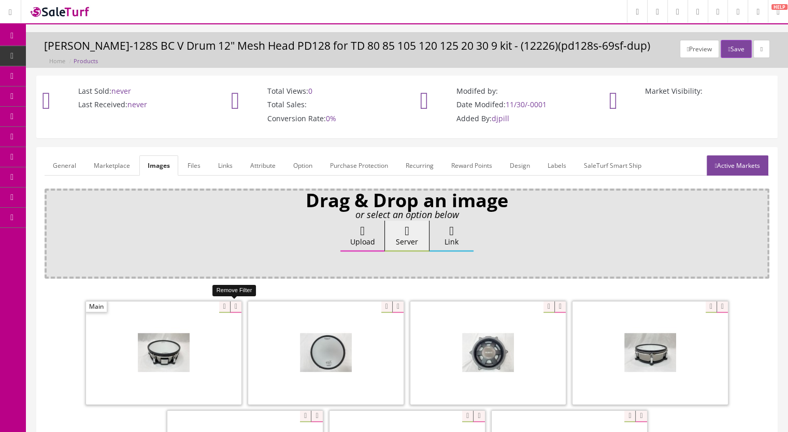
click at [230, 305] on icon at bounding box center [235, 307] width 11 height 11
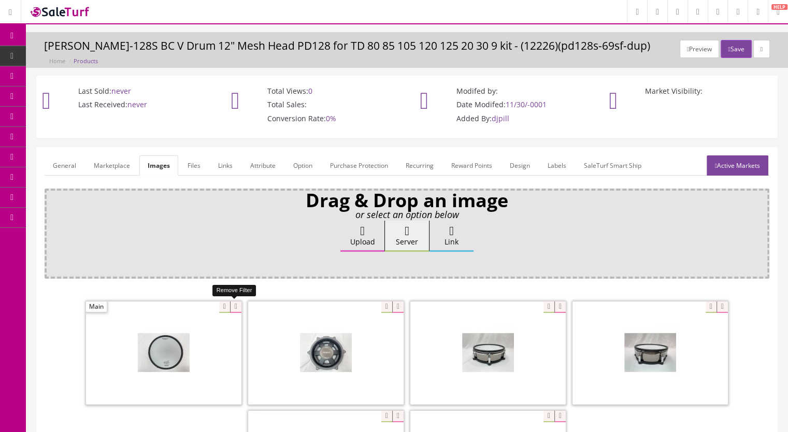
click at [232, 306] on icon at bounding box center [235, 307] width 11 height 11
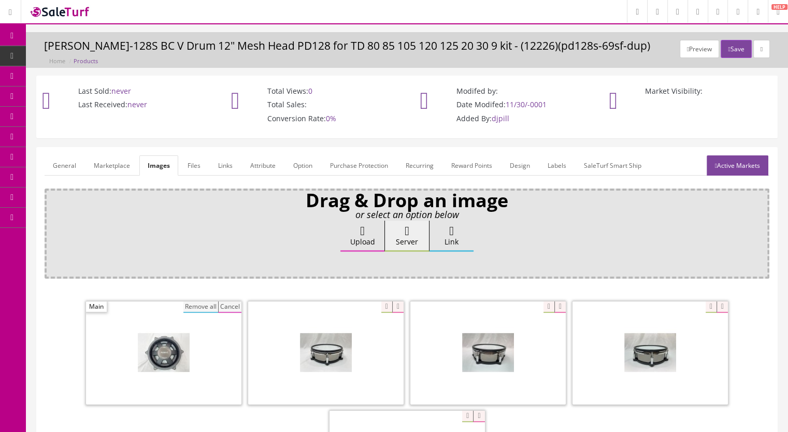
click at [191, 306] on button "Remove all" at bounding box center [200, 307] width 35 height 11
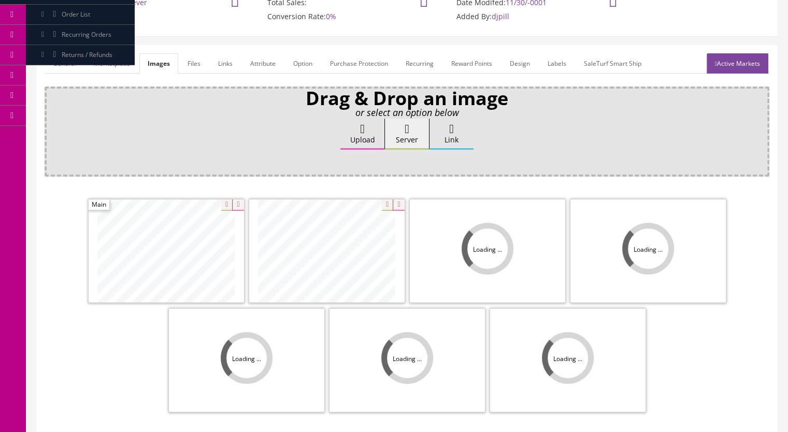
scroll to position [207, 0]
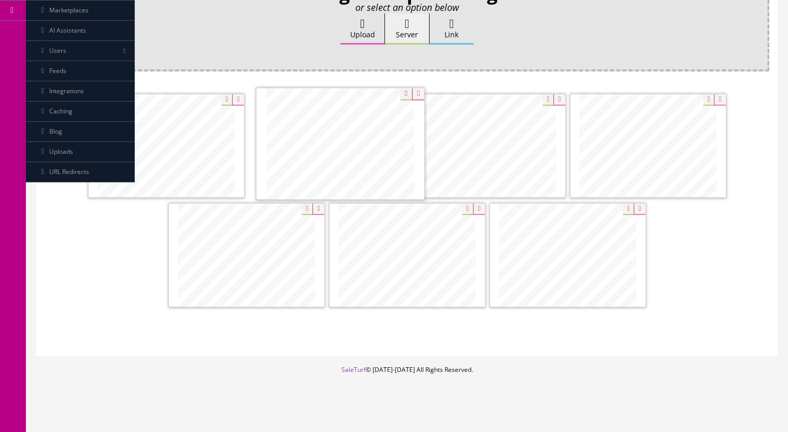
drag, startPoint x: 520, startPoint y: 177, endPoint x: 373, endPoint y: 176, distance: 147.1
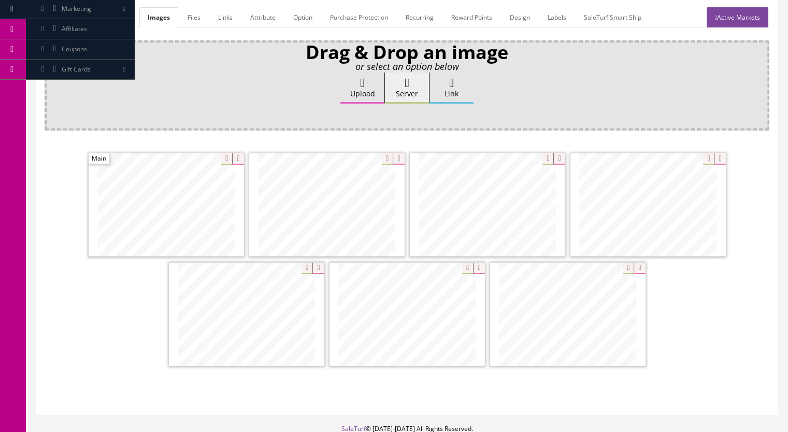
scroll to position [104, 0]
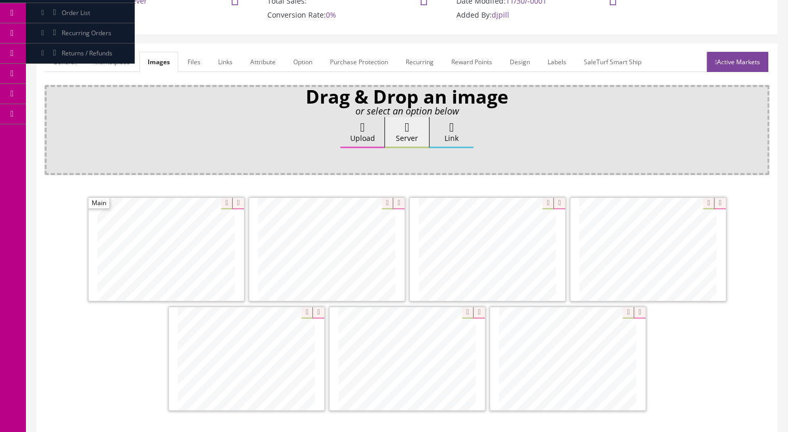
click at [715, 66] on link "Active Markets" at bounding box center [738, 62] width 62 height 20
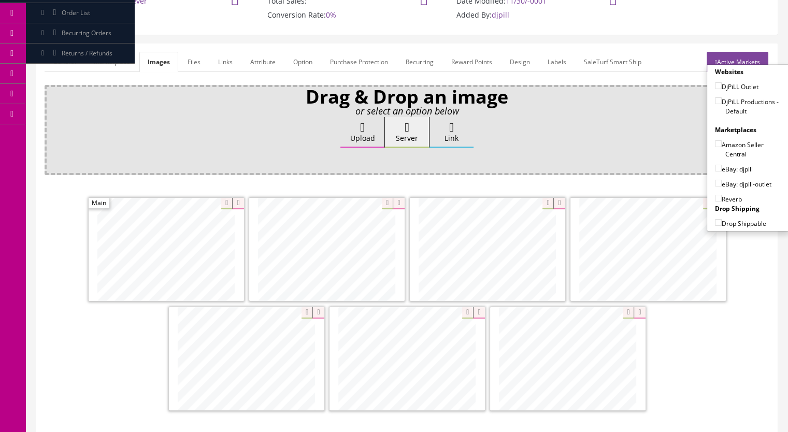
click at [715, 99] on input"] "DjPiLL Productions - Default" at bounding box center [718, 100] width 7 height 7
checkbox input"] "true"
click at [715, 165] on input"] "eBay: djpill" at bounding box center [718, 168] width 7 height 7
checkbox input"] "true"
click at [715, 197] on input"] "Reverb" at bounding box center [718, 198] width 7 height 7
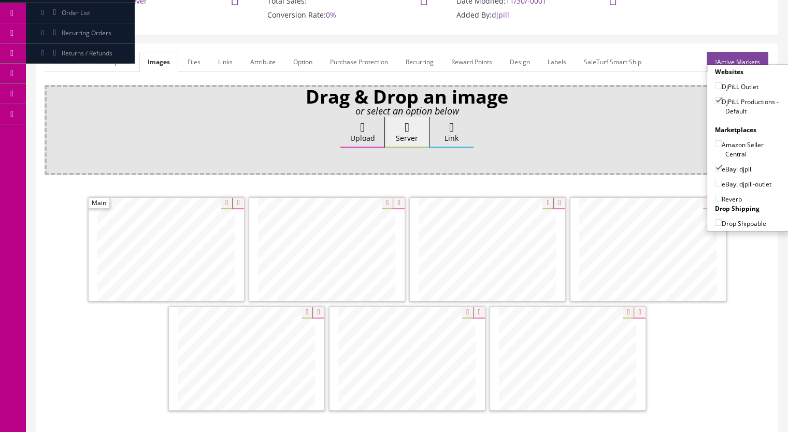
checkbox input"] "true"
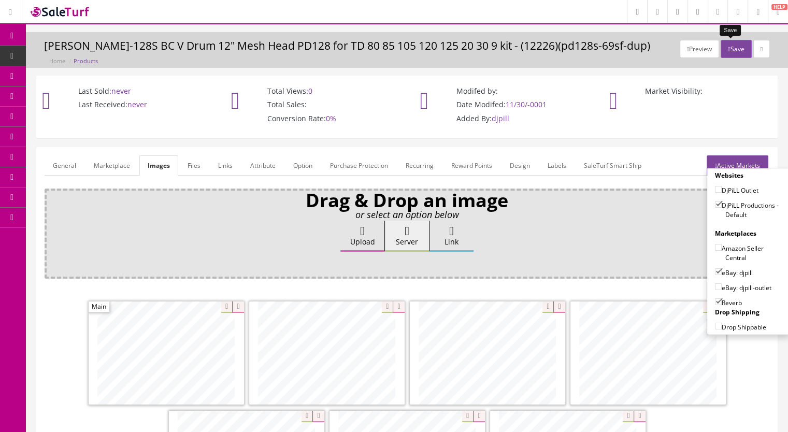
click at [725, 47] on button "Save" at bounding box center [736, 49] width 31 height 18
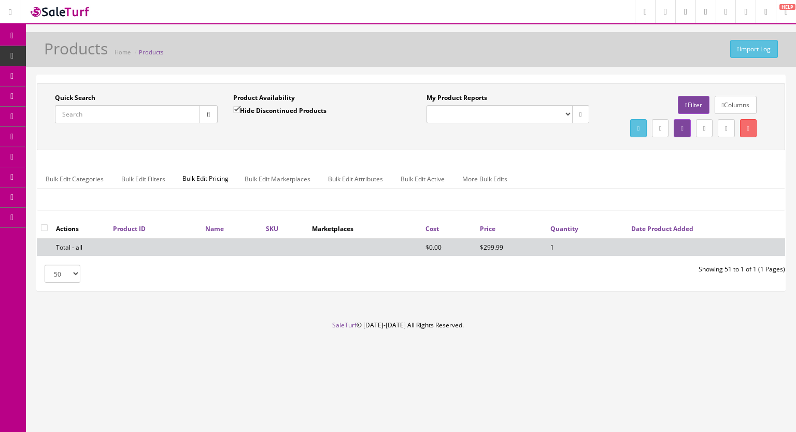
click at [104, 119] on input "Quick Search" at bounding box center [127, 114] width 145 height 18
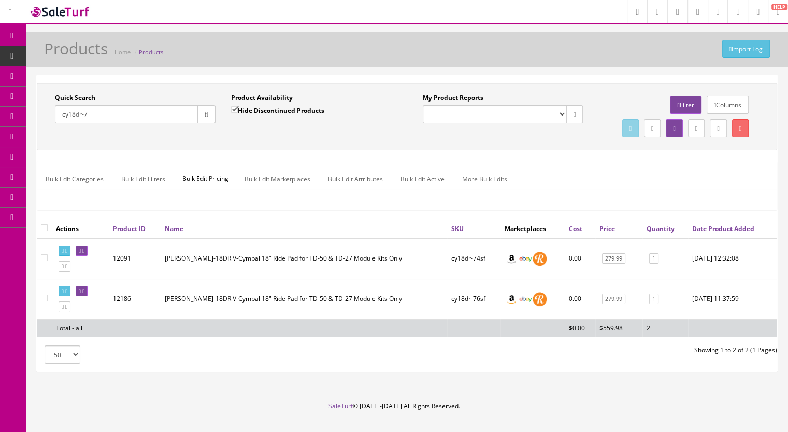
type input "cy18dr-7"
click at [233, 109] on input "Hide Discontinued Products" at bounding box center [234, 109] width 7 height 7
checkbox input "false"
click at [199, 120] on button "button" at bounding box center [206, 114] width 18 height 18
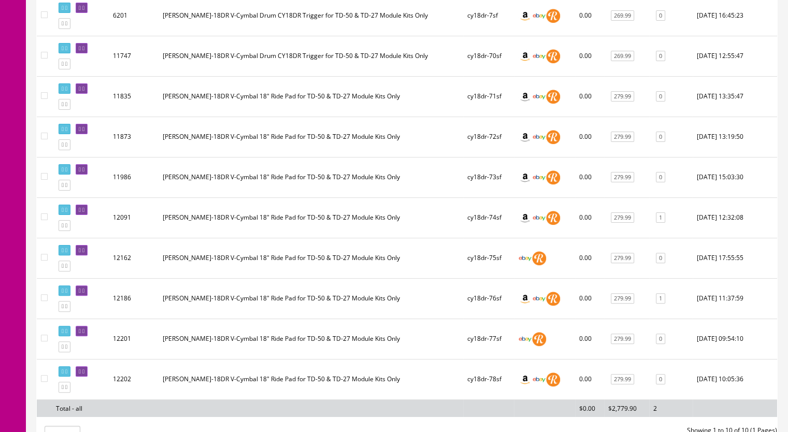
scroll to position [259, 0]
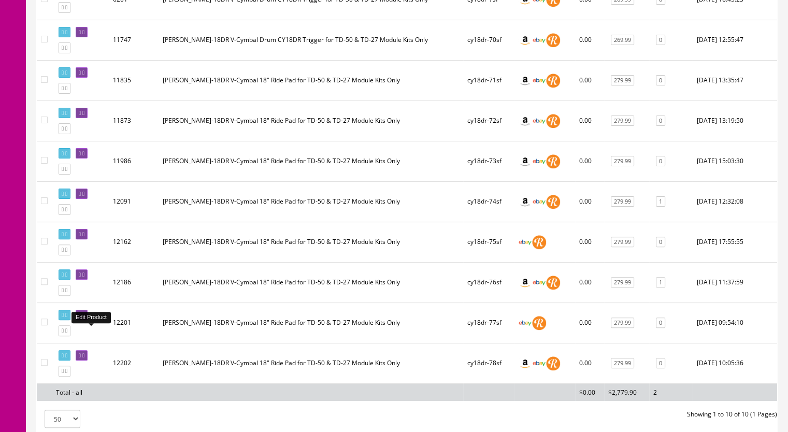
click at [88, 321] on link at bounding box center [82, 315] width 12 height 11
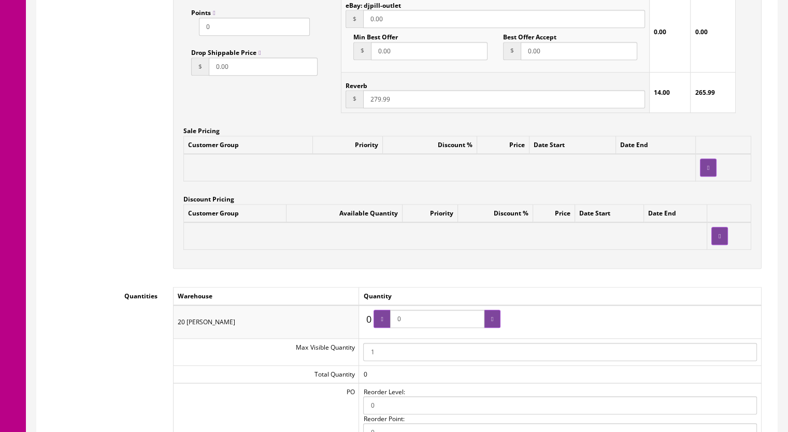
scroll to position [1036, 0]
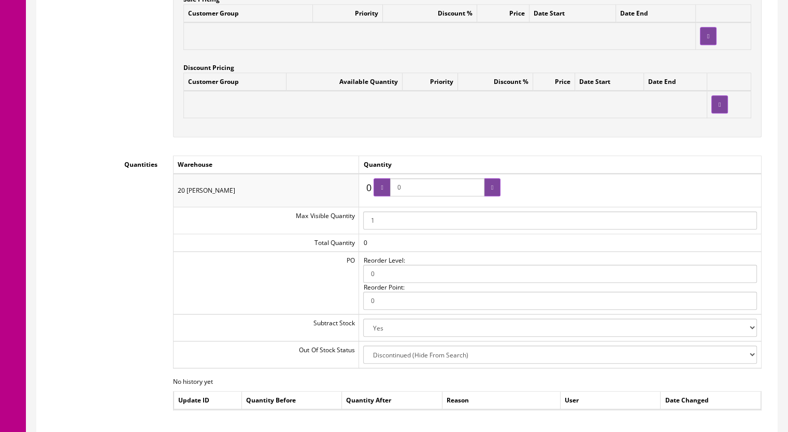
drag, startPoint x: 417, startPoint y: 188, endPoint x: 378, endPoint y: 195, distance: 39.4
click at [376, 195] on div "0 0 0" at bounding box center [431, 190] width 137 height 24
type input "1"
click at [500, 190] on div at bounding box center [492, 187] width 17 height 18
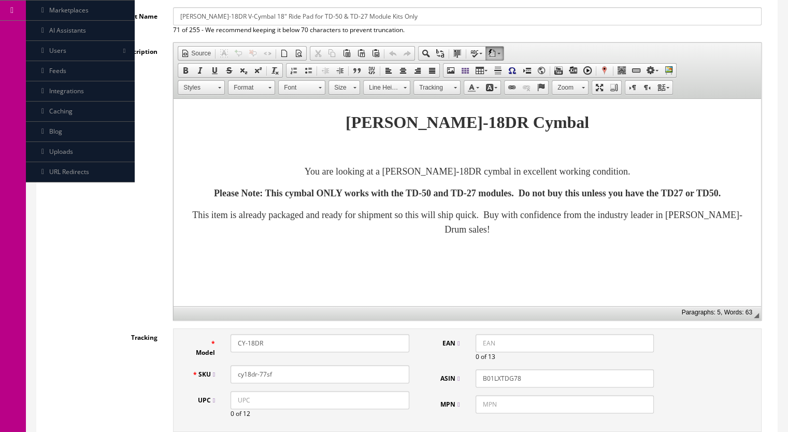
scroll to position [0, 0]
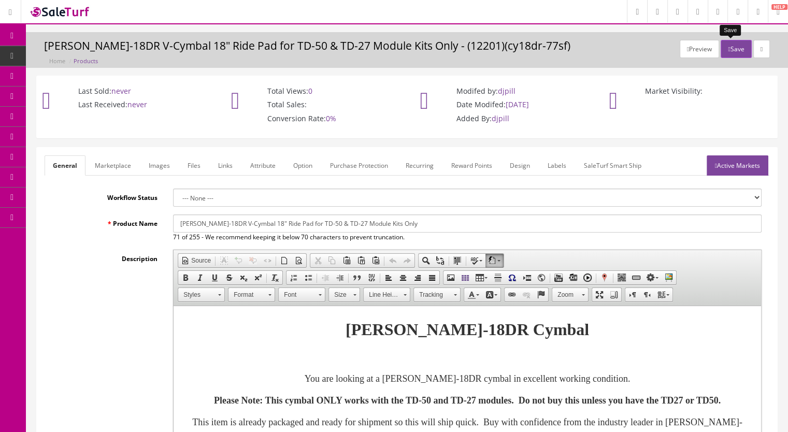
click at [728, 46] on icon "button" at bounding box center [729, 49] width 2 height 6
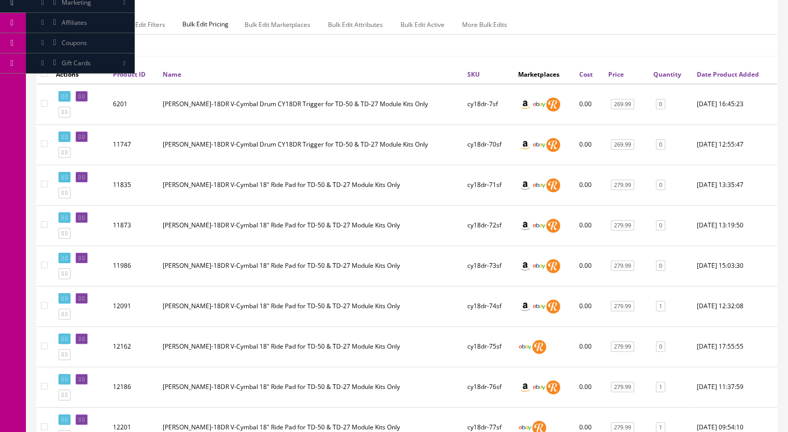
scroll to position [361, 0]
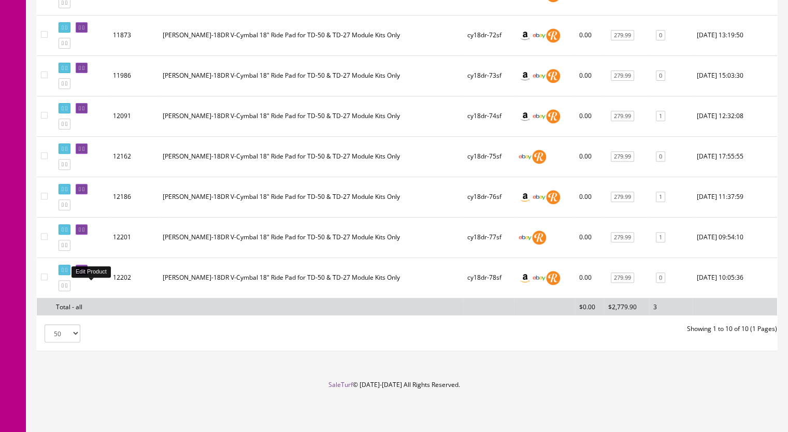
click at [84, 268] on icon at bounding box center [83, 270] width 2 height 6
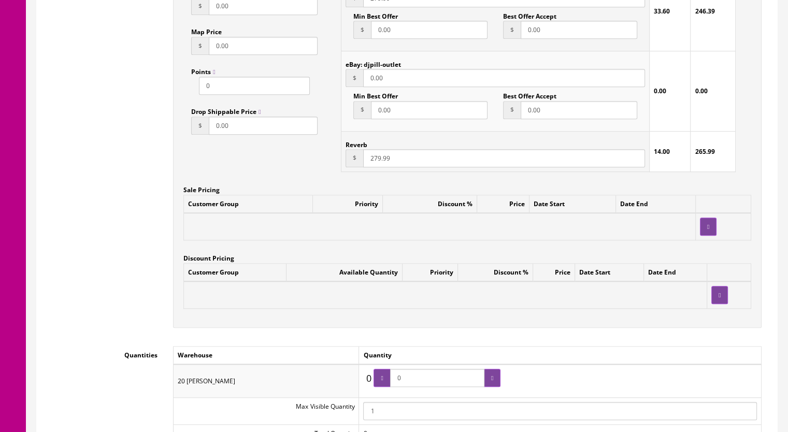
scroll to position [1088, 0]
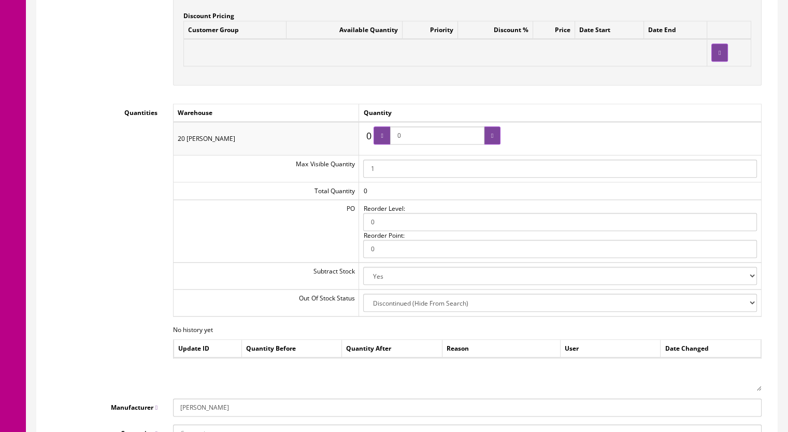
drag, startPoint x: 413, startPoint y: 140, endPoint x: 383, endPoint y: 140, distance: 30.0
click at [383, 140] on span "0" at bounding box center [437, 135] width 127 height 18
type input "1"
click at [489, 141] on div at bounding box center [492, 135] width 17 height 18
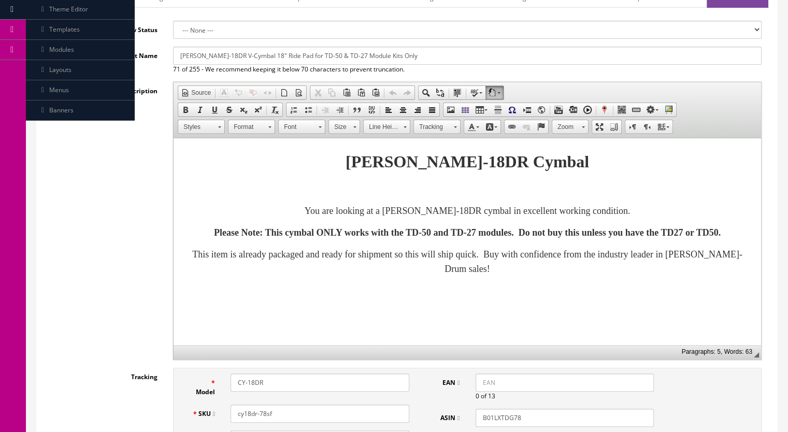
scroll to position [0, 0]
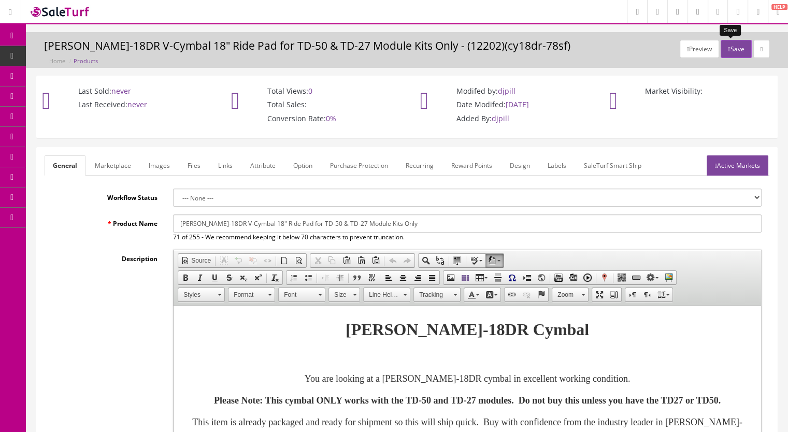
click at [729, 54] on button "Save" at bounding box center [736, 49] width 31 height 18
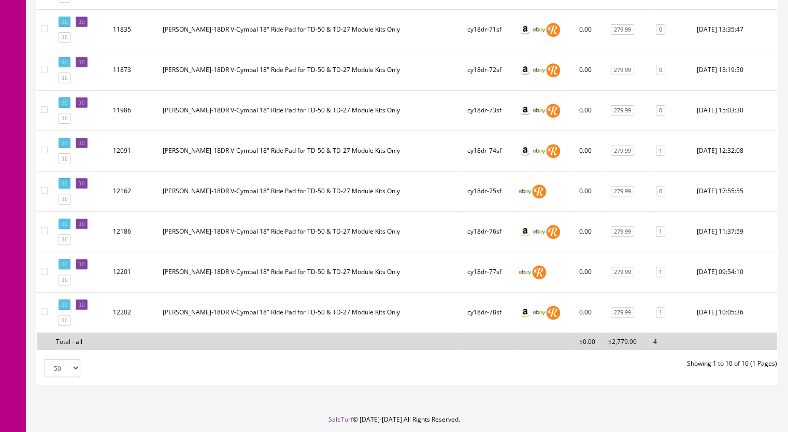
scroll to position [311, 0]
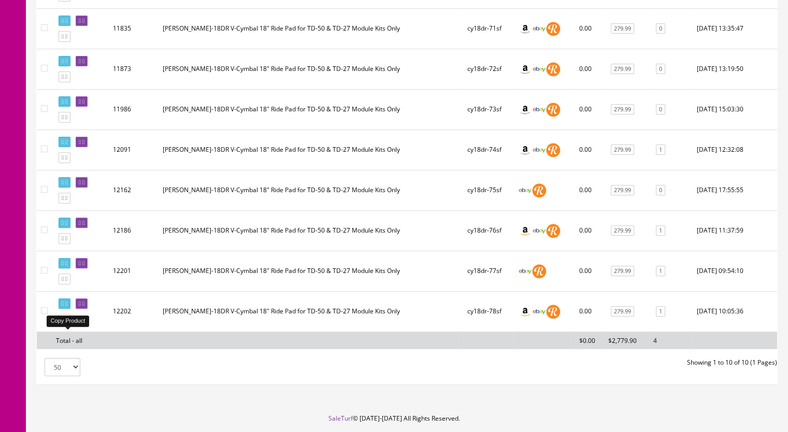
click at [67, 322] on icon at bounding box center [66, 320] width 2 height 6
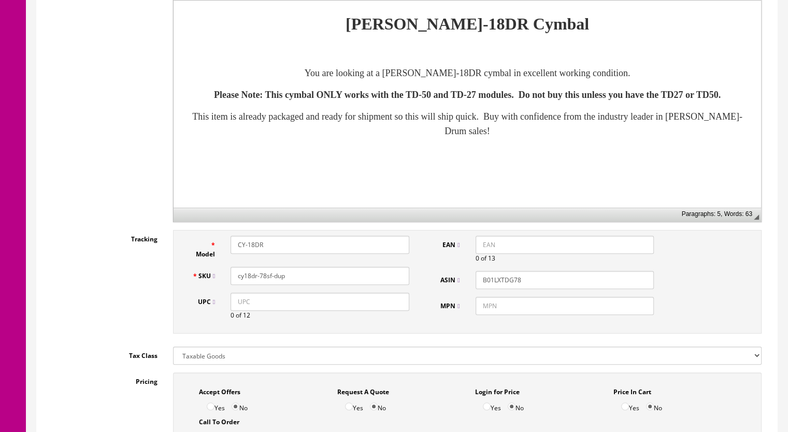
scroll to position [311, 0]
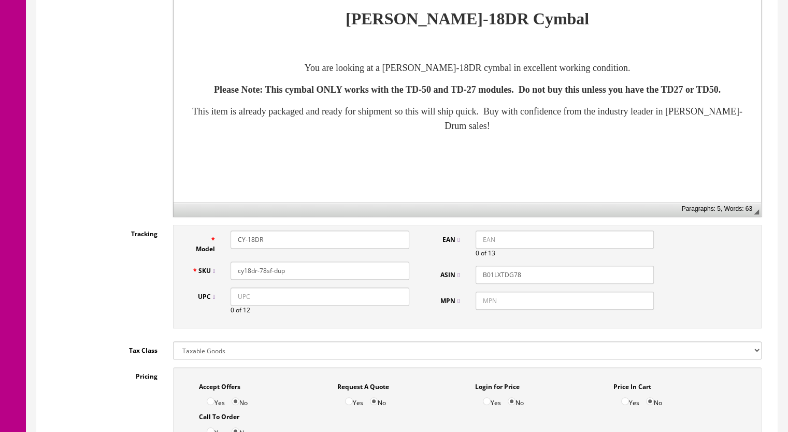
drag, startPoint x: 295, startPoint y: 270, endPoint x: 262, endPoint y: 276, distance: 33.6
click at [262, 276] on input "cy18dr-78sf-dup" at bounding box center [320, 271] width 179 height 18
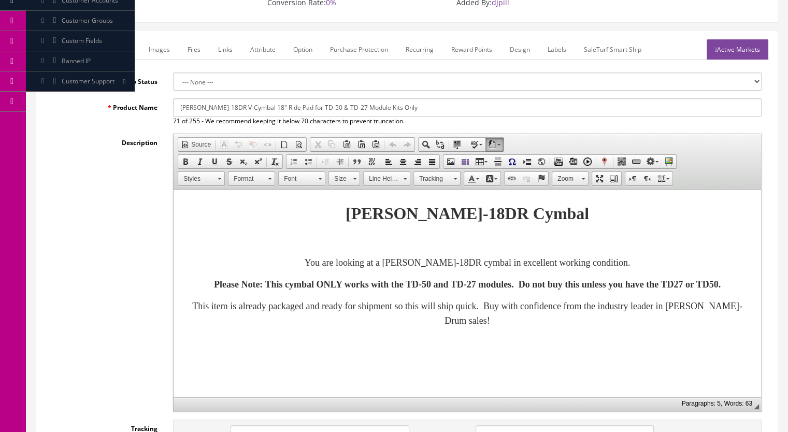
scroll to position [0, 0]
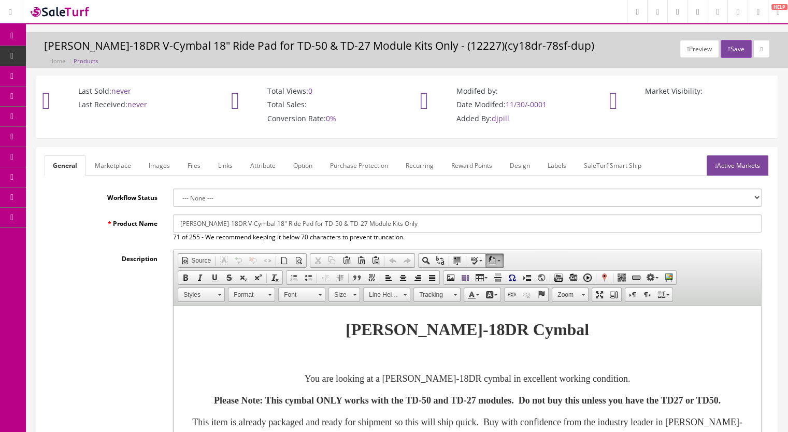
type input "cy18dr-79sf"
click at [108, 165] on link "Marketplace" at bounding box center [113, 165] width 53 height 20
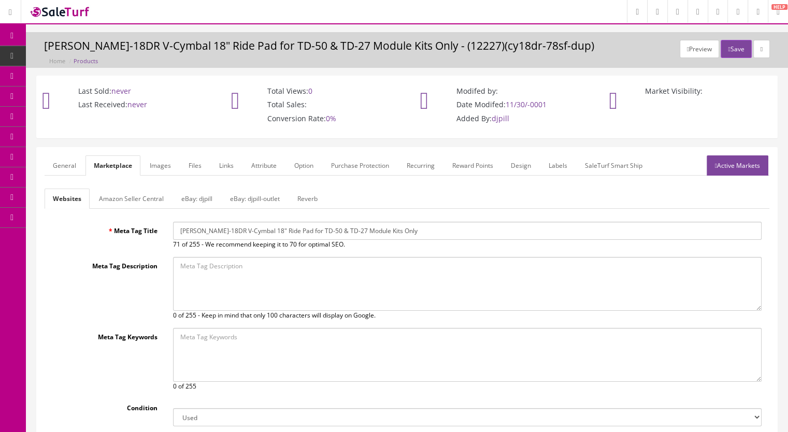
click at [310, 198] on link "Reverb" at bounding box center [307, 199] width 37 height 20
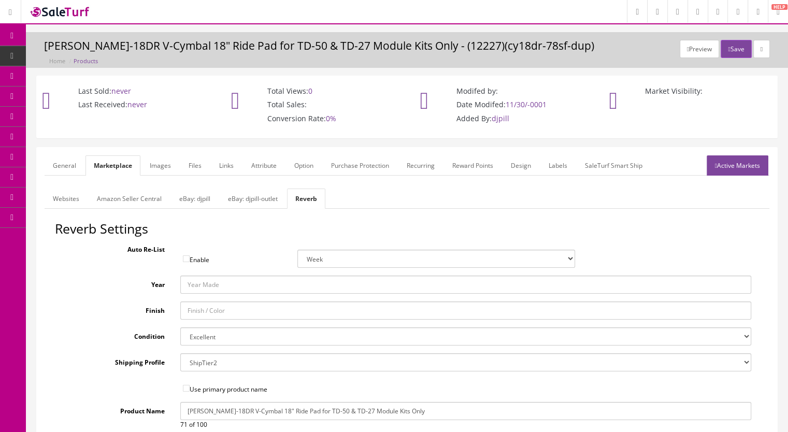
click at [141, 196] on link "Amazon Seller Central" at bounding box center [129, 199] width 81 height 20
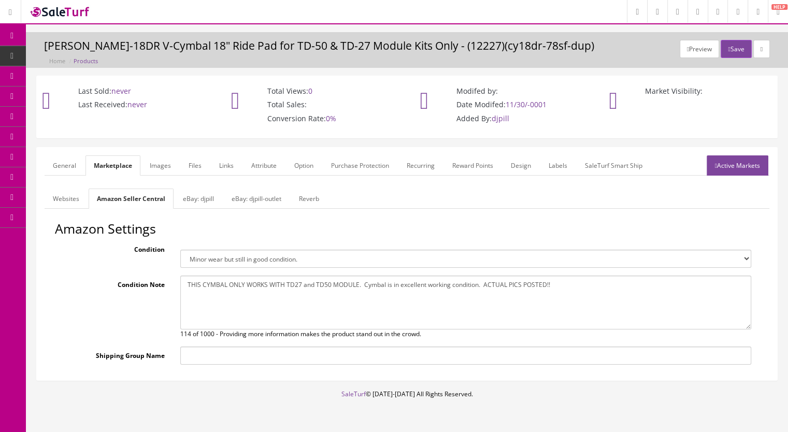
click at [155, 167] on link "Images" at bounding box center [160, 165] width 38 height 20
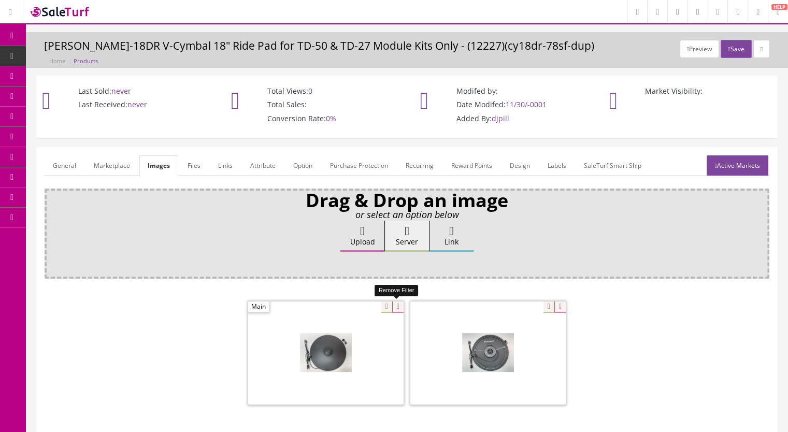
click at [394, 306] on icon at bounding box center [397, 307] width 11 height 11
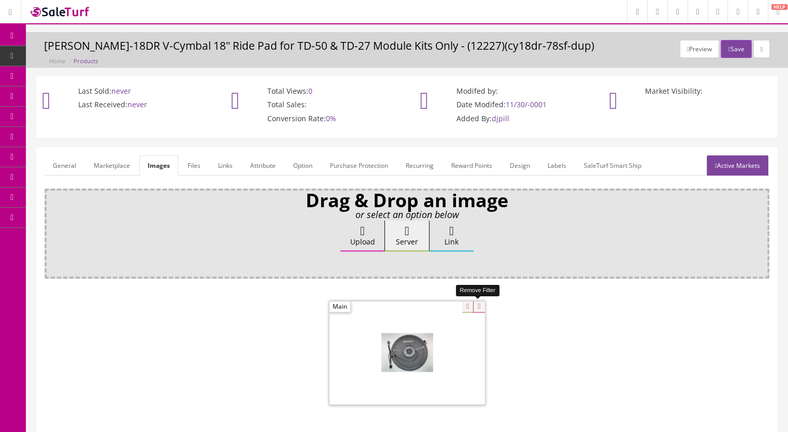
click at [477, 307] on icon at bounding box center [478, 307] width 11 height 11
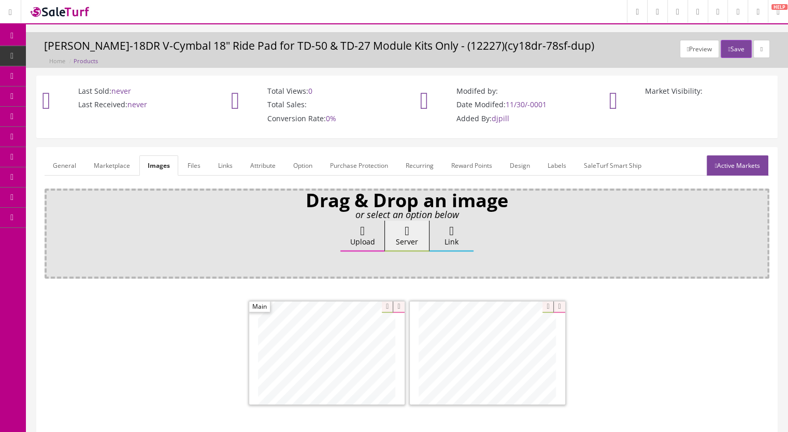
click at [732, 161] on link "Active Markets" at bounding box center [738, 165] width 62 height 20
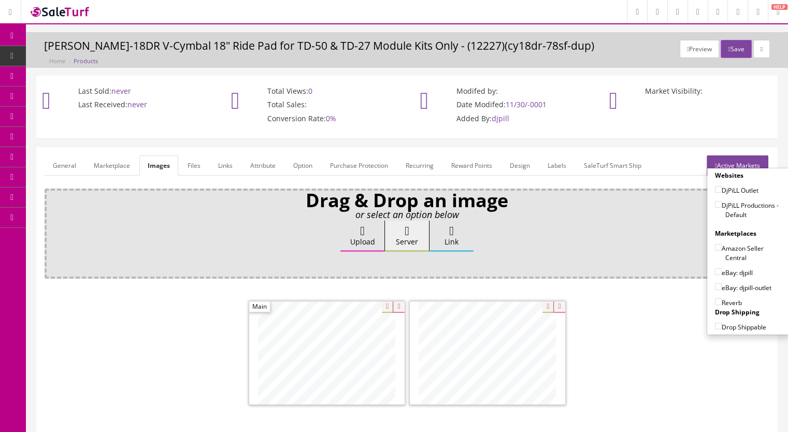
click at [715, 204] on input"] "DjPiLL Productions - Default" at bounding box center [718, 204] width 7 height 7
checkbox input"] "true"
click at [715, 269] on input"] "eBay: djpill" at bounding box center [718, 271] width 7 height 7
checkbox input"] "true"
click at [715, 299] on input"] "Reverb" at bounding box center [718, 301] width 7 height 7
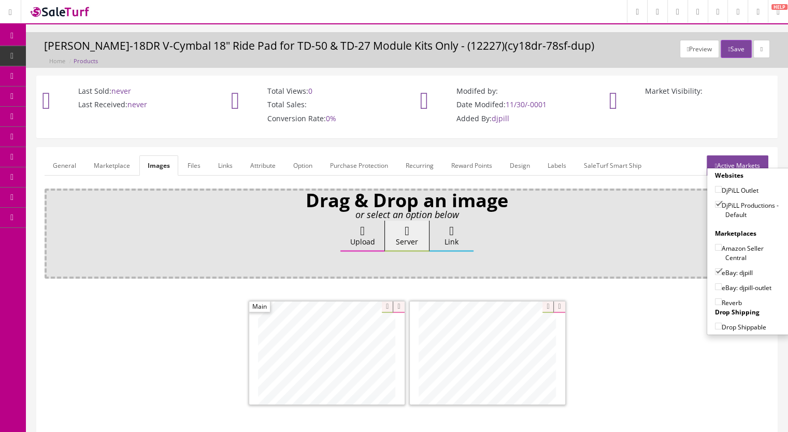
checkbox input"] "true"
click at [718, 243] on label "Amazon Seller Central" at bounding box center [748, 253] width 66 height 20
click at [718, 244] on input"] "Amazon Seller Central" at bounding box center [718, 247] width 7 height 7
checkbox input"] "true"
click at [730, 52] on button "Save" at bounding box center [736, 49] width 31 height 18
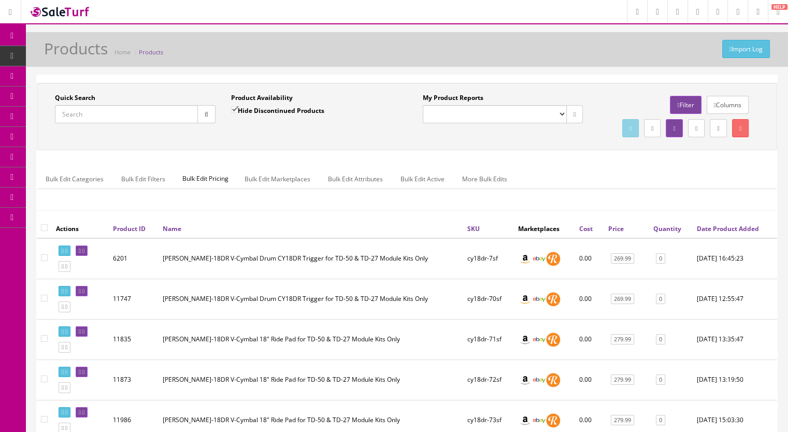
click at [107, 59] on link "Products" at bounding box center [80, 56] width 109 height 20
click at [98, 118] on input "Quick Search" at bounding box center [126, 114] width 143 height 18
paste input "DW9000HiHat-40j"
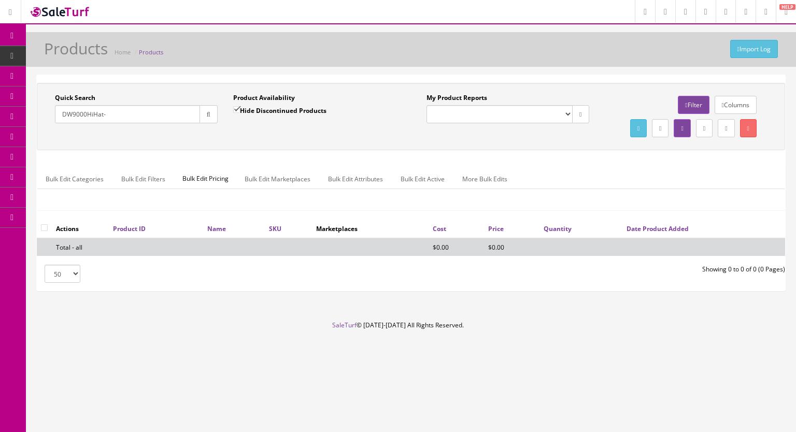
type input "DW9000HiHat-"
click at [234, 108] on input "Hide Discontinued Products" at bounding box center [236, 109] width 7 height 7
checkbox input "false"
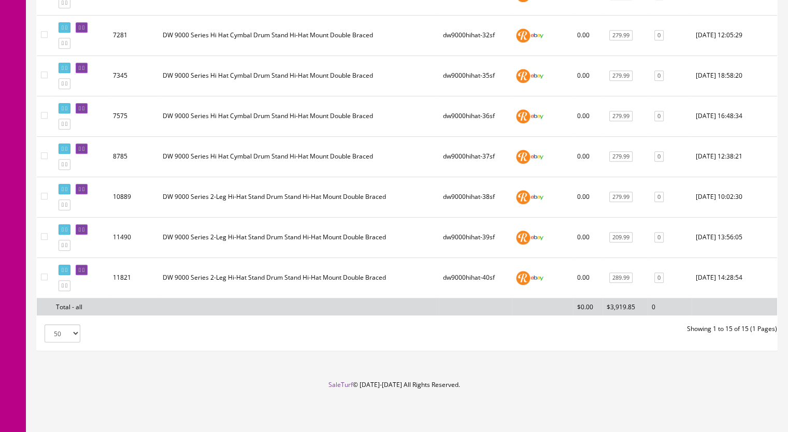
scroll to position [560, 0]
click at [67, 288] on icon at bounding box center [66, 286] width 2 height 6
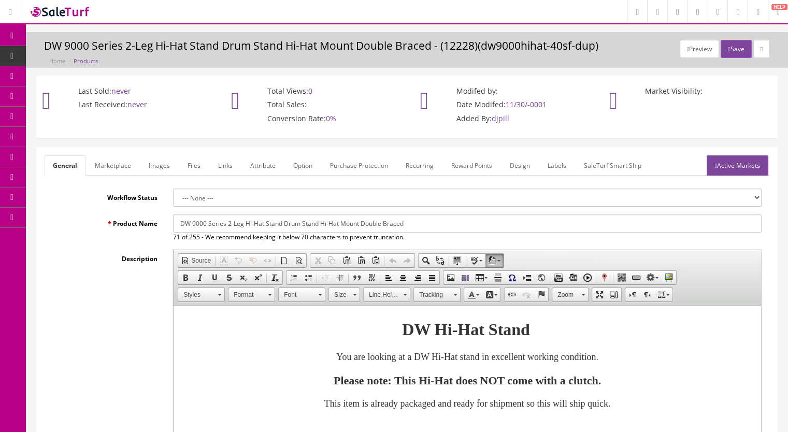
drag, startPoint x: 228, startPoint y: 225, endPoint x: 236, endPoint y: 224, distance: 7.8
click at [228, 225] on input "DW 9000 Series 2-Leg Hi-Hat Stand Drum Stand Hi-Hat Mount Double Braced" at bounding box center [467, 223] width 589 height 18
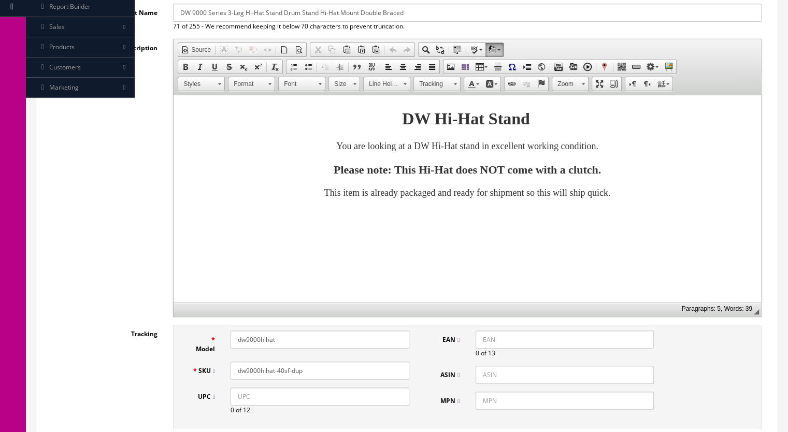
scroll to position [311, 0]
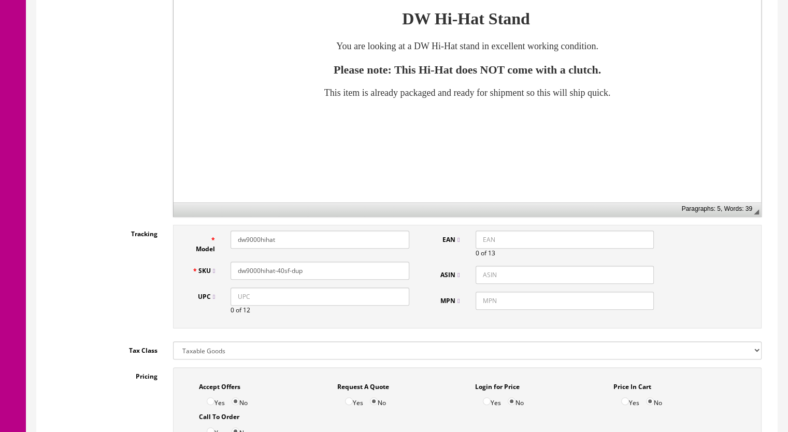
type input "DW 9000 Series 3-Leg Hi-Hat Stand Drum Stand Hi-Hat Mount Double Braced"
click at [279, 276] on input "dw9000hihat-40sf-dup" at bounding box center [320, 271] width 179 height 18
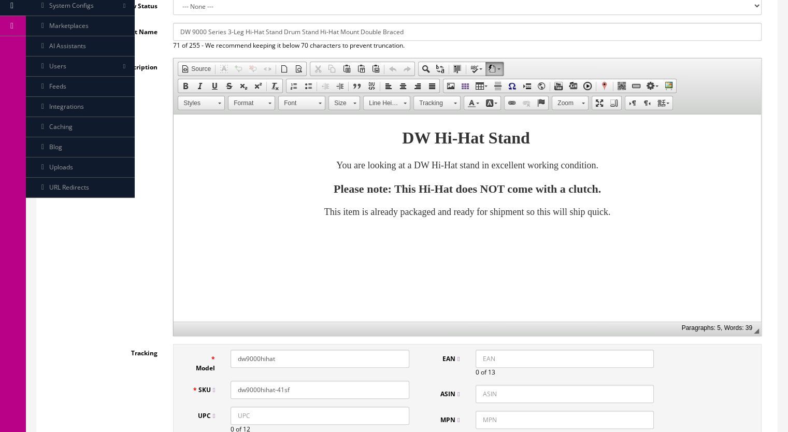
scroll to position [52, 0]
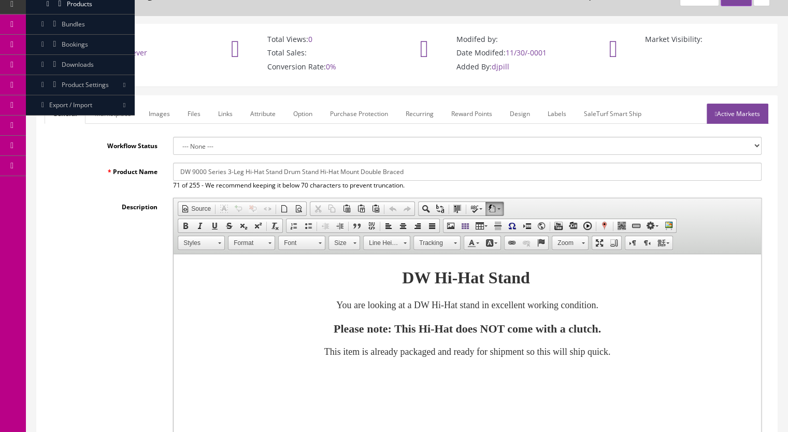
type input "dw9000hihat-41sf"
click at [107, 117] on link "Marketplace" at bounding box center [113, 114] width 53 height 20
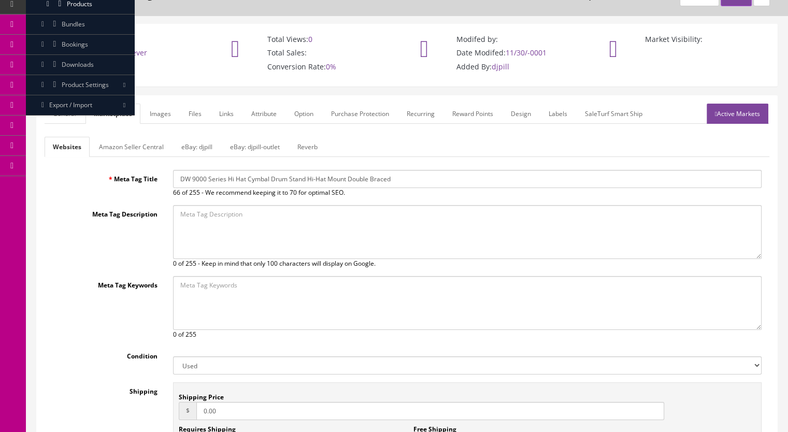
click at [307, 148] on link "Reverb" at bounding box center [307, 147] width 37 height 20
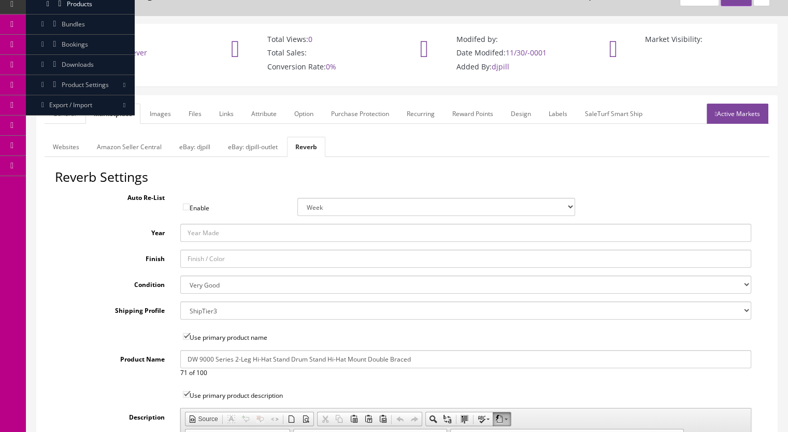
click at [238, 357] on input "DW 9000 Series 2-Leg Hi-Hat Stand Drum Stand Hi-Hat Mount Double Braced" at bounding box center [465, 359] width 571 height 18
type input "DW 9000 Series 3-Leg Hi-Hat Stand Drum Stand Hi-Hat Mount Double Braced"
drag, startPoint x: 66, startPoint y: 145, endPoint x: 73, endPoint y: 146, distance: 6.4
click at [66, 145] on link "Websites" at bounding box center [66, 147] width 43 height 20
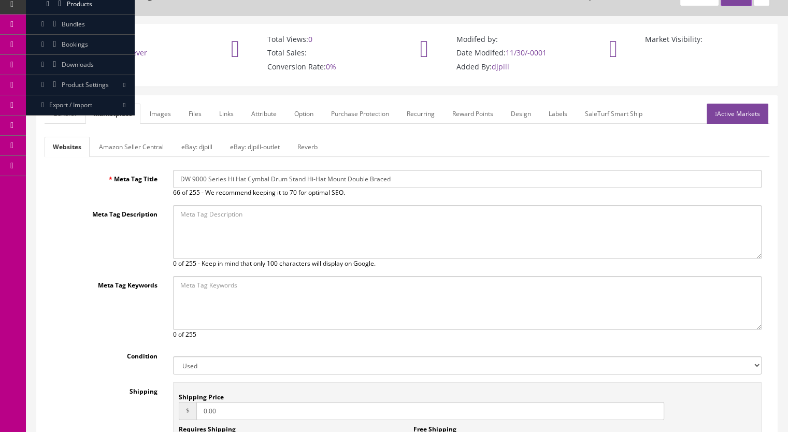
drag, startPoint x: 441, startPoint y: 181, endPoint x: 156, endPoint y: 180, distance: 284.9
click at [156, 180] on div "Meta Tag Title DW 9000 Series Hi Hat Cymbal Drum Stand Hi-Hat Mount Double Brac…" at bounding box center [407, 183] width 725 height 27
paste input "Stand - 3 Legs"
click at [66, 113] on link "General" at bounding box center [65, 114] width 40 height 20
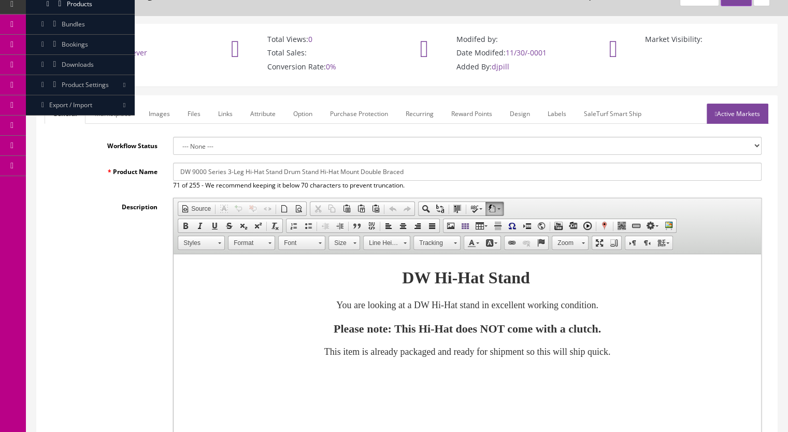
drag, startPoint x: 431, startPoint y: 173, endPoint x: 166, endPoint y: 173, distance: 265.3
click at [166, 173] on div "DW 9000 Series 3-Leg Hi-Hat Stand Drum Stand Hi-Hat Mount Double Braced 71 of 2…" at bounding box center [467, 176] width 604 height 27
click at [105, 111] on link "Marketplace" at bounding box center [113, 114] width 53 height 20
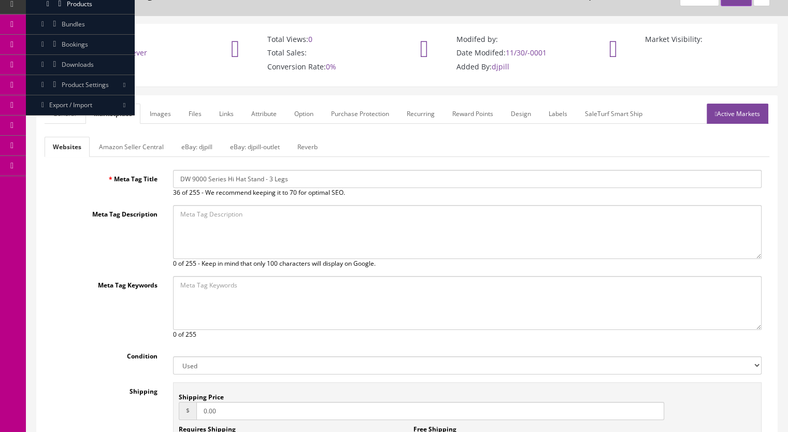
drag, startPoint x: 286, startPoint y: 180, endPoint x: 155, endPoint y: 181, distance: 131.6
click at [155, 181] on div "Meta Tag Title DW 9000 Series Hi Hat Stand - 3 Legs 36 of 255 - We recommend ke…" at bounding box center [407, 183] width 725 height 27
paste input "3-Leg Hi-Hat Stand Drum Stand Hi-Hat Mount Double Braced"
type input "DW 9000 Series 3-Leg Hi-Hat Stand Drum Stand Hi-Hat Mount Double Braced"
click at [308, 144] on link "Reverb" at bounding box center [307, 147] width 37 height 20
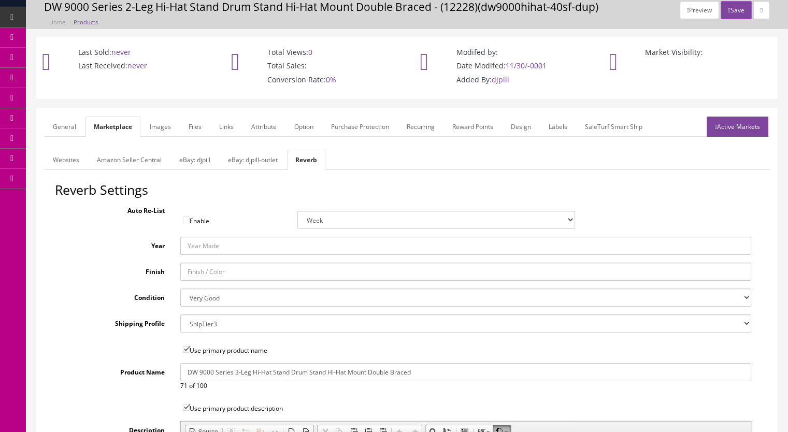
scroll to position [0, 0]
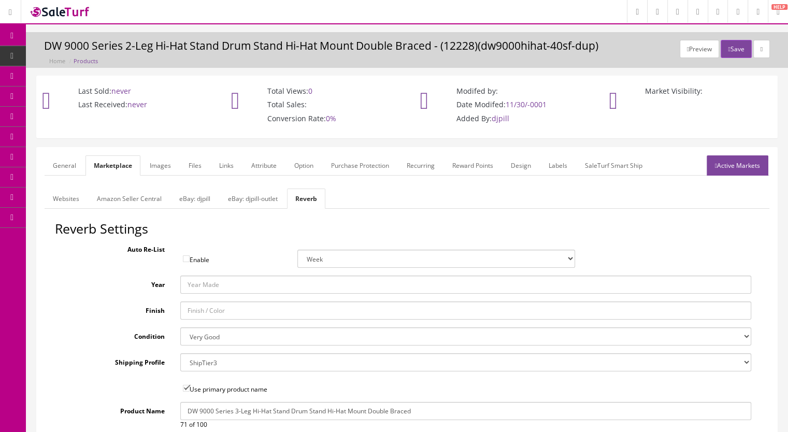
click at [224, 330] on select "Brand New Mint Excellent Very Good Good Fair Poor B-Stock Non Functioning" at bounding box center [465, 336] width 571 height 18
select select "df268ad1-c462-4ba6-b6db-e007e23922ea"
click at [180, 327] on select "Brand New Mint Excellent Very Good Good Fair Poor B-Stock Non Functioning" at bounding box center [465, 336] width 571 height 18
click at [73, 165] on link "General" at bounding box center [65, 165] width 40 height 20
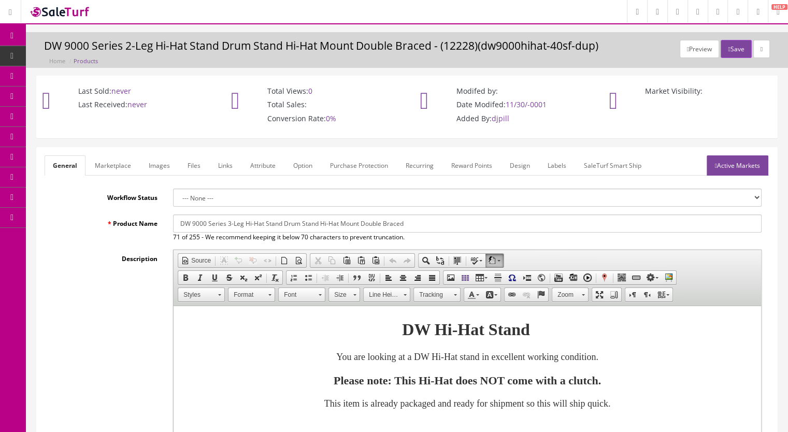
click at [158, 171] on link "Images" at bounding box center [159, 165] width 38 height 20
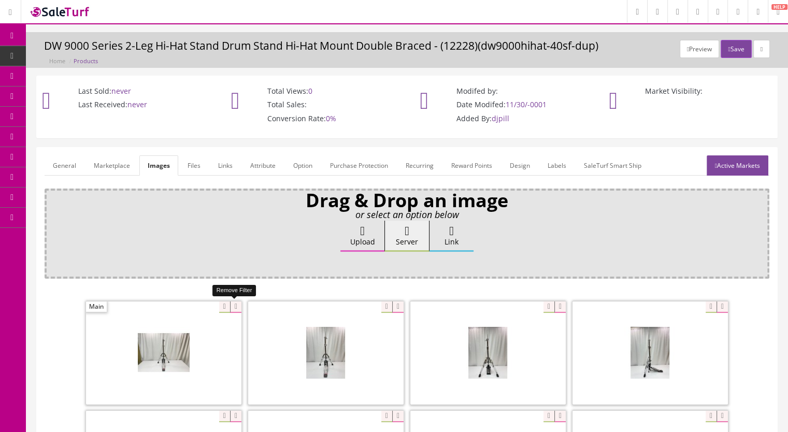
click at [232, 306] on icon at bounding box center [235, 307] width 11 height 11
click at [234, 303] on icon at bounding box center [235, 307] width 11 height 11
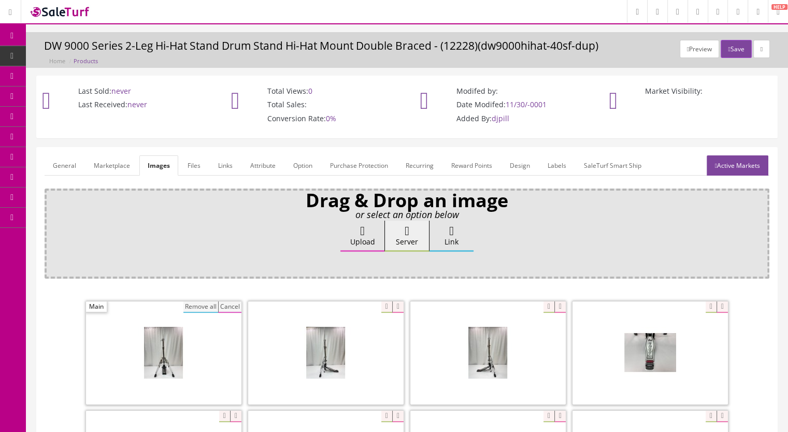
click at [209, 307] on button "Remove all" at bounding box center [200, 307] width 35 height 11
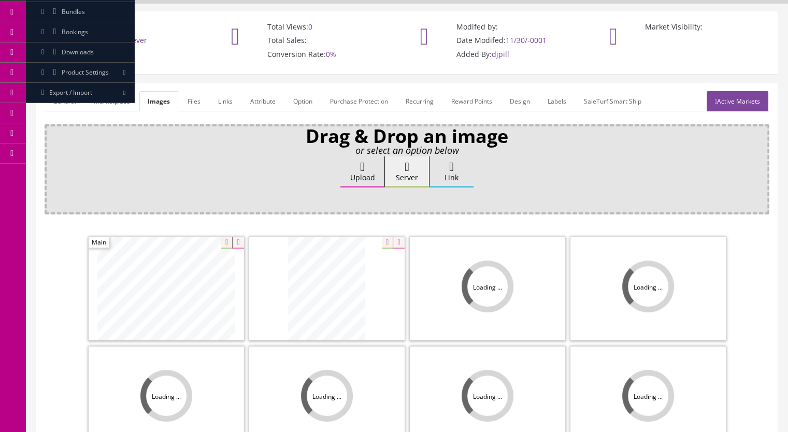
scroll to position [155, 0]
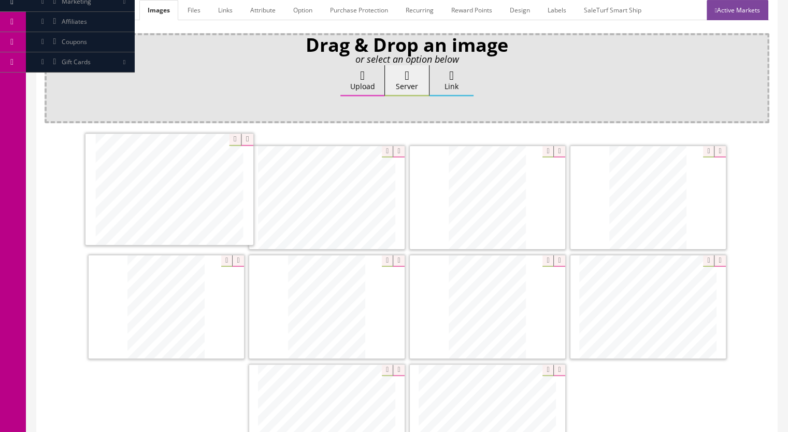
drag, startPoint x: 460, startPoint y: 231, endPoint x: 203, endPoint y: 224, distance: 257.1
drag, startPoint x: 513, startPoint y: 195, endPoint x: 351, endPoint y: 198, distance: 162.2
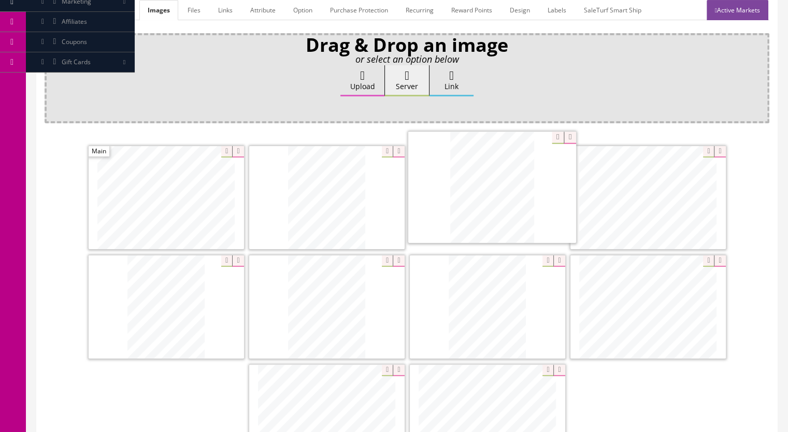
drag, startPoint x: 359, startPoint y: 308, endPoint x: 522, endPoint y: 190, distance: 201.0
drag, startPoint x: 512, startPoint y: 295, endPoint x: 706, endPoint y: 173, distance: 228.8
drag, startPoint x: 352, startPoint y: 314, endPoint x: 165, endPoint y: 317, distance: 187.6
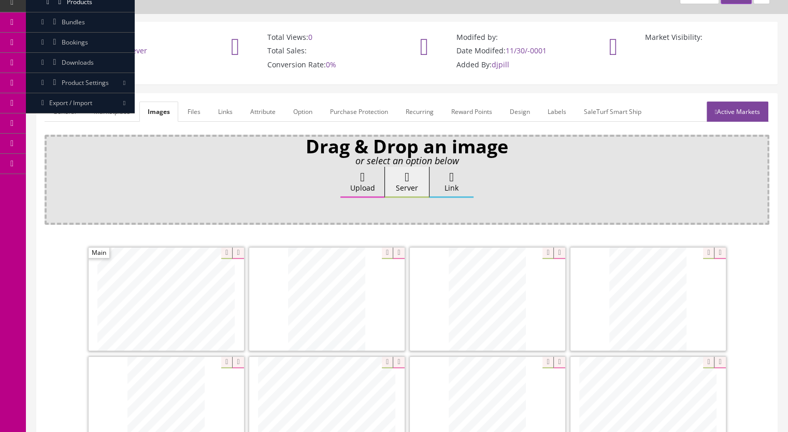
scroll to position [52, 0]
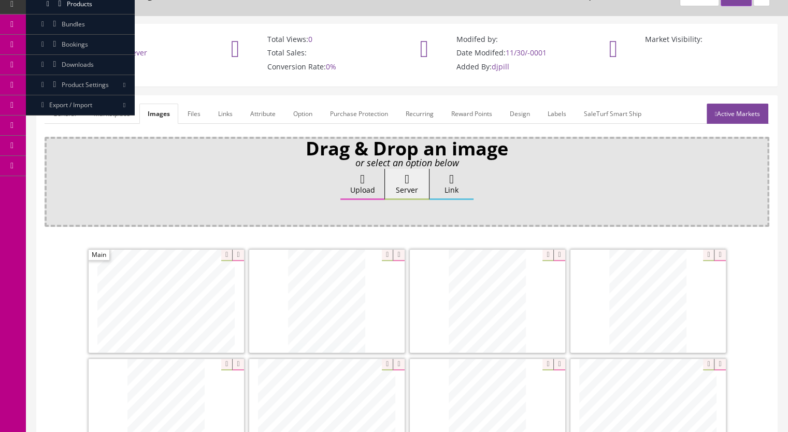
click at [66, 112] on link "General" at bounding box center [65, 114] width 40 height 20
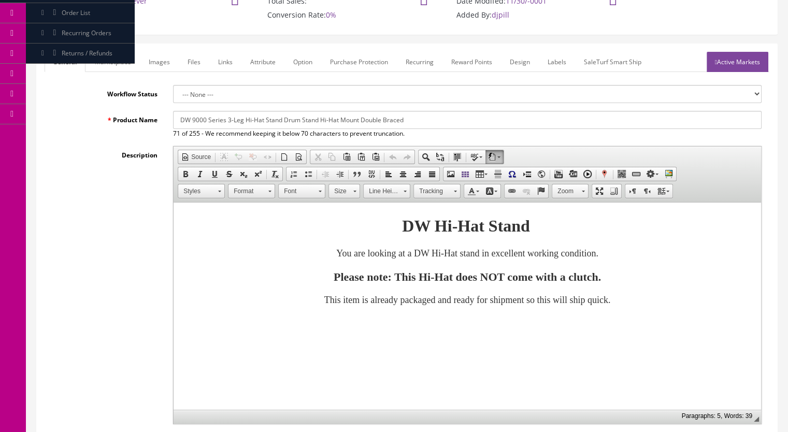
scroll to position [0, 0]
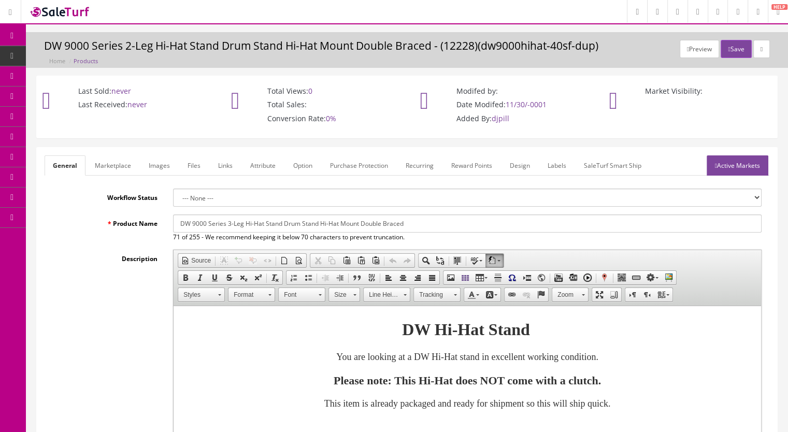
click at [730, 171] on link "Active Markets" at bounding box center [738, 165] width 62 height 20
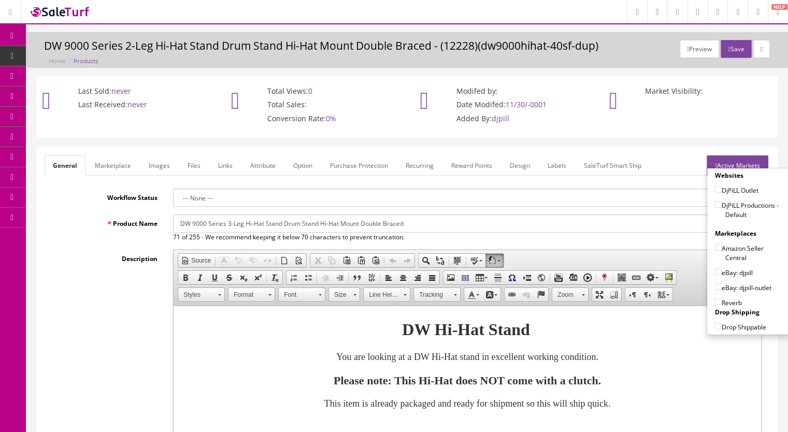
click at [715, 203] on input"] "DjPiLL Productions - Default" at bounding box center [718, 204] width 7 height 7
checkbox input"] "true"
drag, startPoint x: 716, startPoint y: 284, endPoint x: 715, endPoint y: 295, distance: 11.0
click at [716, 284] on input"] "eBay: djpill-outlet" at bounding box center [718, 286] width 7 height 7
checkbox input"] "true"
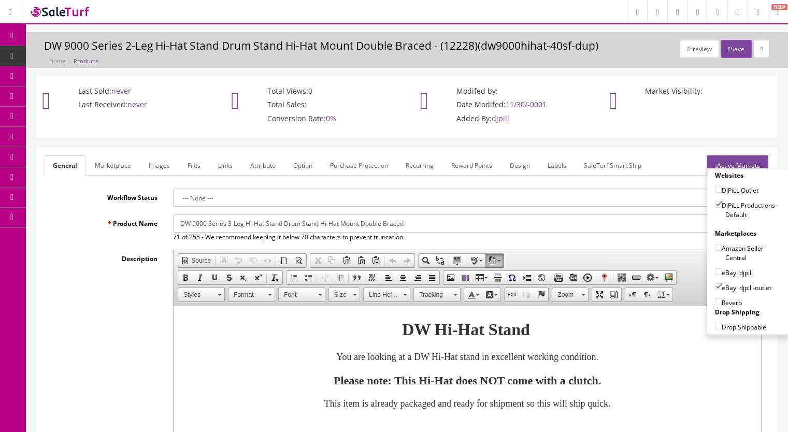
click at [715, 299] on input"] "Reverb" at bounding box center [718, 301] width 7 height 7
checkbox input"] "true"
click at [735, 45] on button "Save" at bounding box center [736, 49] width 31 height 18
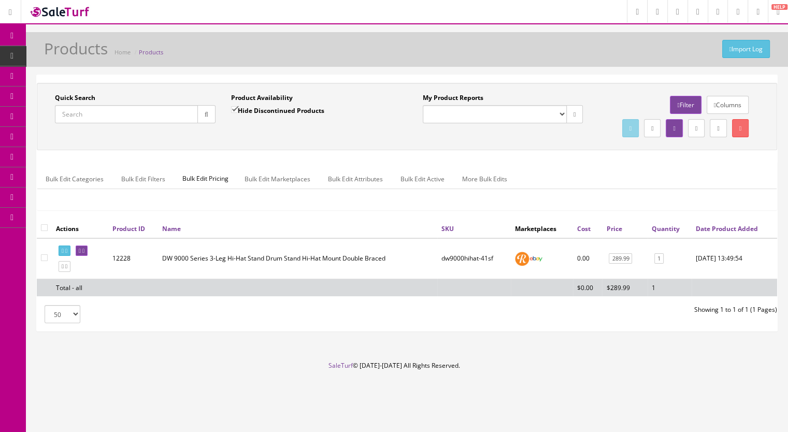
click at [94, 53] on link "Products" at bounding box center [80, 56] width 109 height 20
click at [89, 116] on input "Quick Search" at bounding box center [126, 114] width 143 height 18
type input "kd140"
click at [64, 269] on icon at bounding box center [63, 267] width 2 height 6
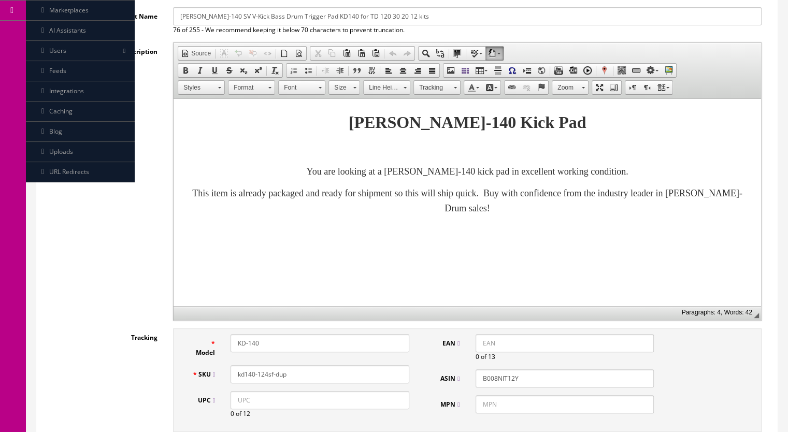
scroll to position [466, 0]
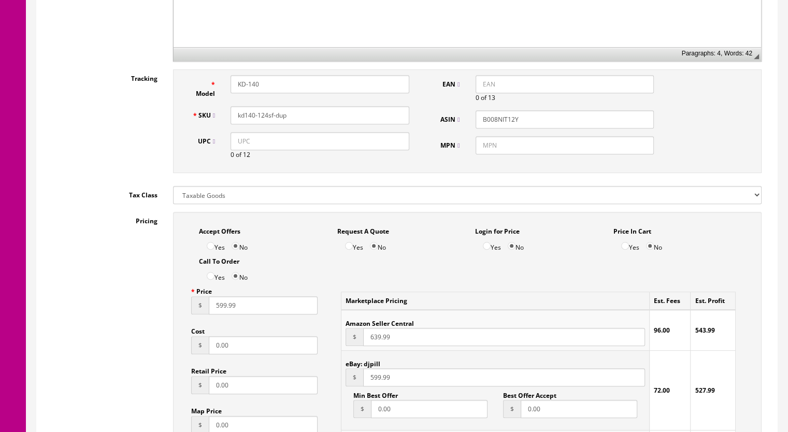
drag, startPoint x: 216, startPoint y: 309, endPoint x: 225, endPoint y: 309, distance: 9.9
click at [225, 309] on input "599.99" at bounding box center [263, 305] width 109 height 18
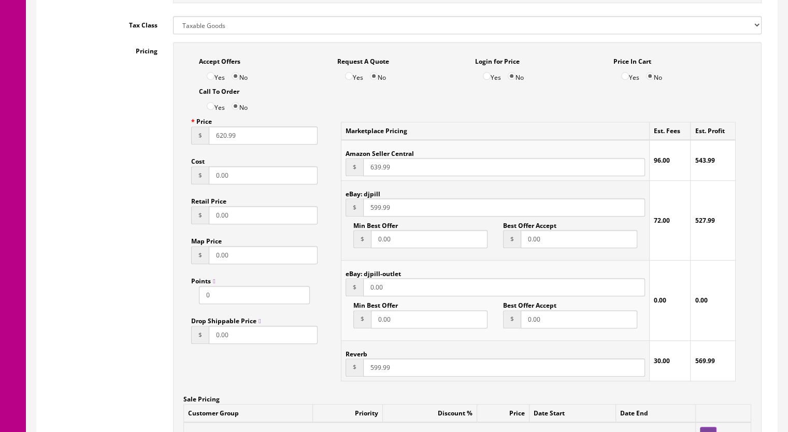
scroll to position [673, 0]
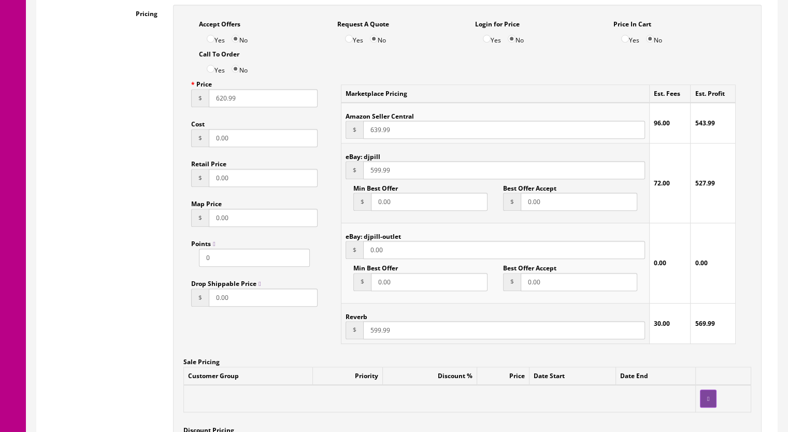
type input "620.99"
drag, startPoint x: 368, startPoint y: 334, endPoint x: 379, endPoint y: 332, distance: 11.2
click at [379, 332] on input "599.99" at bounding box center [504, 330] width 282 height 18
type input "629.99"
drag, startPoint x: 371, startPoint y: 174, endPoint x: 379, endPoint y: 174, distance: 7.8
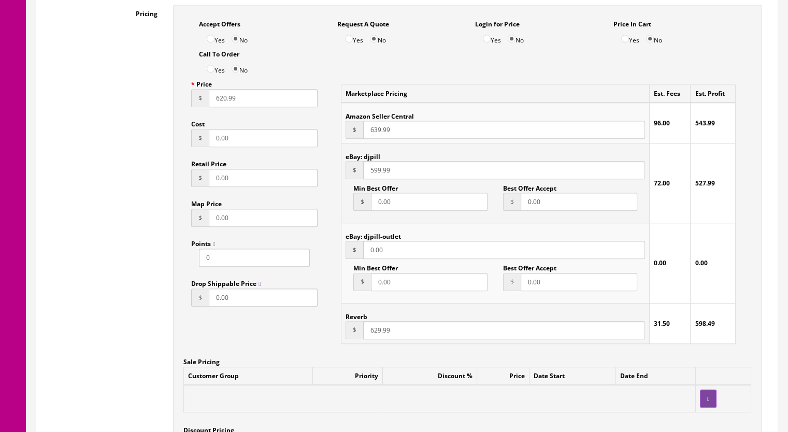
click at [379, 174] on input "599.99" at bounding box center [504, 170] width 282 height 18
click at [374, 173] on input "529.99" at bounding box center [504, 170] width 282 height 18
type input "629.99"
click at [222, 102] on input "620.99" at bounding box center [263, 98] width 109 height 18
type input "629.99"
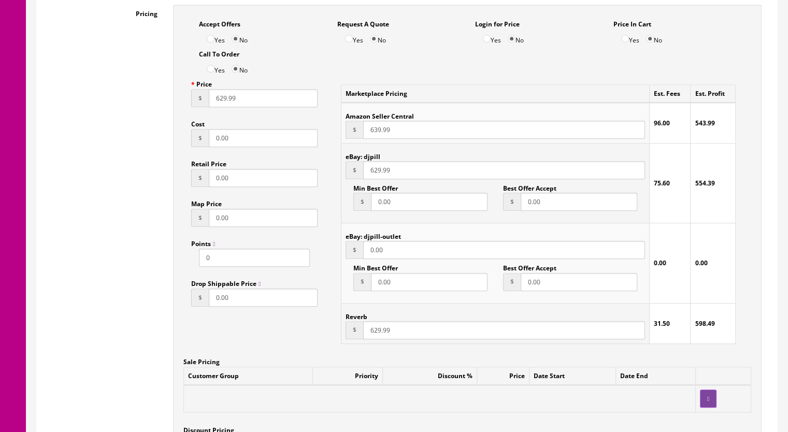
click at [376, 133] on input "639.99" at bounding box center [504, 130] width 282 height 18
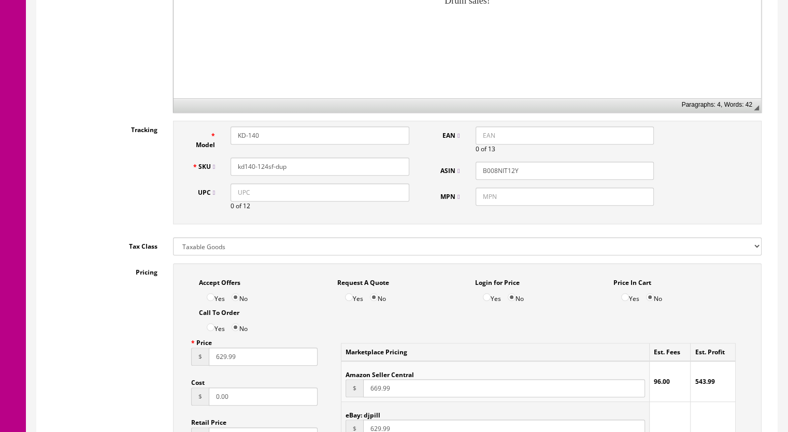
scroll to position [363, 0]
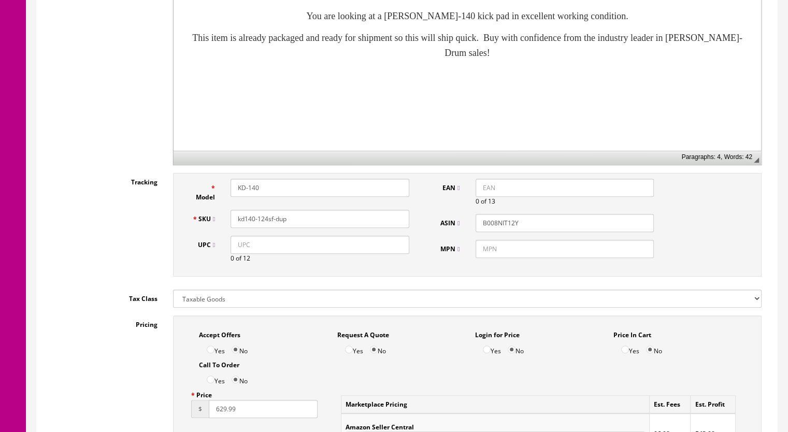
type input "669.99"
drag, startPoint x: 288, startPoint y: 220, endPoint x: 265, endPoint y: 223, distance: 23.0
click at [265, 223] on input "kd140-124sf-dup" at bounding box center [320, 219] width 179 height 18
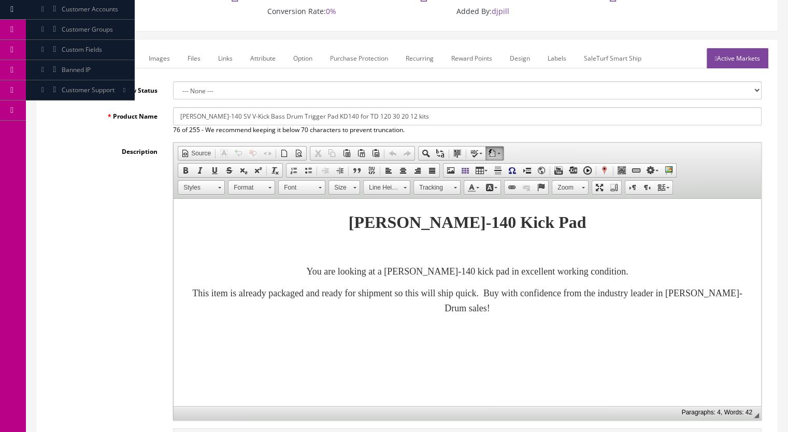
scroll to position [52, 0]
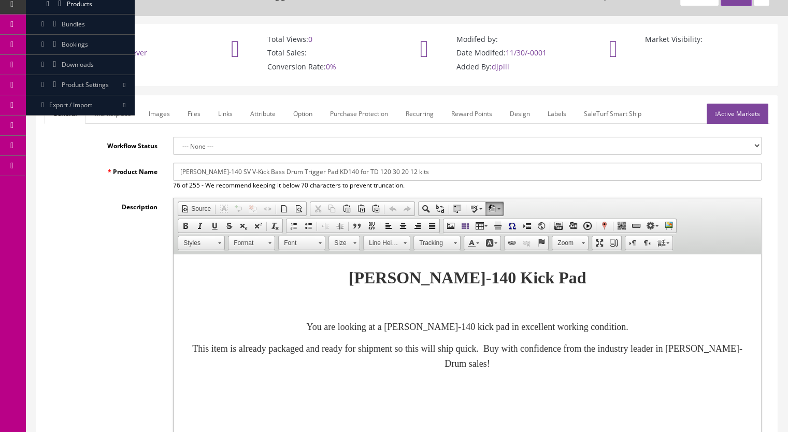
type input "kd140-127sf"
click at [122, 113] on link "Marketplace" at bounding box center [113, 114] width 53 height 20
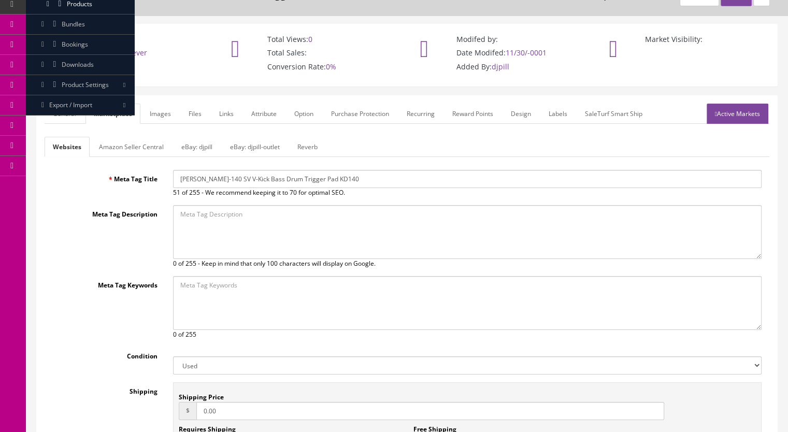
click at [308, 149] on link "Reverb" at bounding box center [307, 147] width 37 height 20
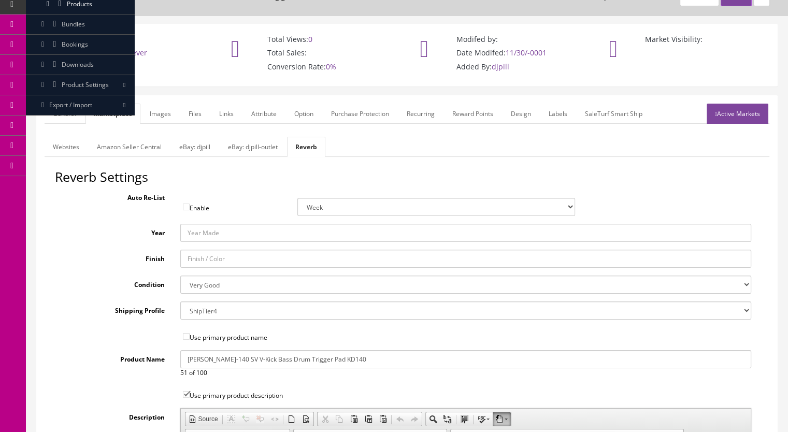
click at [205, 283] on select "Brand New Mint Excellent Very Good Good Fair Poor B-Stock Non Functioning" at bounding box center [465, 285] width 571 height 18
select select "df268ad1-c462-4ba6-b6db-e007e23922ea"
click at [180, 276] on select "Brand New Mint Excellent Very Good Good Fair Poor B-Stock Non Functioning" at bounding box center [465, 285] width 571 height 18
click at [159, 113] on link "Images" at bounding box center [160, 114] width 38 height 20
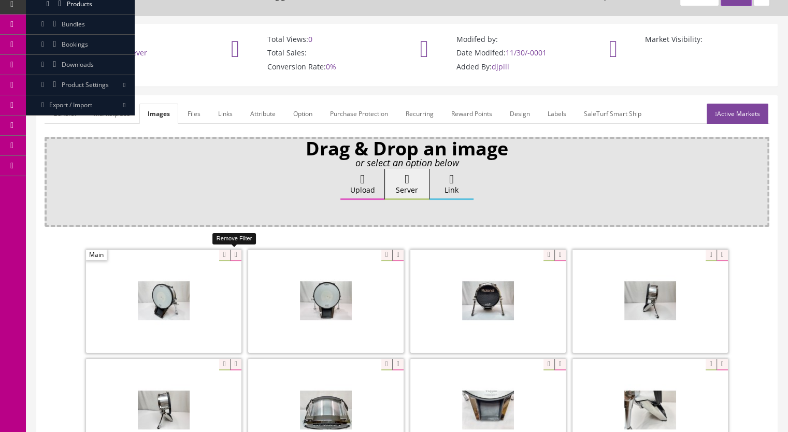
click at [236, 253] on icon at bounding box center [235, 255] width 11 height 11
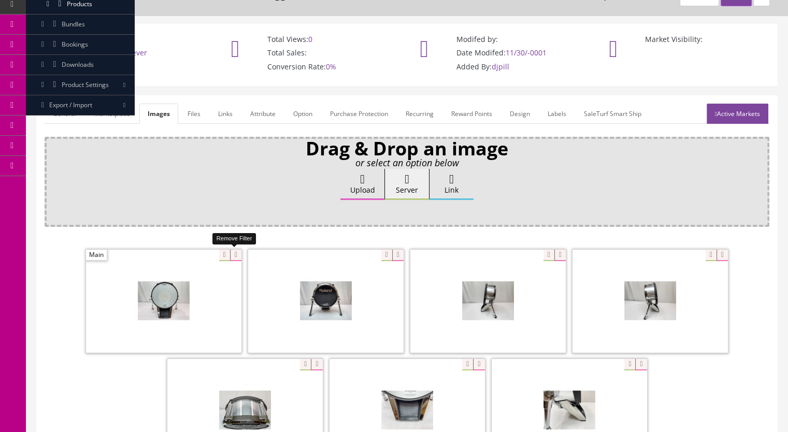
click at [231, 252] on icon at bounding box center [235, 255] width 11 height 11
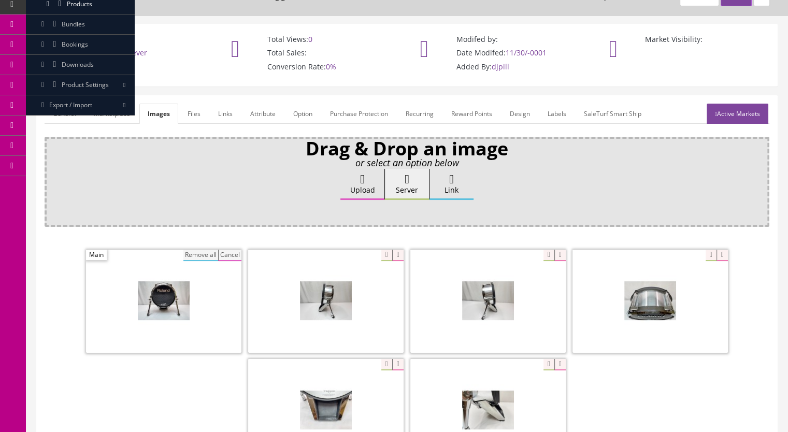
click at [199, 253] on button "Remove all" at bounding box center [200, 255] width 35 height 11
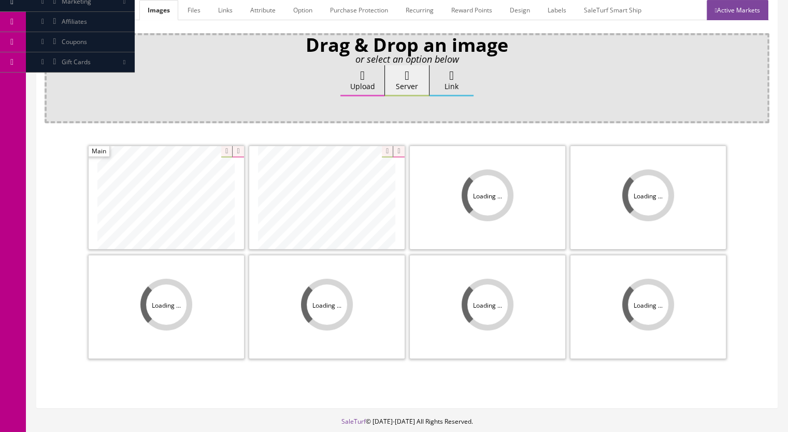
scroll to position [207, 0]
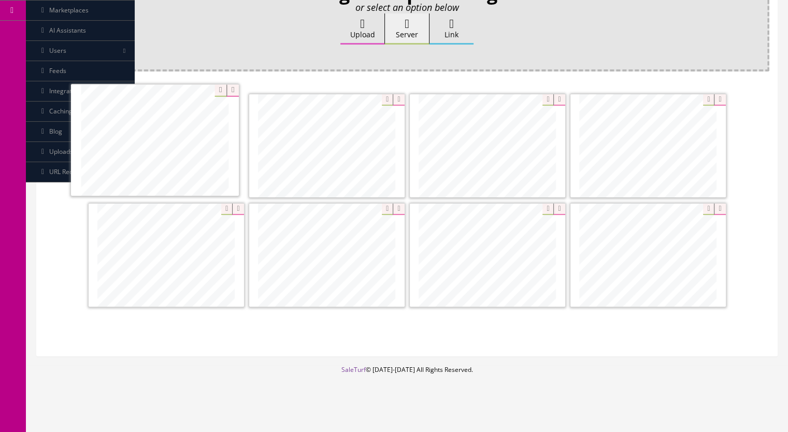
drag, startPoint x: 362, startPoint y: 272, endPoint x: 190, endPoint y: 159, distance: 206.0
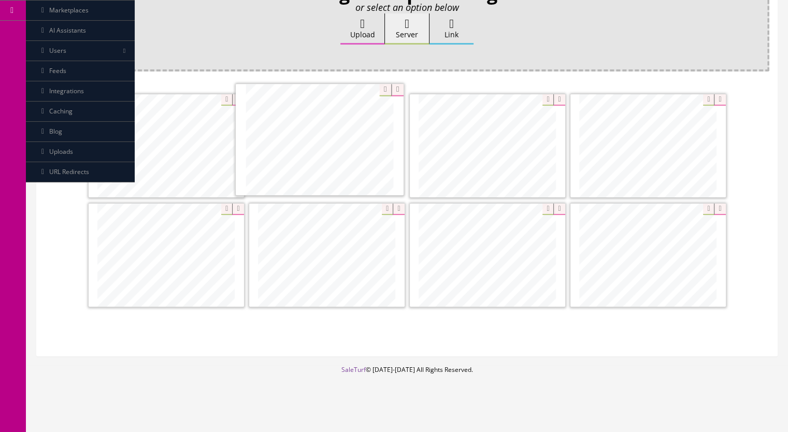
drag, startPoint x: 336, startPoint y: 267, endPoint x: 331, endPoint y: 154, distance: 112.5
drag, startPoint x: 662, startPoint y: 260, endPoint x: 174, endPoint y: 257, distance: 488.0
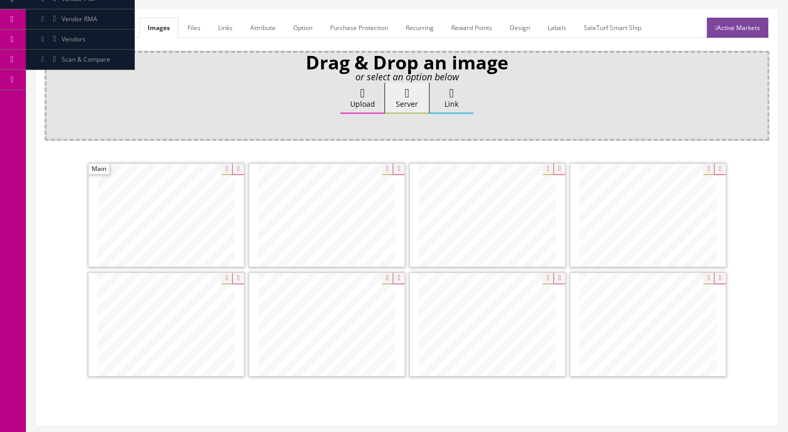
scroll to position [52, 0]
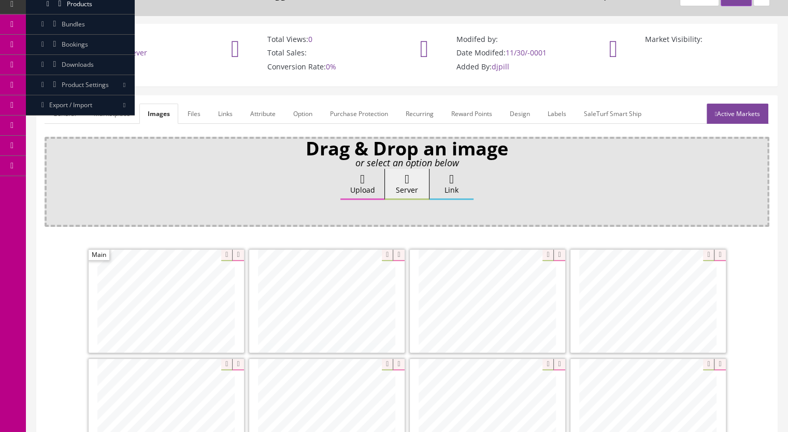
click at [113, 114] on link "Marketplace" at bounding box center [111, 114] width 53 height 20
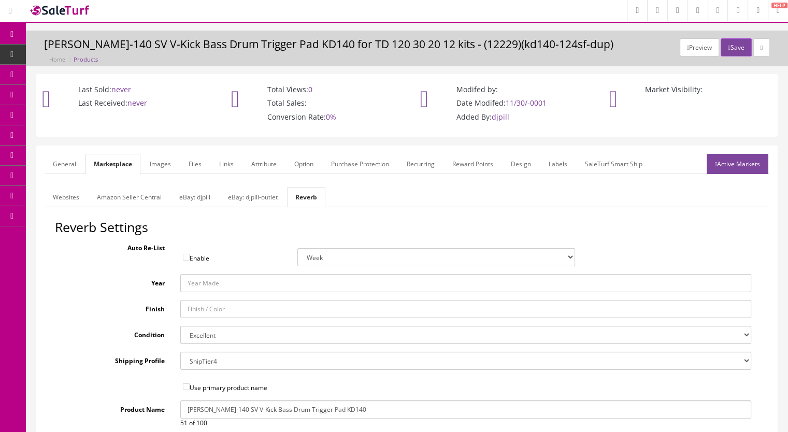
scroll to position [0, 0]
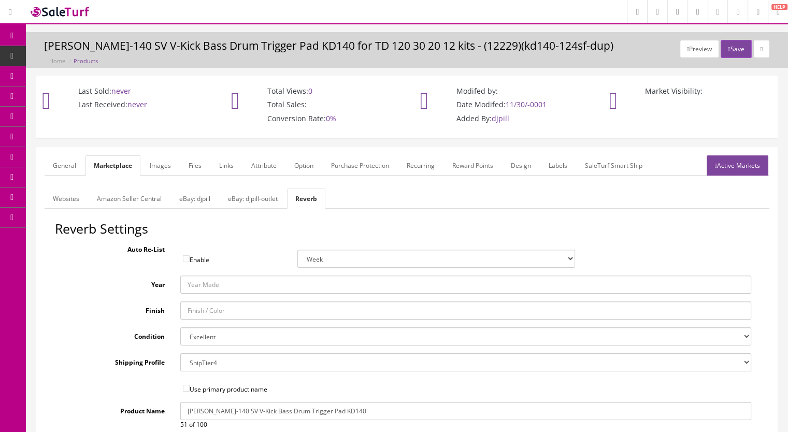
click at [188, 198] on link "eBay: djpill" at bounding box center [195, 199] width 48 height 20
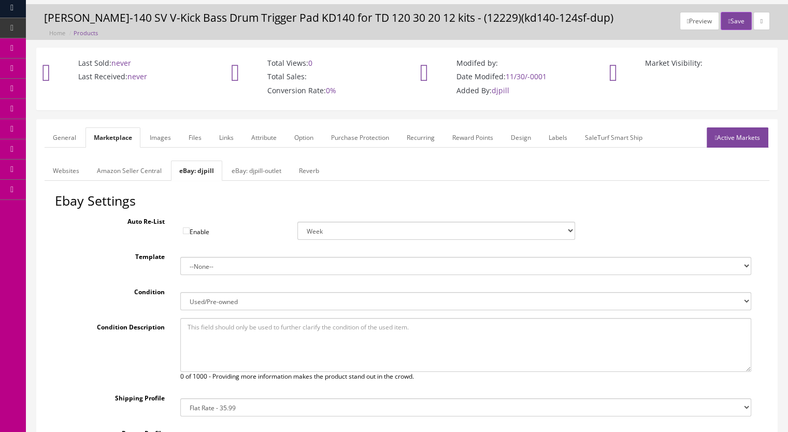
scroll to position [23, 0]
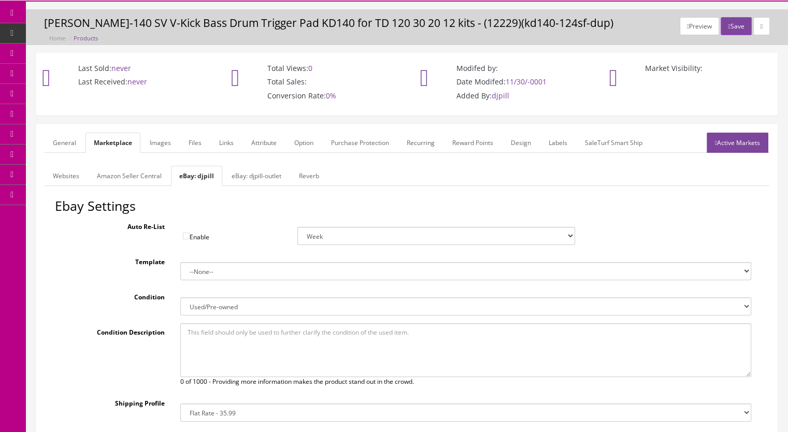
click at [241, 179] on link "eBay: djpill-outlet" at bounding box center [256, 176] width 66 height 20
click at [304, 174] on link "Reverb" at bounding box center [311, 176] width 37 height 20
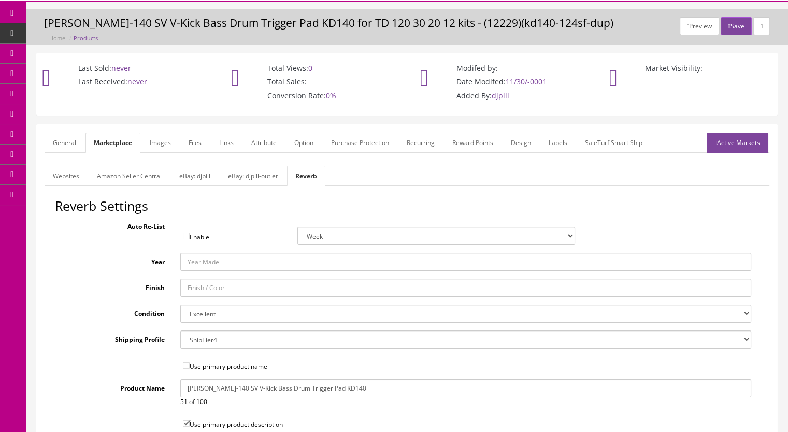
click at [60, 147] on link "General" at bounding box center [65, 143] width 40 height 20
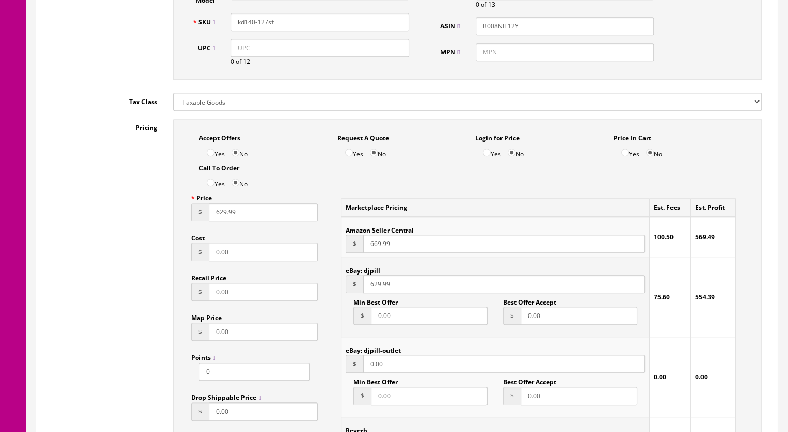
scroll to position [644, 0]
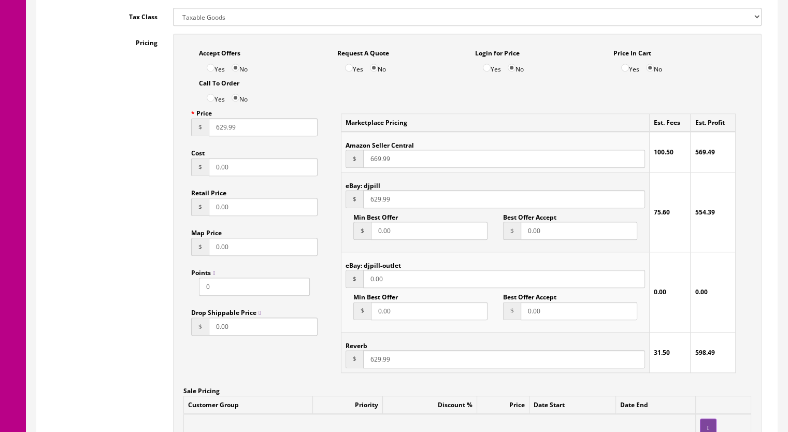
click at [377, 361] on input "629.99" at bounding box center [504, 359] width 282 height 18
type input "625.99"
click at [375, 202] on input "629.99" at bounding box center [504, 199] width 282 height 18
drag, startPoint x: 377, startPoint y: 202, endPoint x: 431, endPoint y: 201, distance: 54.4
click at [377, 201] on input "629.99" at bounding box center [504, 199] width 282 height 18
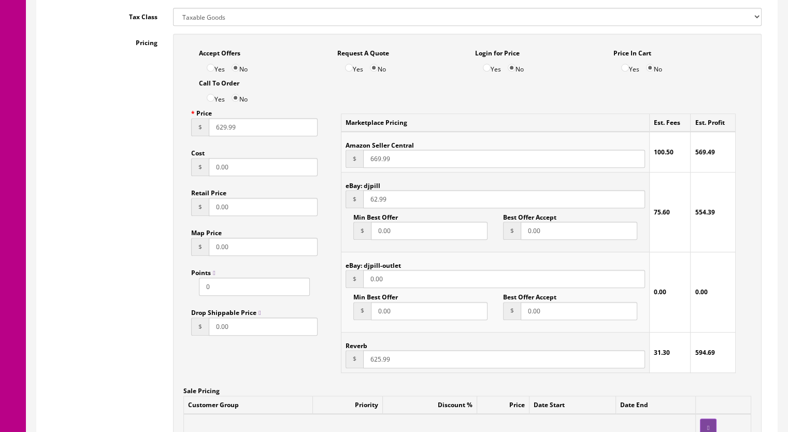
type input "629.99"
click at [375, 363] on input "625.99" at bounding box center [504, 359] width 282 height 18
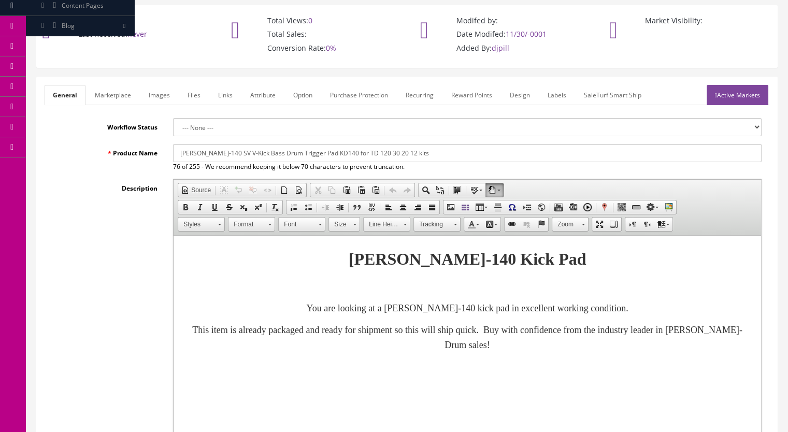
scroll to position [23, 0]
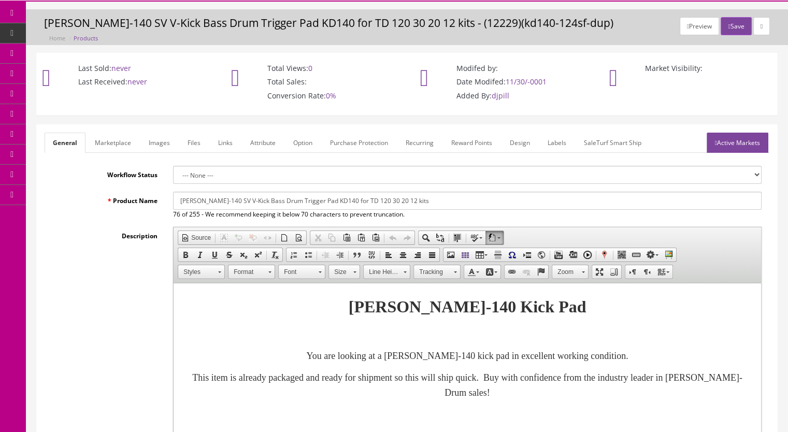
type input "629.99"
click at [110, 138] on link "Marketplace" at bounding box center [113, 143] width 53 height 20
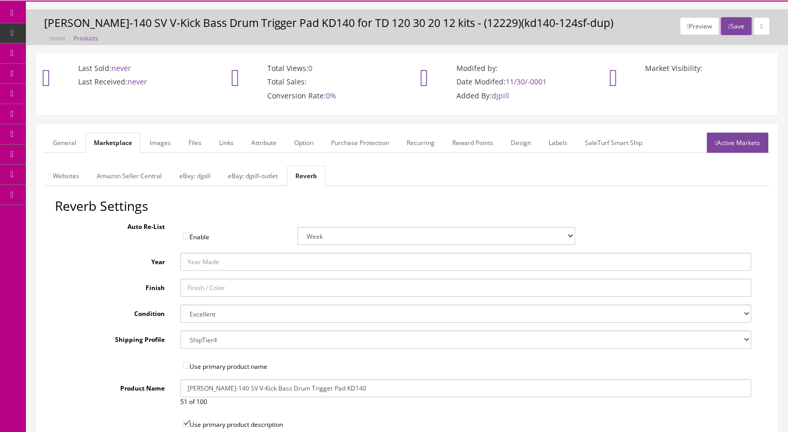
click at [742, 137] on link "Active Markets" at bounding box center [738, 143] width 62 height 20
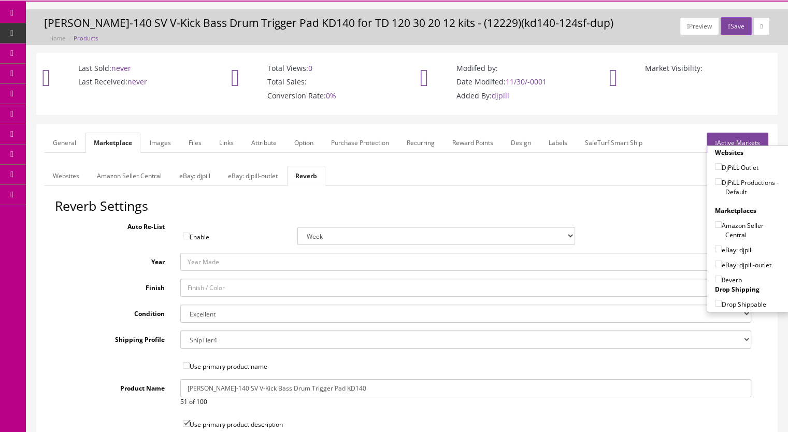
click at [715, 182] on input"] "DjPiLL Productions - Default" at bounding box center [718, 181] width 7 height 7
checkbox input"] "true"
click at [716, 246] on input"] "eBay: djpill" at bounding box center [718, 249] width 7 height 7
checkbox input"] "true"
click at [715, 279] on input"] "Reverb" at bounding box center [718, 279] width 7 height 7
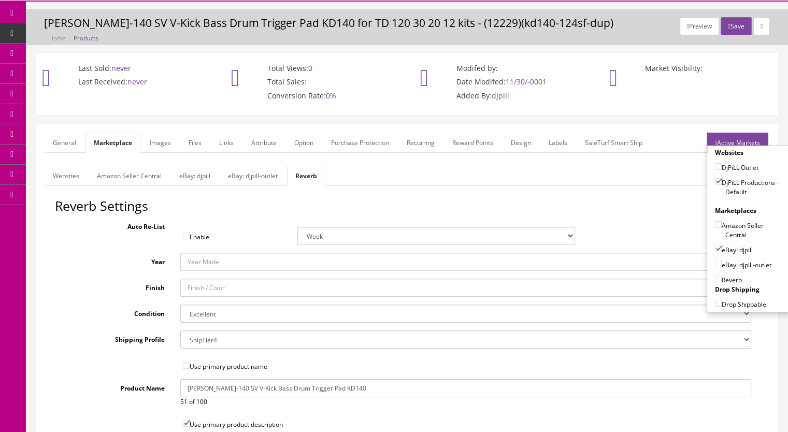
checkbox input"] "true"
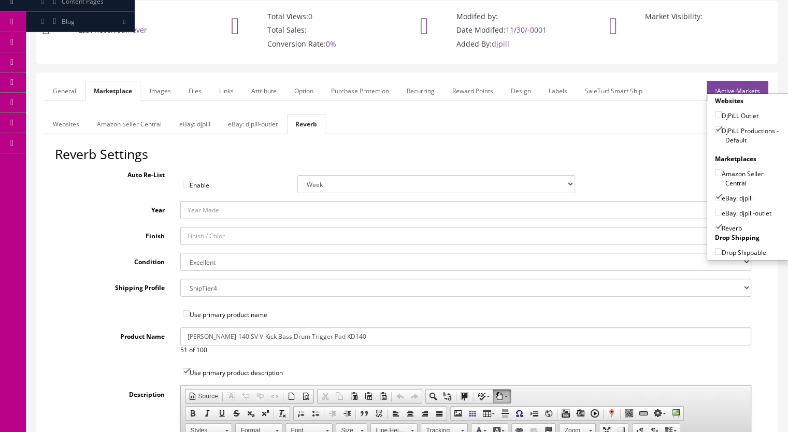
scroll to position [0, 0]
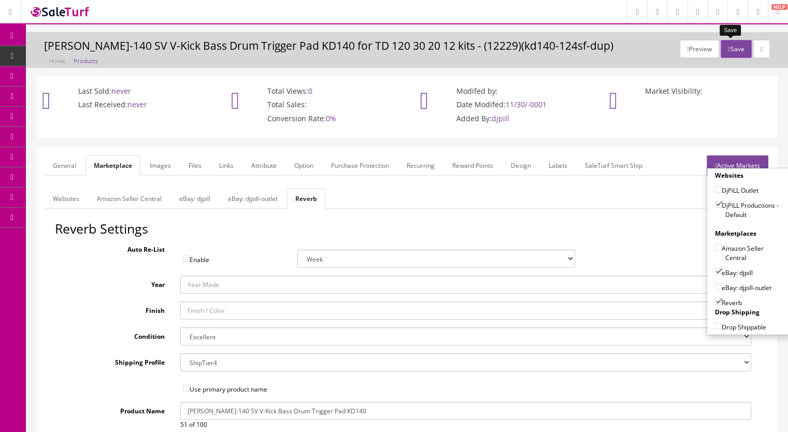
click at [733, 53] on button "Save" at bounding box center [736, 49] width 31 height 18
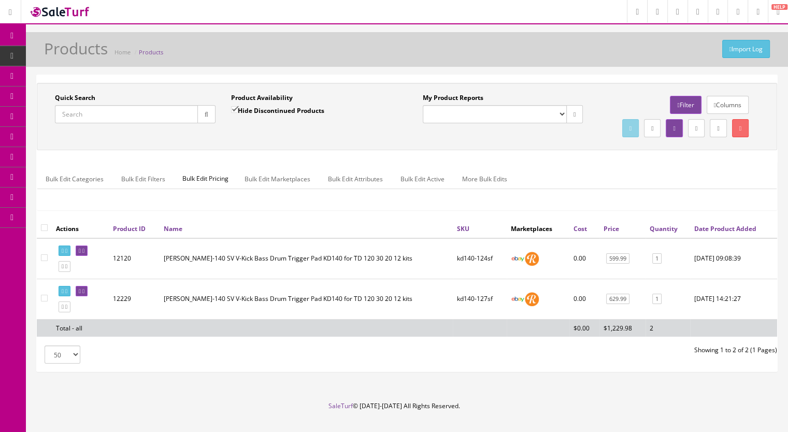
click at [114, 114] on input "Quick Search" at bounding box center [126, 114] width 143 height 18
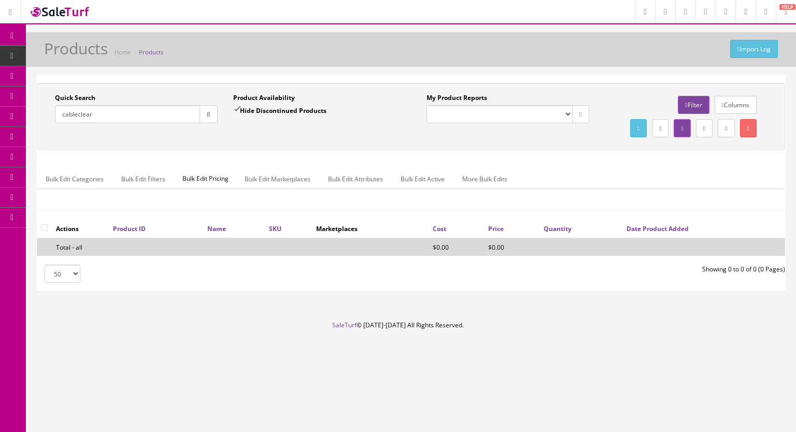
drag, startPoint x: 108, startPoint y: 114, endPoint x: 52, endPoint y: 117, distance: 56.5
click at [52, 117] on div "Quick Search cableclear Date From" at bounding box center [136, 112] width 178 height 38
click at [211, 114] on button "button" at bounding box center [208, 114] width 18 height 18
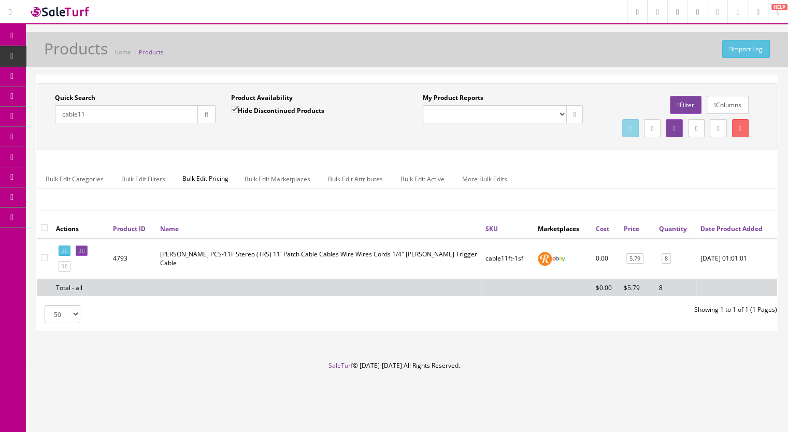
drag, startPoint x: 94, startPoint y: 115, endPoint x: 77, endPoint y: 116, distance: 17.1
click at [77, 116] on input "cable11" at bounding box center [126, 114] width 143 height 18
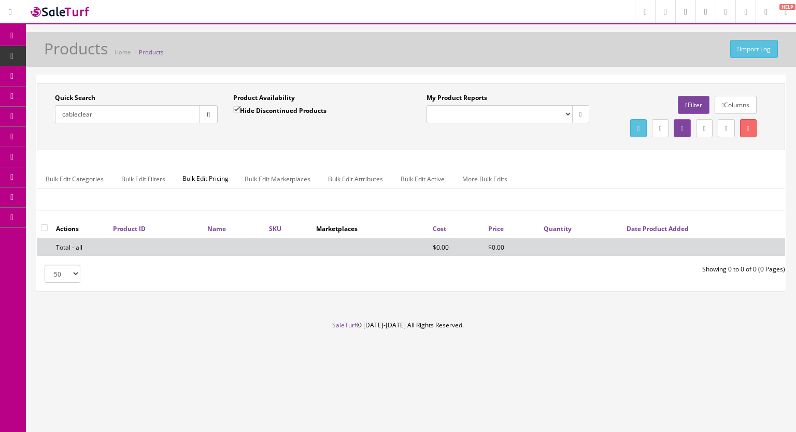
type input "cableclear"
click at [237, 107] on input "Hide Discontinued Products" at bounding box center [236, 109] width 7 height 7
checkbox input "false"
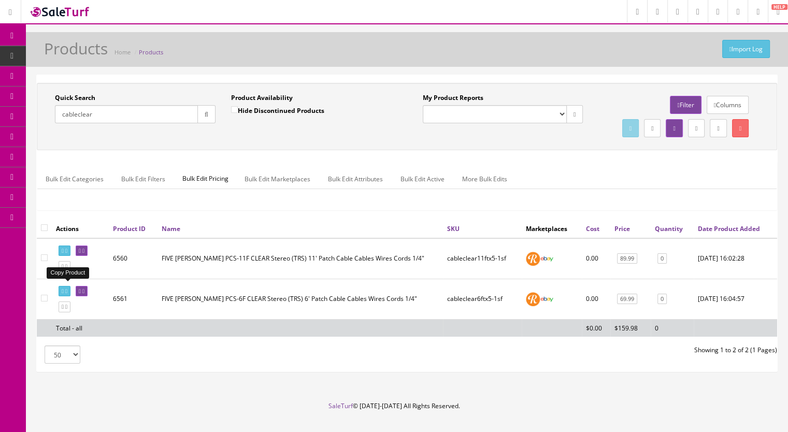
click at [67, 269] on icon at bounding box center [66, 267] width 2 height 6
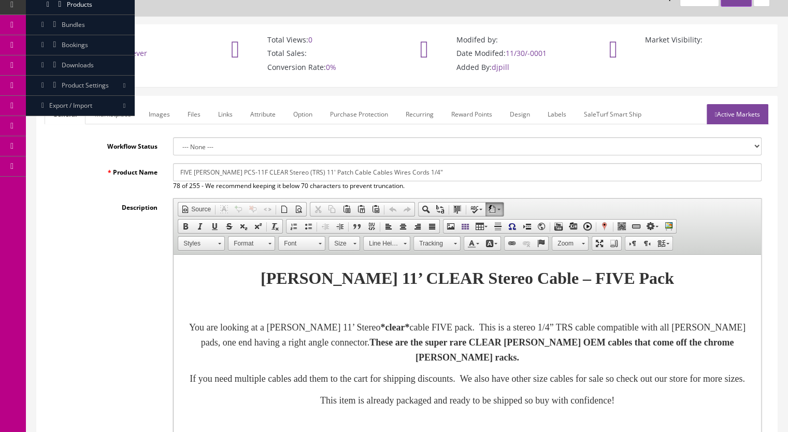
scroll to position [52, 0]
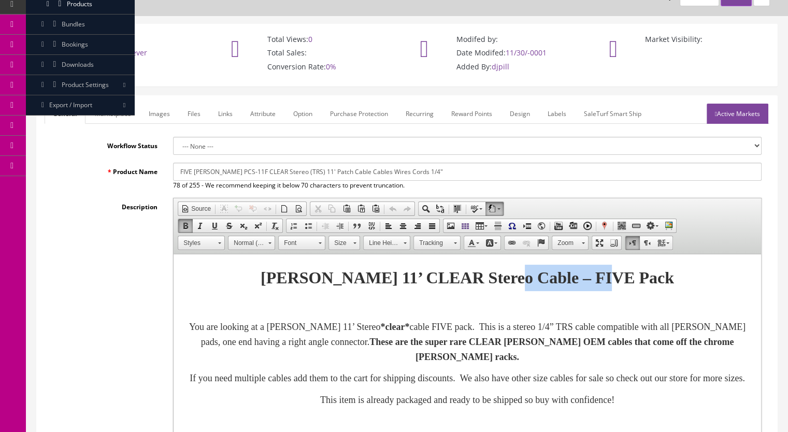
drag, startPoint x: 690, startPoint y: 288, endPoint x: 553, endPoint y: 283, distance: 136.8
click at [553, 283] on div "[PERSON_NAME] 11’ CLEAR Stereo Cable – FIVE Pack" at bounding box center [467, 278] width 567 height 26
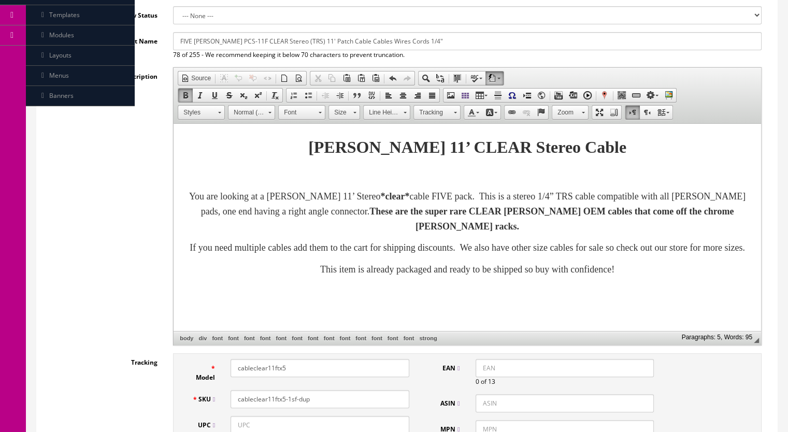
scroll to position [207, 0]
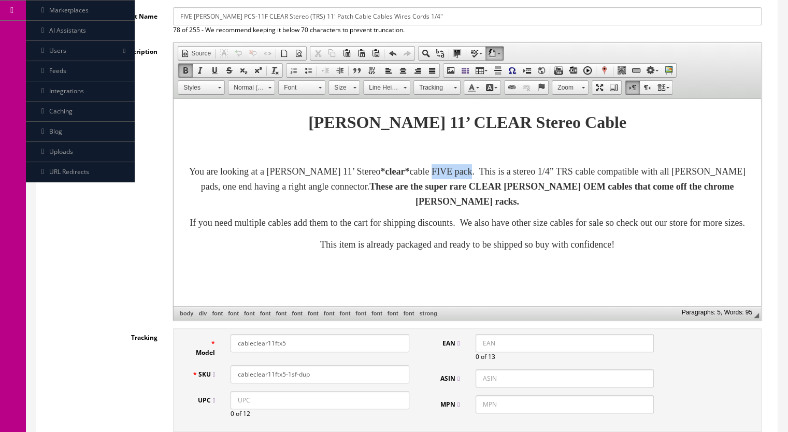
drag, startPoint x: 449, startPoint y: 169, endPoint x: 492, endPoint y: 171, distance: 43.6
click at [492, 171] on font "You are looking at a [PERSON_NAME] 11’ Stereo *clear* cable FIVE pack. This is …" at bounding box center [467, 186] width 556 height 40
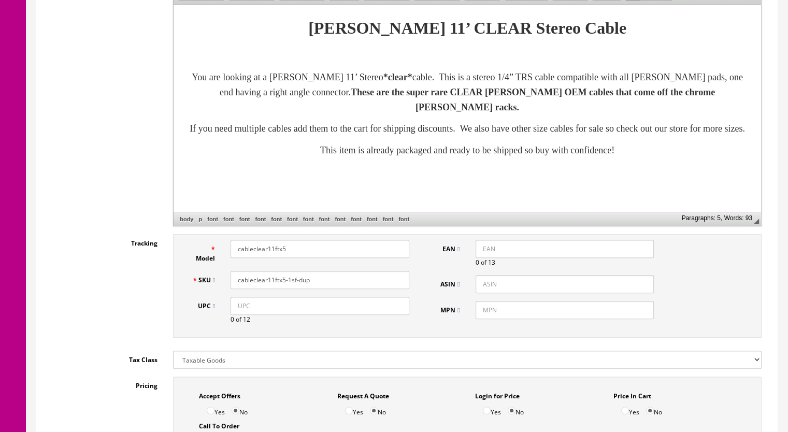
scroll to position [311, 0]
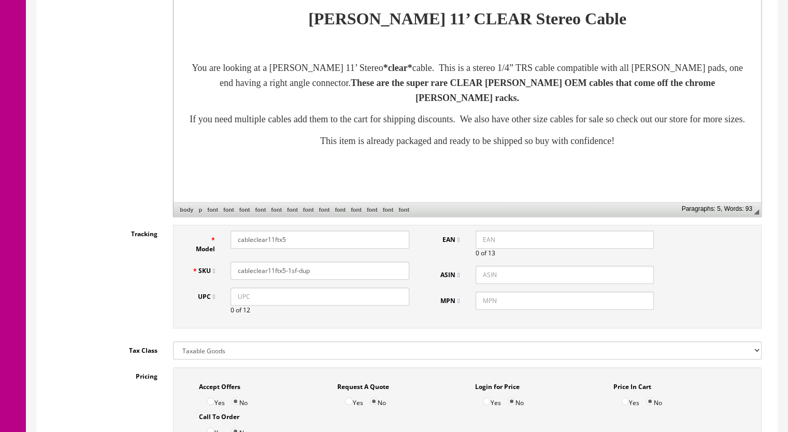
drag, startPoint x: 293, startPoint y: 239, endPoint x: 285, endPoint y: 243, distance: 8.4
click at [278, 243] on input "cableclear11ftx5" at bounding box center [320, 240] width 179 height 18
type input "cableclear11ft"
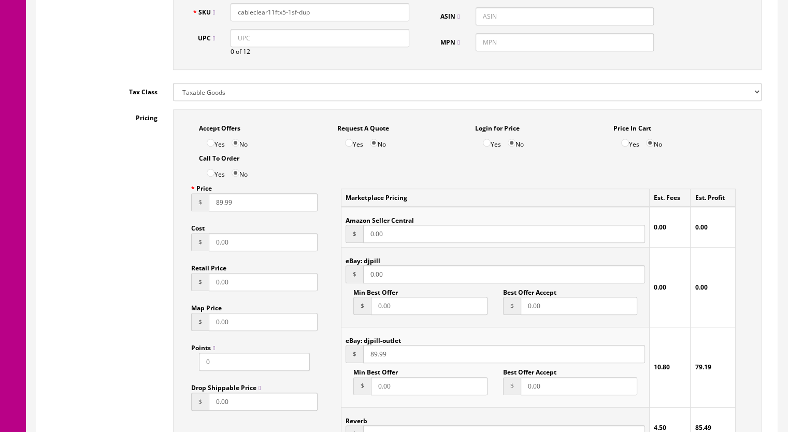
scroll to position [570, 0]
drag, startPoint x: 216, startPoint y: 207, endPoint x: 222, endPoint y: 207, distance: 6.2
click at [222, 207] on input "89.99" at bounding box center [263, 202] width 109 height 18
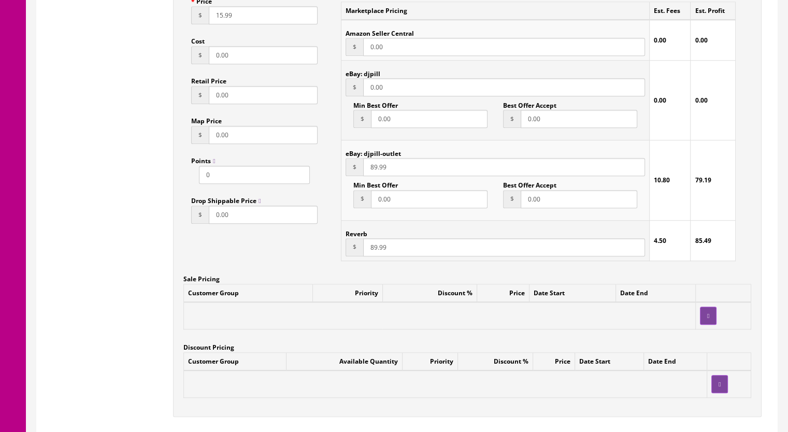
scroll to position [777, 0]
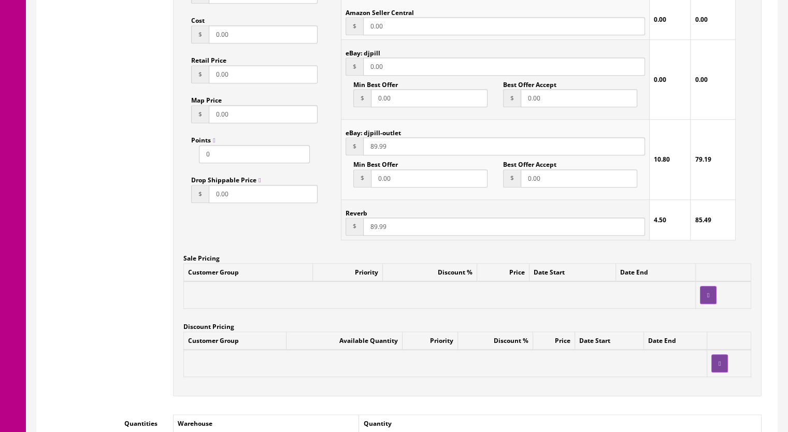
type input "15.99"
drag, startPoint x: 369, startPoint y: 231, endPoint x: 376, endPoint y: 230, distance: 6.8
click at [376, 230] on input "89.99" at bounding box center [504, 227] width 282 height 18
type input "15.99"
click at [376, 148] on input "89.99" at bounding box center [504, 146] width 282 height 18
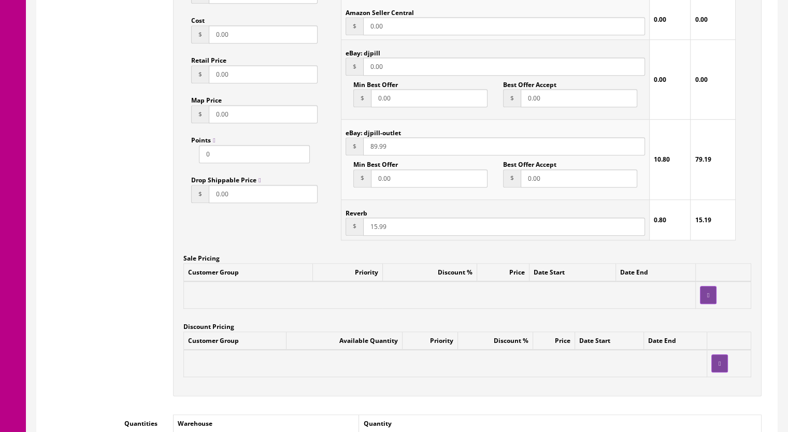
drag, startPoint x: 370, startPoint y: 148, endPoint x: 376, endPoint y: 148, distance: 5.7
click at [376, 148] on input "89.99" at bounding box center [504, 146] width 282 height 18
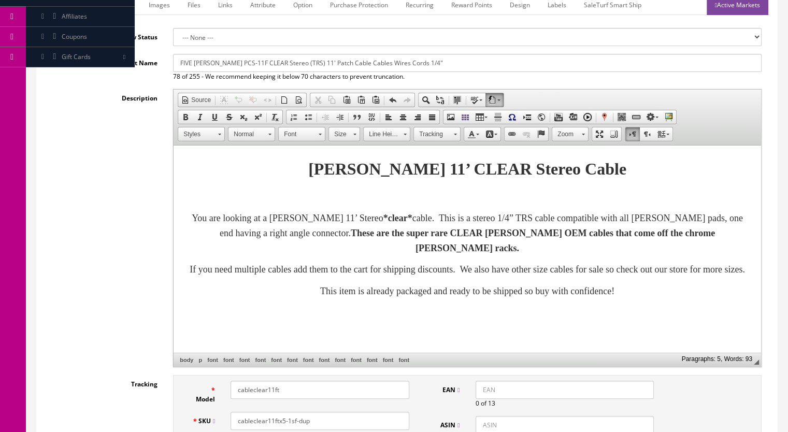
scroll to position [155, 0]
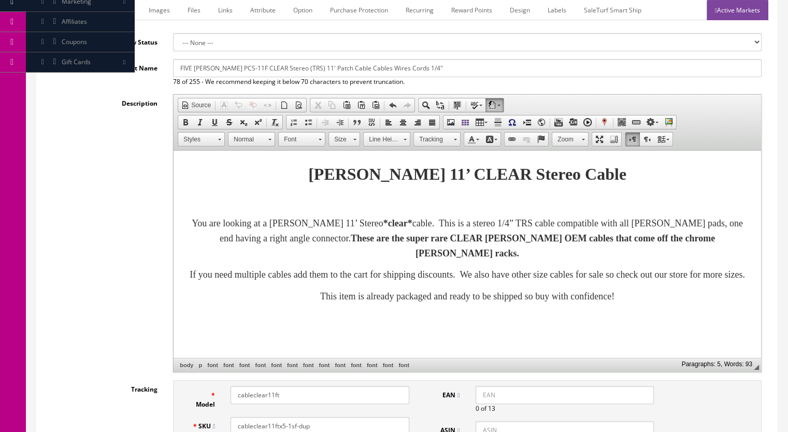
type input "15.99"
drag, startPoint x: 195, startPoint y: 66, endPoint x: 131, endPoint y: 71, distance: 64.4
click at [132, 71] on div "Product Name FIVE [PERSON_NAME] PCS-11F CLEAR Stereo (TRS) 11' Patch Cable Cabl…" at bounding box center [407, 72] width 725 height 27
click at [440, 67] on input "[PERSON_NAME] PCS-11F CLEAR Stereo (TRS) 11' Patch Cable Cables Wires Cords 1/4"" at bounding box center [467, 68] width 589 height 18
click at [385, 68] on input "[PERSON_NAME] PCS-11F CLEAR Stereo (TRS) 11' Patch Cable Cables Wires Cords 1/4"" at bounding box center [467, 68] width 589 height 18
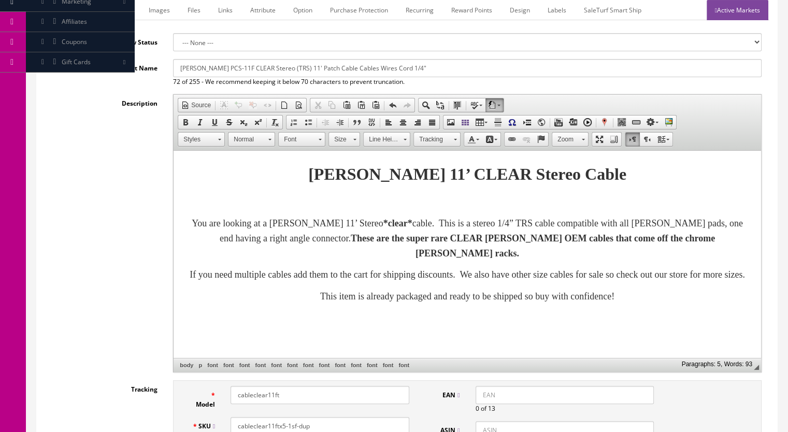
click at [367, 68] on input "[PERSON_NAME] PCS-11F CLEAR Stereo (TRS) 11' Patch Cable Cables Wires Cord 1/4"" at bounding box center [467, 68] width 589 height 18
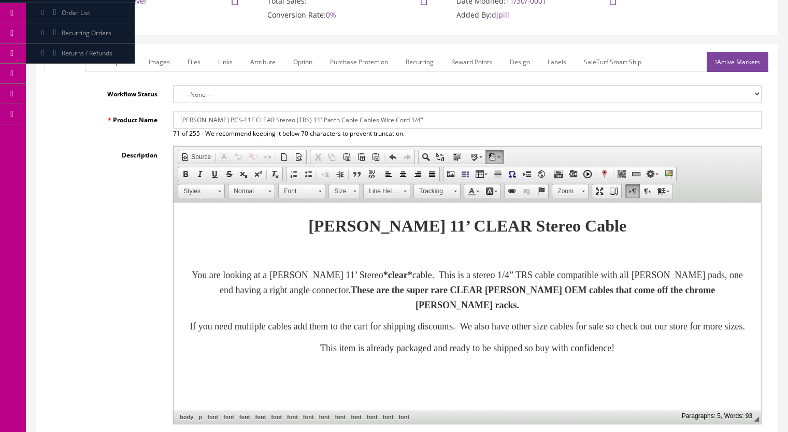
drag, startPoint x: 291, startPoint y: 128, endPoint x: 177, endPoint y: 130, distance: 114.0
click at [177, 130] on div "[PERSON_NAME] PCS-11F CLEAR Stereo (TRS) 11' Patch Cable Cables Wire Cord 1/4" …" at bounding box center [467, 124] width 604 height 27
type input "[PERSON_NAME] PCS-11F CLEAR Stereo (TRS) 11' Patch Cable Cables Wire Cord 1/4""
click at [102, 59] on link "Marketplace" at bounding box center [113, 62] width 53 height 20
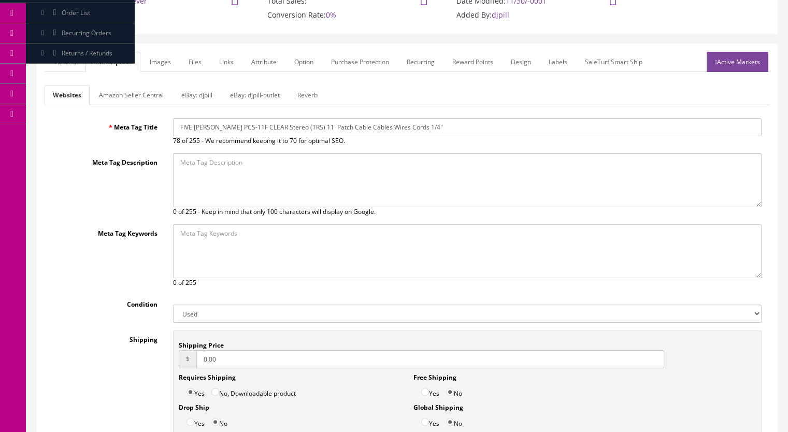
drag, startPoint x: 442, startPoint y: 127, endPoint x: 120, endPoint y: 130, distance: 322.2
click at [120, 130] on div "Meta Tag Title FIVE [PERSON_NAME] PCS-11F CLEAR Stereo (TRS) 11' Patch Cable Ca…" at bounding box center [407, 131] width 725 height 27
paste input "[PERSON_NAME] PCS-11F CLEAR Stereo (TRS) 11' Patch Cable Cables Wire Cord"
type input "[PERSON_NAME] PCS-11F CLEAR Stereo (TRS) 11' Patch Cable Cables Wire Cord 1/4""
click at [298, 96] on link "Reverb" at bounding box center [307, 95] width 37 height 20
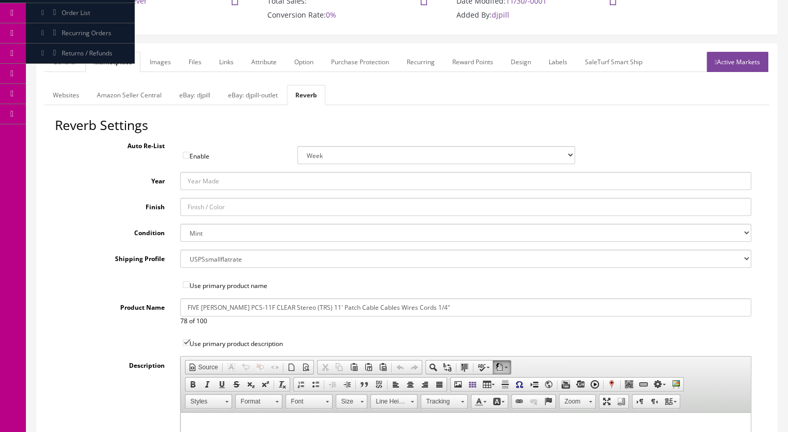
drag, startPoint x: 190, startPoint y: 310, endPoint x: 93, endPoint y: 314, distance: 96.9
click at [93, 314] on div "Product Name FIVE [PERSON_NAME] PCS-11F CLEAR Stereo (TRS) 11' Patch Cable Cabl…" at bounding box center [407, 311] width 704 height 27
paste input "[PERSON_NAME] PCS-11F CLEAR Stereo (TRS) 11' Patch Cable Cables Wire Cord"
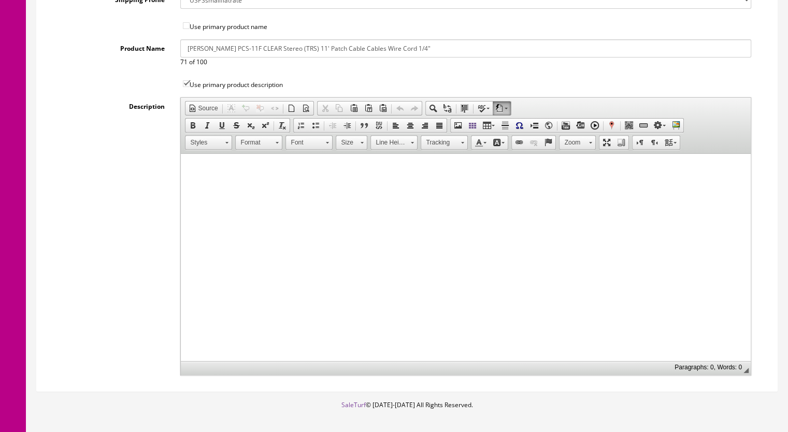
scroll to position [155, 0]
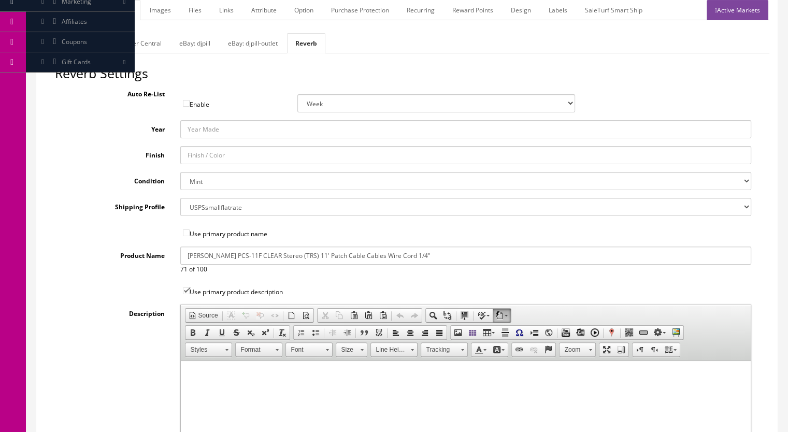
type input "[PERSON_NAME] PCS-11F CLEAR Stereo (TRS) 11' Patch Cable Cables Wire Cord 1/4""
click at [204, 184] on select "Brand New Mint Excellent Very Good Good Fair Poor B-Stock Non Functioning" at bounding box center [465, 181] width 571 height 18
select select "ae4d9114-1bd7-4ec5-a4ba-6653af5ac84d"
click at [180, 172] on select "Brand New Mint Excellent Very Good Good Fair Poor B-Stock Non Functioning" at bounding box center [465, 181] width 571 height 18
click at [154, 11] on link "Images" at bounding box center [160, 10] width 38 height 20
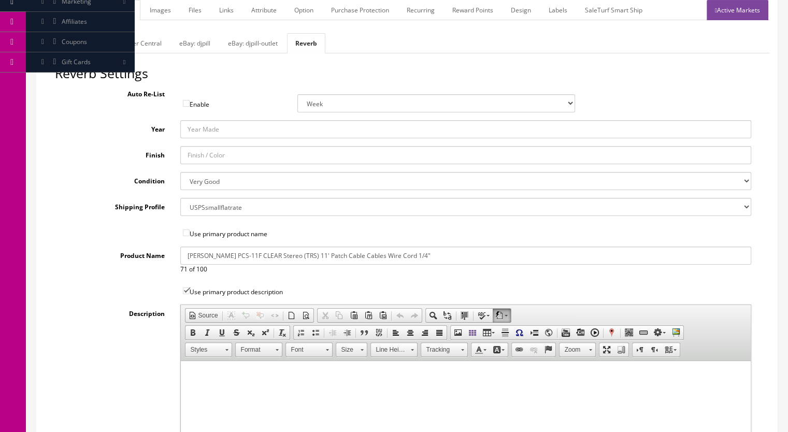
scroll to position [122, 0]
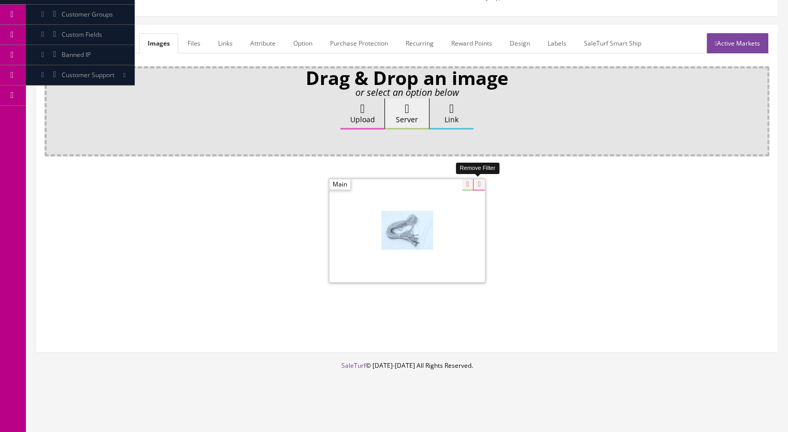
click at [480, 183] on icon at bounding box center [478, 184] width 11 height 11
click at [64, 42] on link "General" at bounding box center [65, 43] width 40 height 20
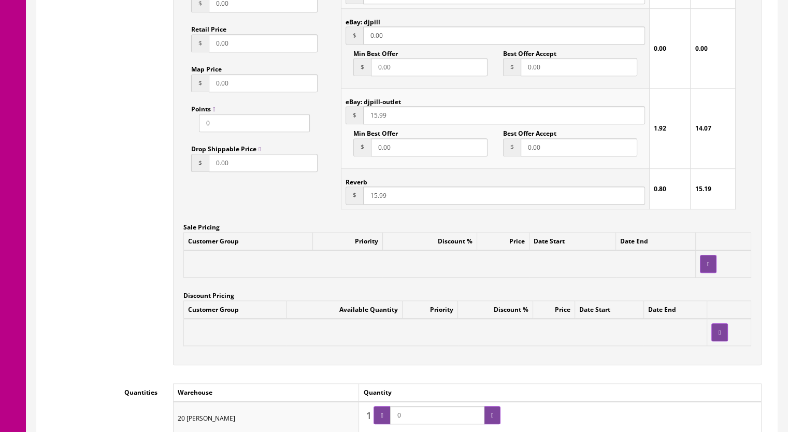
scroll to position [848, 0]
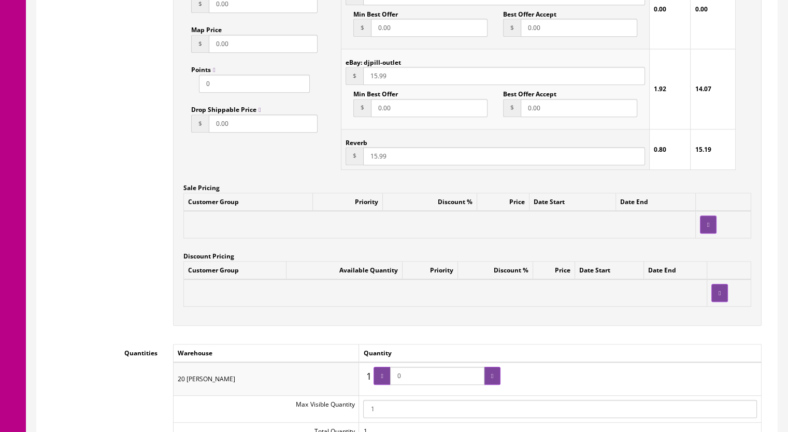
drag, startPoint x: 413, startPoint y: 381, endPoint x: 386, endPoint y: 381, distance: 26.9
click at [386, 381] on span "0" at bounding box center [437, 376] width 127 height 18
type input "2"
click at [493, 376] on icon at bounding box center [492, 376] width 2 height 6
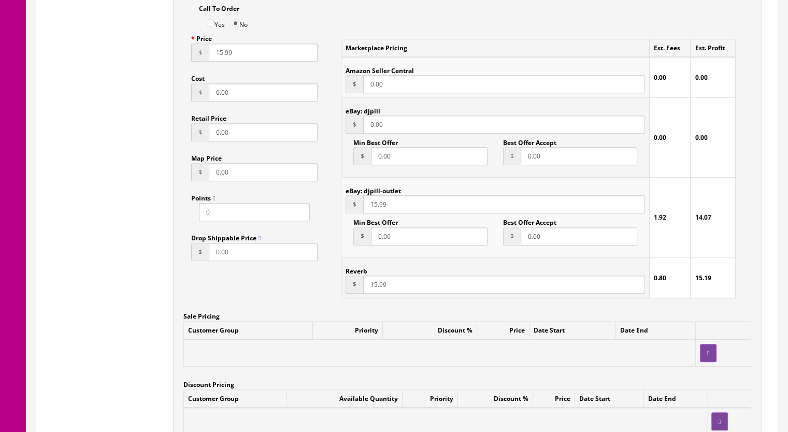
scroll to position [640, 0]
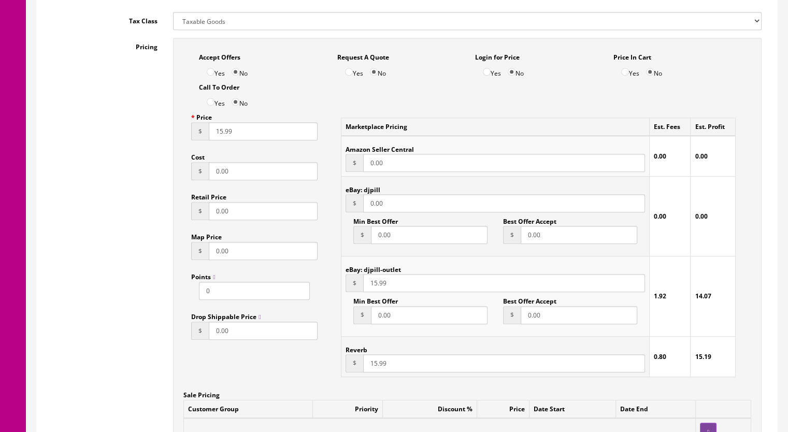
click at [374, 366] on input "15.99" at bounding box center [504, 363] width 282 height 18
type input "10.99"
click at [372, 286] on input "15.99" at bounding box center [504, 283] width 282 height 18
type input "10.99"
click at [217, 135] on input "15.99" at bounding box center [263, 131] width 109 height 18
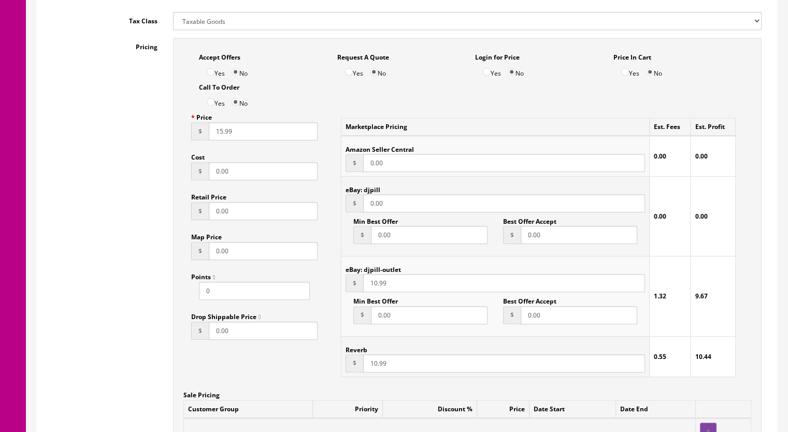
click at [217, 135] on input "15.99" at bounding box center [263, 131] width 109 height 18
drag, startPoint x: 211, startPoint y: 135, endPoint x: 221, endPoint y: 135, distance: 9.3
click at [222, 135] on input "05.99" at bounding box center [263, 131] width 109 height 18
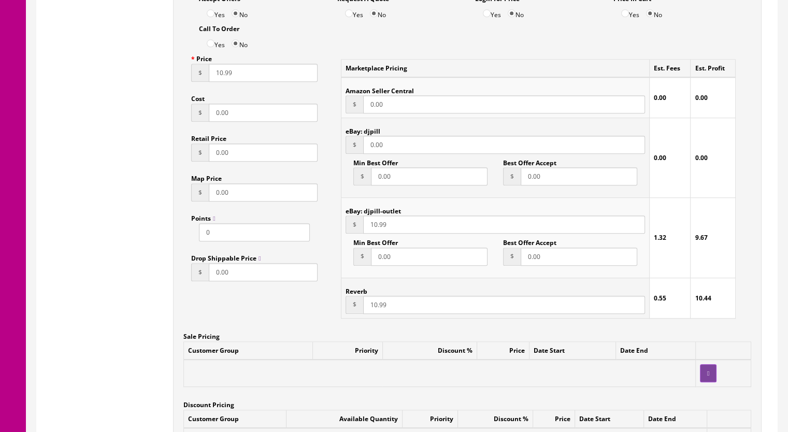
scroll to position [848, 0]
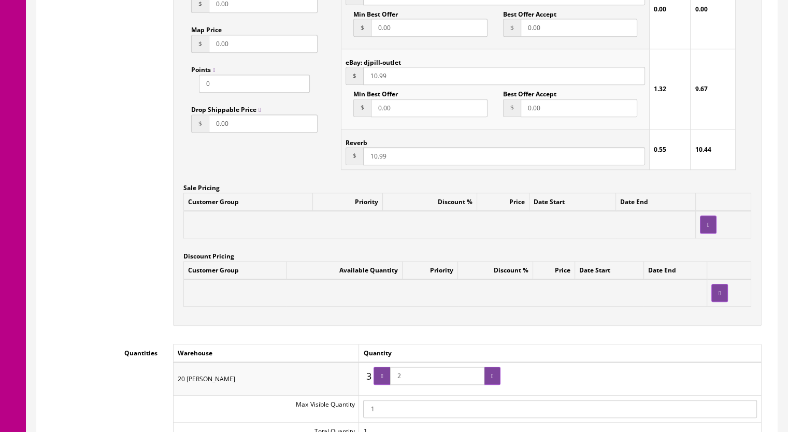
type input "10.99"
drag, startPoint x: 414, startPoint y: 379, endPoint x: 400, endPoint y: 378, distance: 14.0
click at [400, 378] on input "2" at bounding box center [437, 376] width 94 height 18
type input "1"
click at [383, 378] on icon at bounding box center [382, 376] width 2 height 6
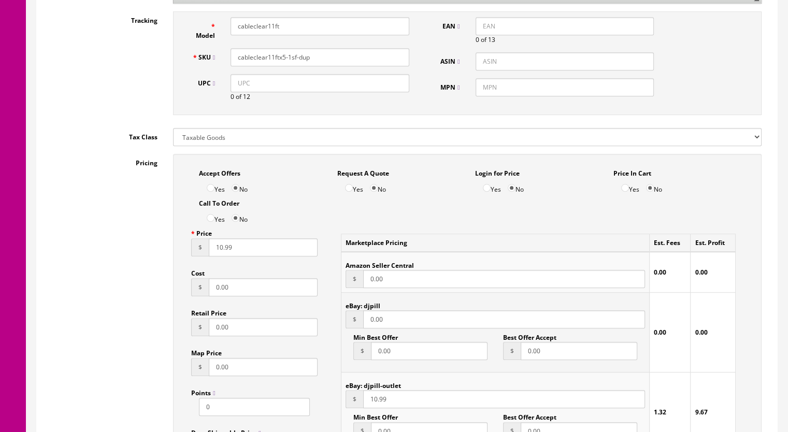
scroll to position [329, 0]
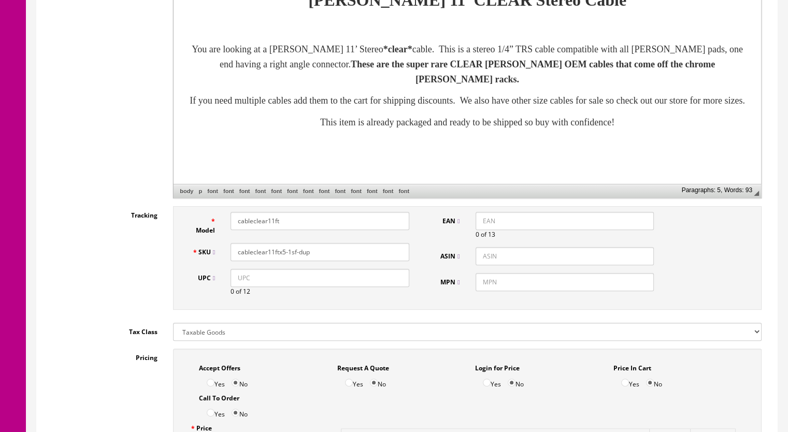
drag, startPoint x: 327, startPoint y: 251, endPoint x: 189, endPoint y: 252, distance: 138.3
click at [189, 252] on div "SKU cableclear11ftx5-1sf-dup" at bounding box center [300, 252] width 233 height 18
paste input "CableClear11ft-1a"
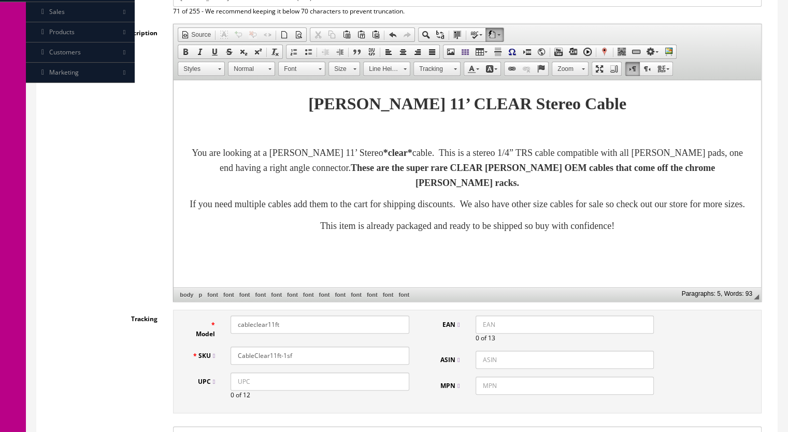
scroll to position [122, 0]
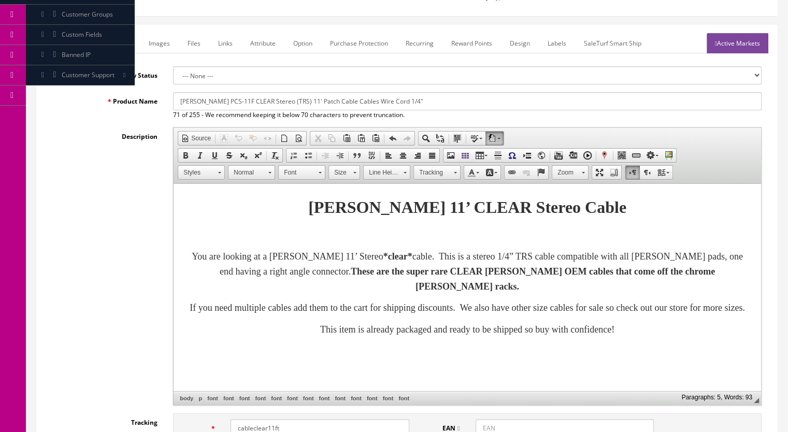
type input "CableClear11ft-1sf"
click at [180, 101] on input "[PERSON_NAME] PCS-11F CLEAR Stereo (TRS) 11' Patch Cable Cables Wire Cord 1/4"" at bounding box center [467, 101] width 589 height 18
click at [107, 42] on link "Marketplace" at bounding box center [113, 43] width 53 height 20
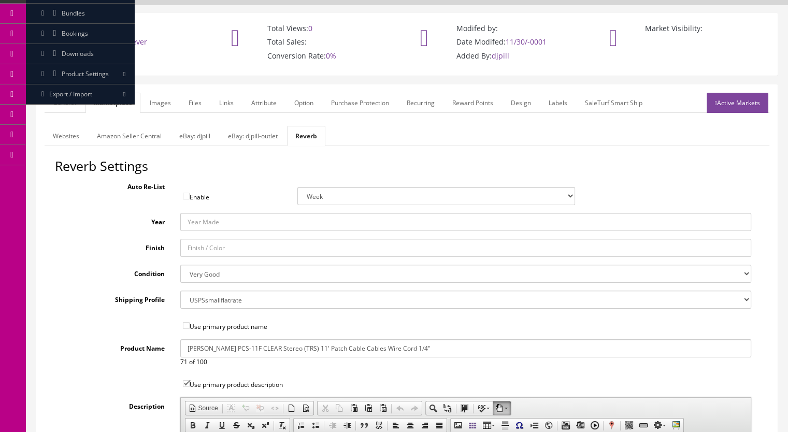
scroll to position [0, 0]
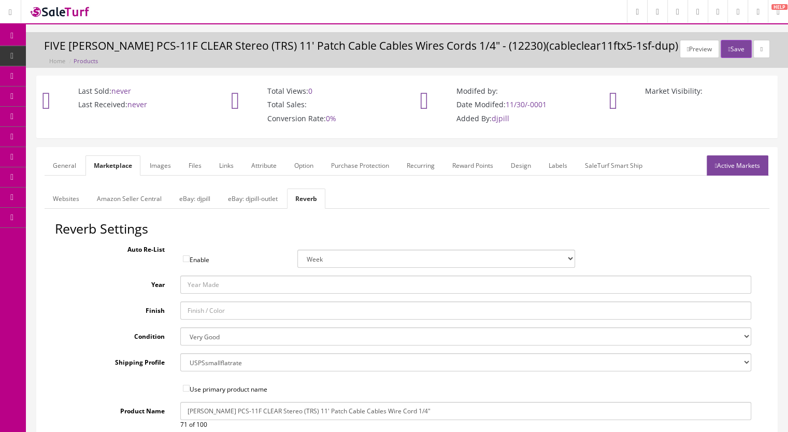
click at [718, 166] on link "Active Markets" at bounding box center [738, 165] width 62 height 20
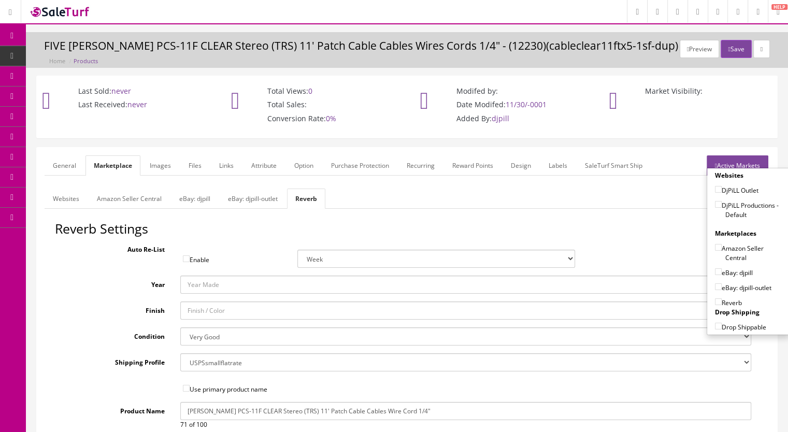
click at [715, 203] on input"] "DjPiLL Productions - Default" at bounding box center [718, 204] width 7 height 7
checkbox input"] "true"
click at [715, 286] on input"] "eBay: djpill-outlet" at bounding box center [718, 286] width 7 height 7
checkbox input"] "true"
click at [715, 300] on input"] "Reverb" at bounding box center [718, 301] width 7 height 7
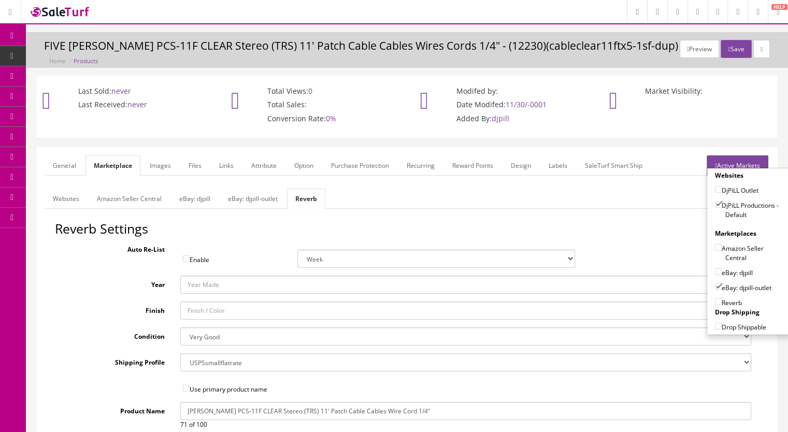
checkbox input"] "true"
click at [721, 45] on button "Save" at bounding box center [736, 49] width 31 height 18
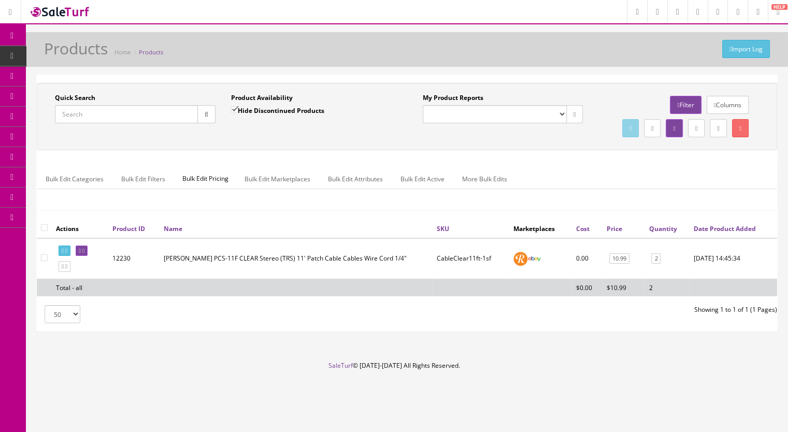
drag, startPoint x: 97, startPoint y: 122, endPoint x: 95, endPoint y: 115, distance: 7.5
click at [97, 120] on input "Quick Search" at bounding box center [126, 114] width 143 height 18
type input "cable11"
drag, startPoint x: 234, startPoint y: 108, endPoint x: 207, endPoint y: 114, distance: 28.2
click at [235, 108] on input "Hide Discontinued Products" at bounding box center [234, 109] width 7 height 7
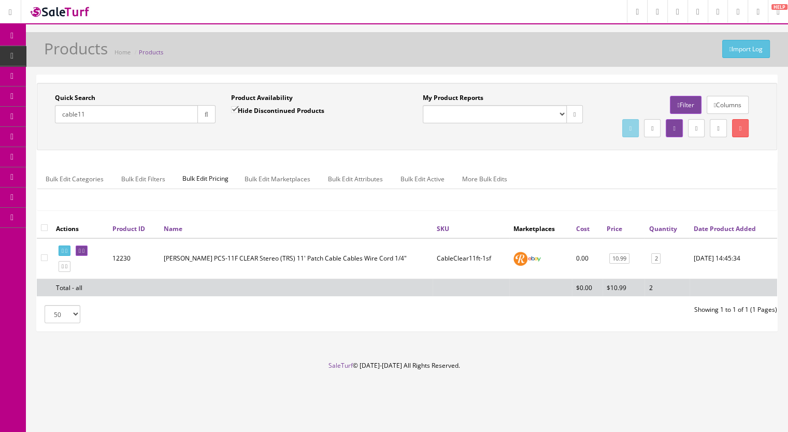
checkbox input "false"
click at [203, 117] on button "button" at bounding box center [206, 114] width 18 height 18
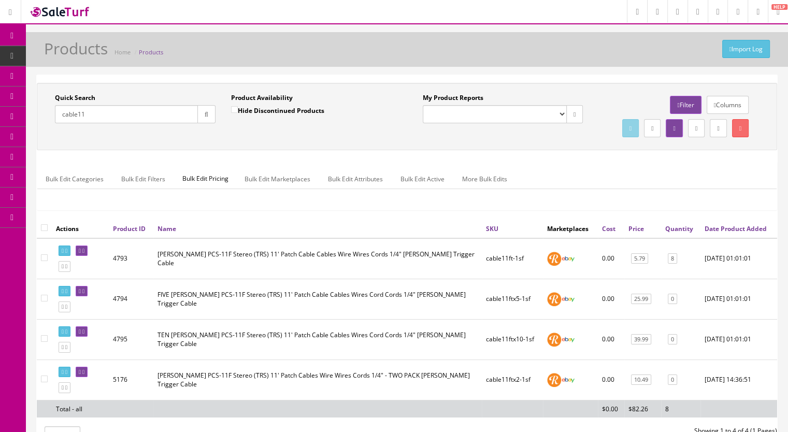
click at [73, 56] on span "Products" at bounding box center [79, 55] width 25 height 9
